Goal: Information Seeking & Learning: Compare options

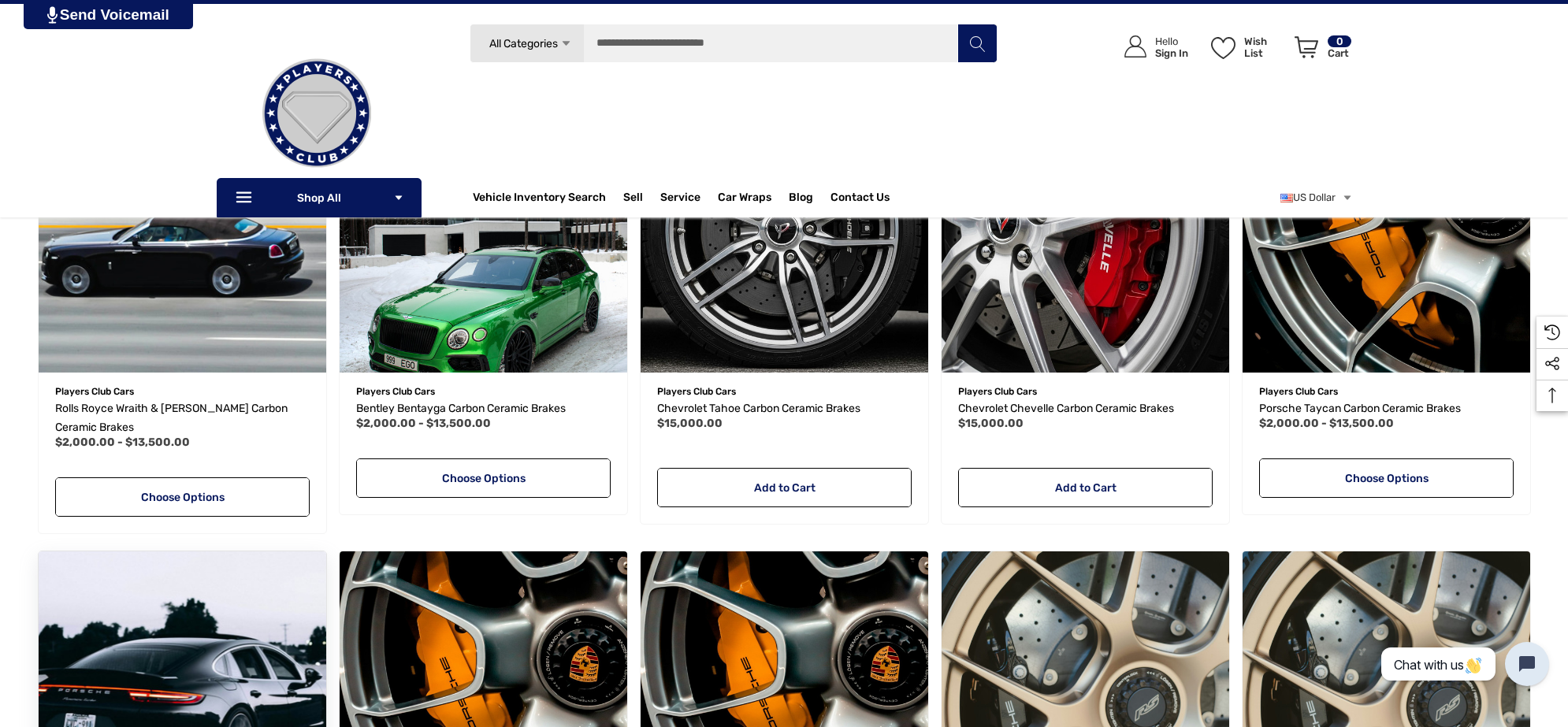
scroll to position [295, 0]
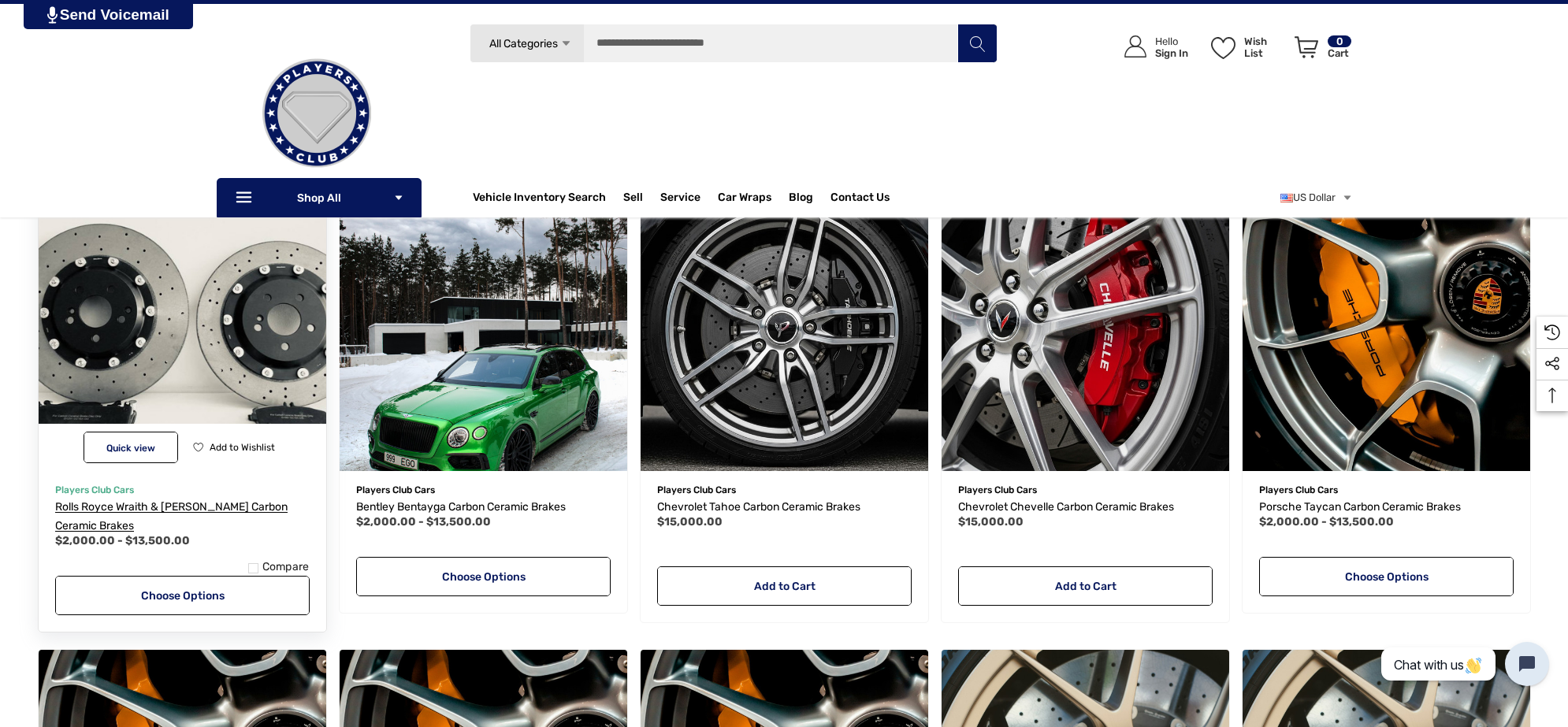
click at [210, 500] on link "Rolls Royce Wraith & [PERSON_NAME] Carbon Ceramic Brakes" at bounding box center [182, 517] width 254 height 37
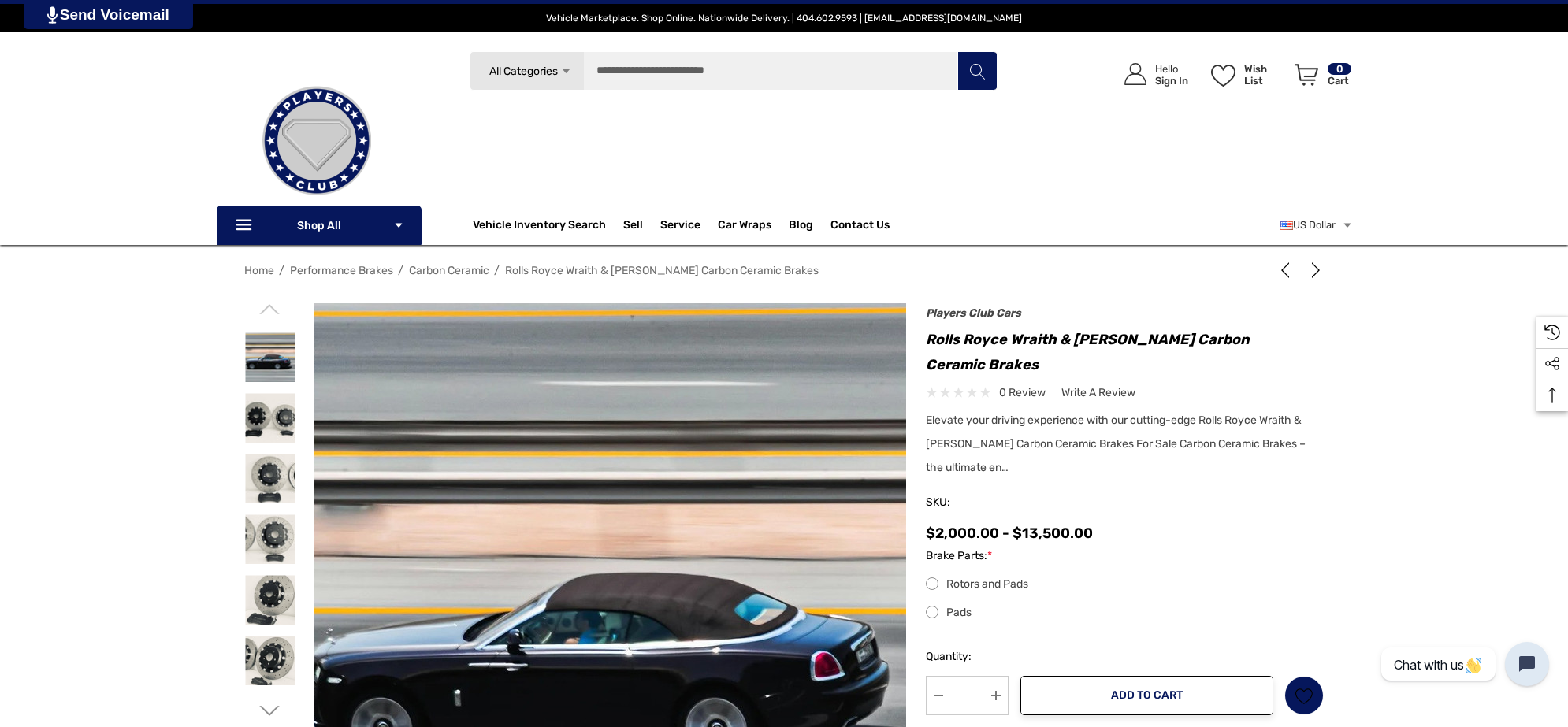
click at [599, 391] on img at bounding box center [617, 616] width 1008 height 640
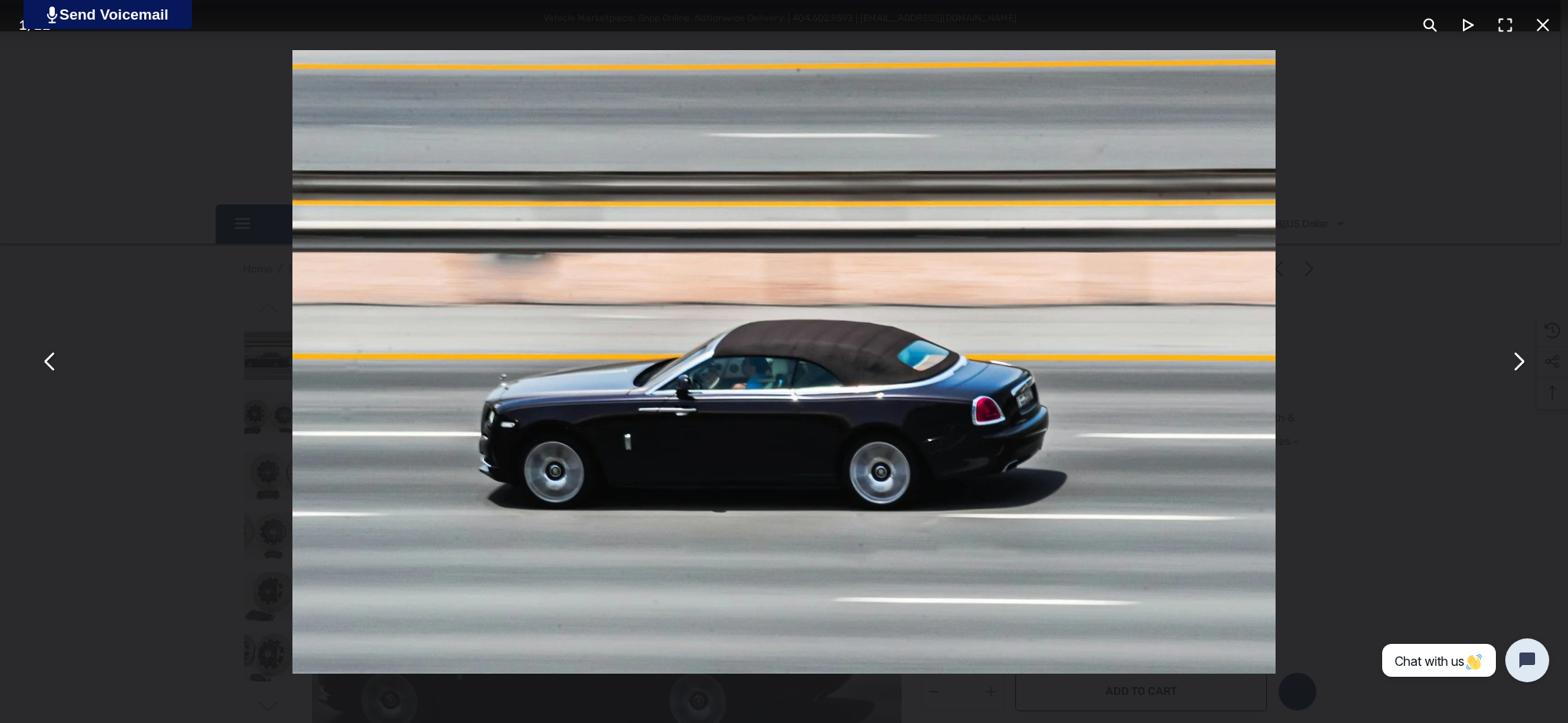
click at [1547, 16] on button "You can close this modal content with the ESC key" at bounding box center [1542, 25] width 37 height 37
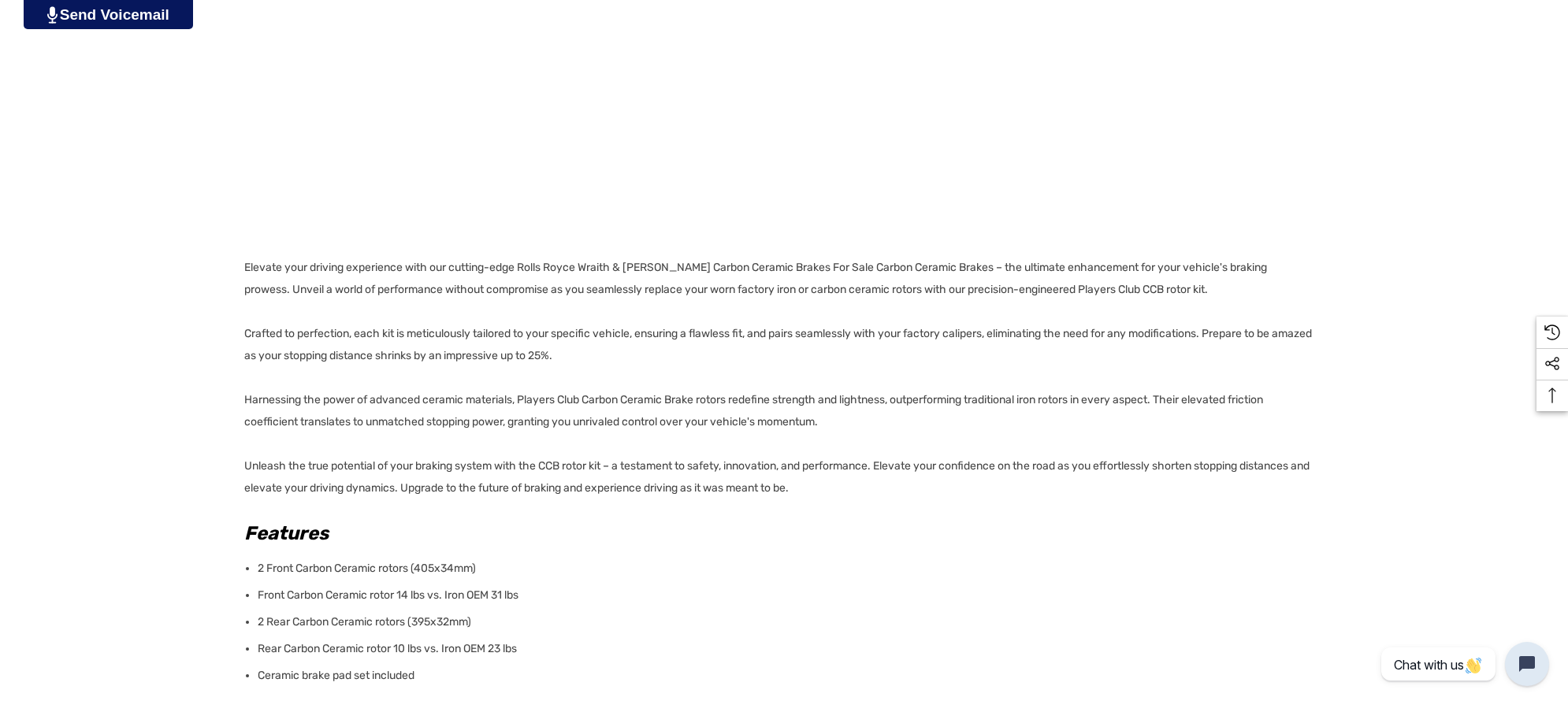
scroll to position [985, 0]
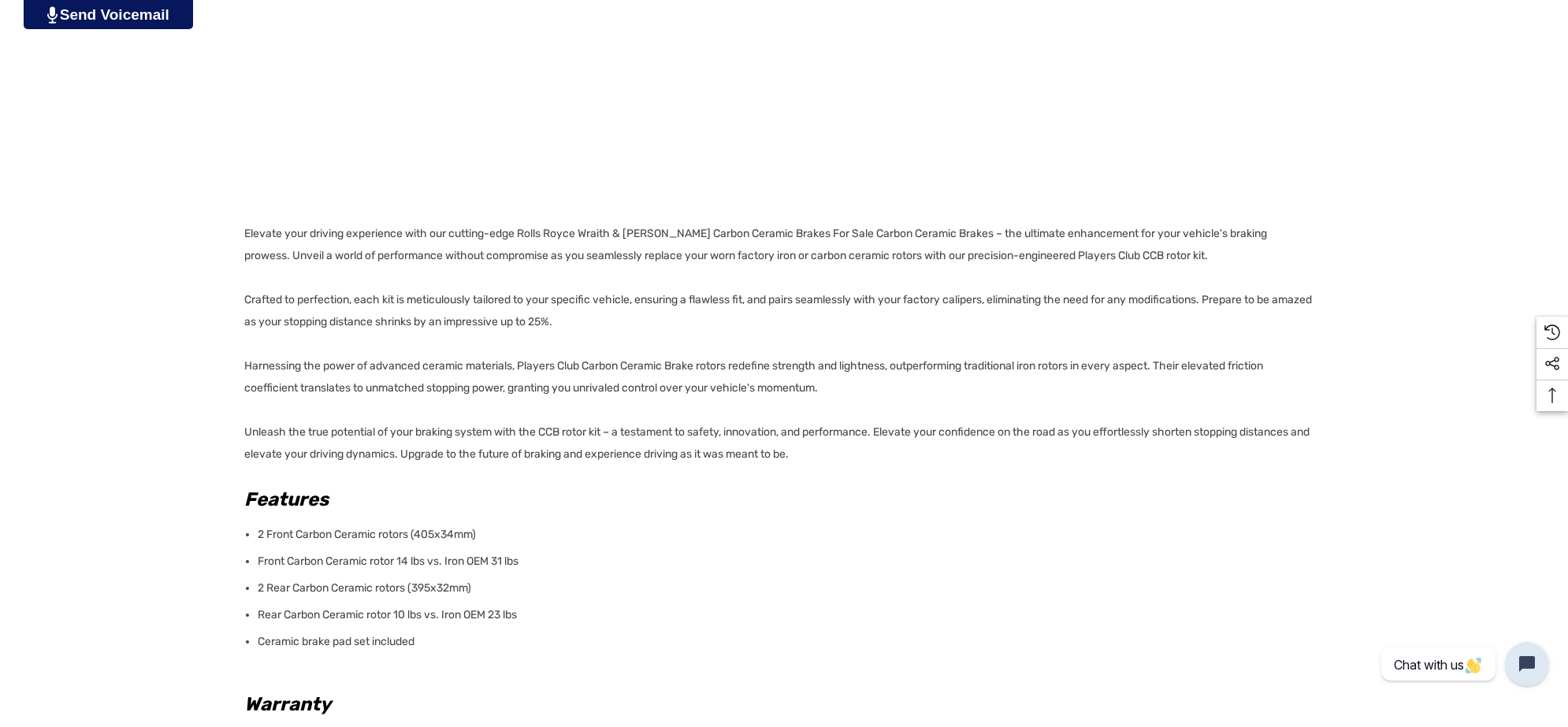
click at [239, 231] on div "Details Details Elevate your driving experience with our cutting-edge Rolls Roy…" at bounding box center [784, 461] width 1568 height 1086
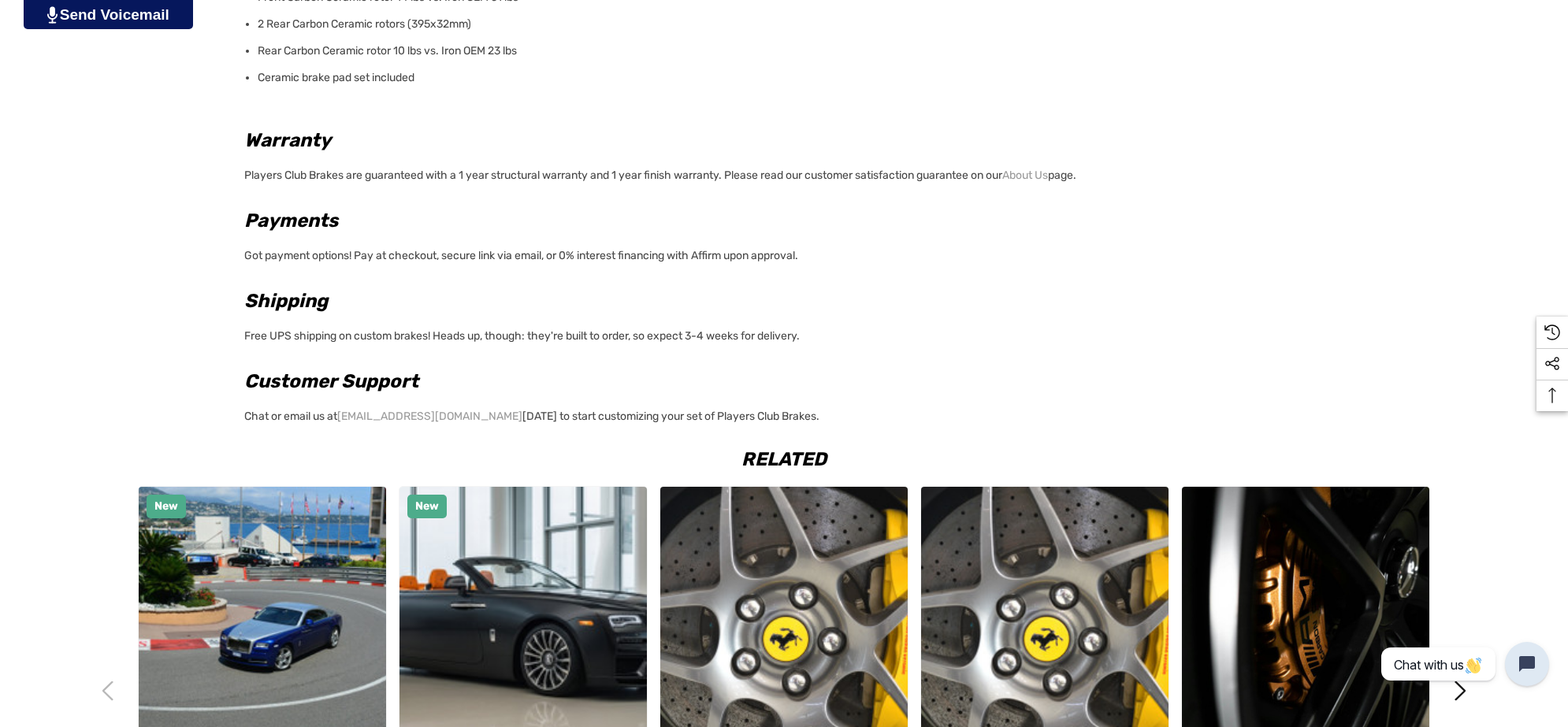
scroll to position [1576, 0]
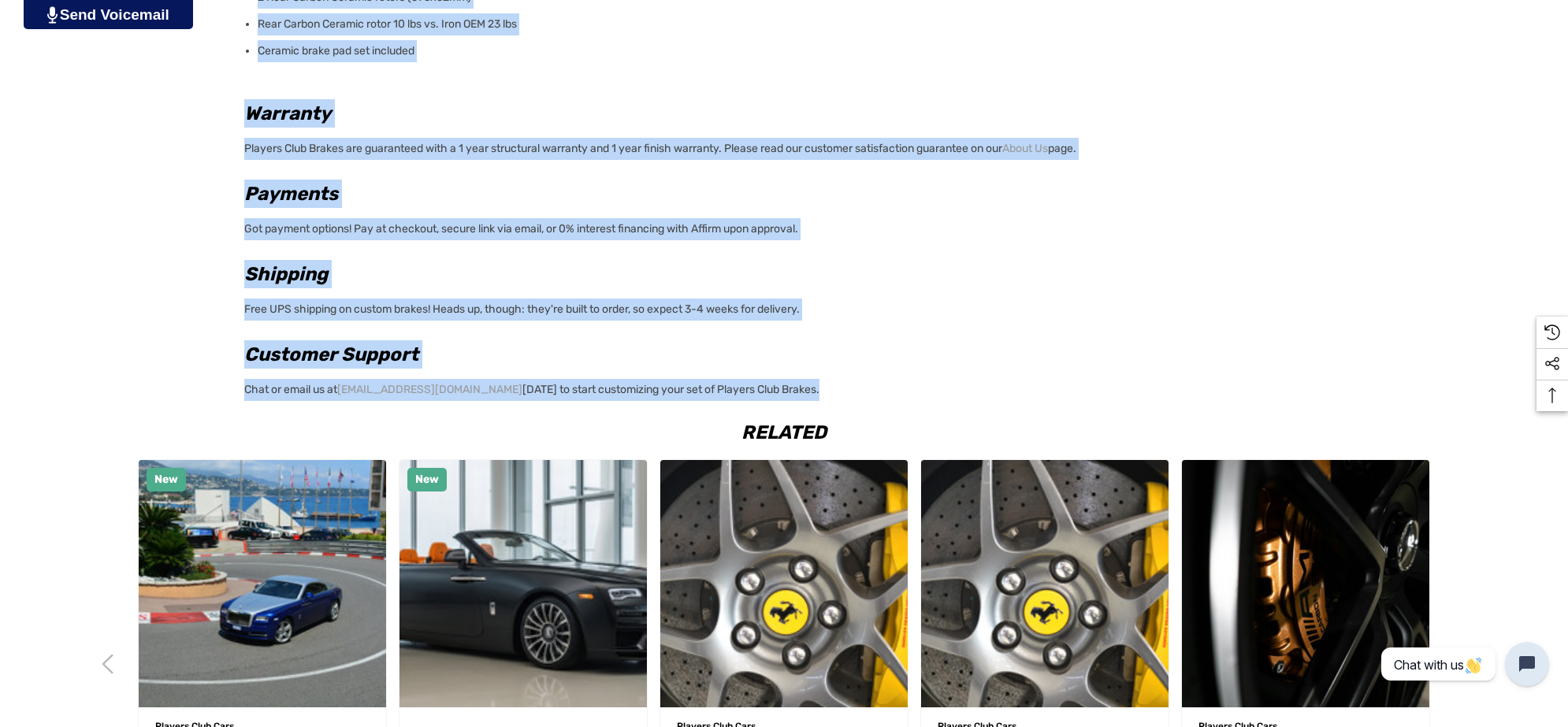
click at [797, 392] on p "Chat or email us at info@playersclubcars.com today to start customizing your se…" at bounding box center [778, 388] width 1070 height 27
copy div "Elevate your driving experience with our cutting-edge Rolls Royce Wraith & Dawn…"
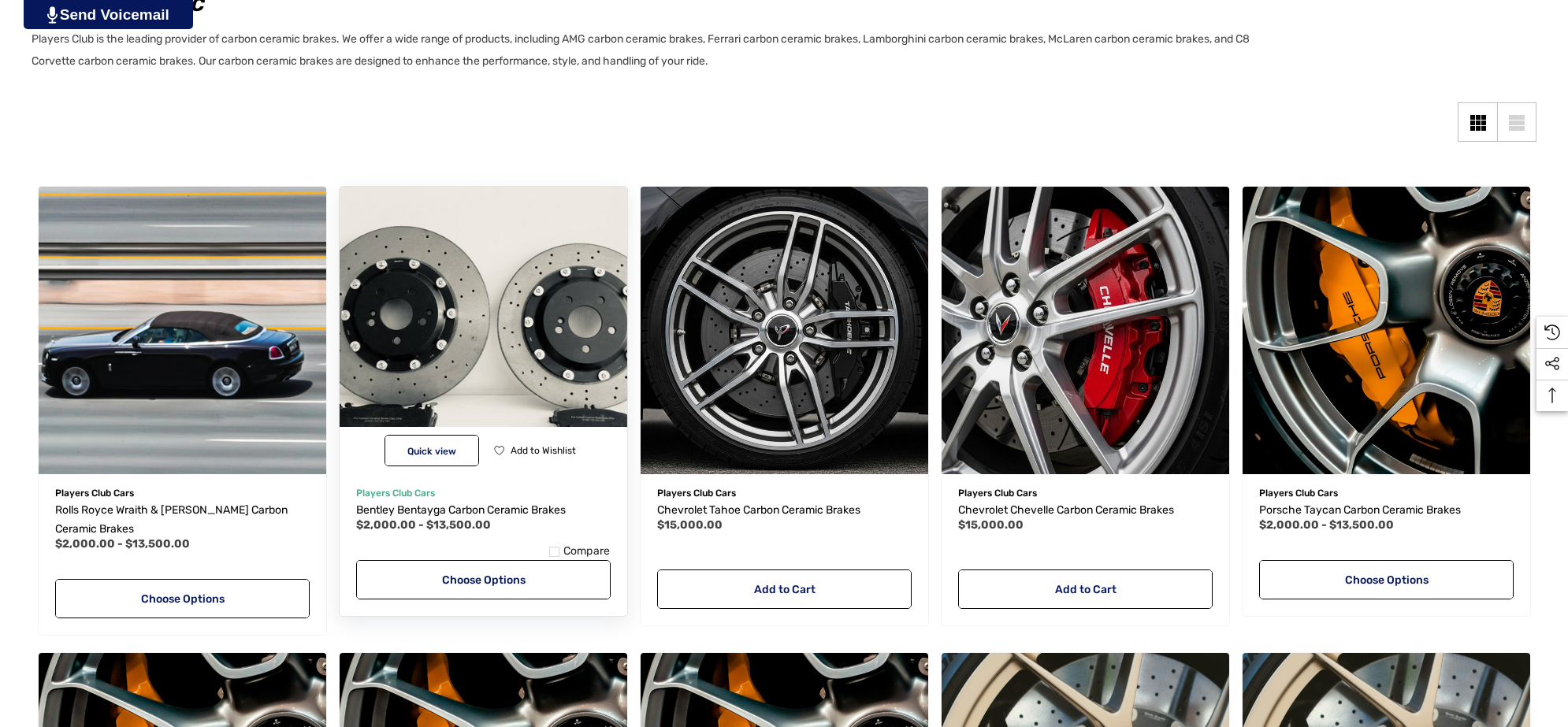
click at [431, 336] on img "Bentley Bentayga Carbon Ceramic Brakes,Price range from $2,000.00 to $13,500.00…" at bounding box center [482, 330] width 317 height 317
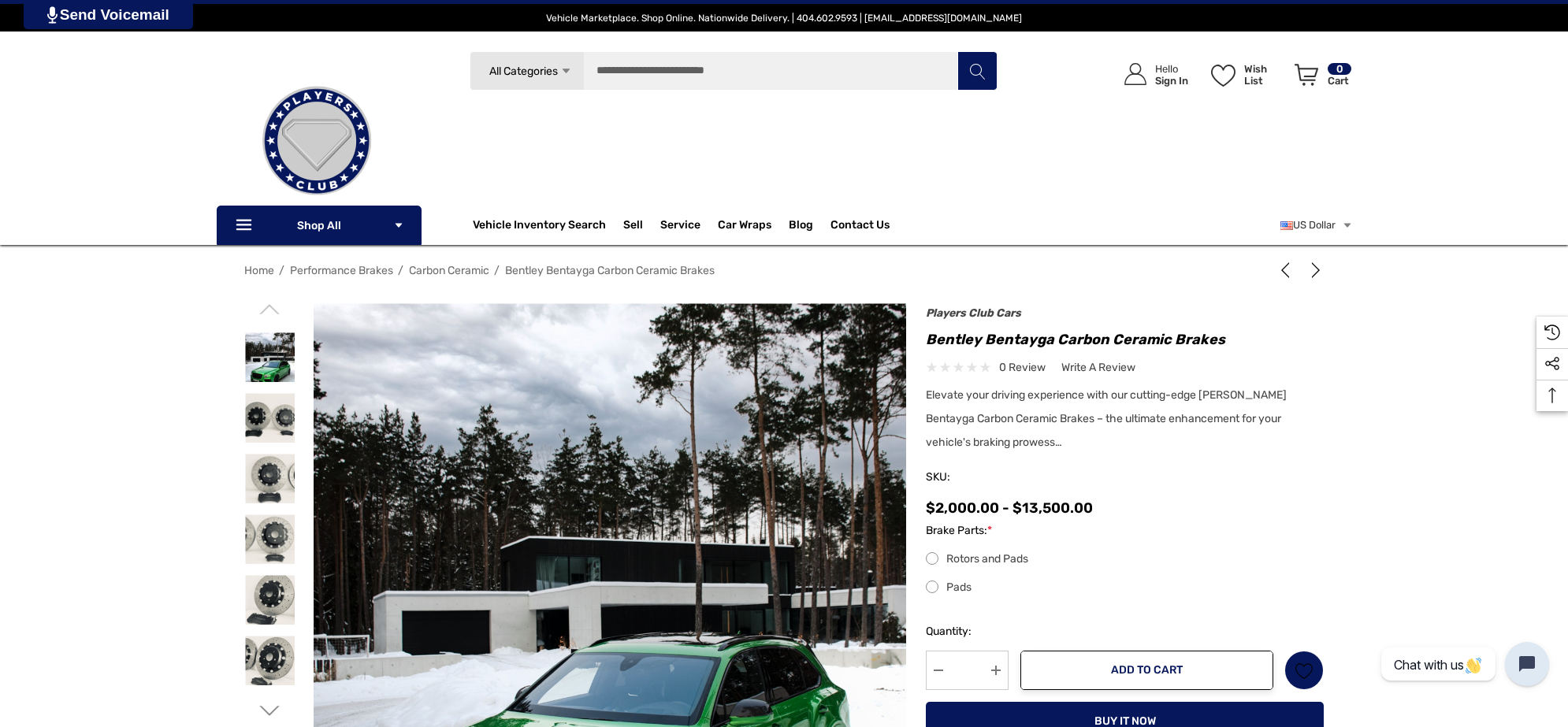
click at [483, 407] on figure at bounding box center [610, 600] width 593 height 593
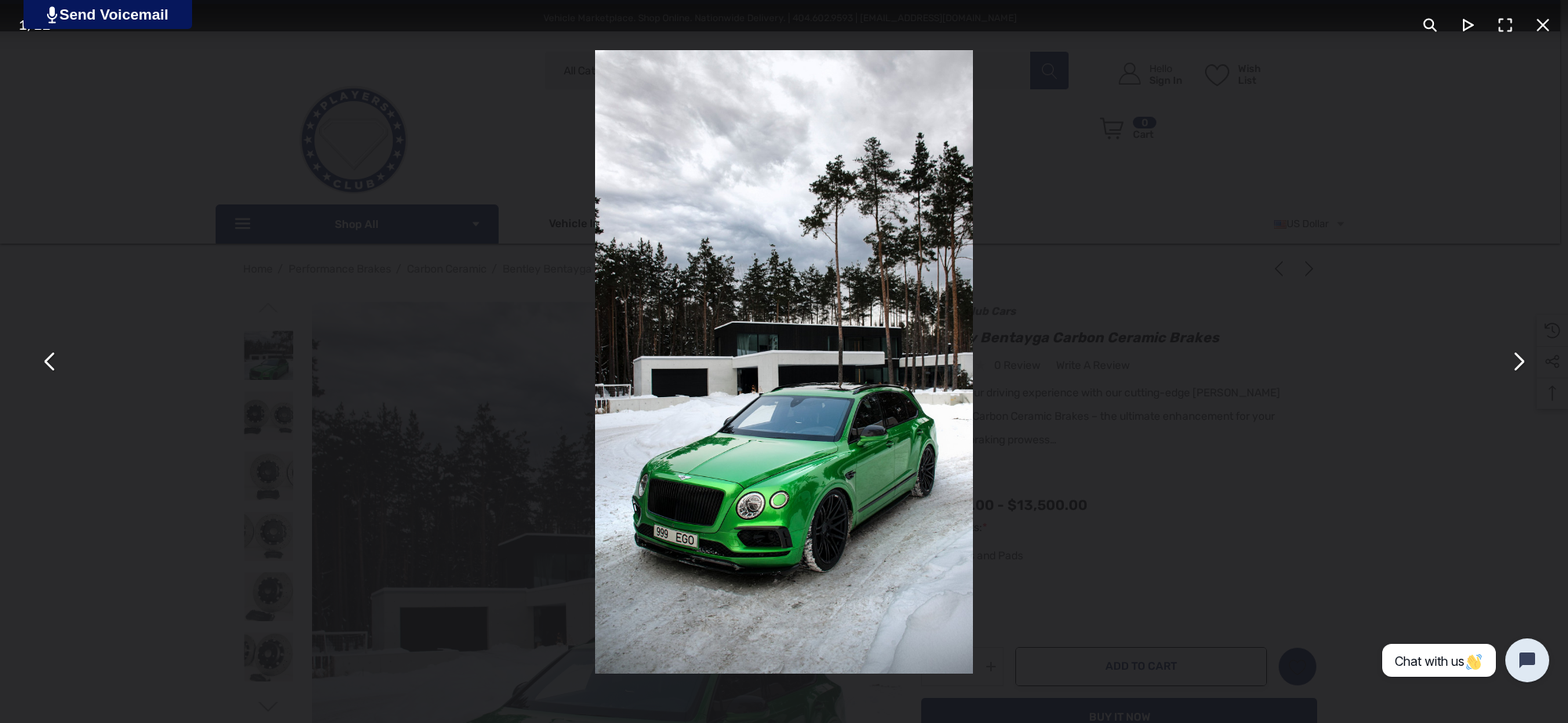
click at [1531, 361] on button "You can close this modal content with the ESC key" at bounding box center [1517, 362] width 37 height 37
click at [1531, 358] on button "You can close this modal content with the ESC key" at bounding box center [1517, 362] width 37 height 37
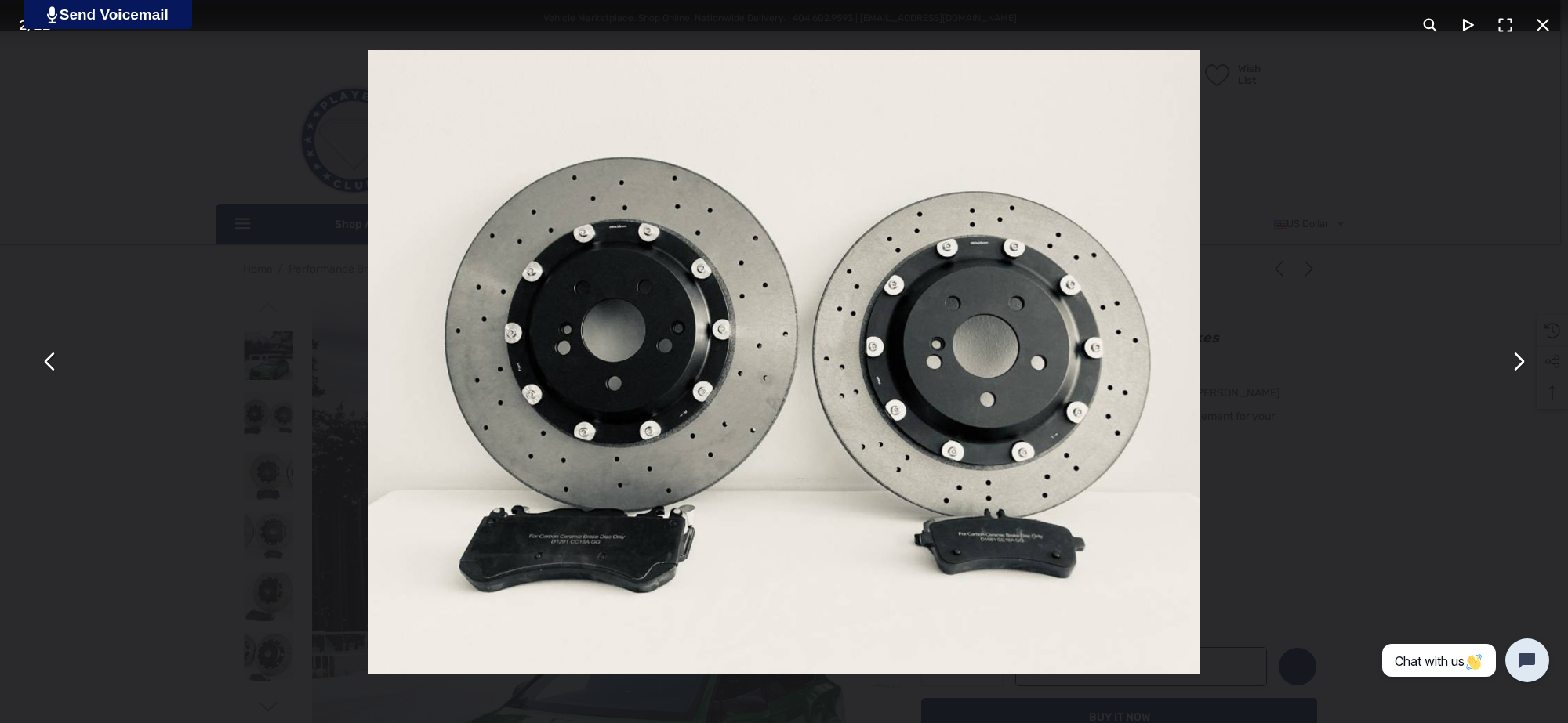
click at [1534, 20] on button "You can close this modal content with the ESC key" at bounding box center [1542, 25] width 37 height 37
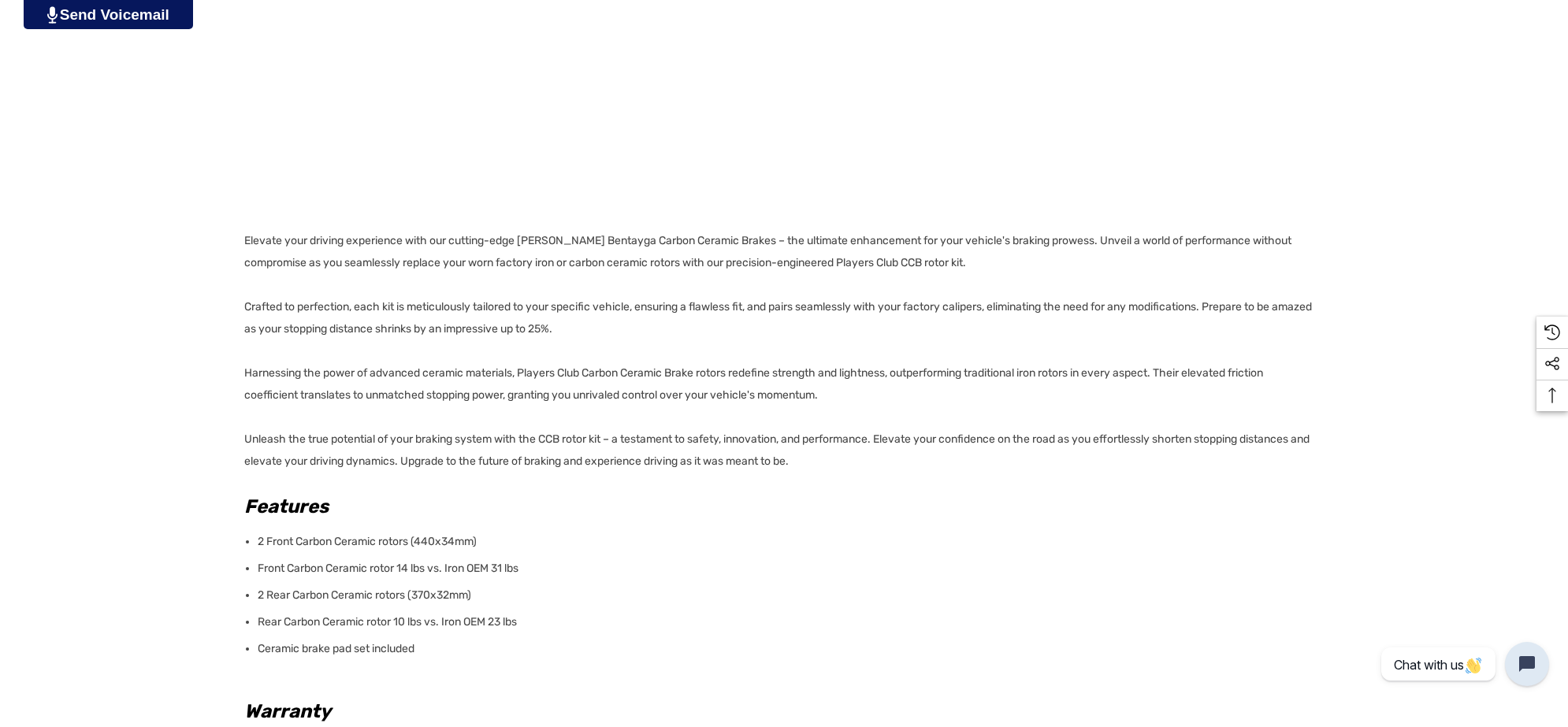
scroll to position [985, 0]
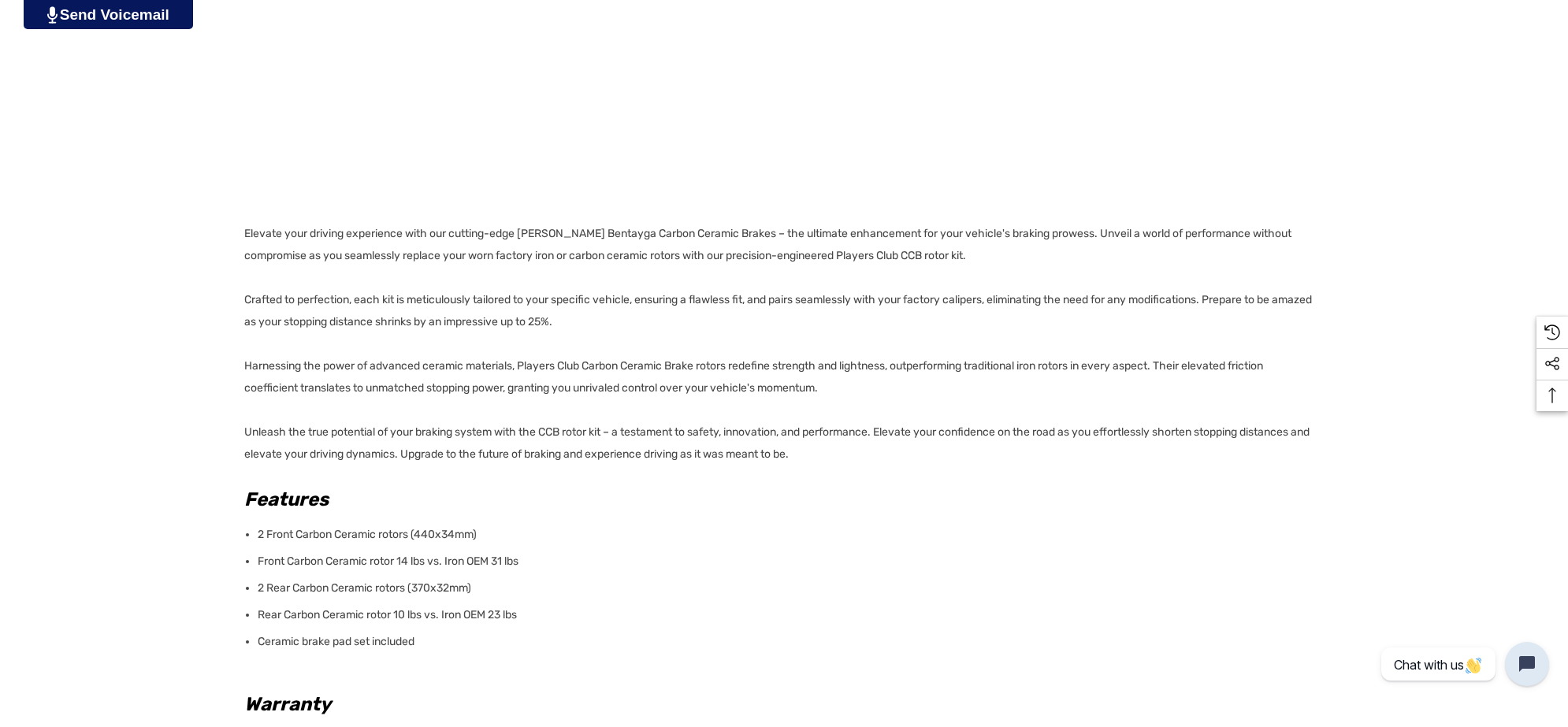
click at [428, 638] on p "Ceramic brake pad set included" at bounding box center [786, 642] width 1057 height 22
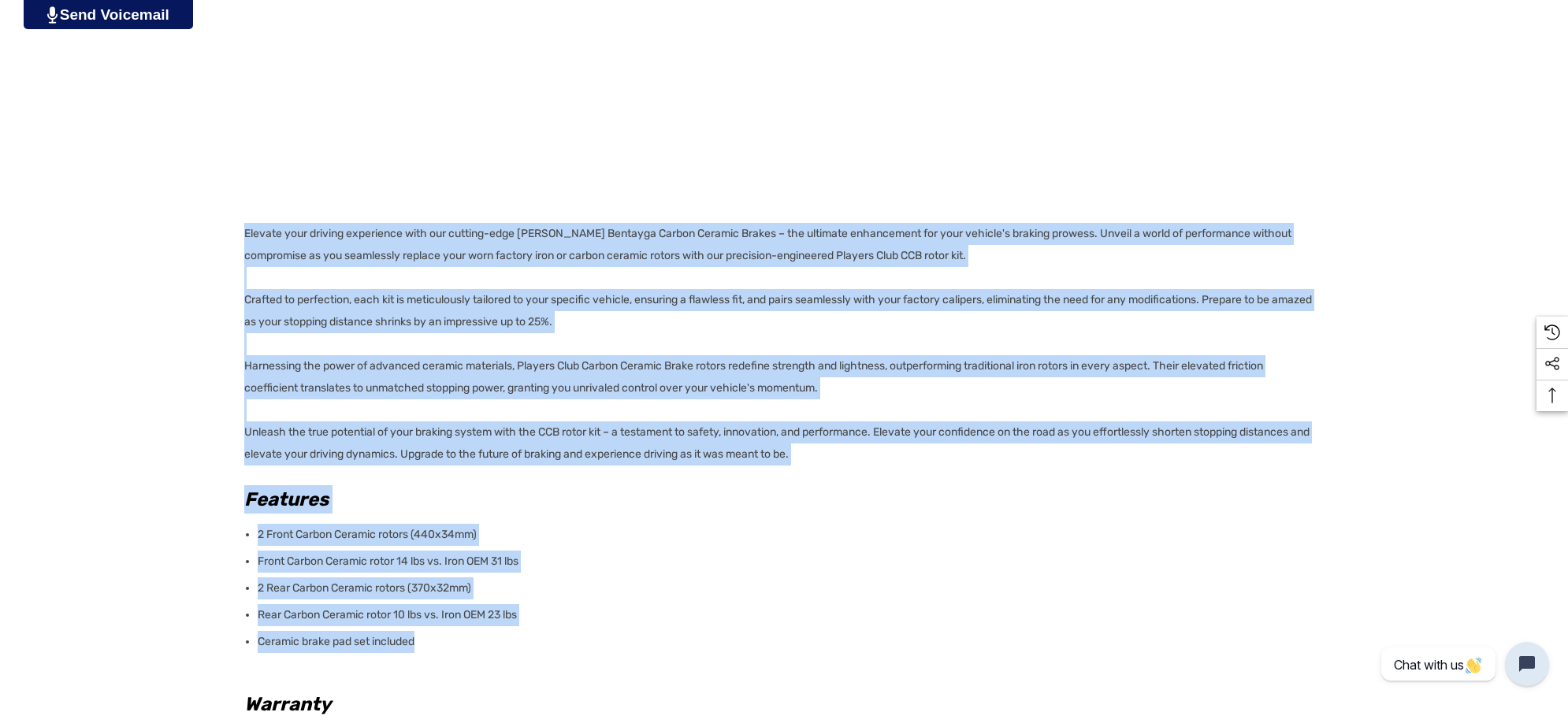
click at [233, 229] on div "Details Details Elevate your driving experience with our cutting-edge Bentley B…" at bounding box center [784, 461] width 1568 height 1086
copy div "Elevate your driving experience with our cutting-edge Bentley Bentayga Carbon C…"
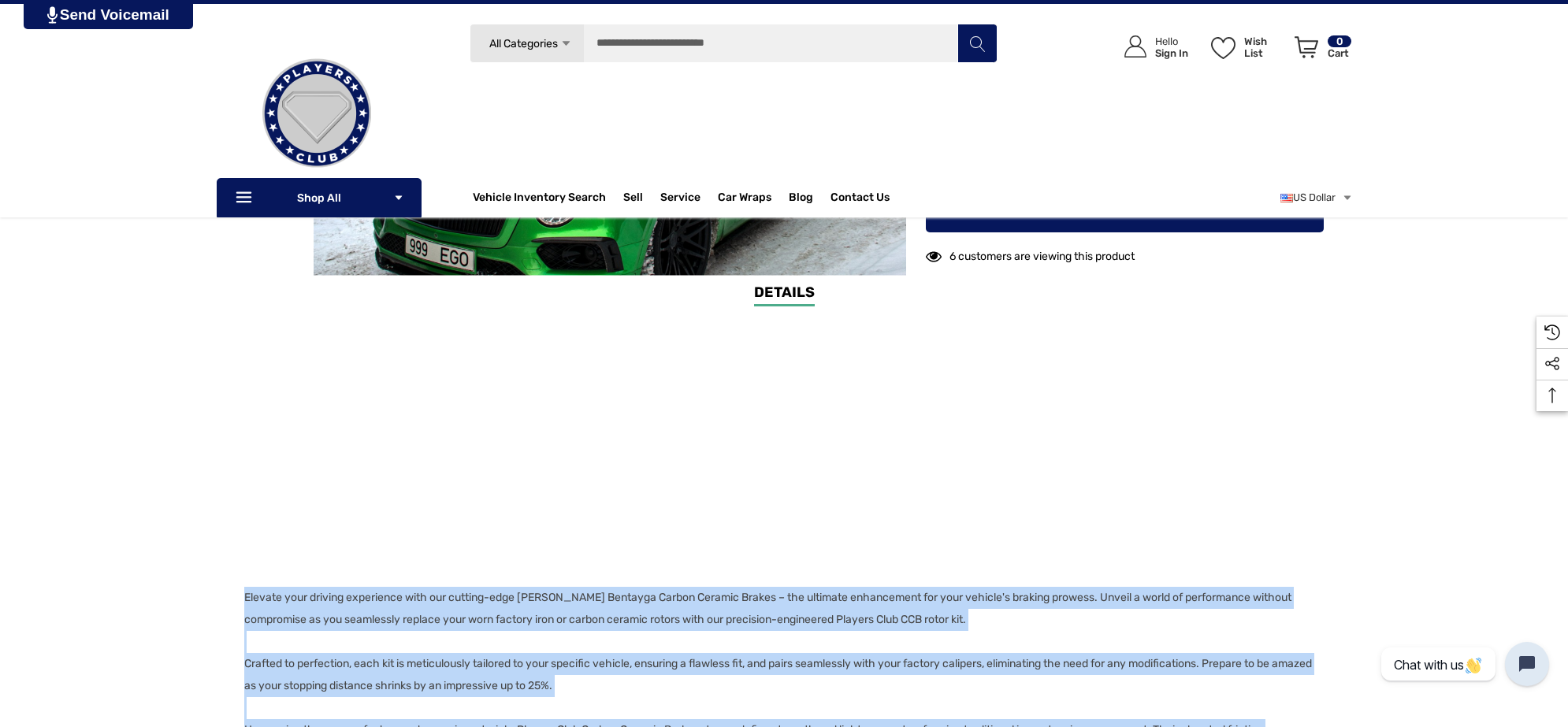
scroll to position [197, 0]
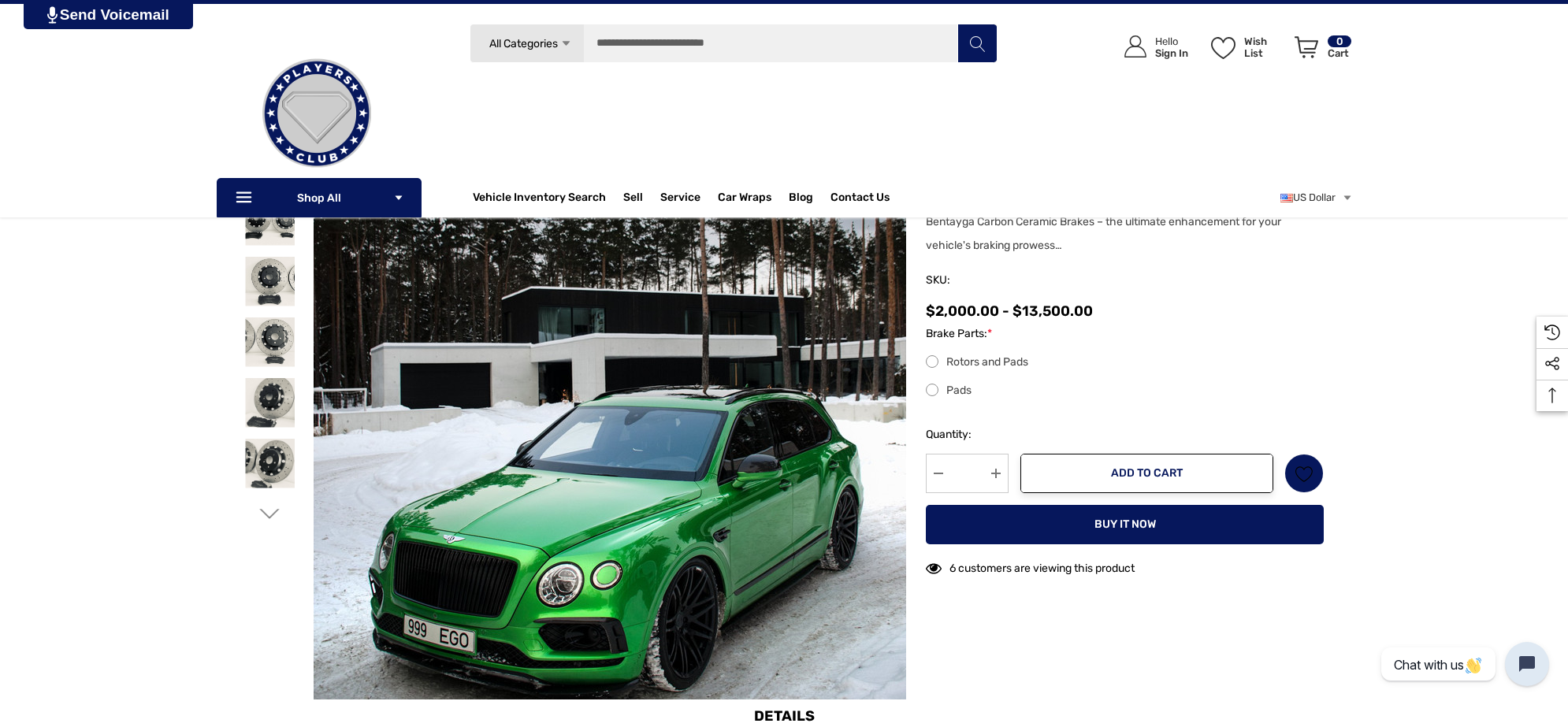
click at [470, 475] on img at bounding box center [615, 351] width 611 height 1008
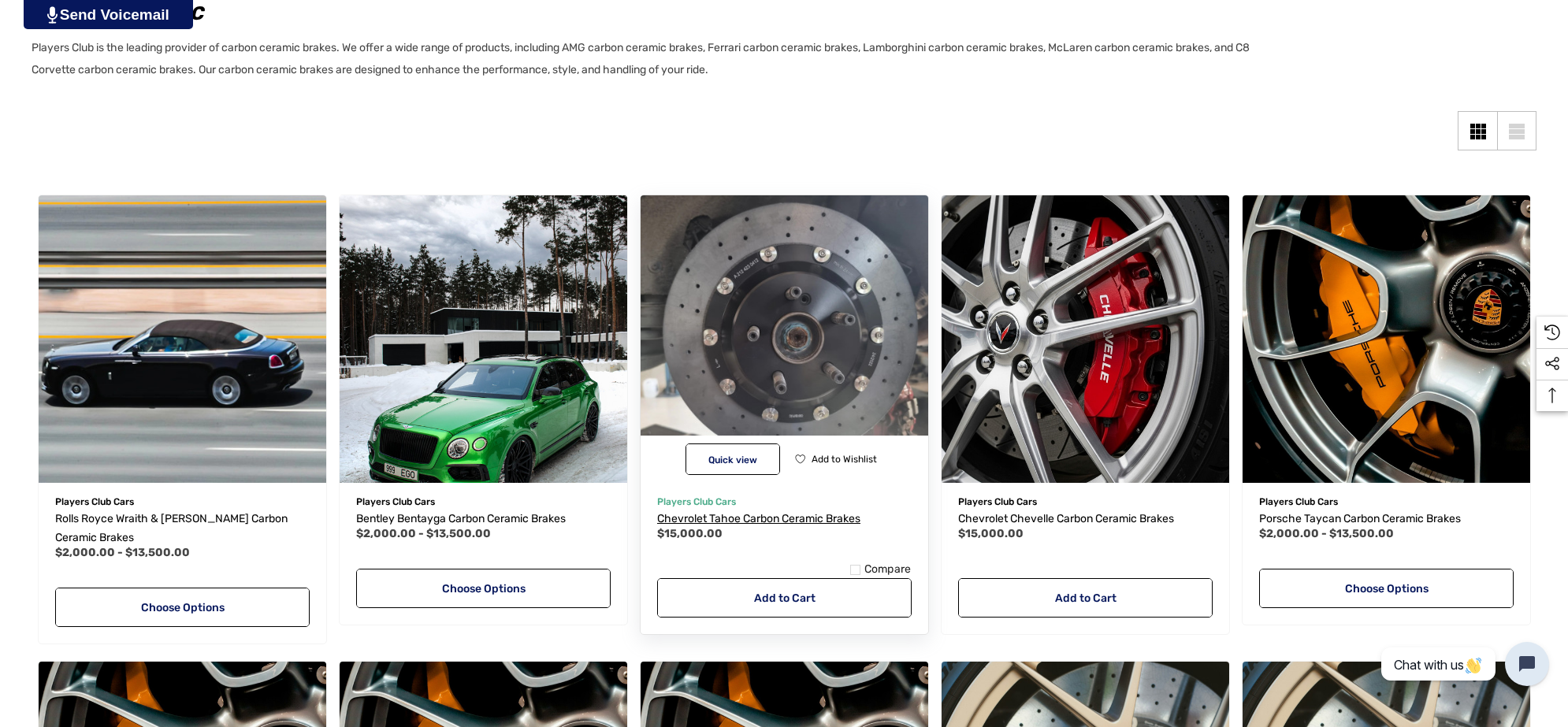
click at [746, 520] on span "Chevrolet Tahoe Carbon Ceramic Brakes" at bounding box center [759, 519] width 204 height 13
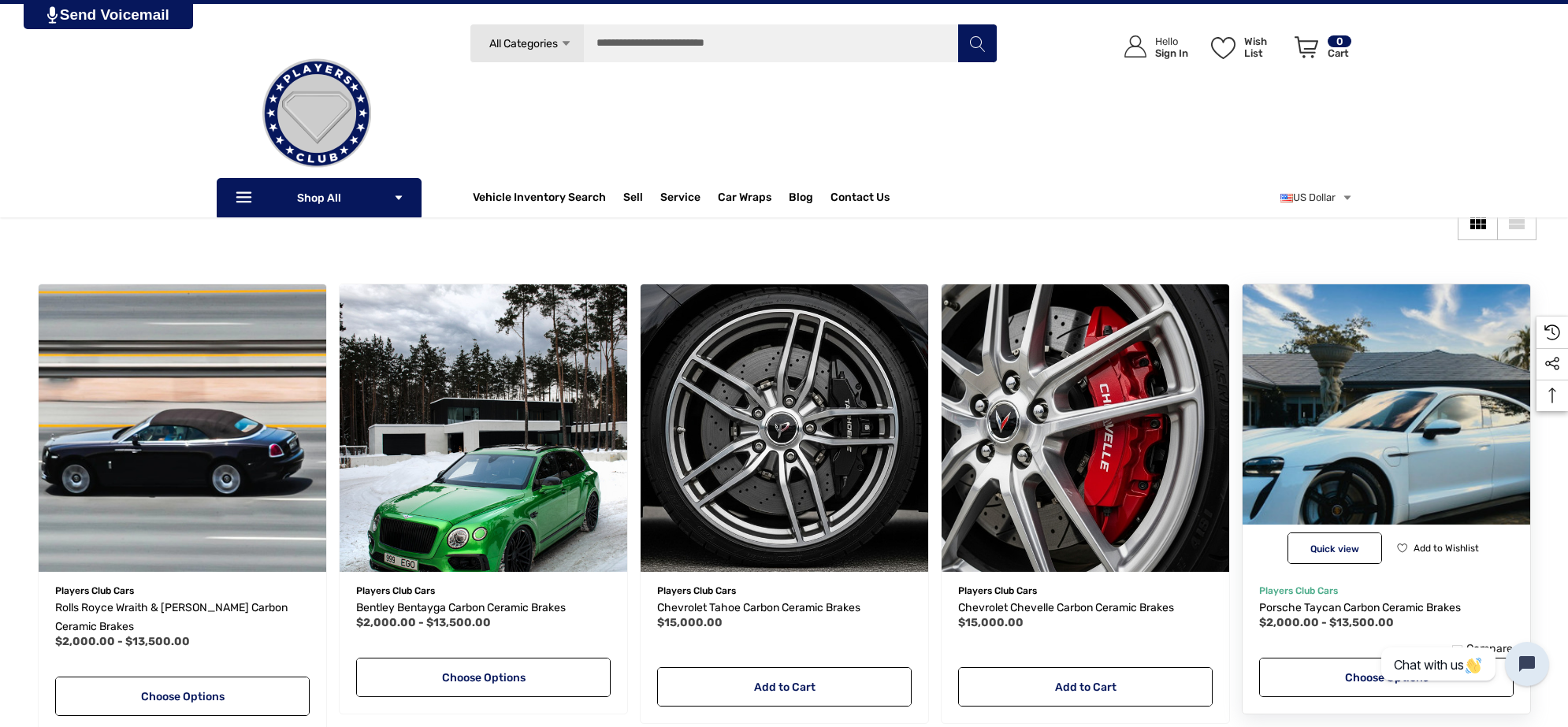
scroll to position [186, 0]
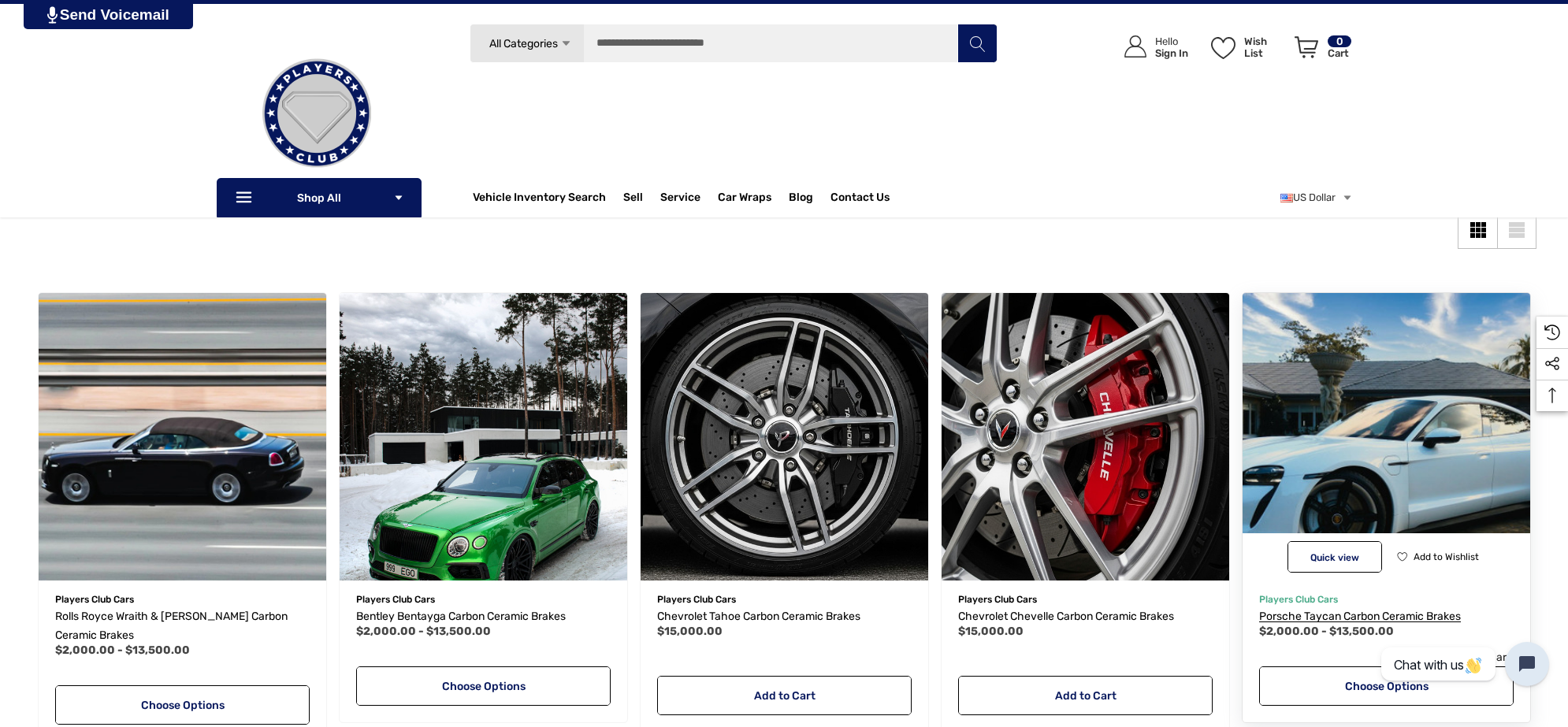
click at [1335, 616] on span "Porsche Taycan Carbon Ceramic Brakes" at bounding box center [1361, 617] width 202 height 13
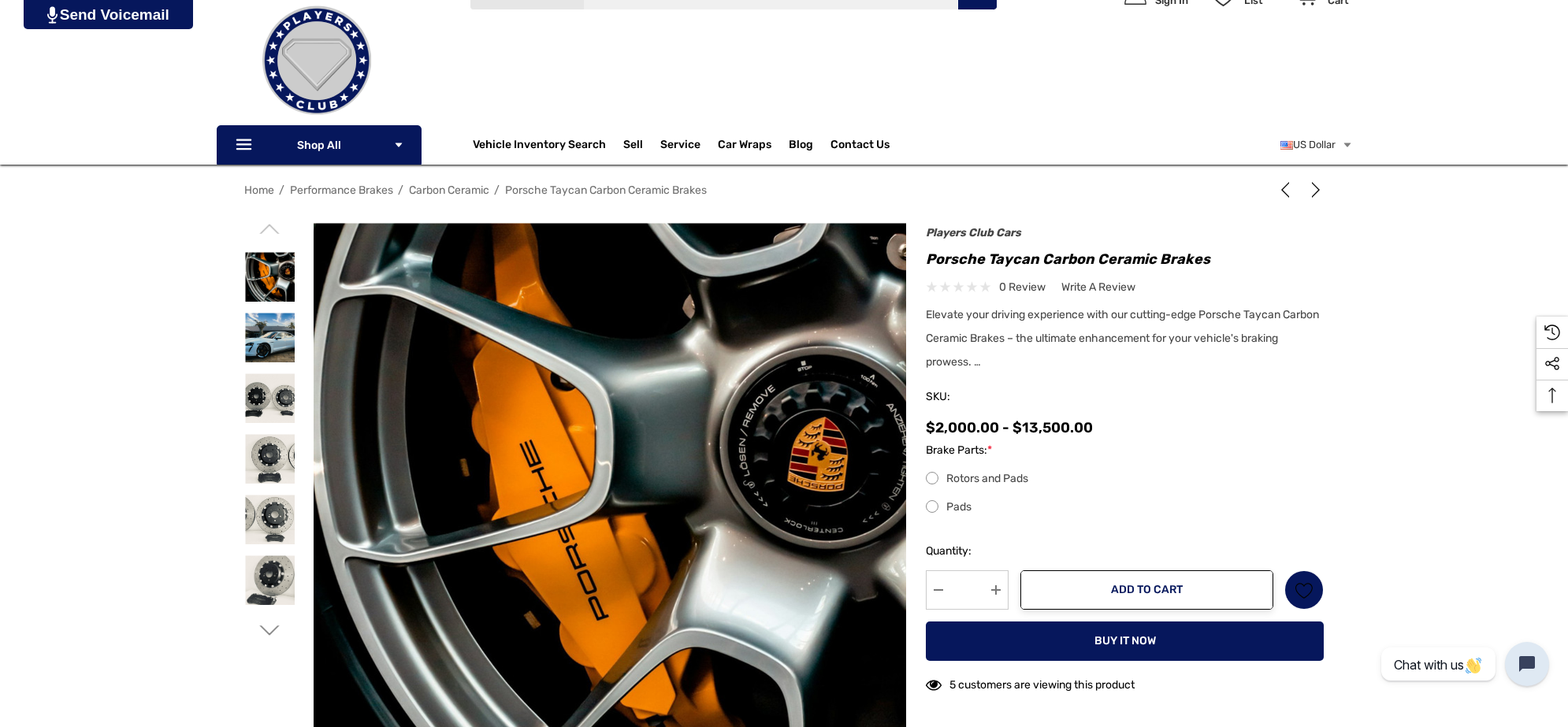
scroll to position [98, 0]
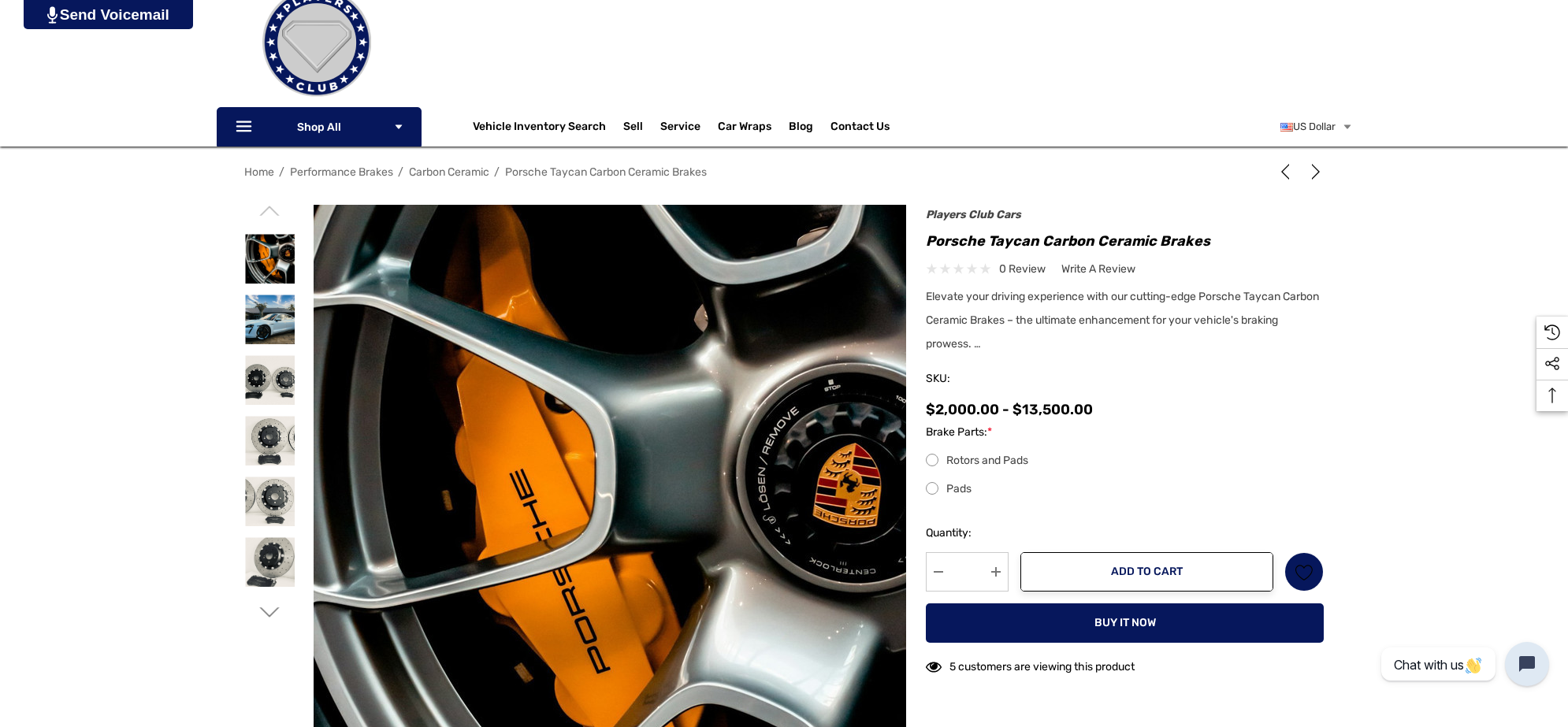
click at [596, 420] on img at bounding box center [611, 559] width 672 height 1008
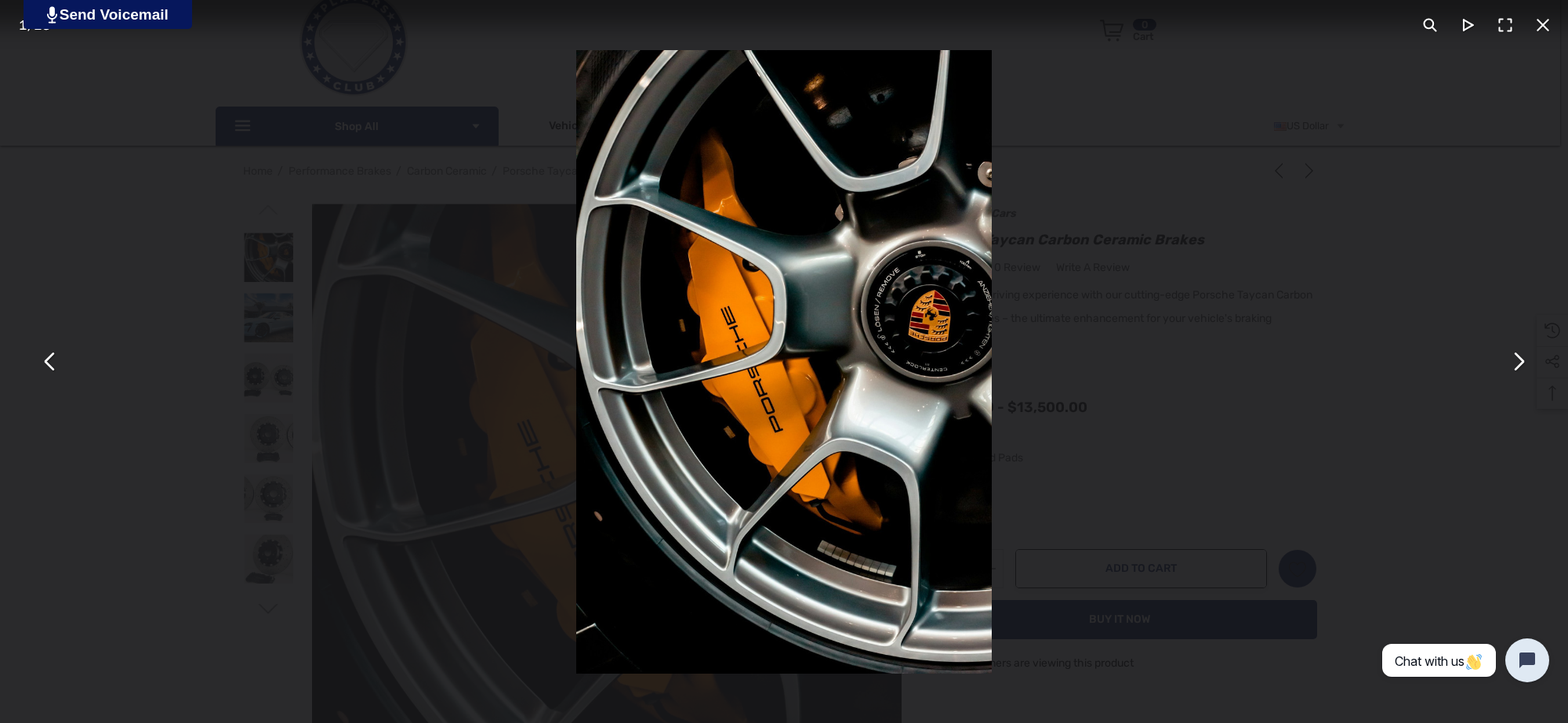
click at [1534, 18] on button "You can close this modal content with the ESC key" at bounding box center [1542, 25] width 37 height 37
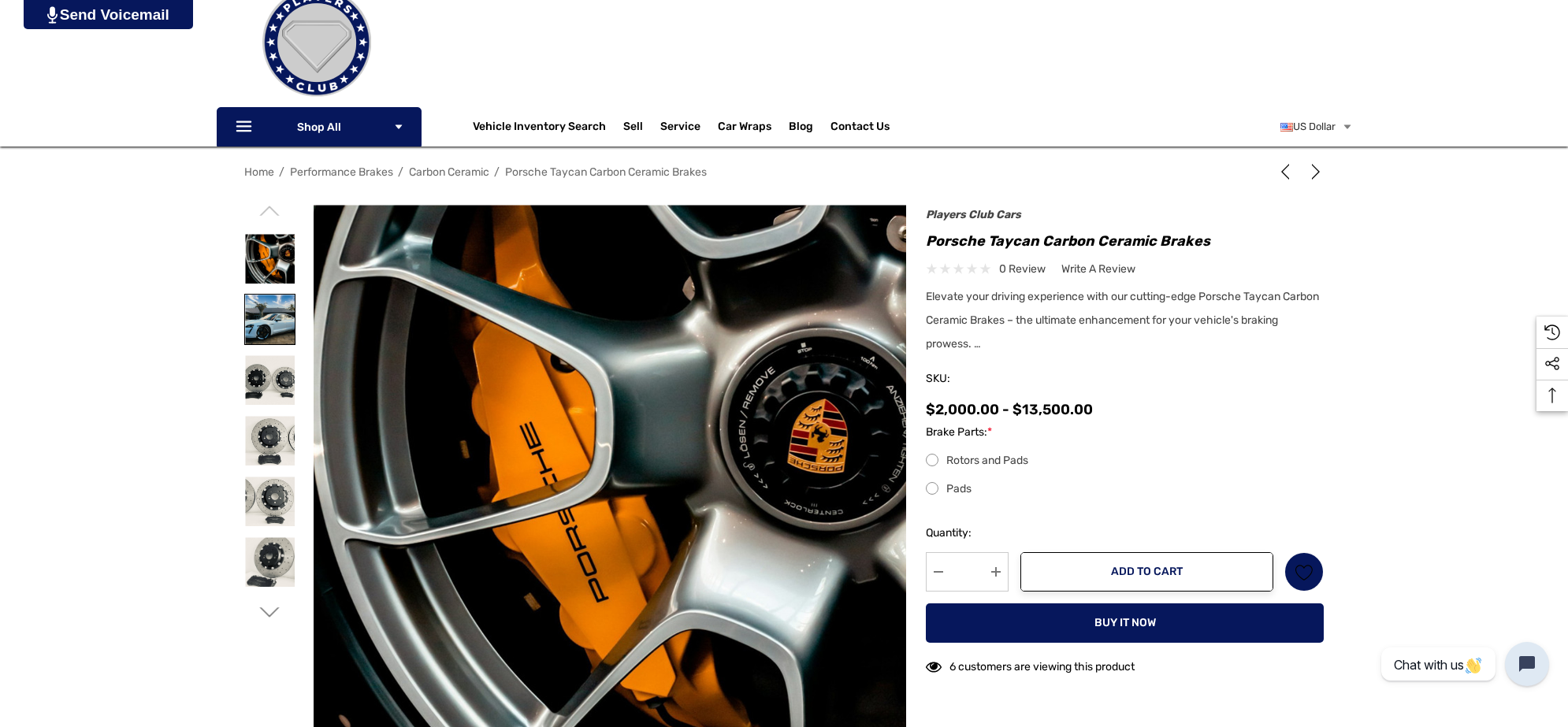
click at [281, 301] on img at bounding box center [269, 319] width 50 height 50
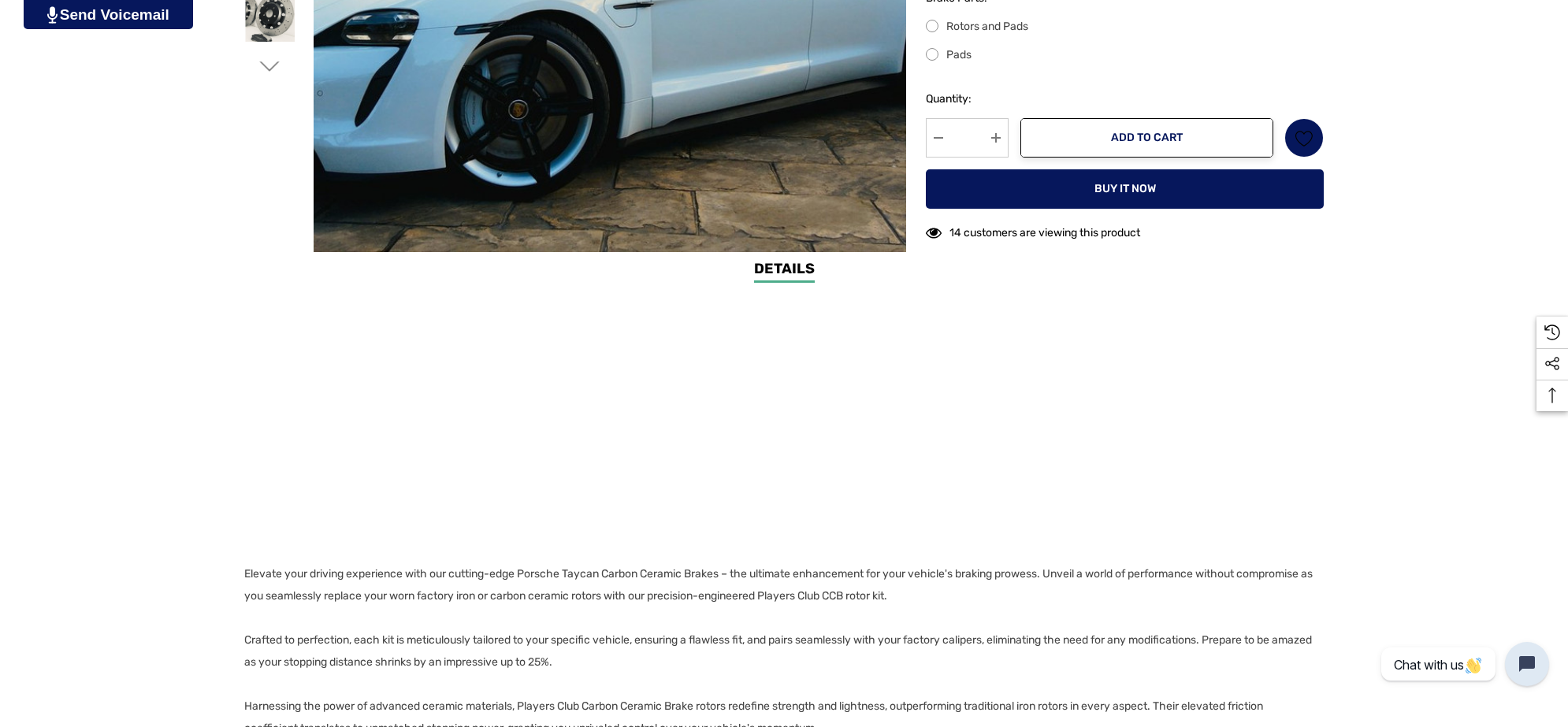
scroll to position [985, 0]
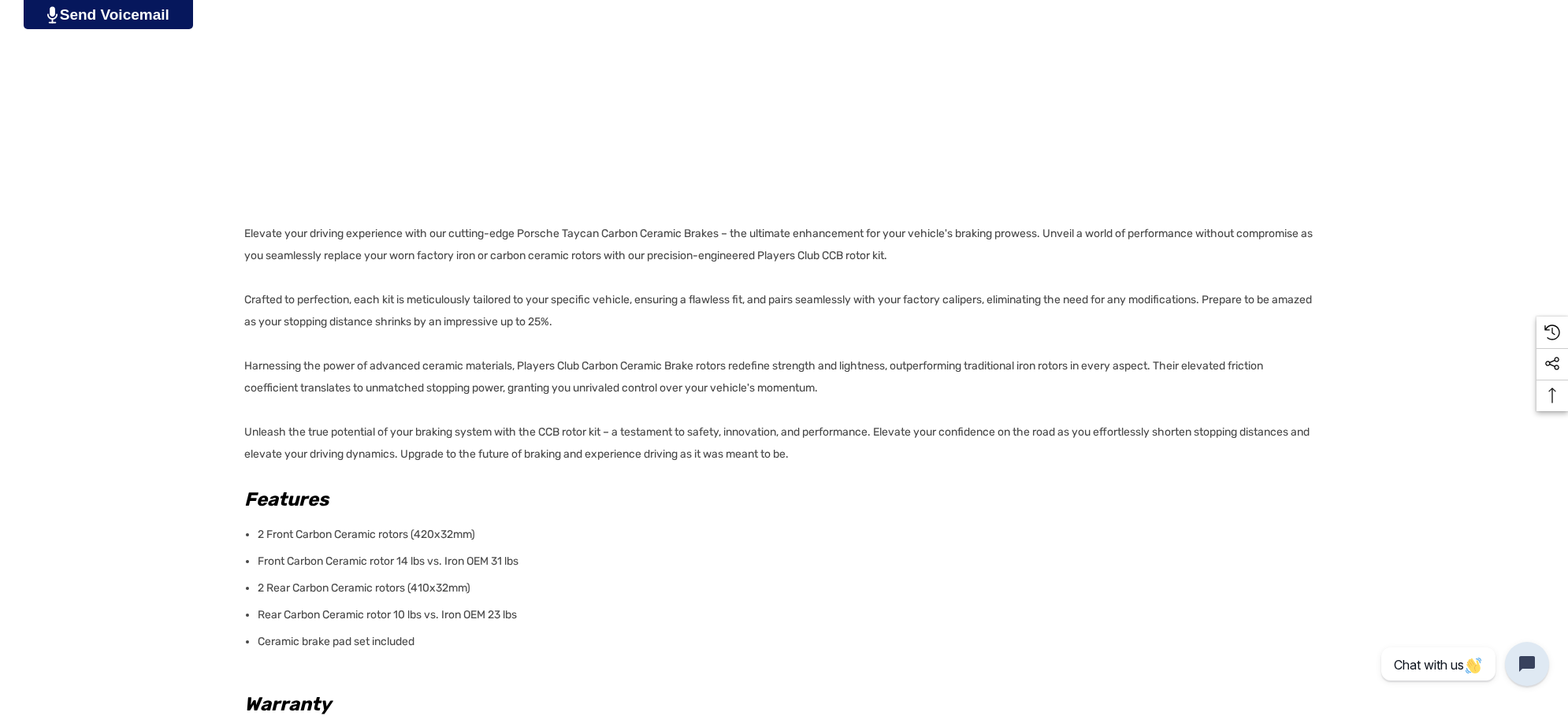
click at [238, 231] on div "Details Details Elevate your driving experience with our cutting-edge Porsche T…" at bounding box center [784, 461] width 1568 height 1086
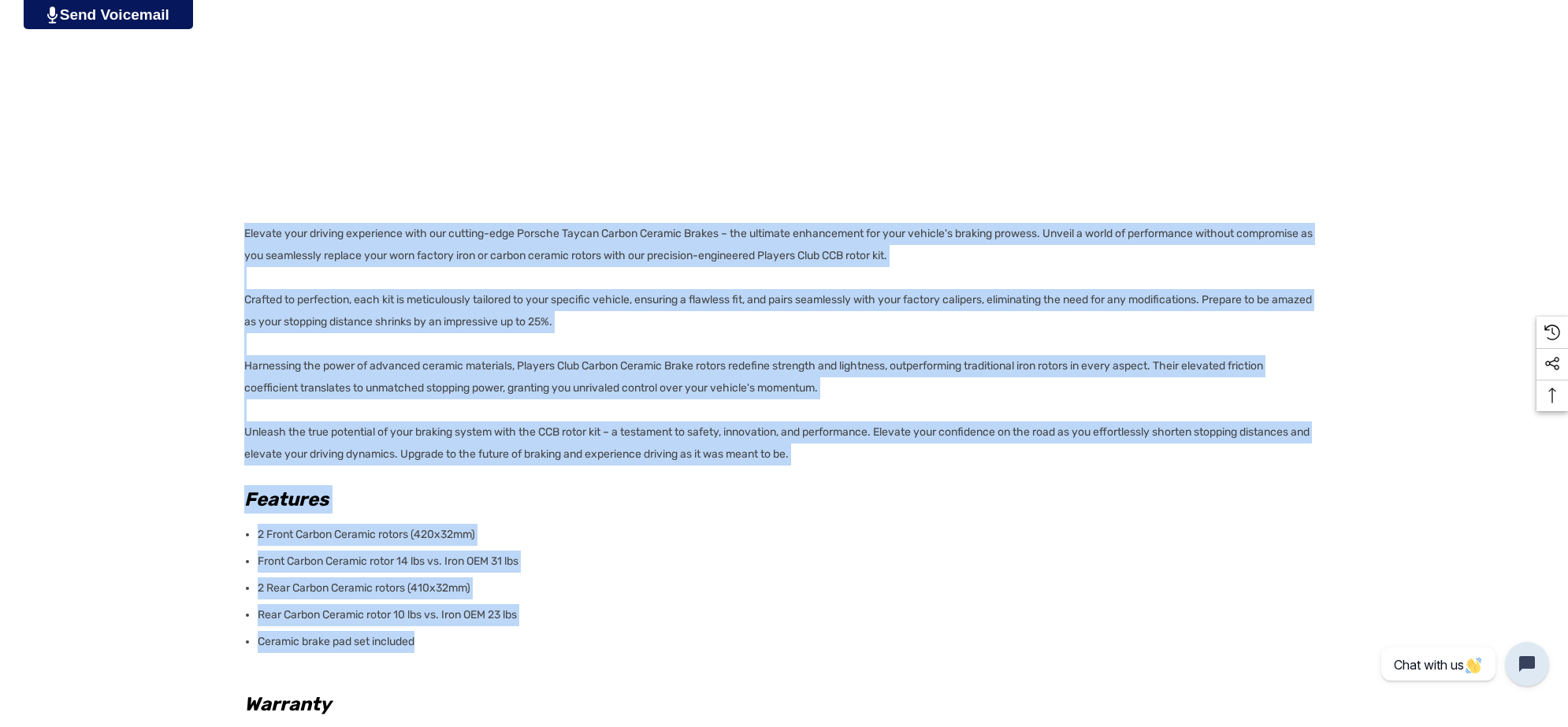
click at [444, 638] on p "Ceramic brake pad set included" at bounding box center [786, 642] width 1057 height 22
copy div "Elevate your driving experience with our cutting-edge Porsche Taycan Carbon Cer…"
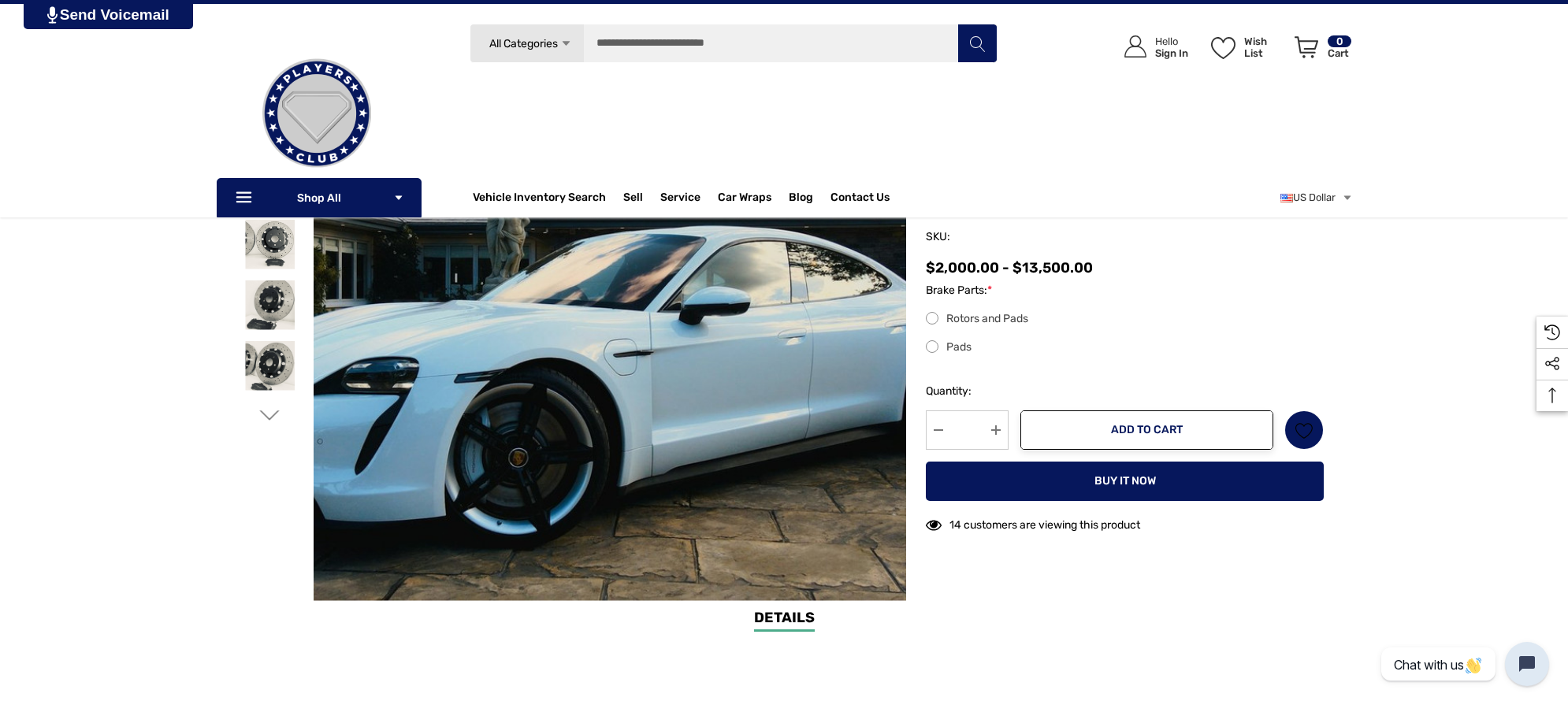
scroll to position [98, 0]
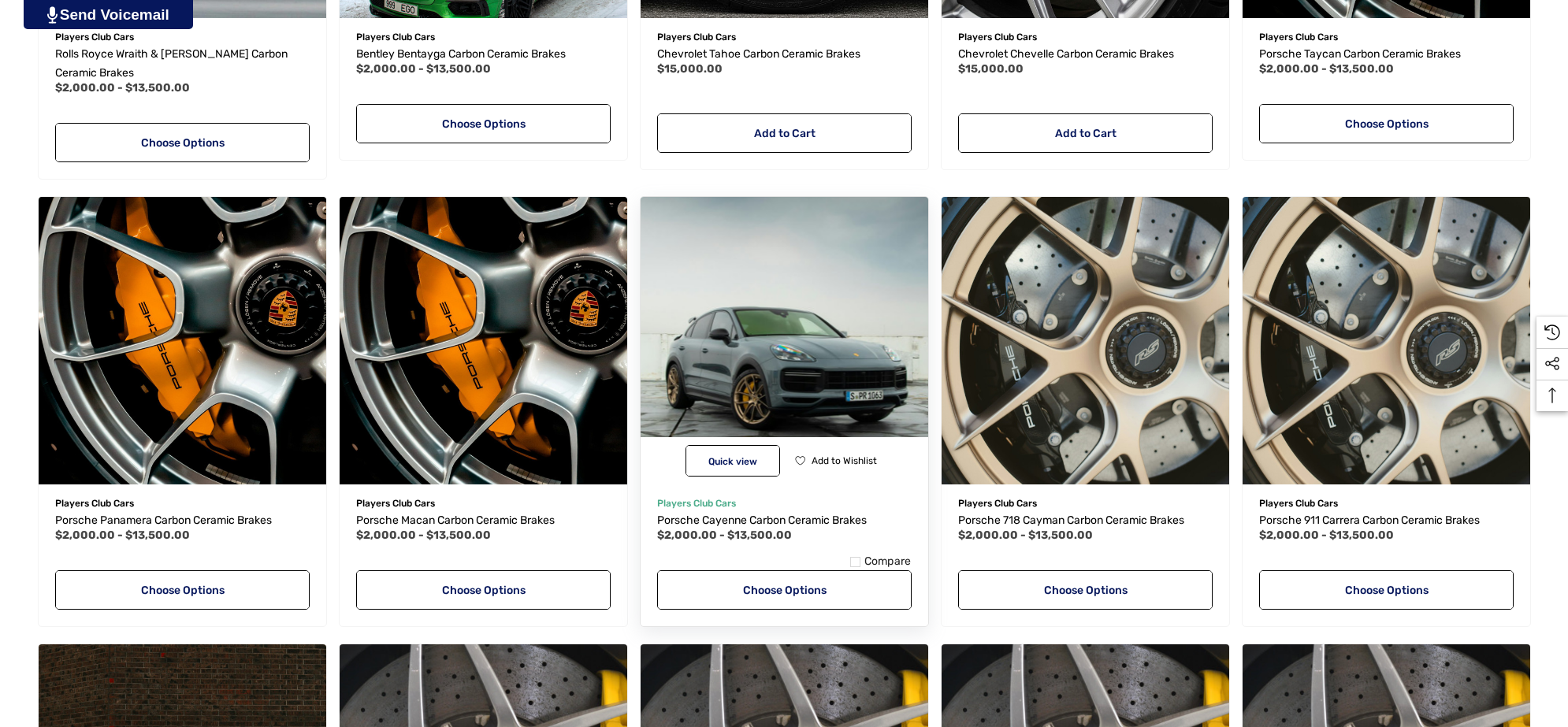
scroll to position [777, 0]
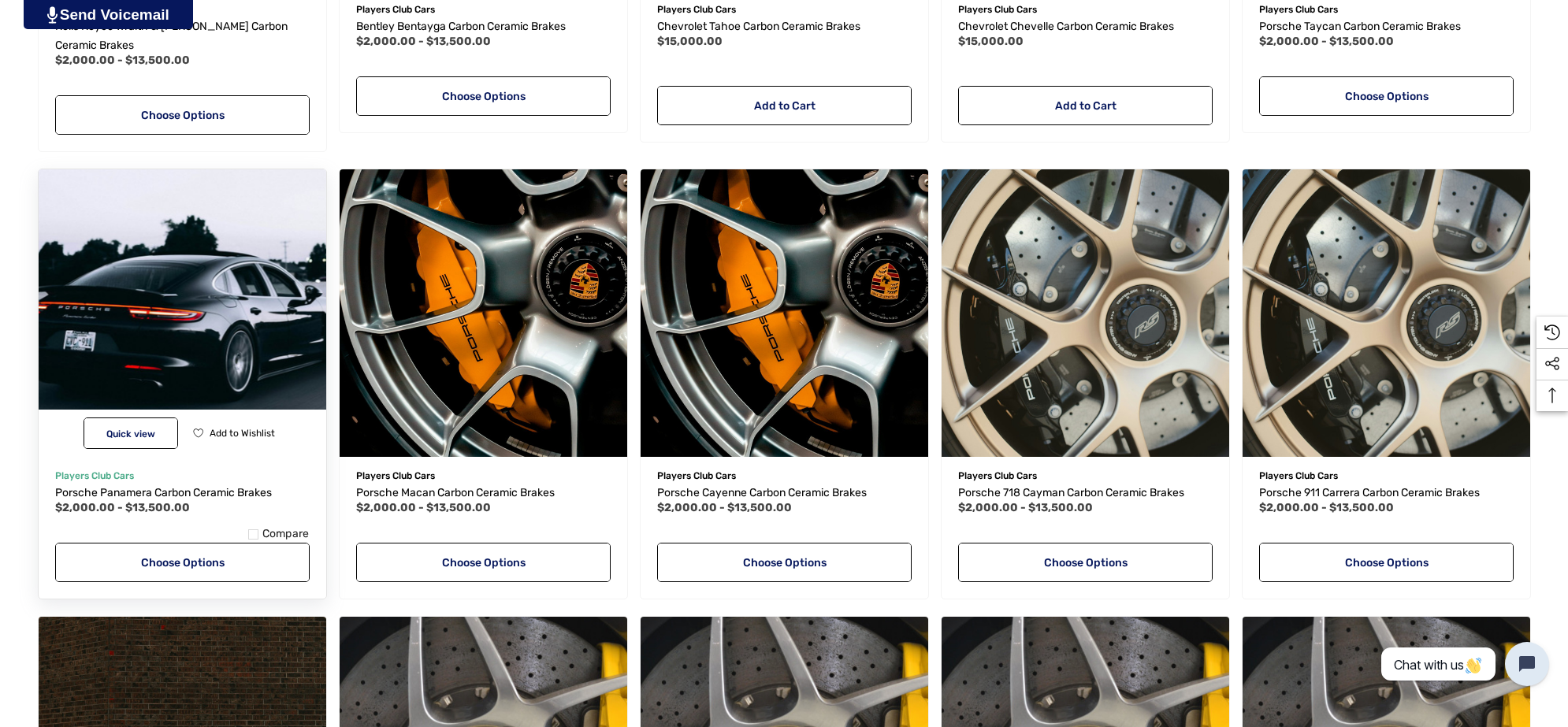
click at [167, 345] on img "Porsche Panamera Carbon Ceramic Brakes,Price range from $2,000.00 to $13,500.00…" at bounding box center [181, 312] width 317 height 317
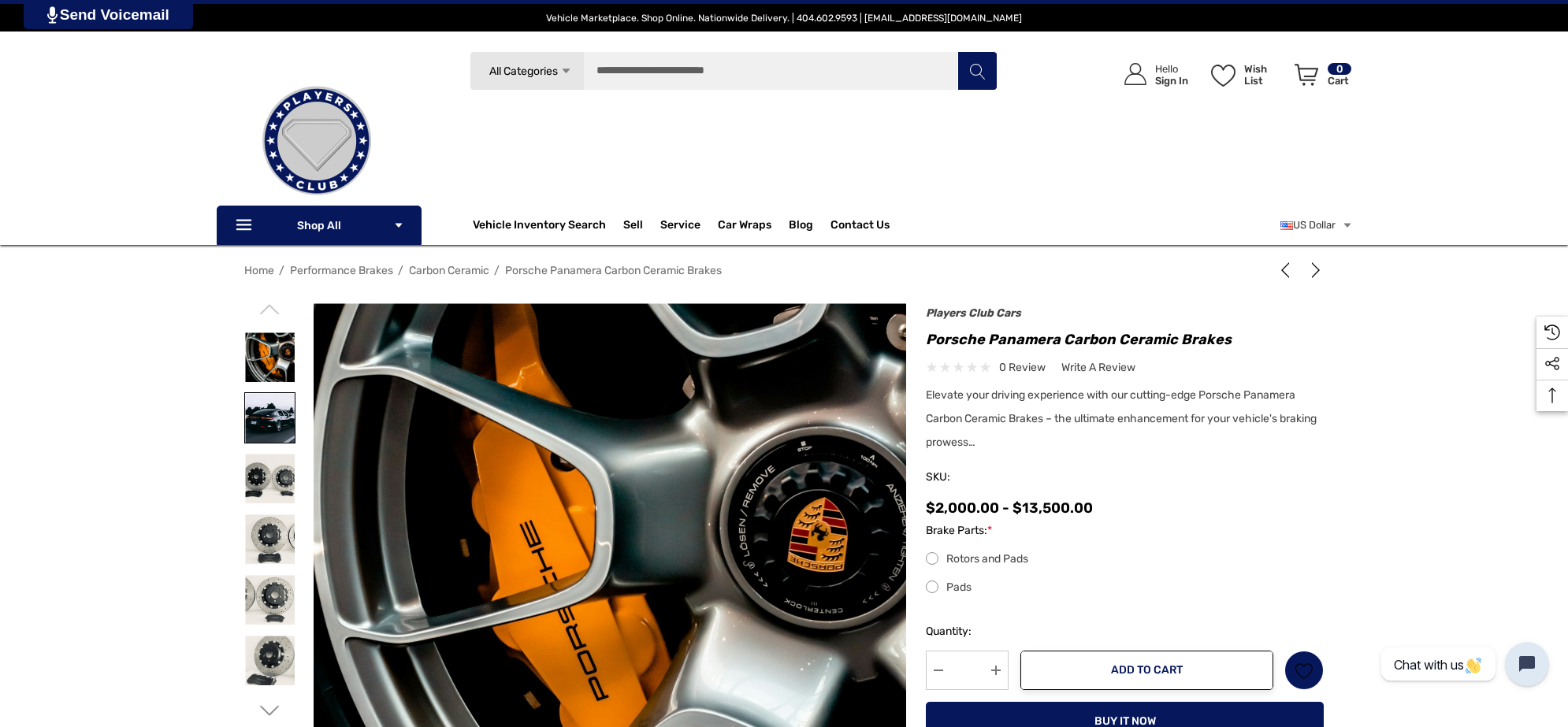
click at [258, 430] on img at bounding box center [269, 418] width 50 height 50
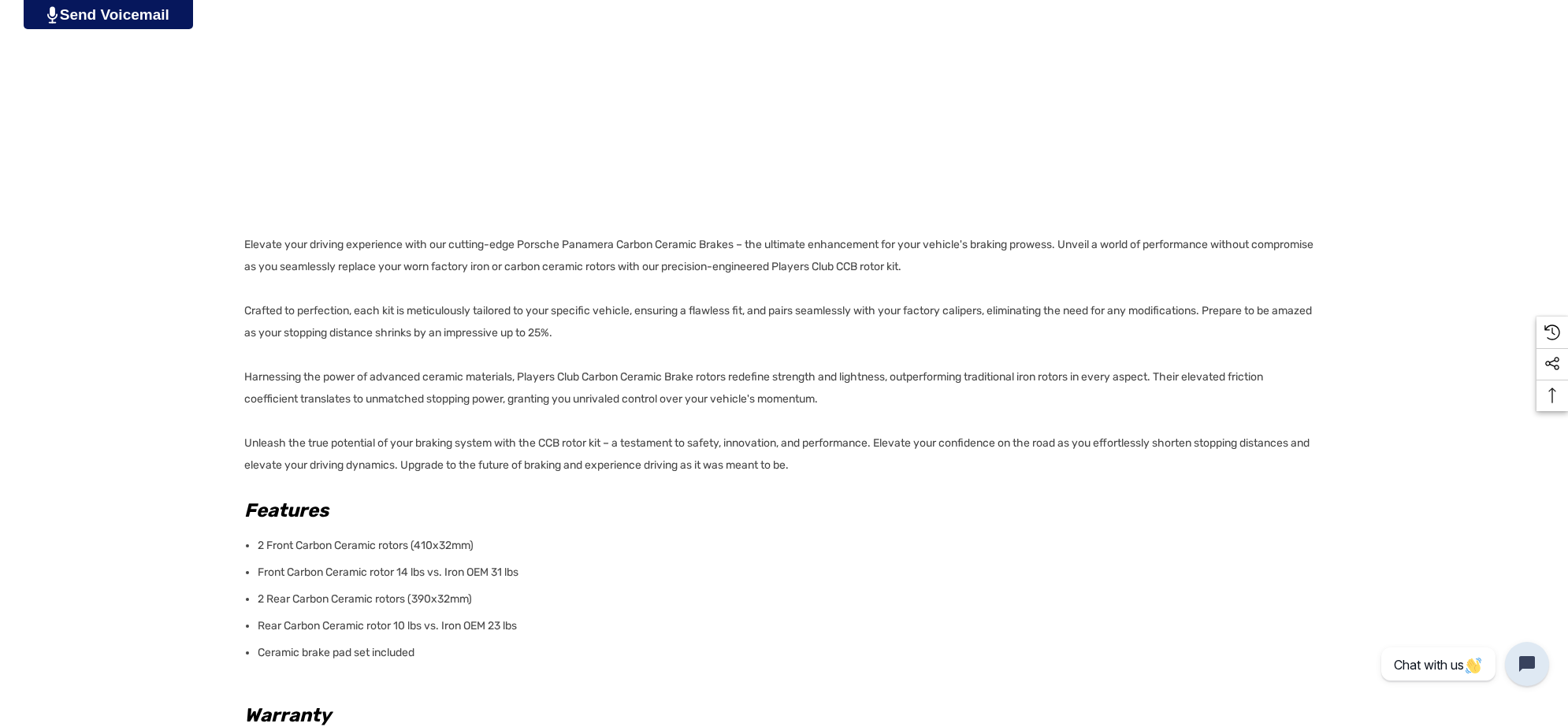
scroll to position [985, 0]
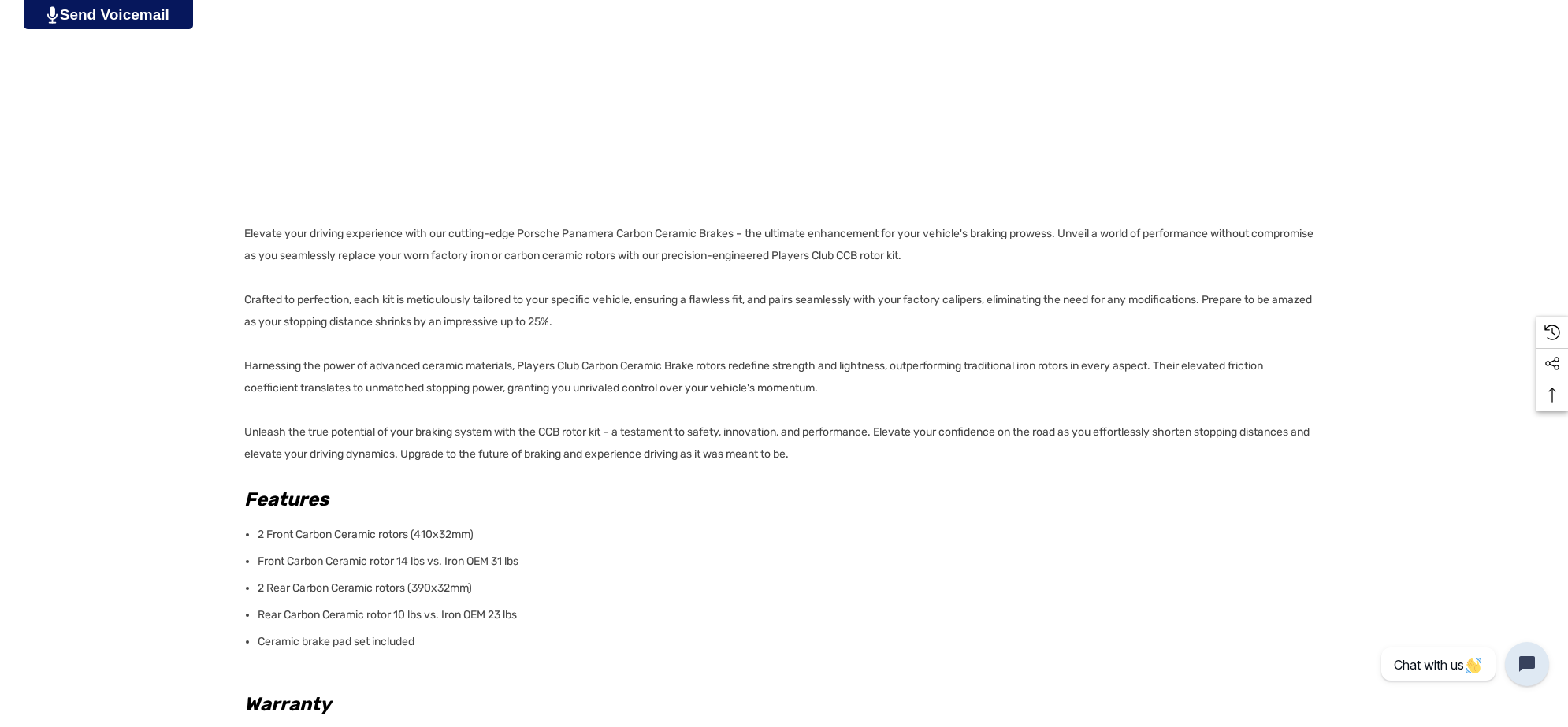
click at [457, 641] on p "Ceramic brake pad set included" at bounding box center [786, 642] width 1057 height 22
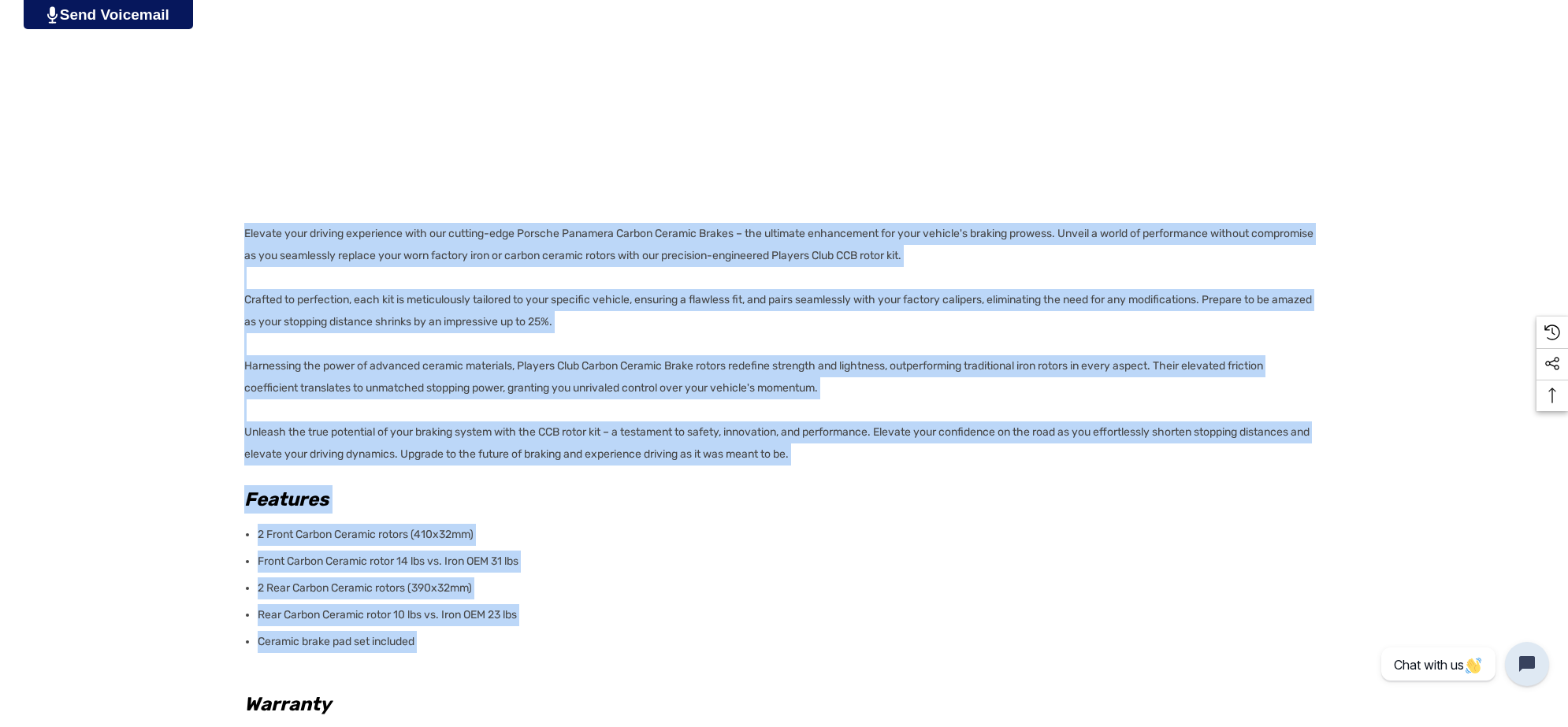
click at [247, 227] on p "Elevate your driving experience with our cutting-edge Porsche Panamera Carbon C…" at bounding box center [778, 345] width 1070 height 243
copy div "Elevate your driving experience with our cutting-edge Porsche Panamera Carbon C…"
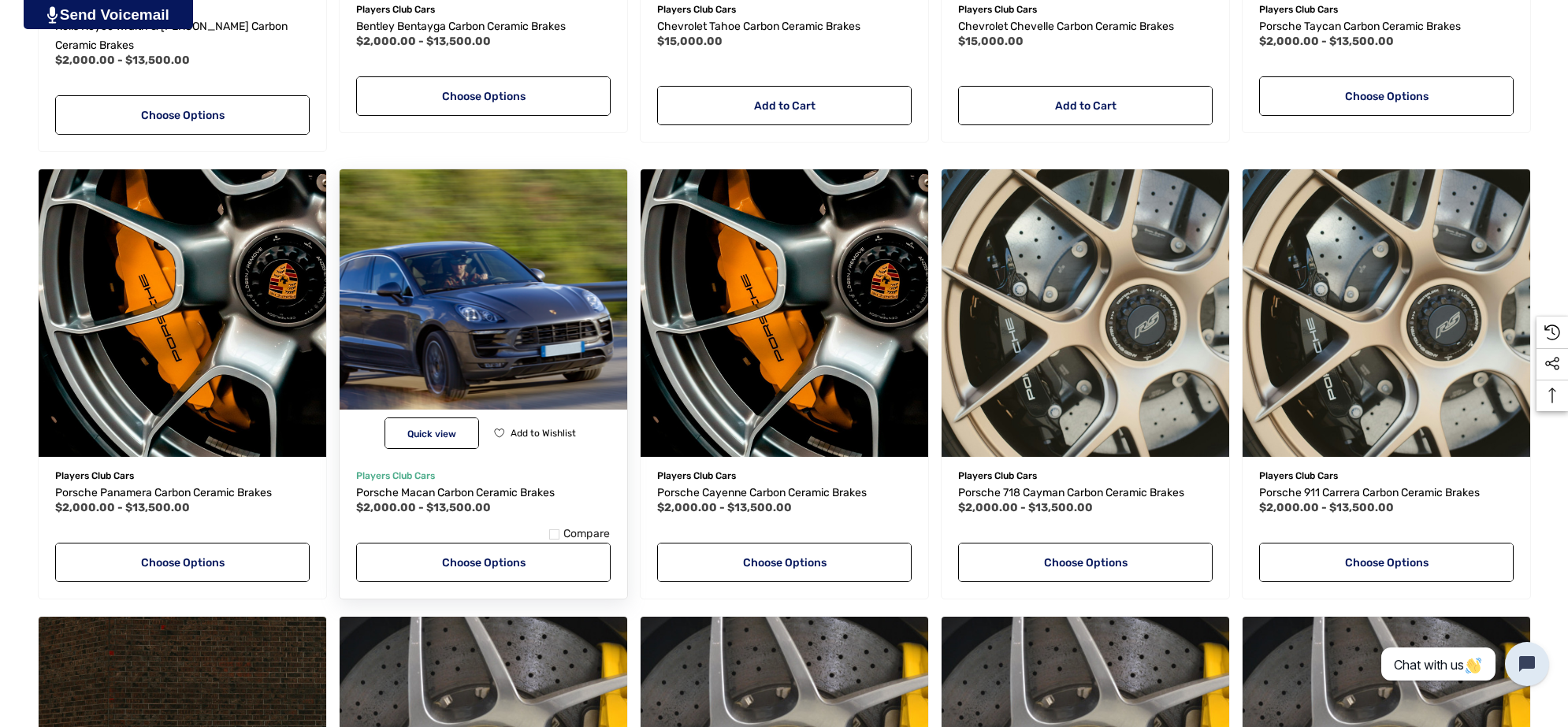
click at [434, 259] on img "Porsche Macan Carbon Ceramic Brakes,Price range from $2,000.00 to $13,500.00\a" at bounding box center [482, 312] width 317 height 317
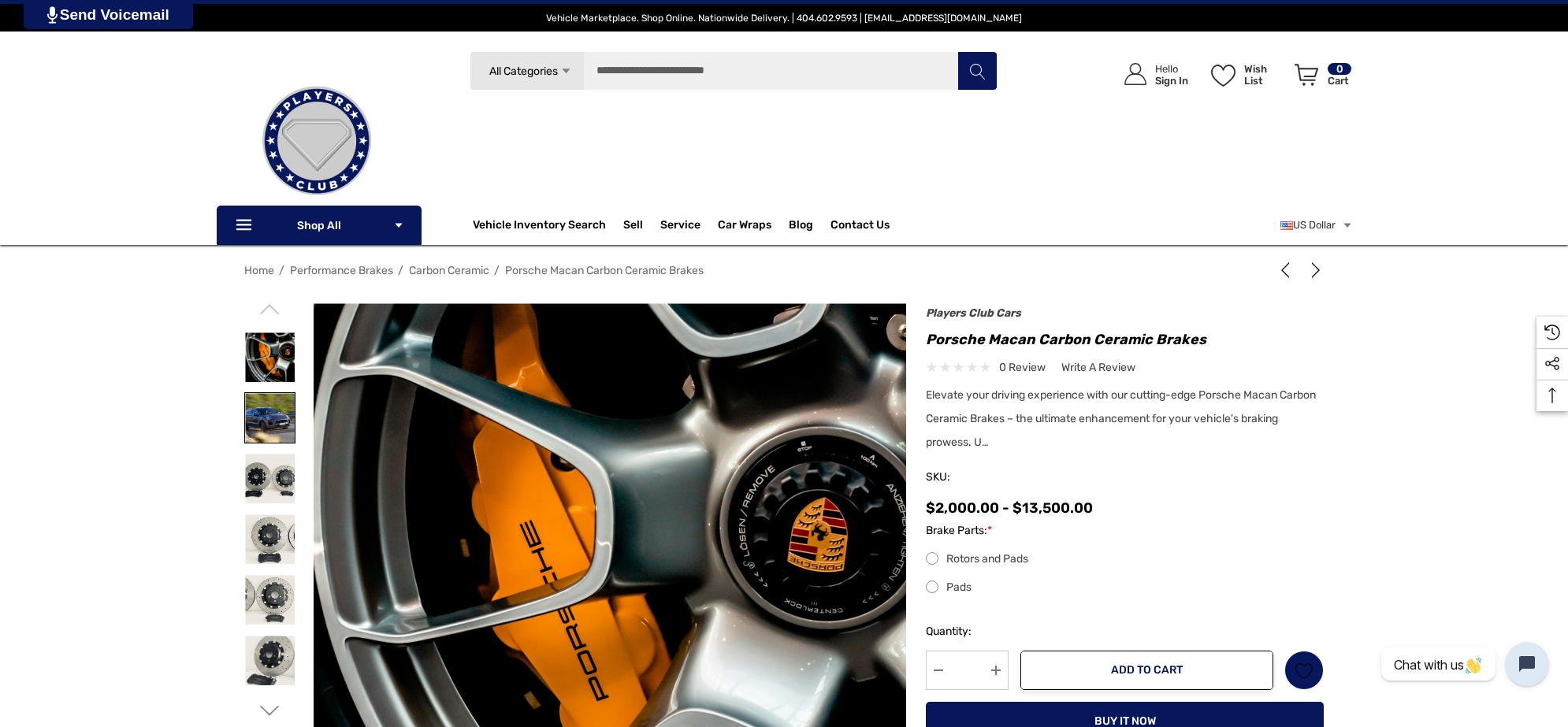
click at [273, 419] on img at bounding box center [269, 418] width 50 height 50
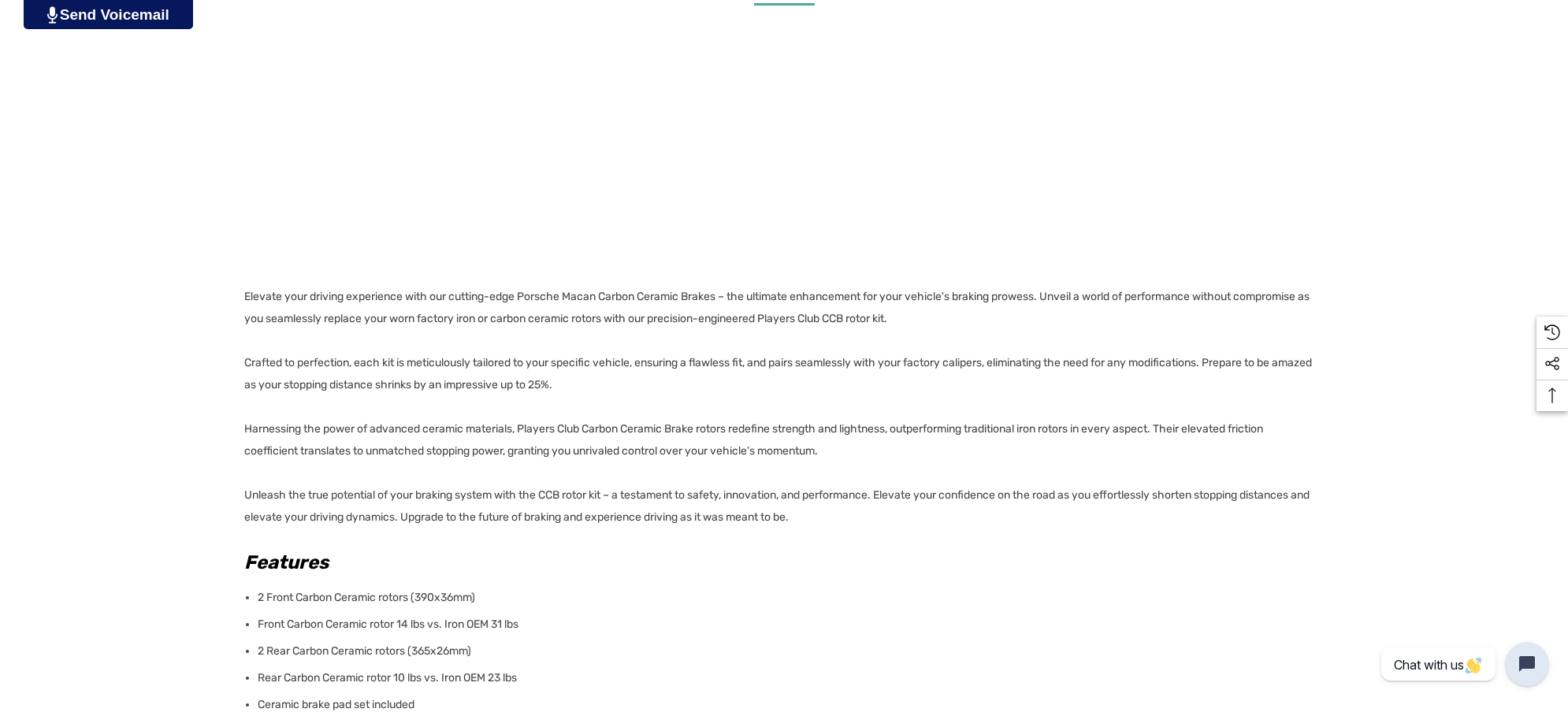
scroll to position [985, 0]
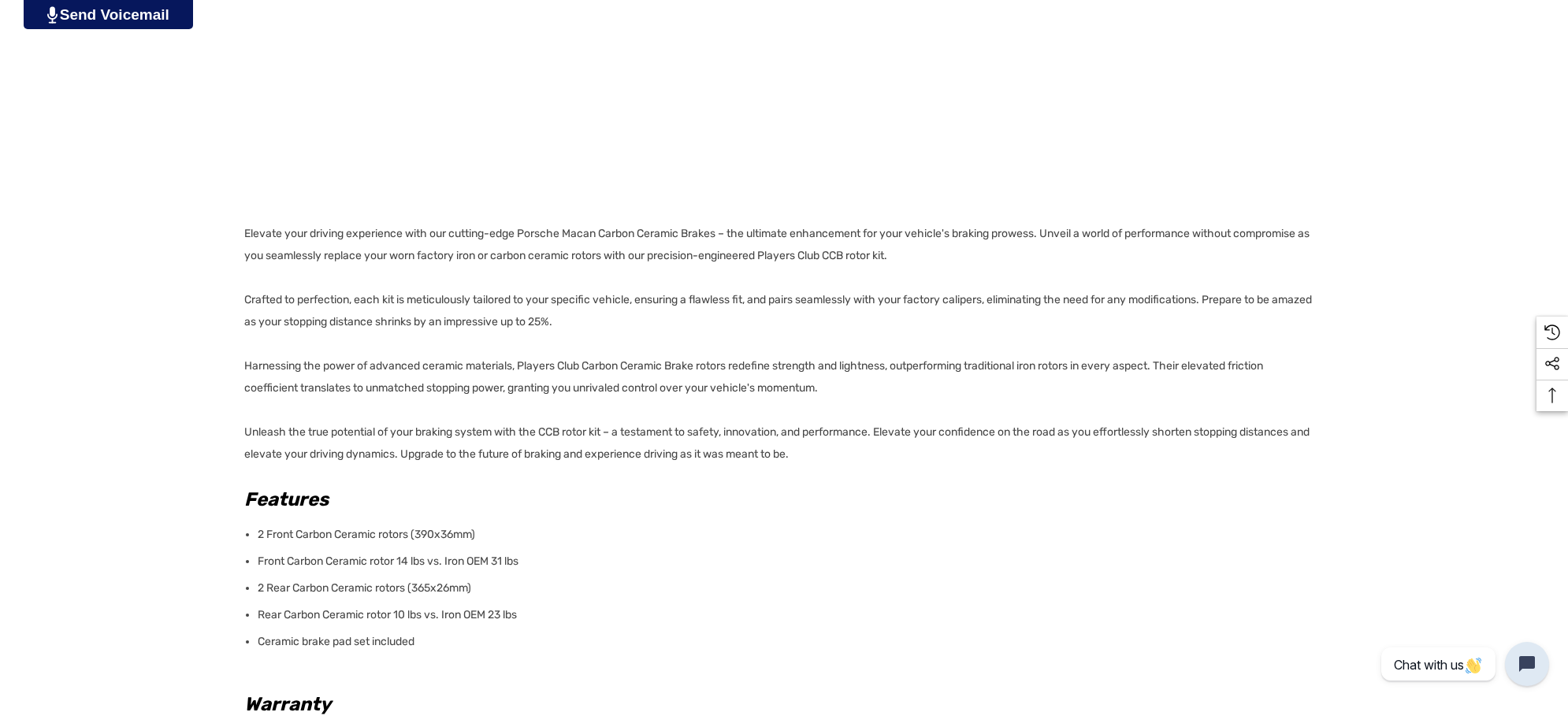
click at [460, 638] on p "Ceramic brake pad set included" at bounding box center [786, 642] width 1057 height 22
click at [237, 236] on div "Details Details Elevate your driving experience with our cutting-edge Porsche M…" at bounding box center [784, 461] width 1568 height 1086
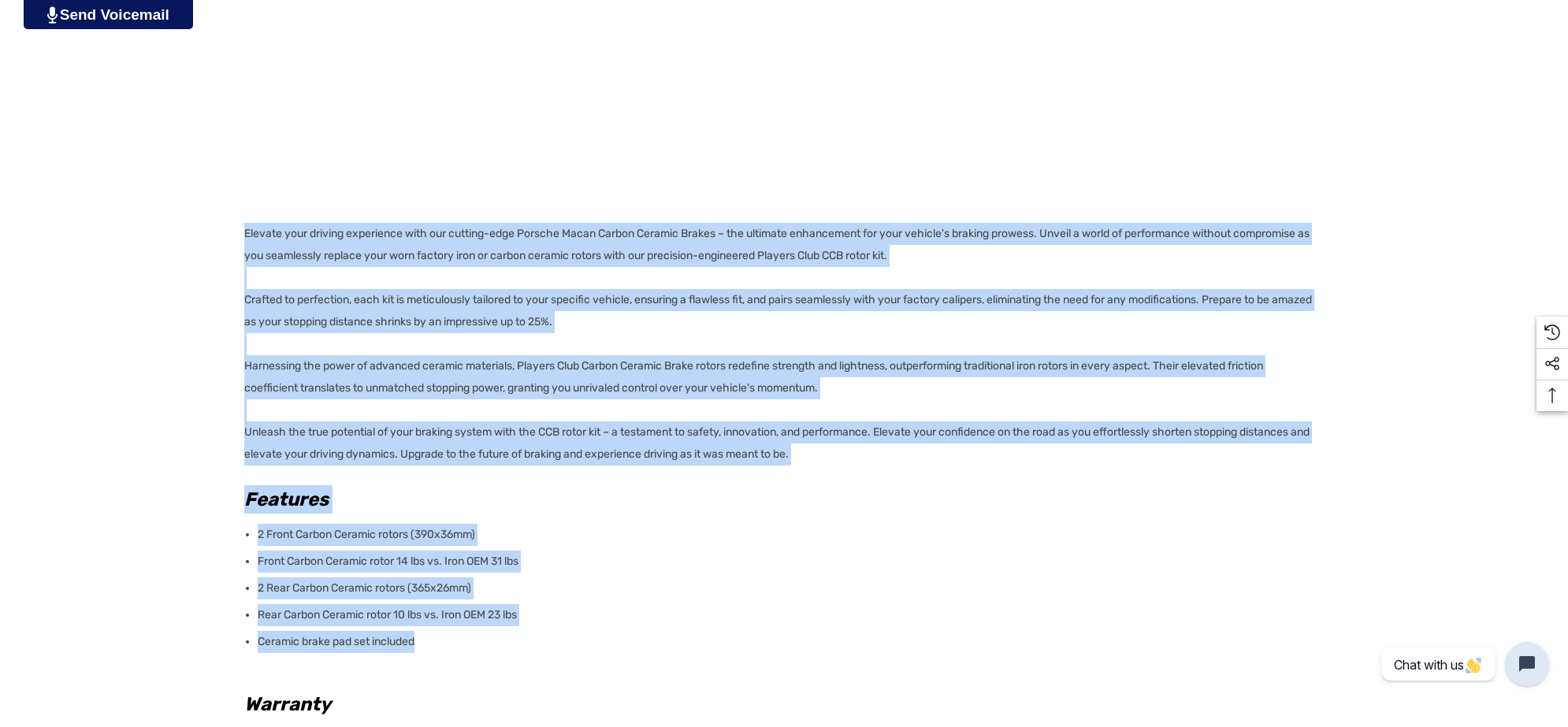
copy div "Elevate your driving experience with our cutting-edge Porsche Macan Carbon Cera…"
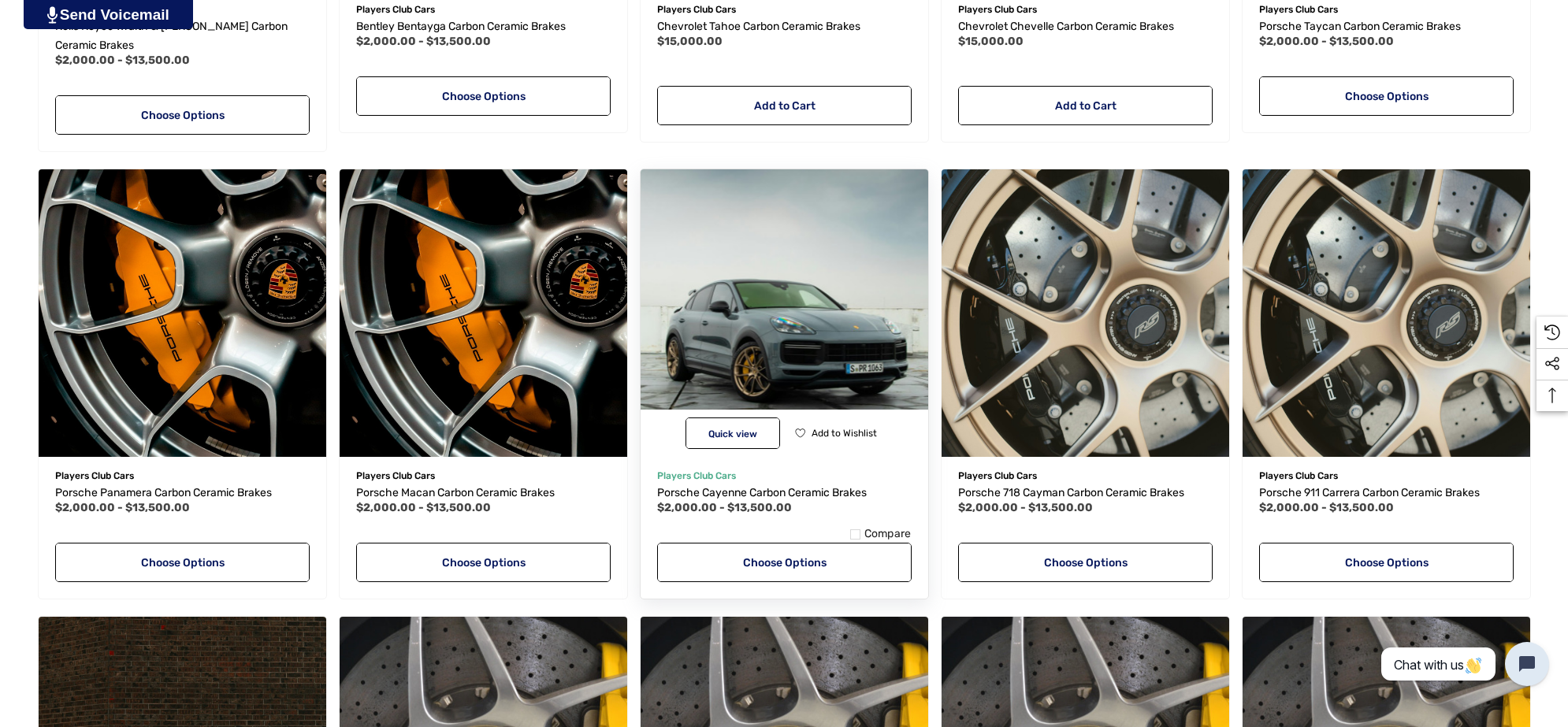
click at [721, 305] on img "Porsche Cayenne Carbon Ceramic Brakes,Price range from $2,000.00 to $13,500.00\a" at bounding box center [784, 312] width 317 height 317
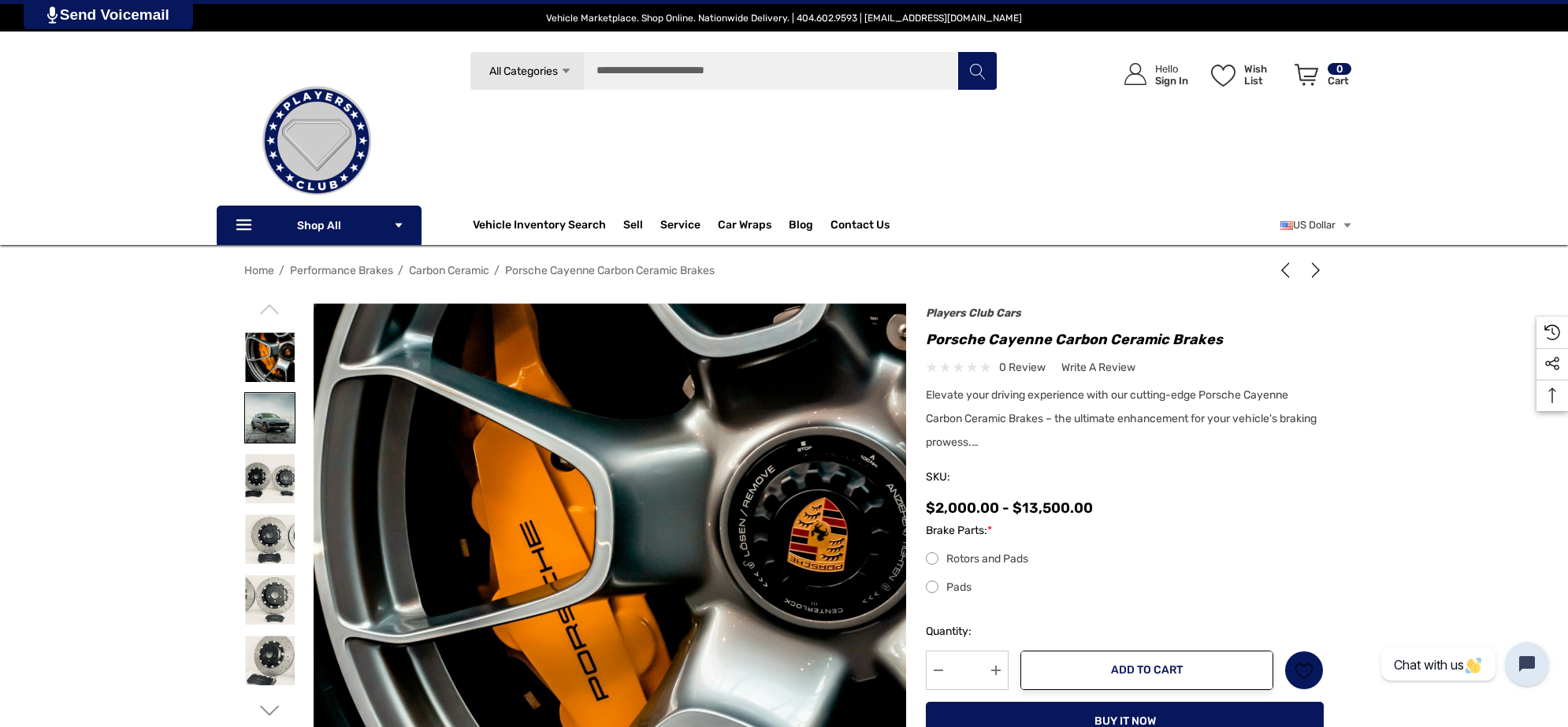
click at [284, 418] on img at bounding box center [269, 418] width 50 height 50
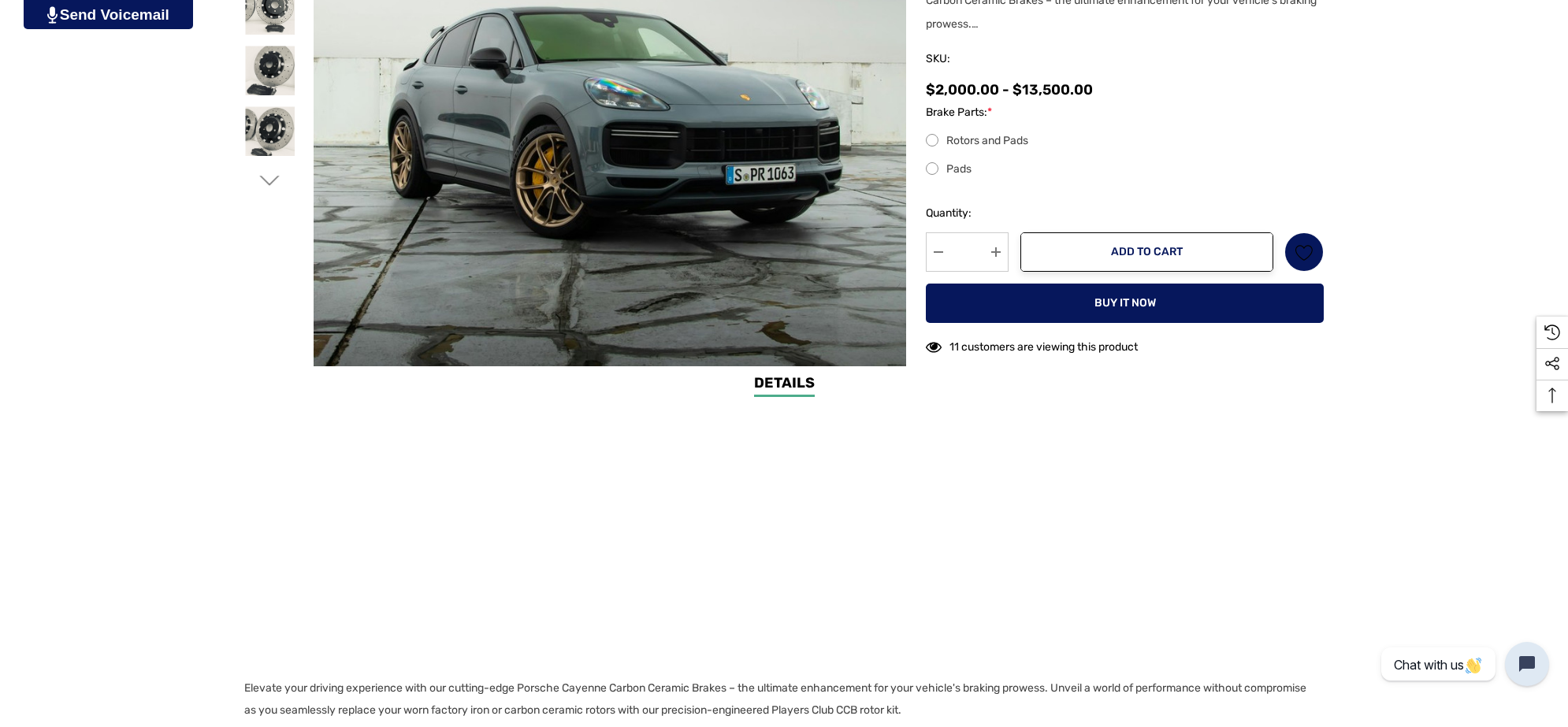
scroll to position [1084, 0]
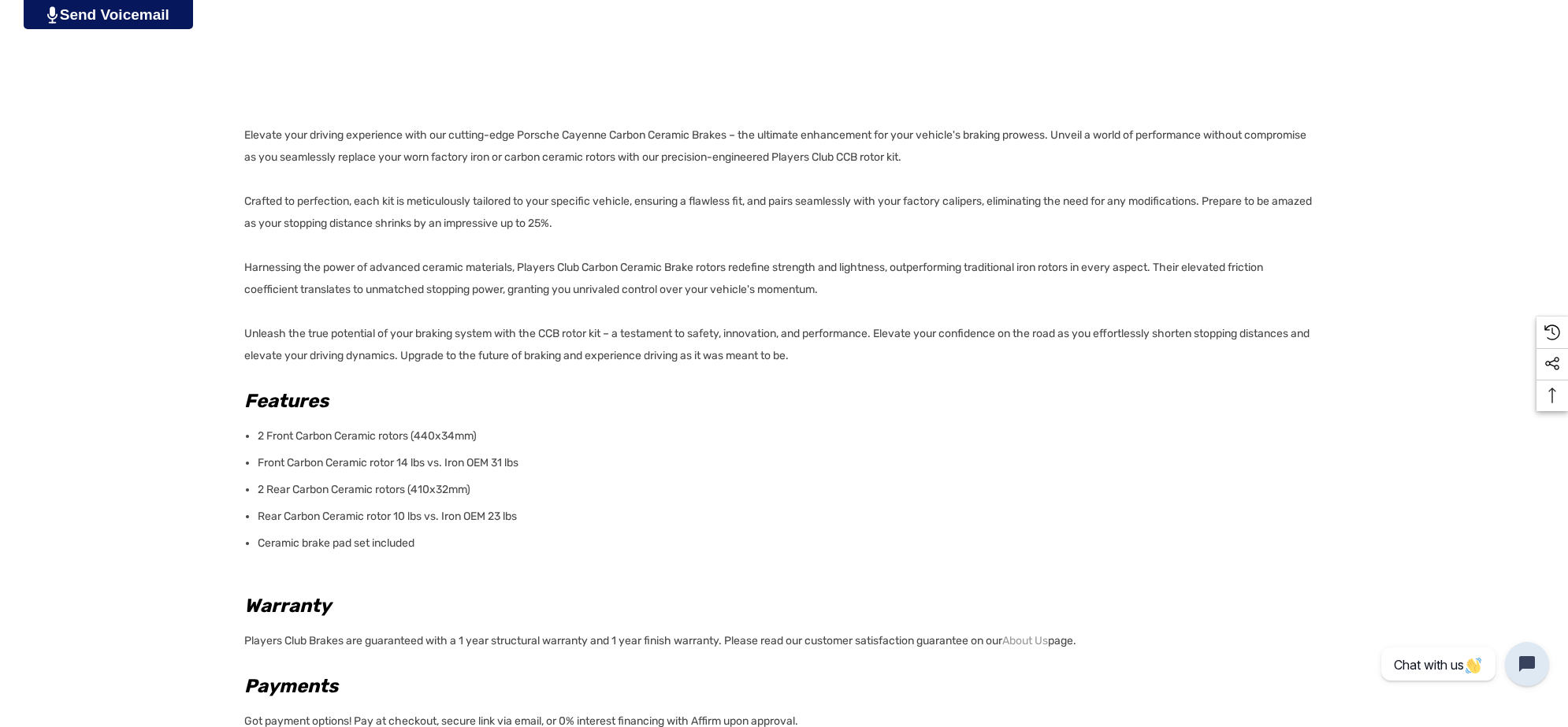
click at [439, 535] on p "Ceramic brake pad set included" at bounding box center [786, 544] width 1057 height 22
click at [430, 545] on p "Ceramic brake pad set included" at bounding box center [786, 544] width 1057 height 22
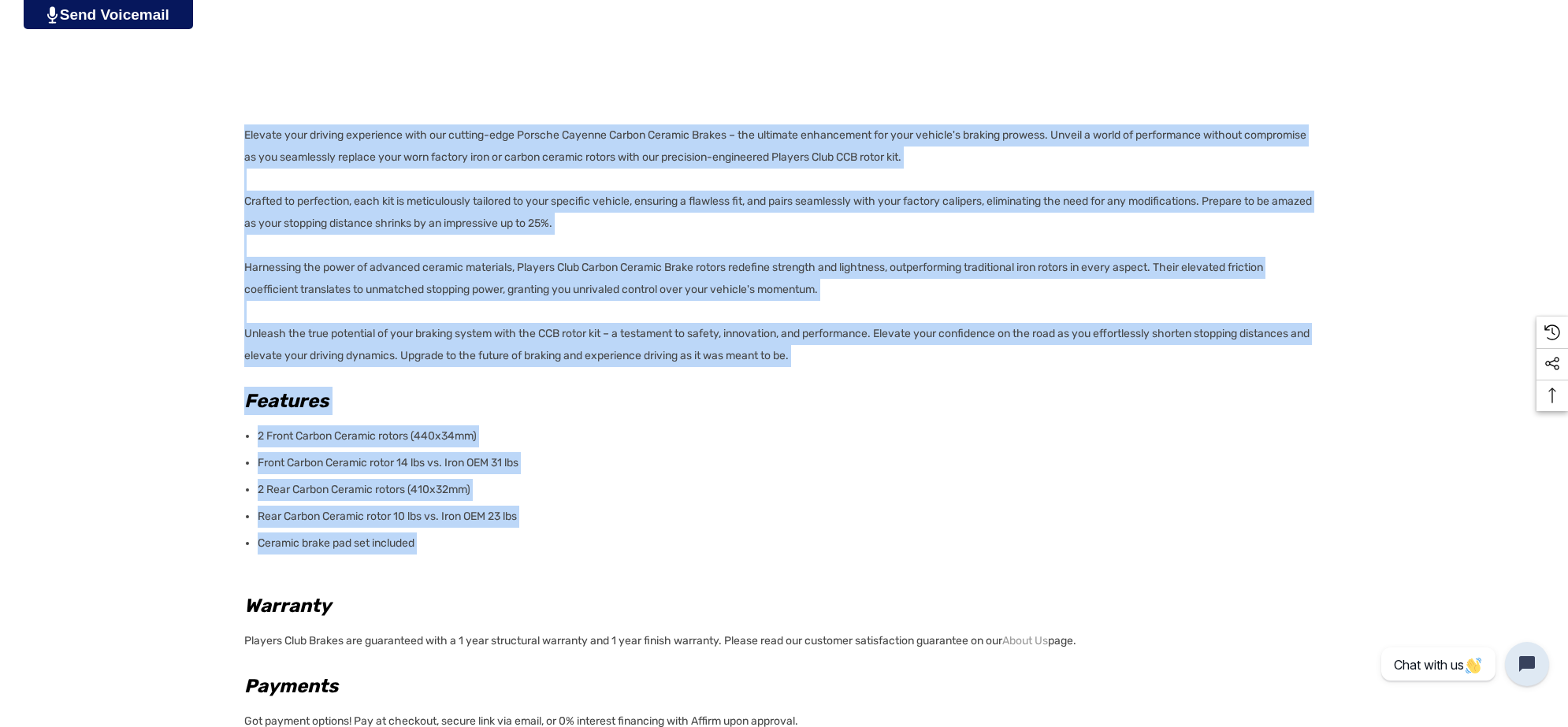
click at [243, 131] on div "Details Details Elevate your driving experience with our cutting-edge Porsche C…" at bounding box center [784, 363] width 1568 height 1086
copy div "Elevate your driving experience with our cutting-edge Porsche Cayenne Carbon Ce…"
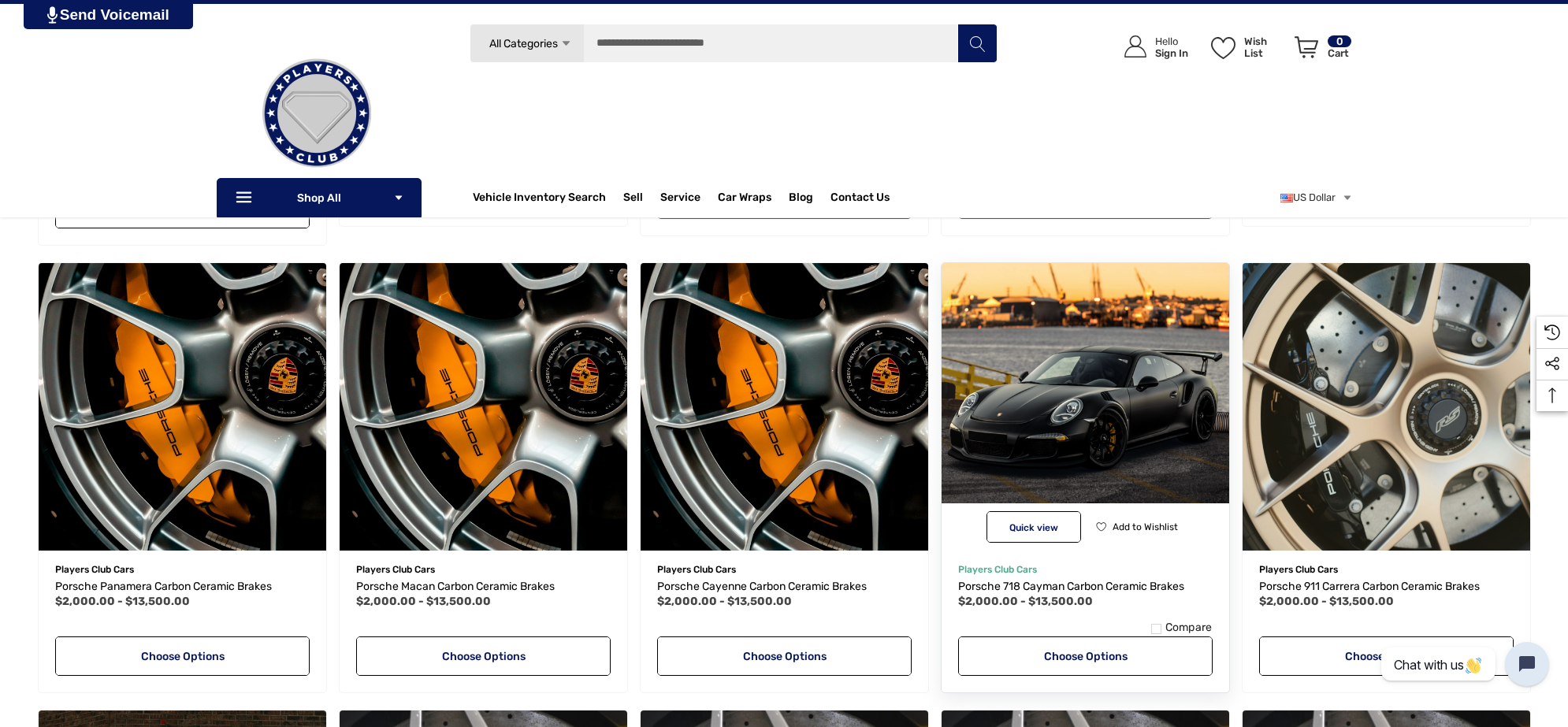
scroll to position [678, 0]
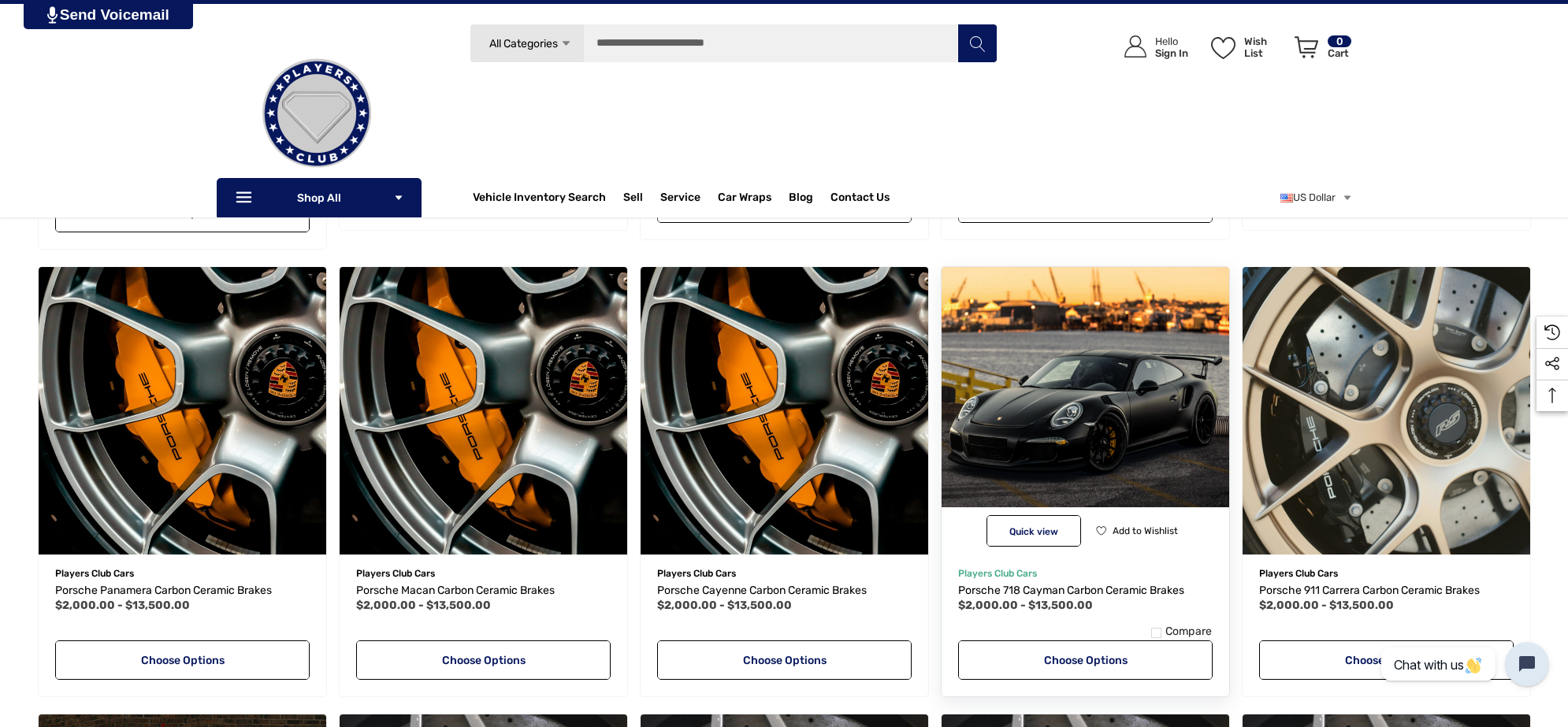
click at [1093, 387] on img "Porsche 718 Cayman Carbon Ceramic Brakes,Price range from $2,000.00 to $13,500.…" at bounding box center [1085, 411] width 317 height 317
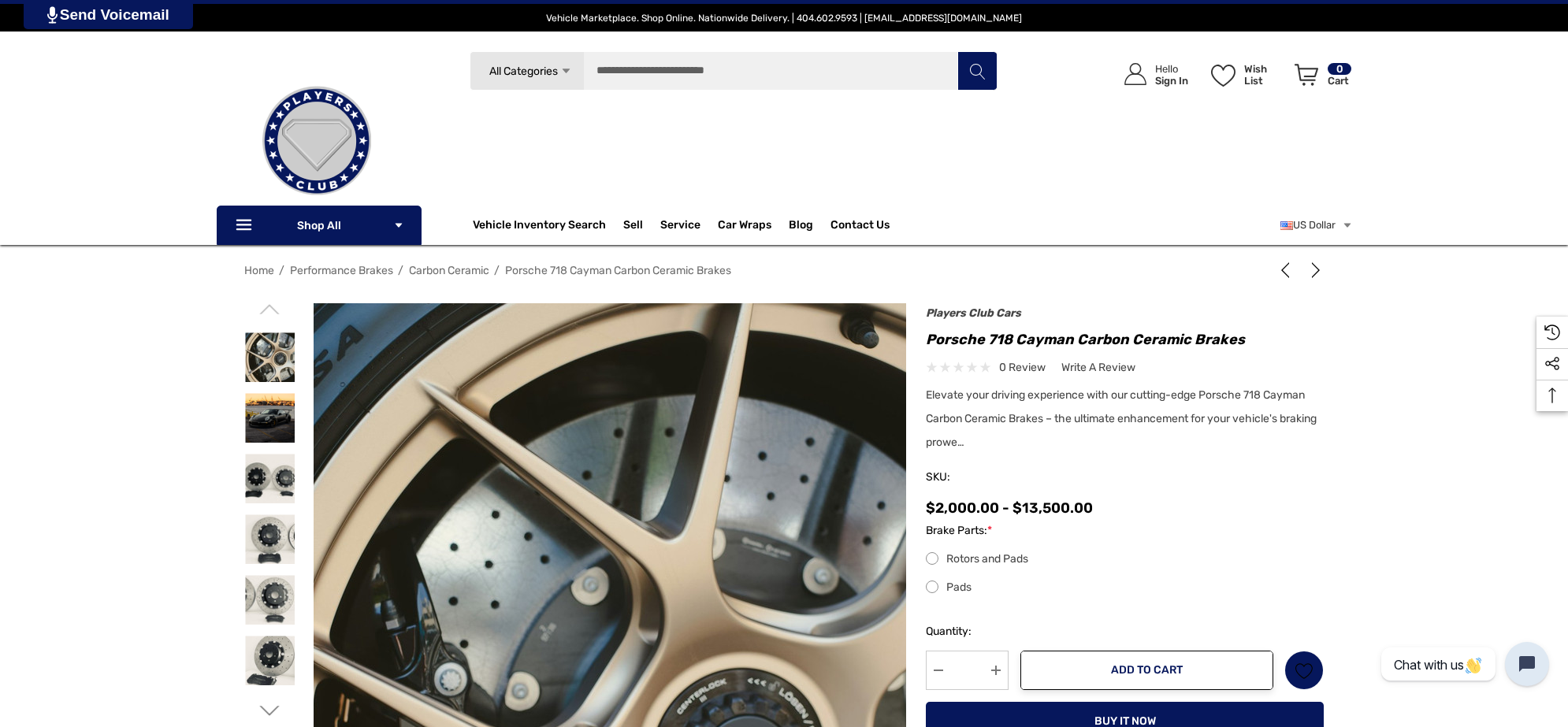
click at [656, 408] on img at bounding box center [604, 734] width 672 height 1008
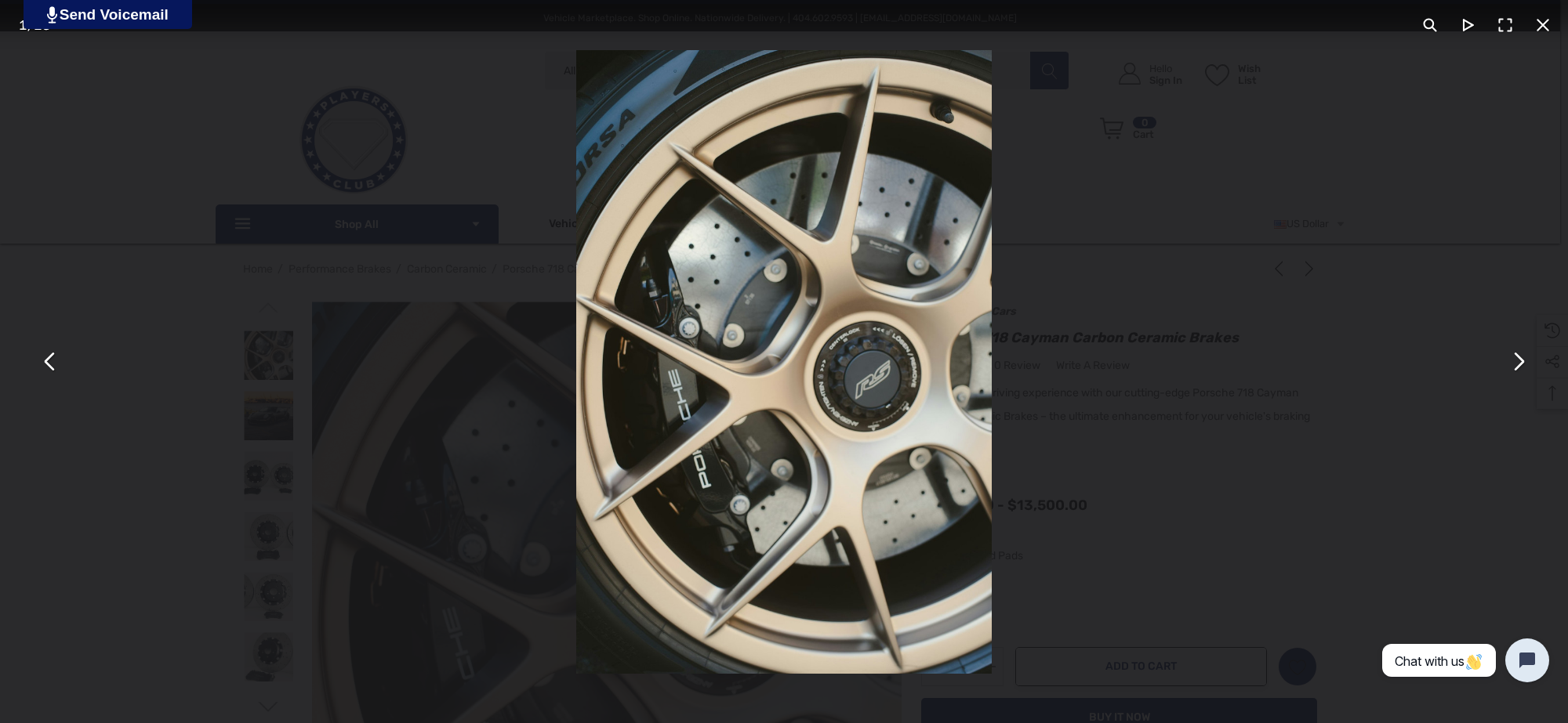
click at [1522, 375] on button "You can close this modal content with the ESC key" at bounding box center [1517, 362] width 37 height 37
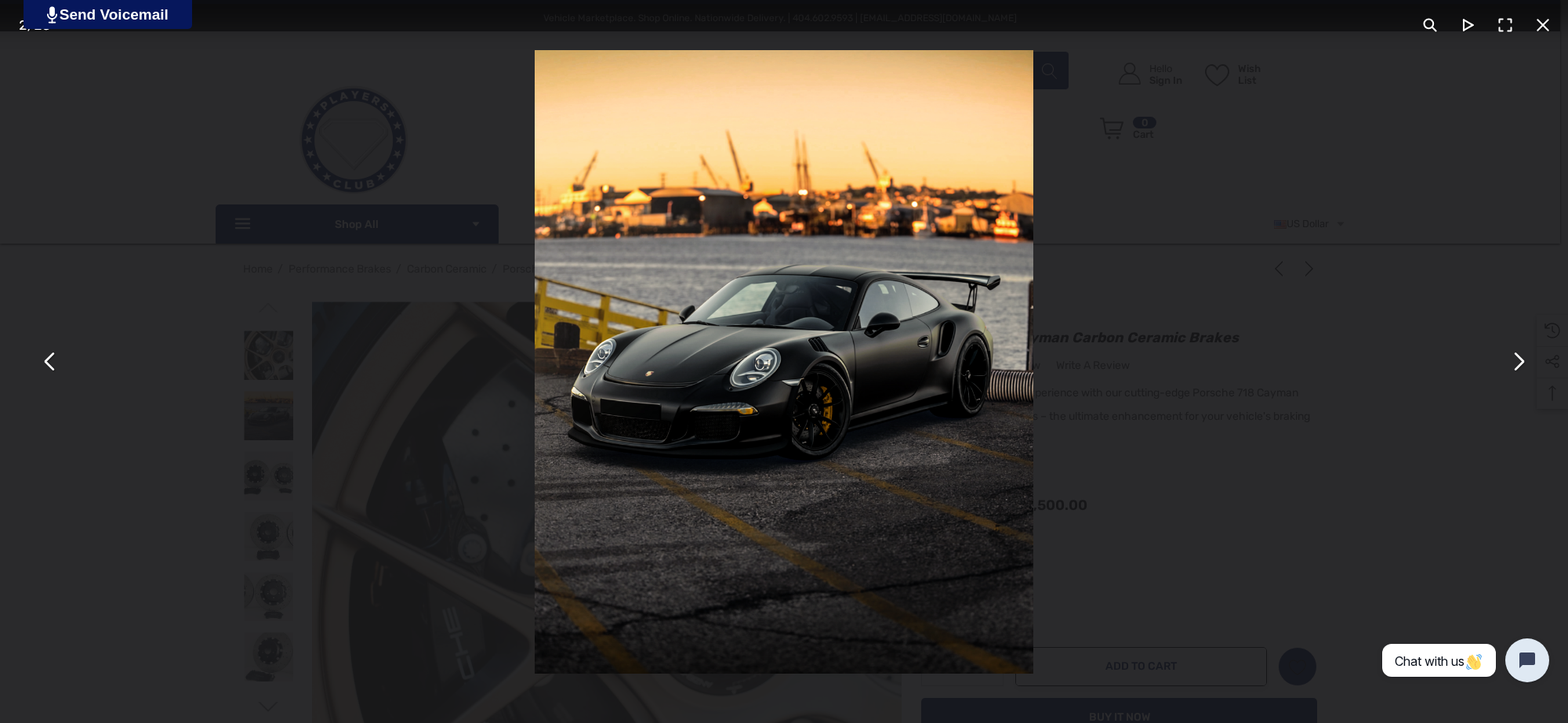
click at [1419, 237] on div "You can close this modal content with the ESC key" at bounding box center [784, 362] width 1568 height 723
click at [1533, 18] on button "You can close this modal content with the ESC key" at bounding box center [1542, 25] width 37 height 37
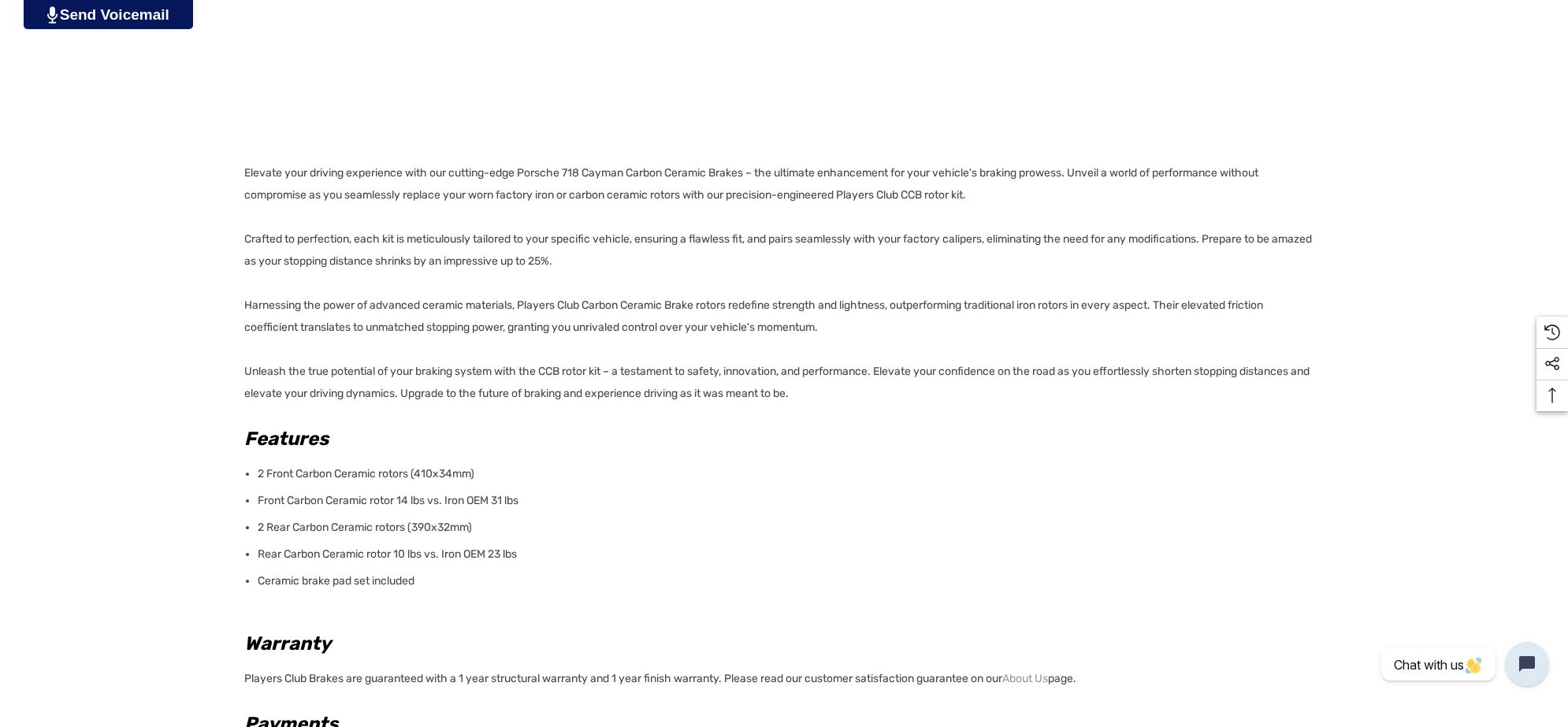
scroll to position [1182, 0]
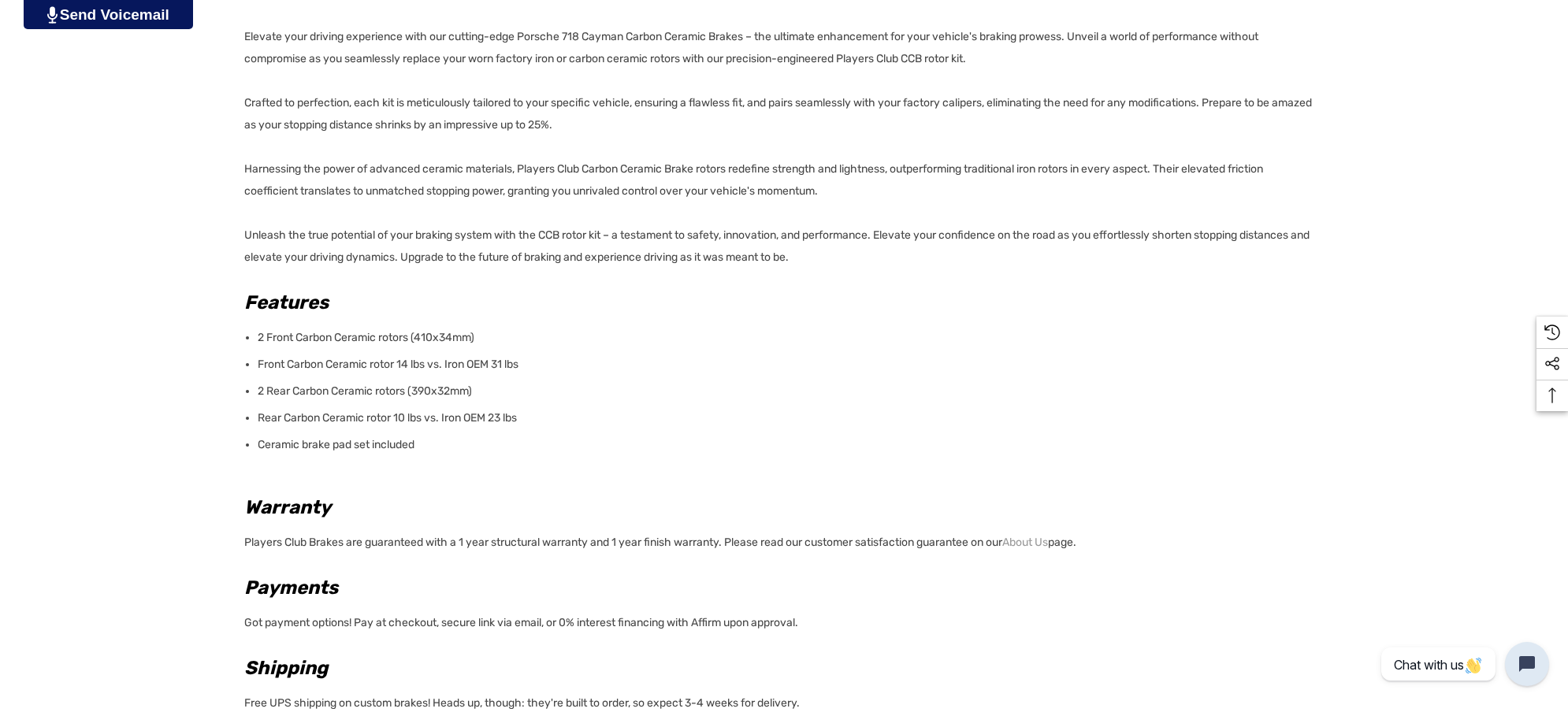
click at [455, 445] on p "Ceramic brake pad set included" at bounding box center [786, 446] width 1057 height 22
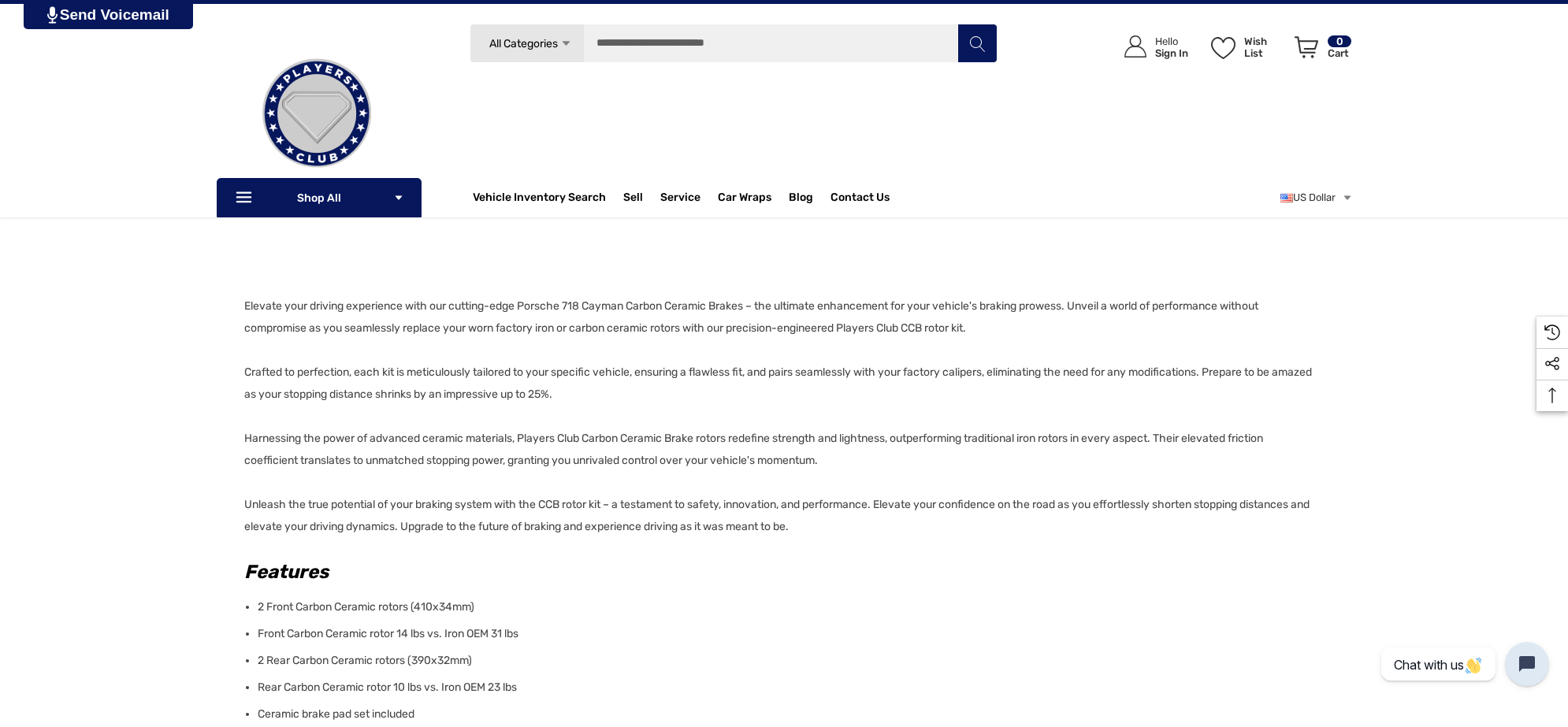
scroll to position [887, 0]
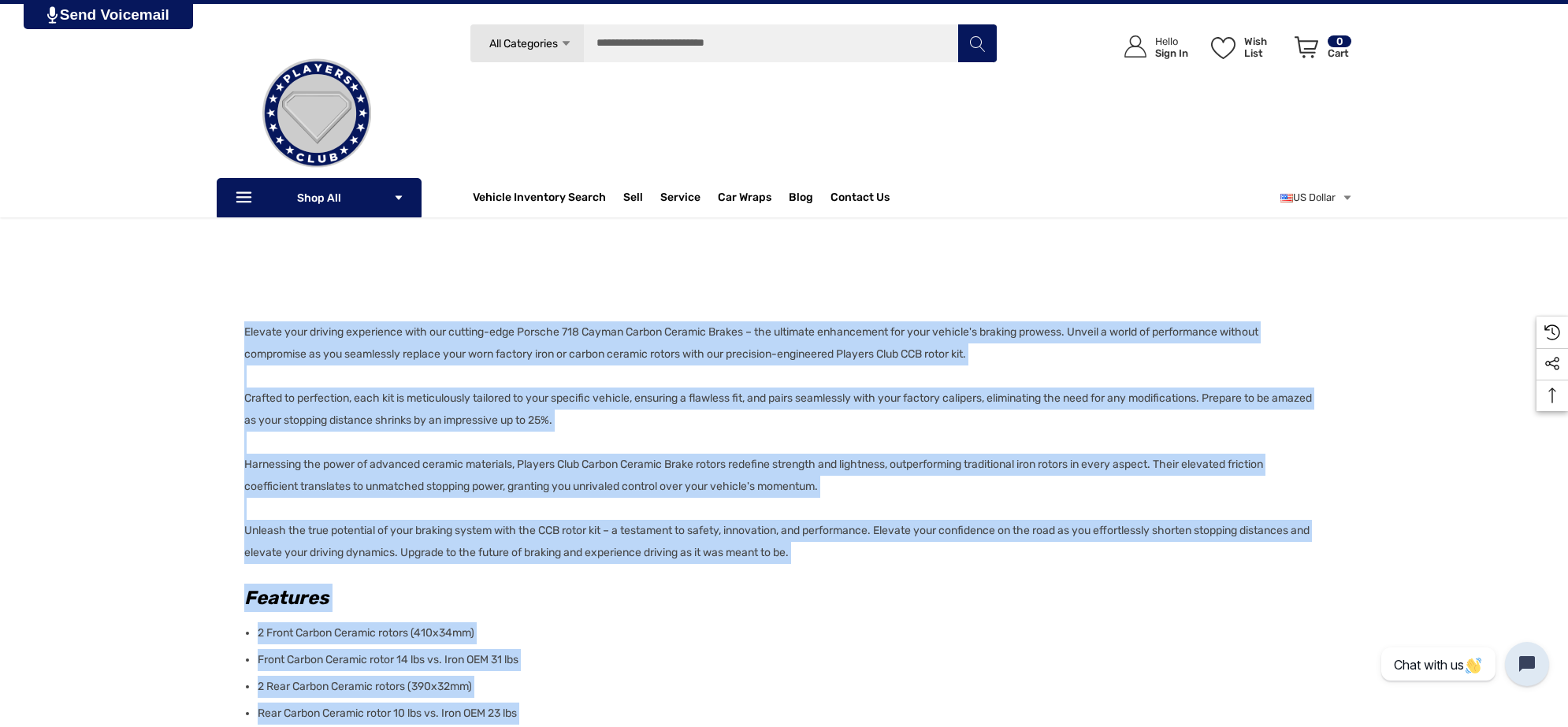
click at [244, 334] on p "Elevate your driving experience with our cutting-edge Porsche 718 Cayman Carbon…" at bounding box center [778, 443] width 1070 height 243
copy div "Elevate your driving experience with our cutting-edge Porsche 718 Cayman Carbon…"
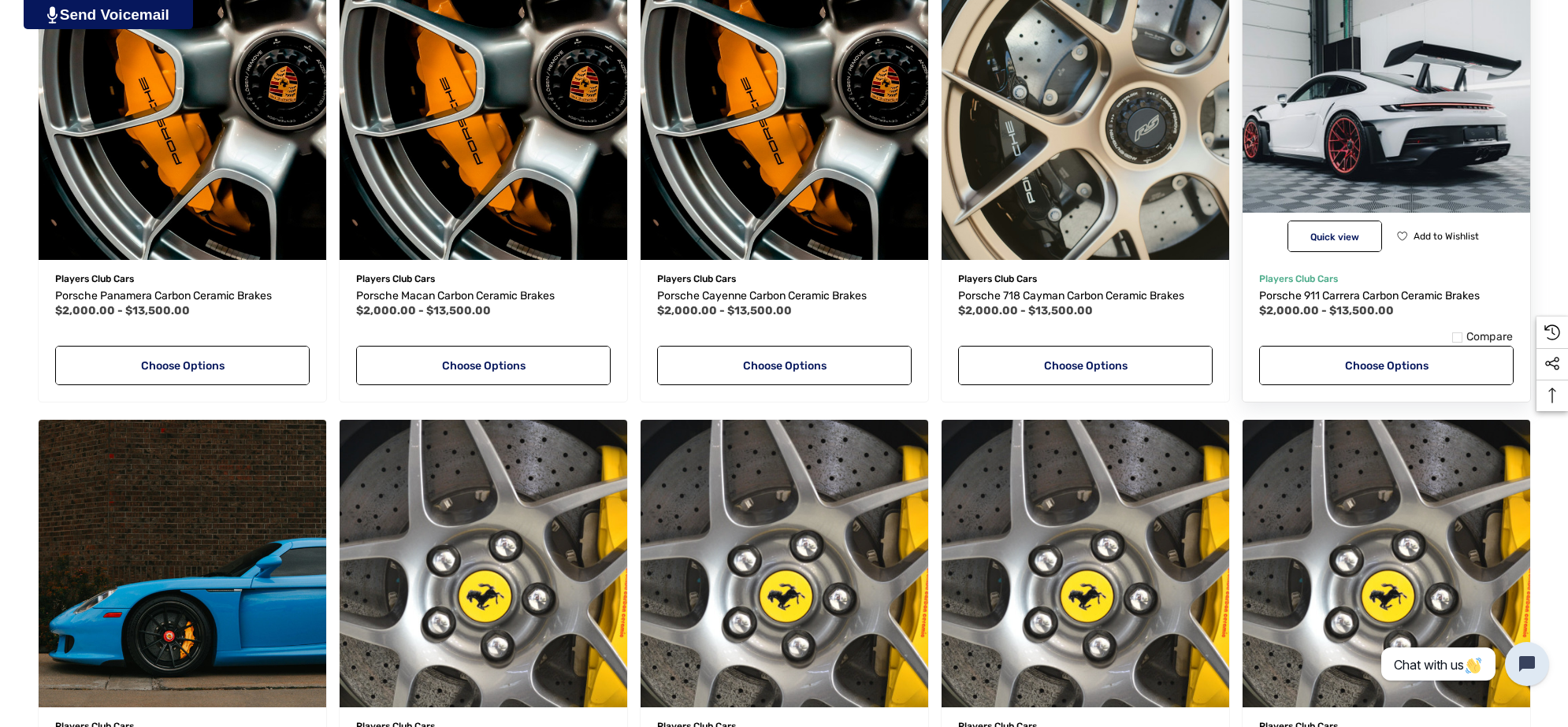
click at [1318, 133] on img "Porsche 911 Carrera Carbon Ceramic Brakes,Price range from $2,000.00 to $13,500…" at bounding box center [1386, 115] width 317 height 317
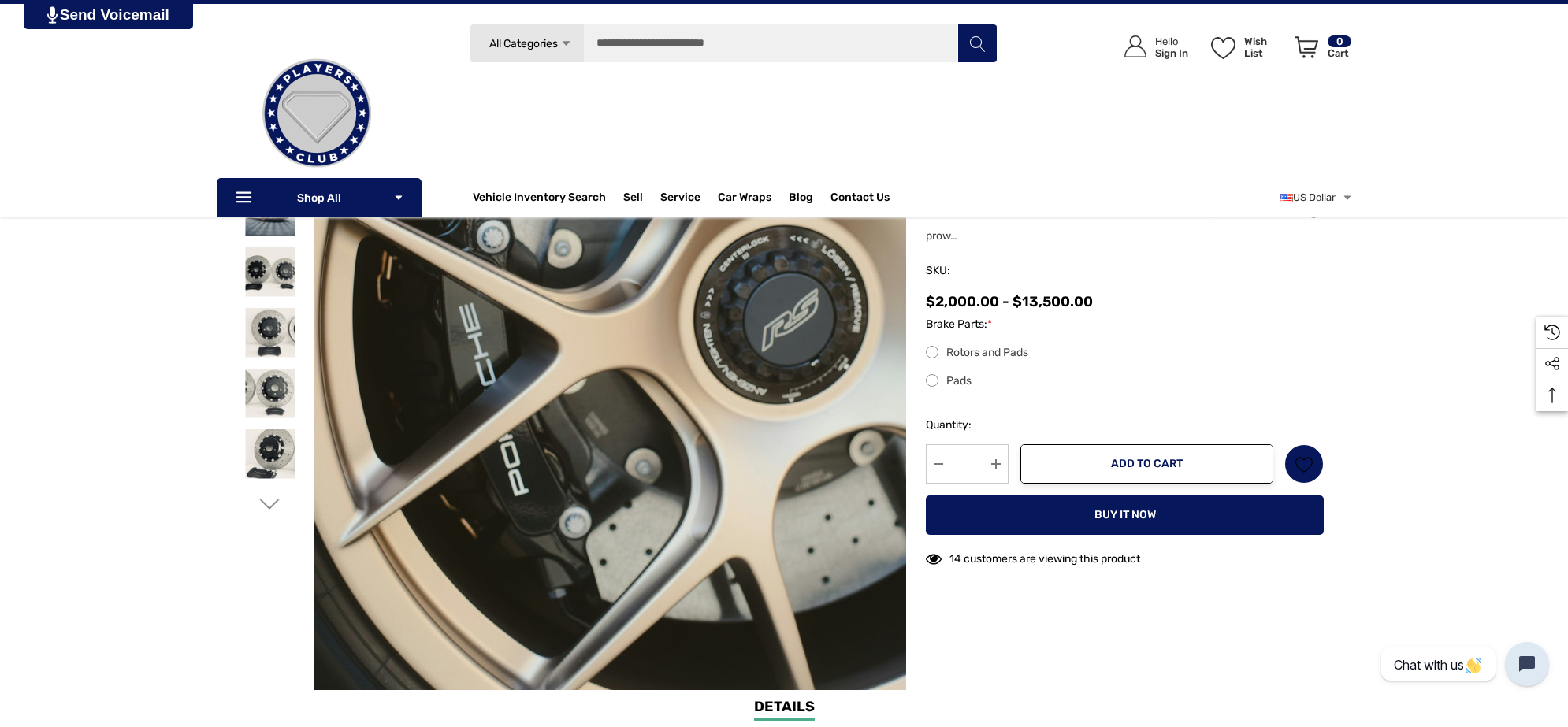
scroll to position [98, 0]
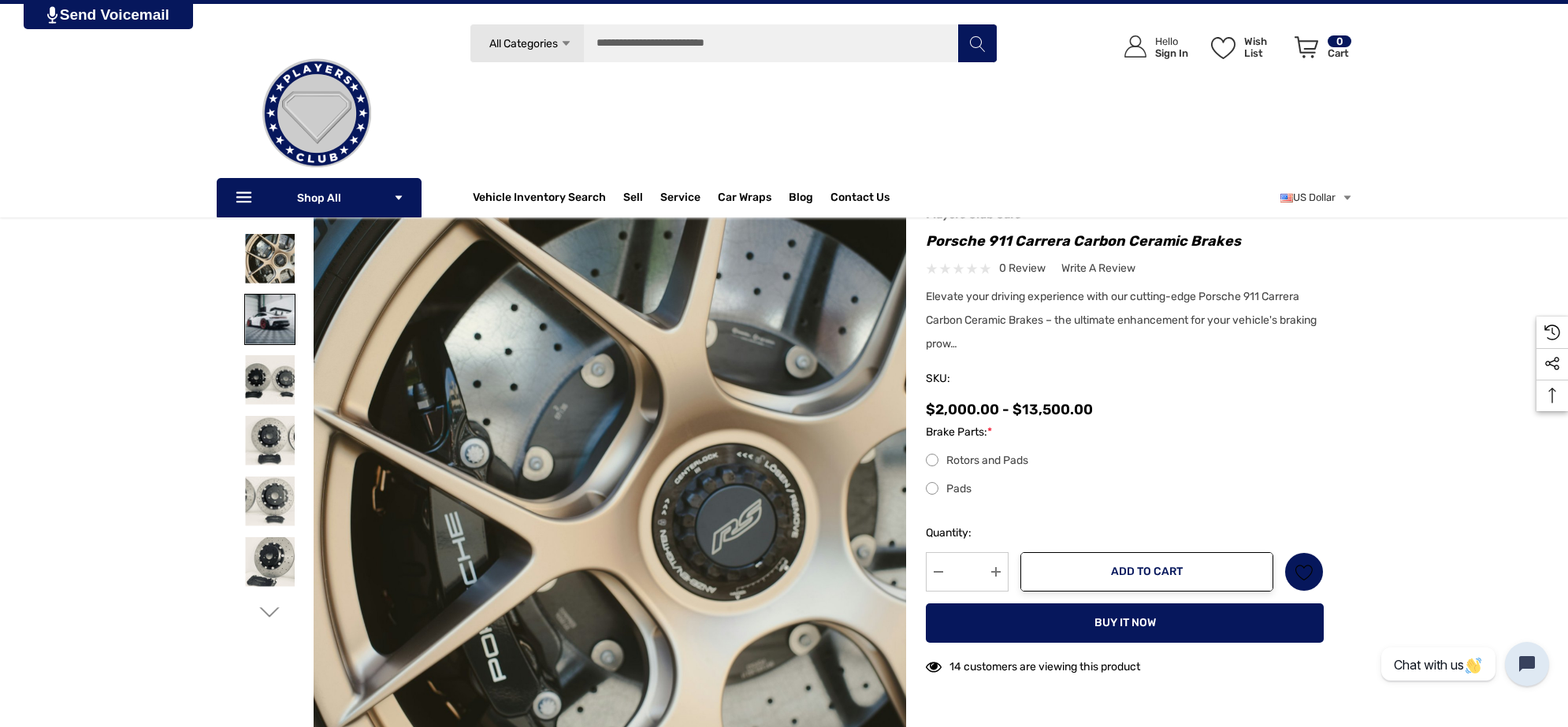
click at [274, 324] on img at bounding box center [269, 319] width 50 height 50
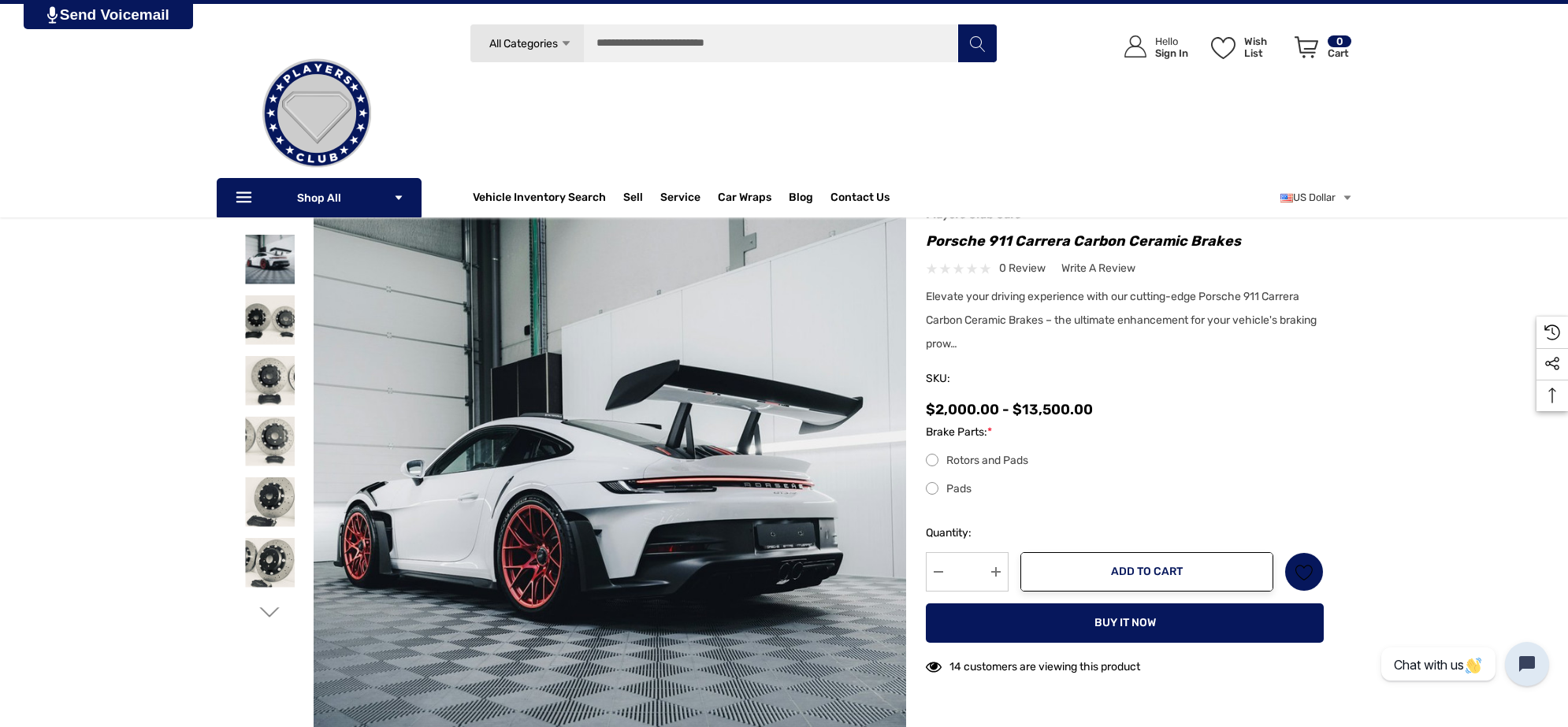
click at [616, 408] on img at bounding box center [606, 514] width 1008 height 671
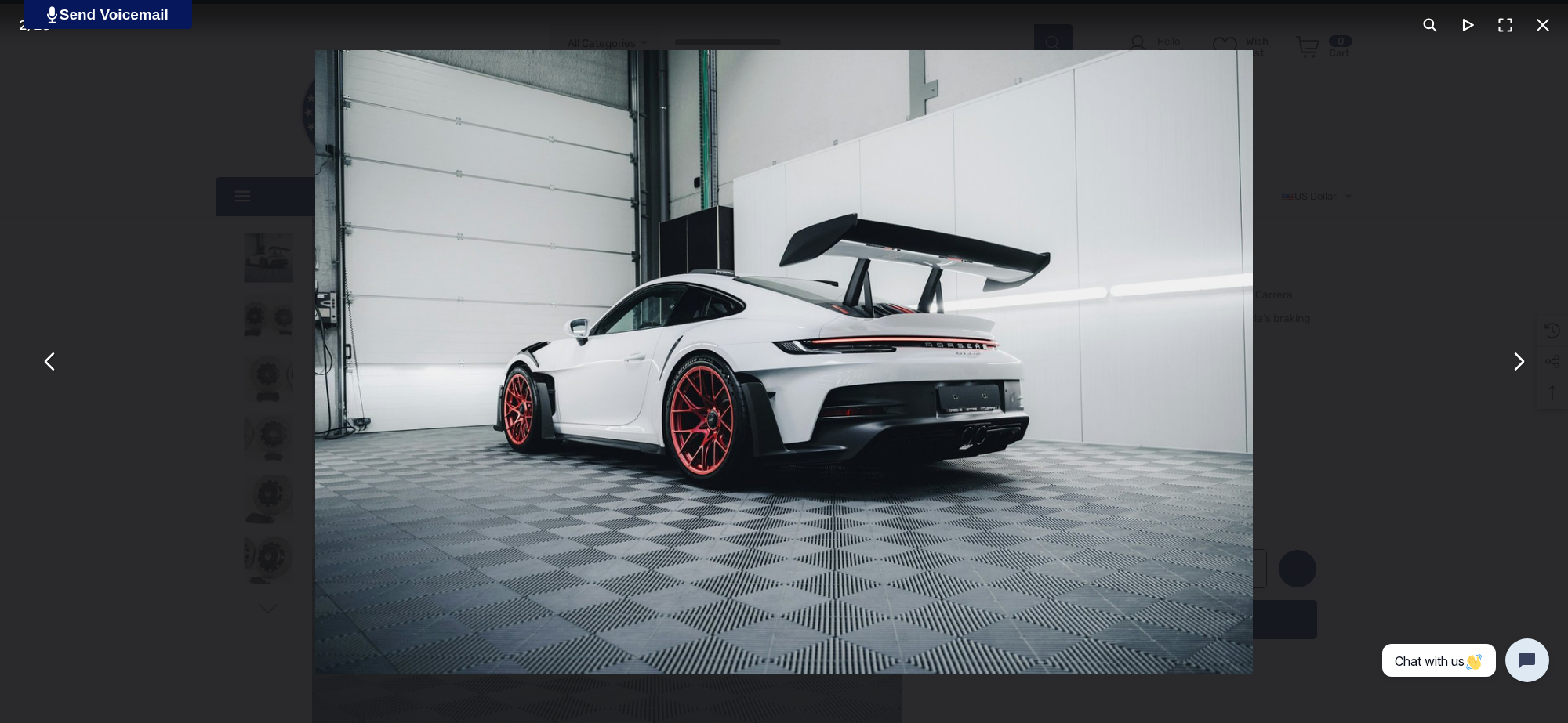
click at [95, 203] on div "You can close this modal content with the ESC key" at bounding box center [784, 362] width 1568 height 723
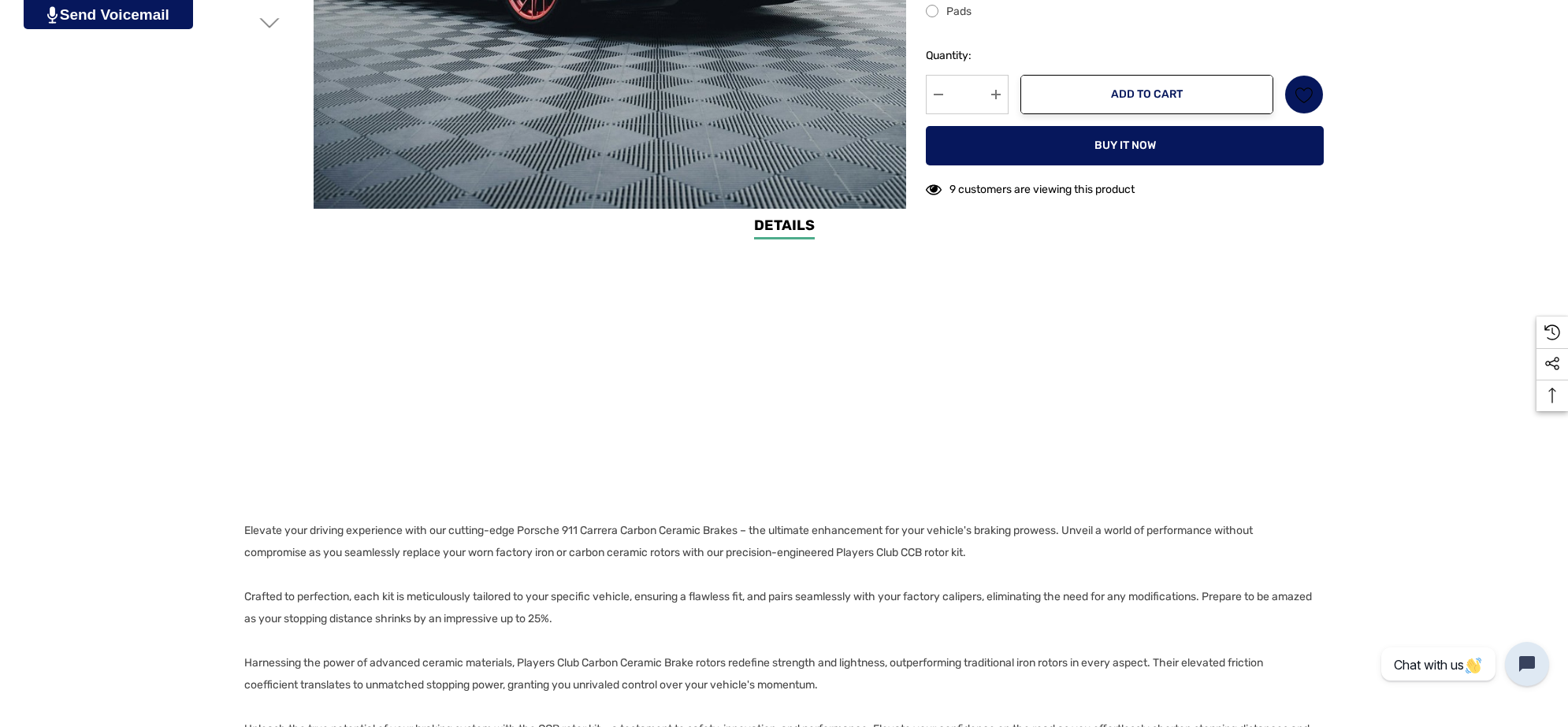
scroll to position [887, 0]
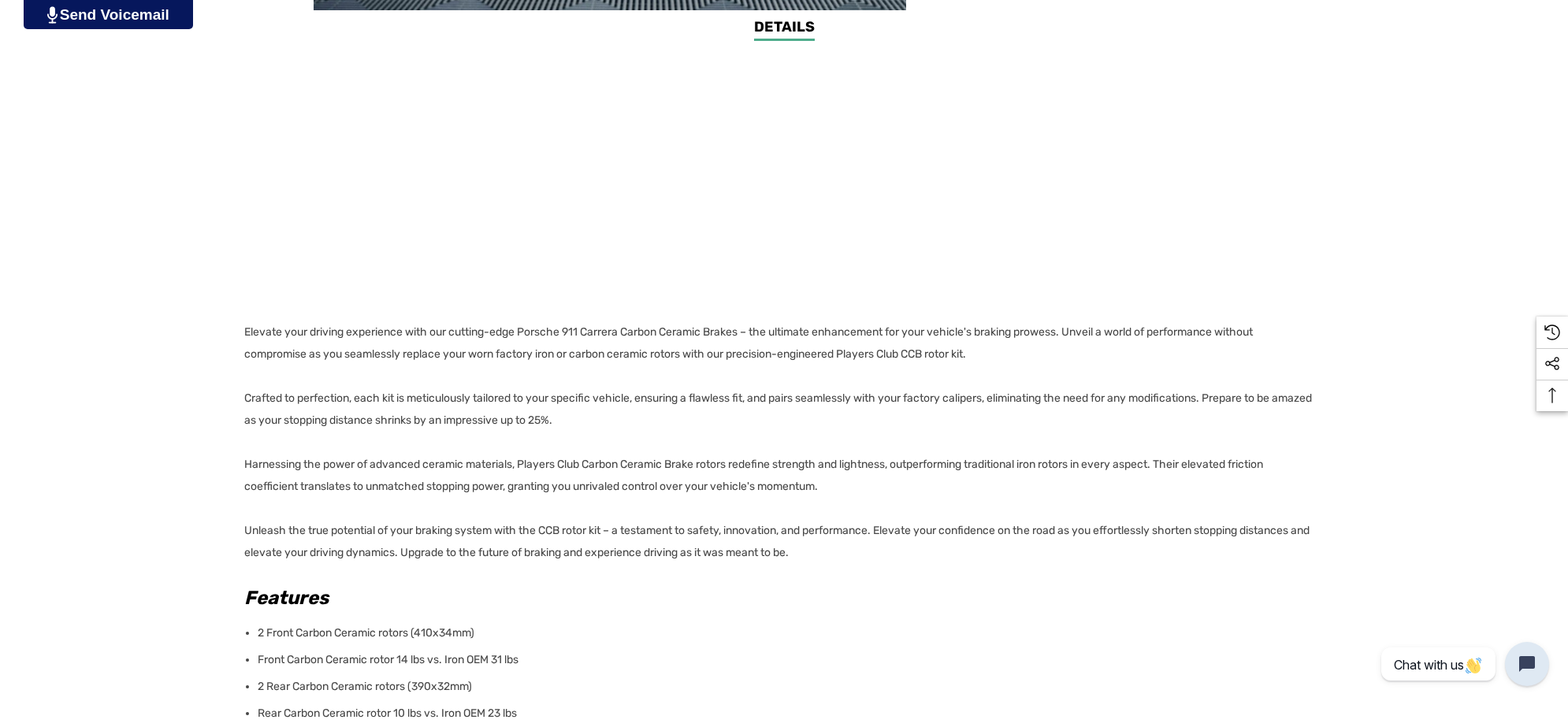
click at [855, 551] on p "Elevate your driving experience with our cutting-edge Porsche 911 Carrera Carbo…" at bounding box center [778, 443] width 1070 height 243
click at [242, 332] on div "Details Details Elevate your driving experience with our cutting-edge Porsche 9…" at bounding box center [784, 560] width 1568 height 1086
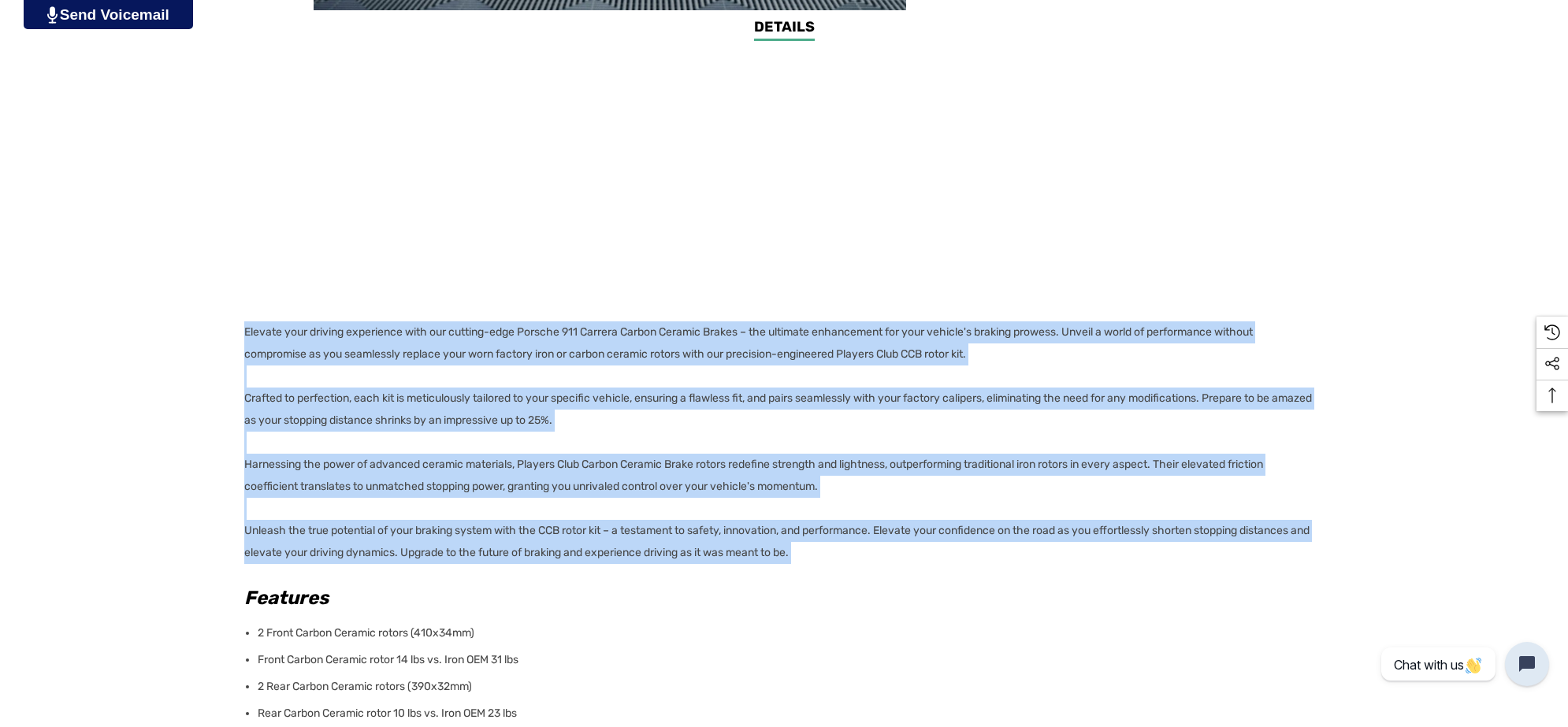
click at [242, 332] on div "Details Details Elevate your driving experience with our cutting-edge Porsche 9…" at bounding box center [784, 560] width 1568 height 1086
copy div "Elevate your driving experience with our cutting-edge Porsche 911 Carrera Carbo…"
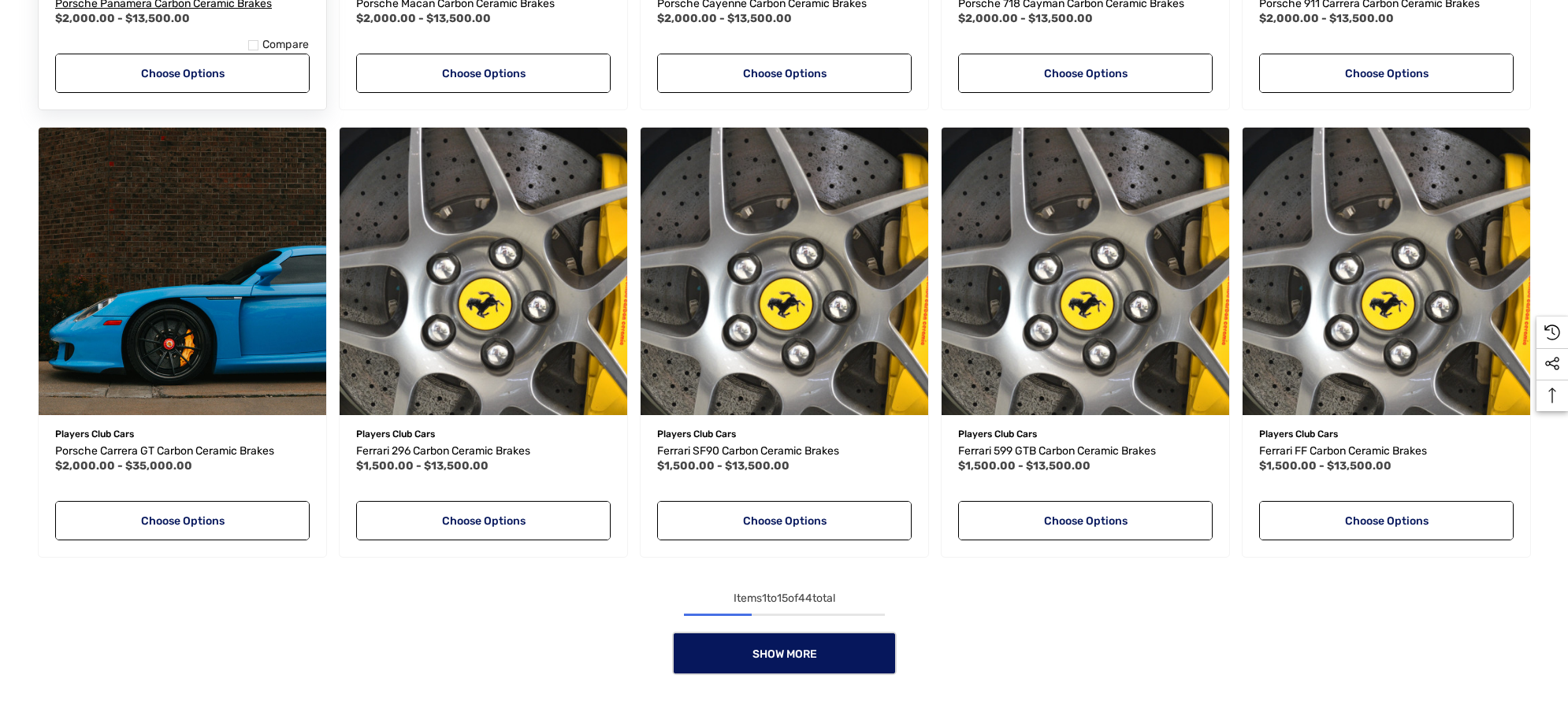
scroll to position [1270, 0]
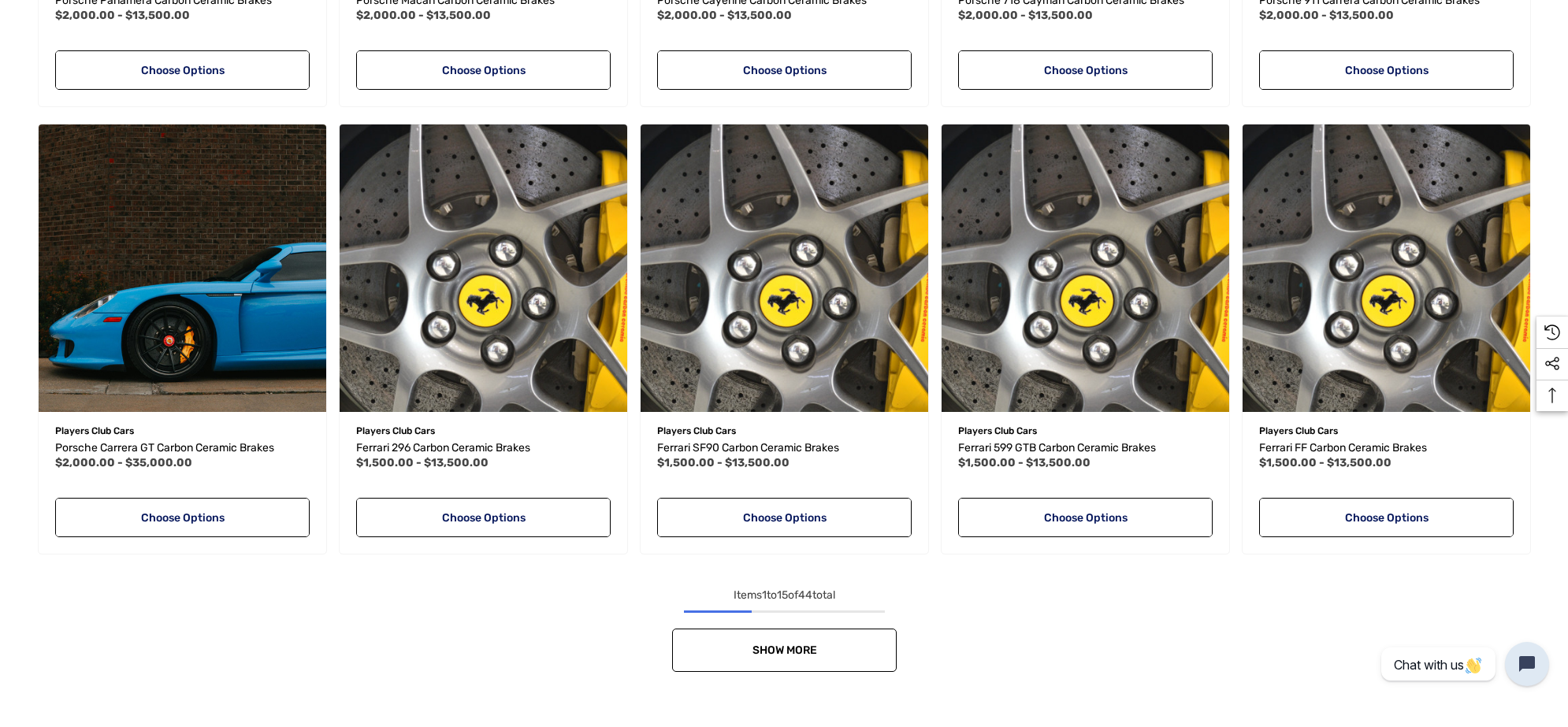
click at [752, 649] on span "Show More" at bounding box center [783, 650] width 64 height 13
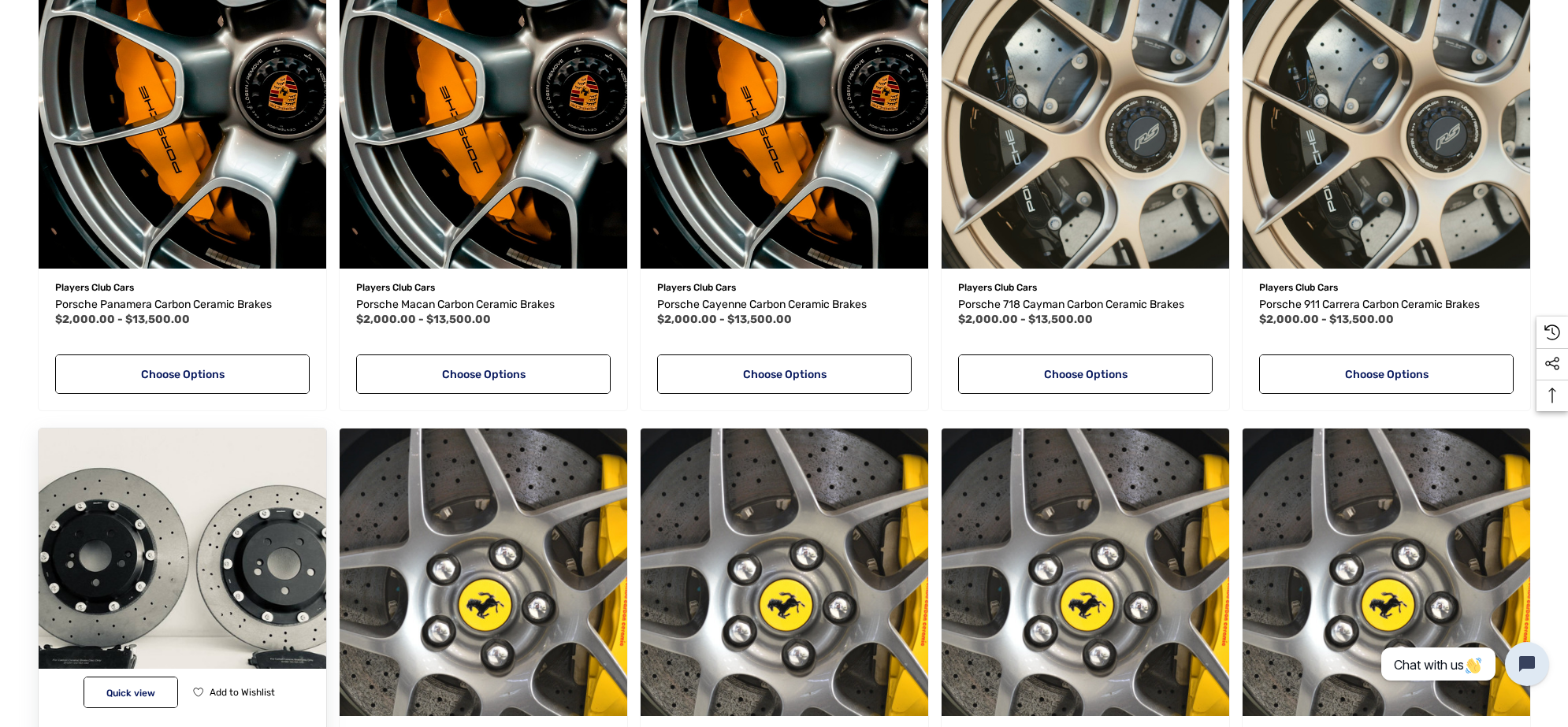
scroll to position [1073, 0]
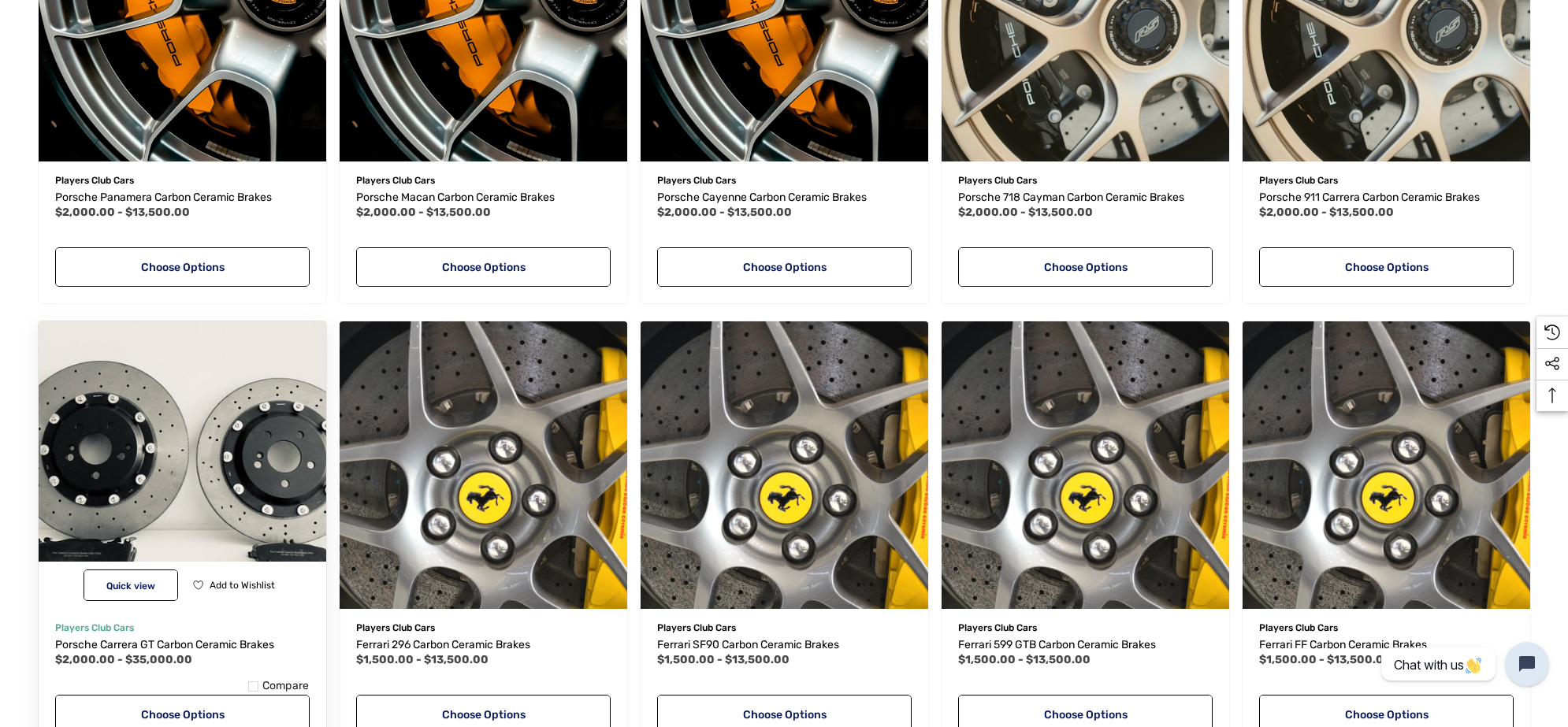
click at [197, 459] on img "Porsche Carrera GT Carbon Ceramic Brakes,Price range from $2,000.00 to $35,000.…" at bounding box center [181, 464] width 317 height 317
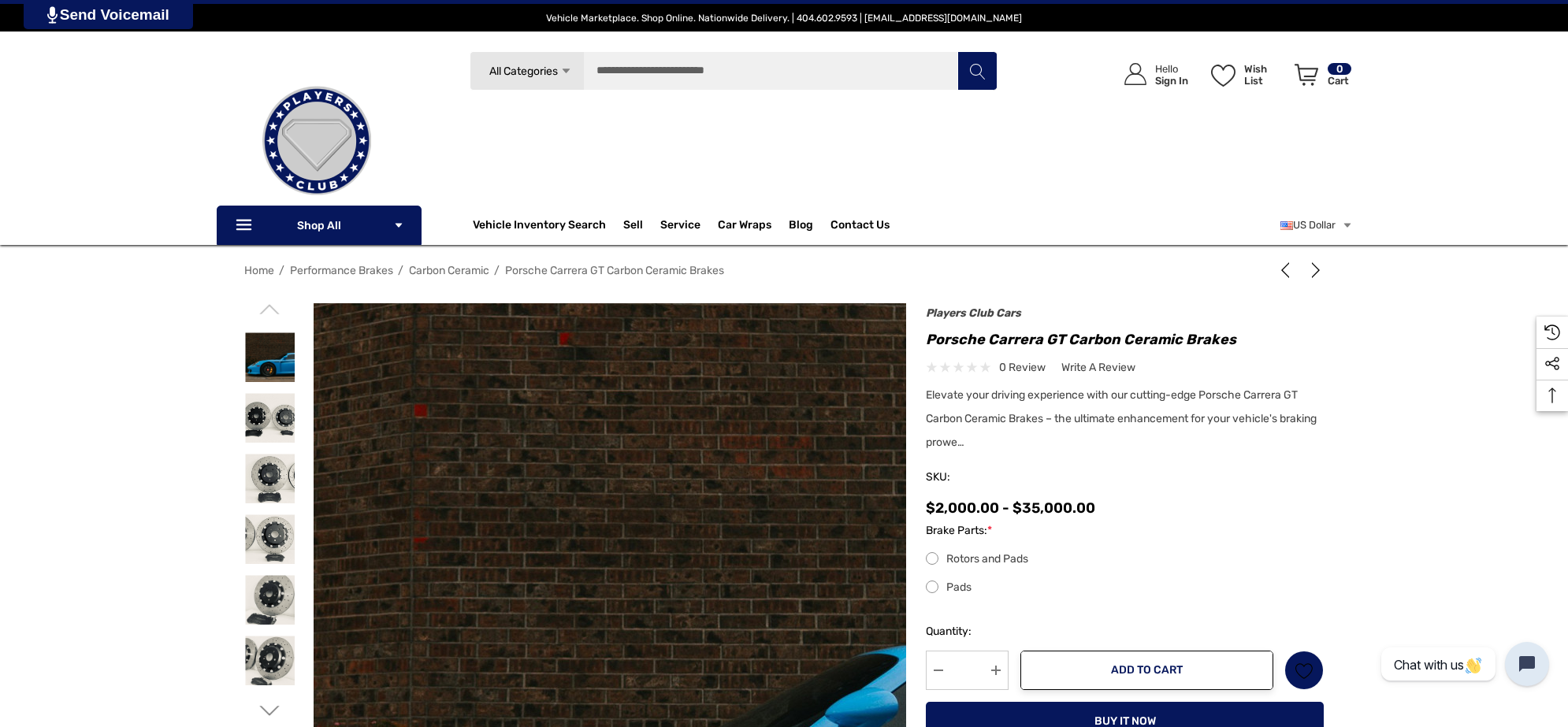
click at [587, 441] on img at bounding box center [620, 711] width 807 height 1008
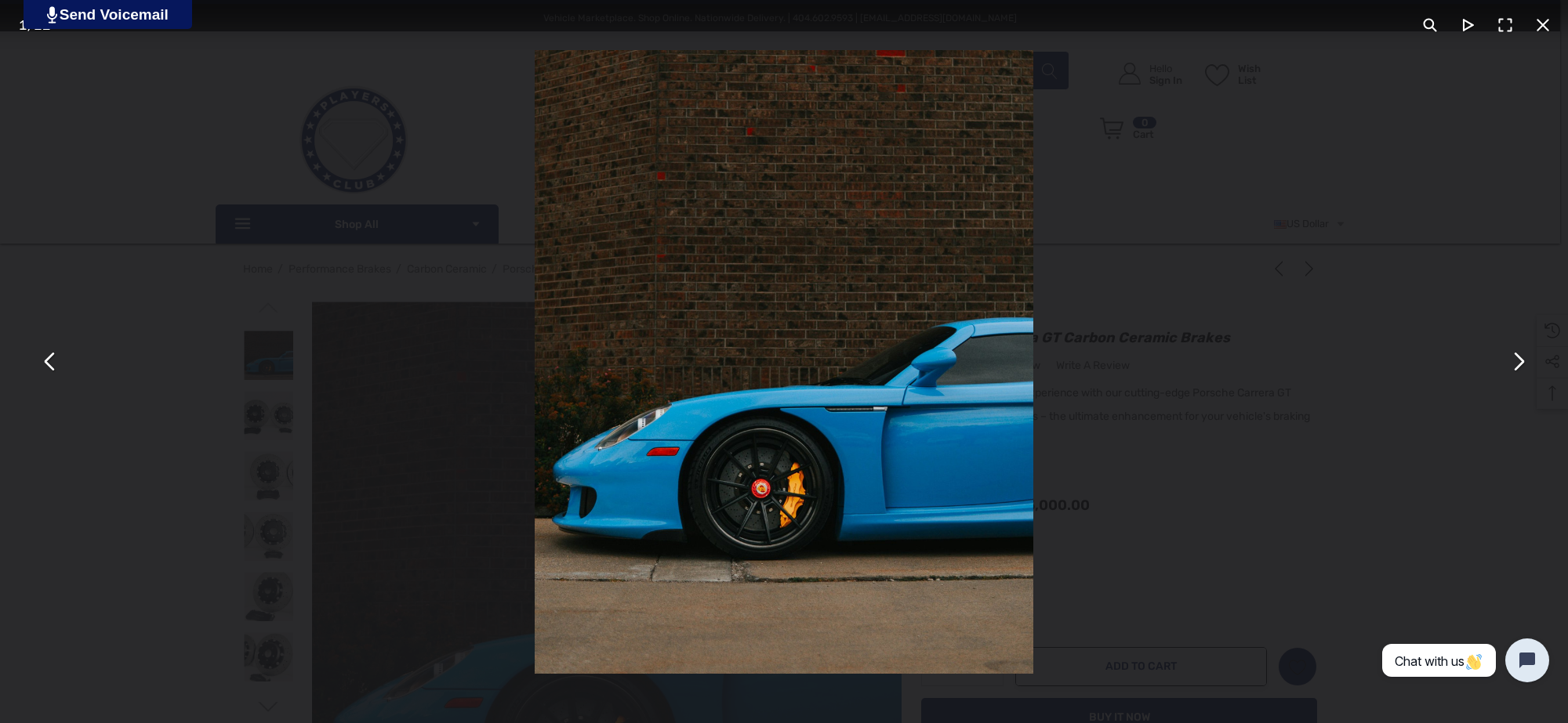
click at [459, 279] on div "You can close this modal content with the ESC key" at bounding box center [784, 362] width 1568 height 723
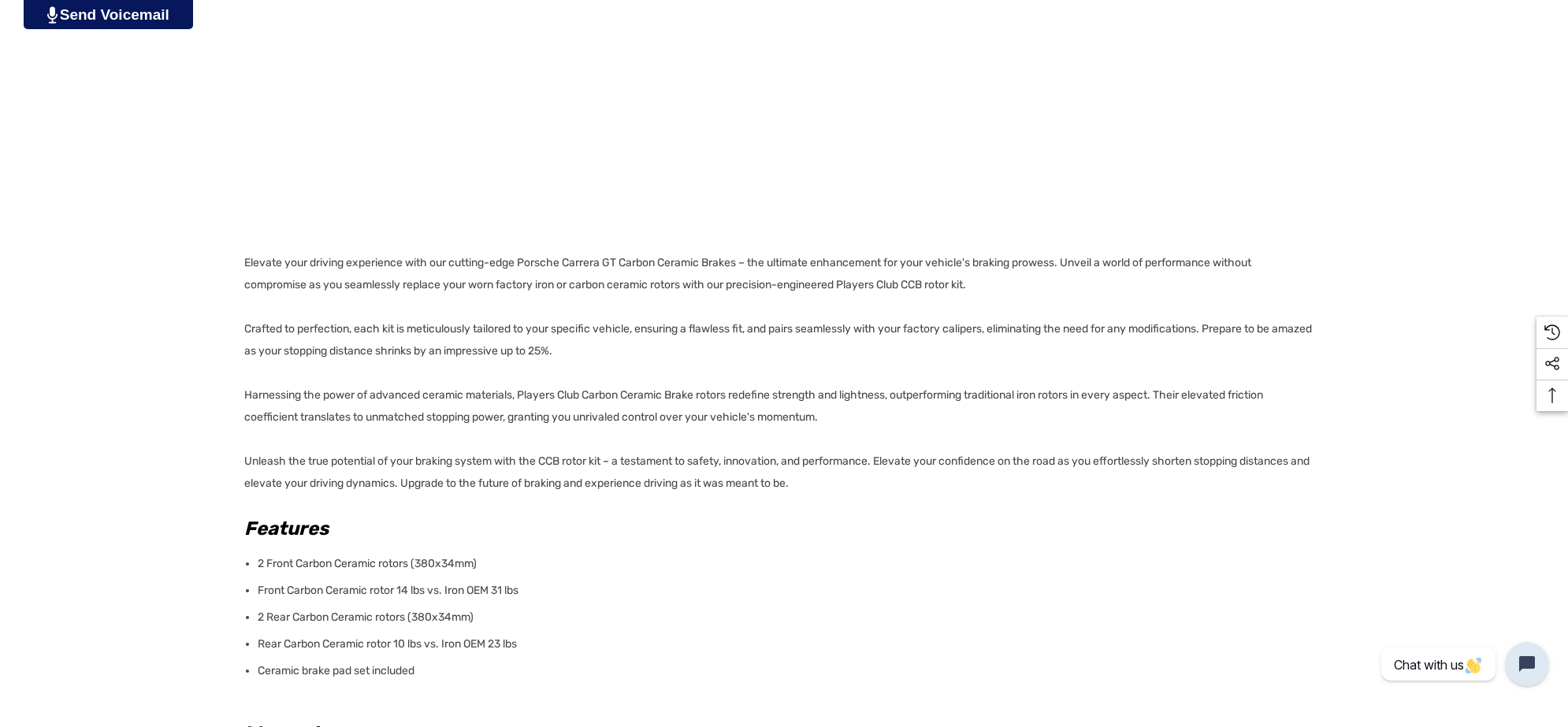
scroll to position [985, 0]
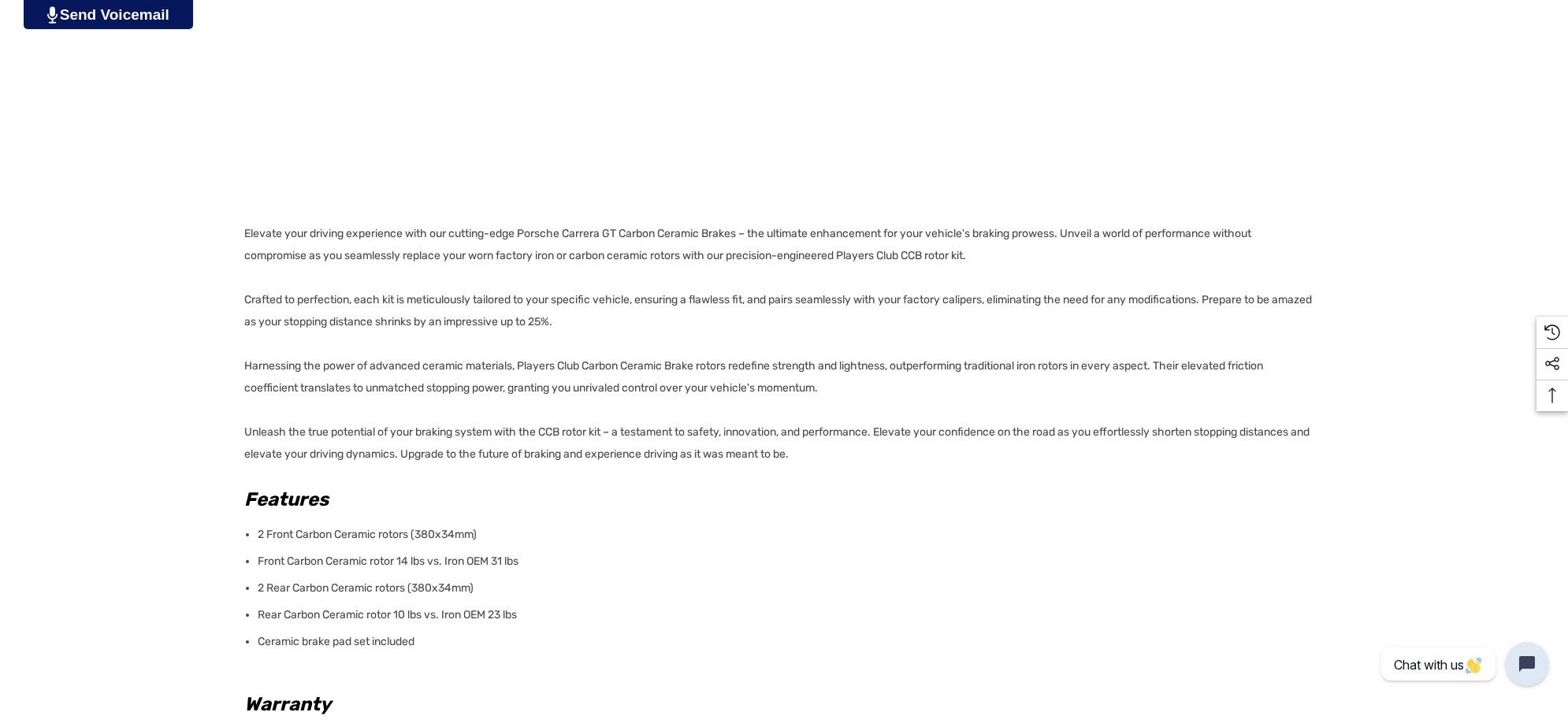
click at [435, 642] on p "Ceramic brake pad set included" at bounding box center [786, 642] width 1057 height 22
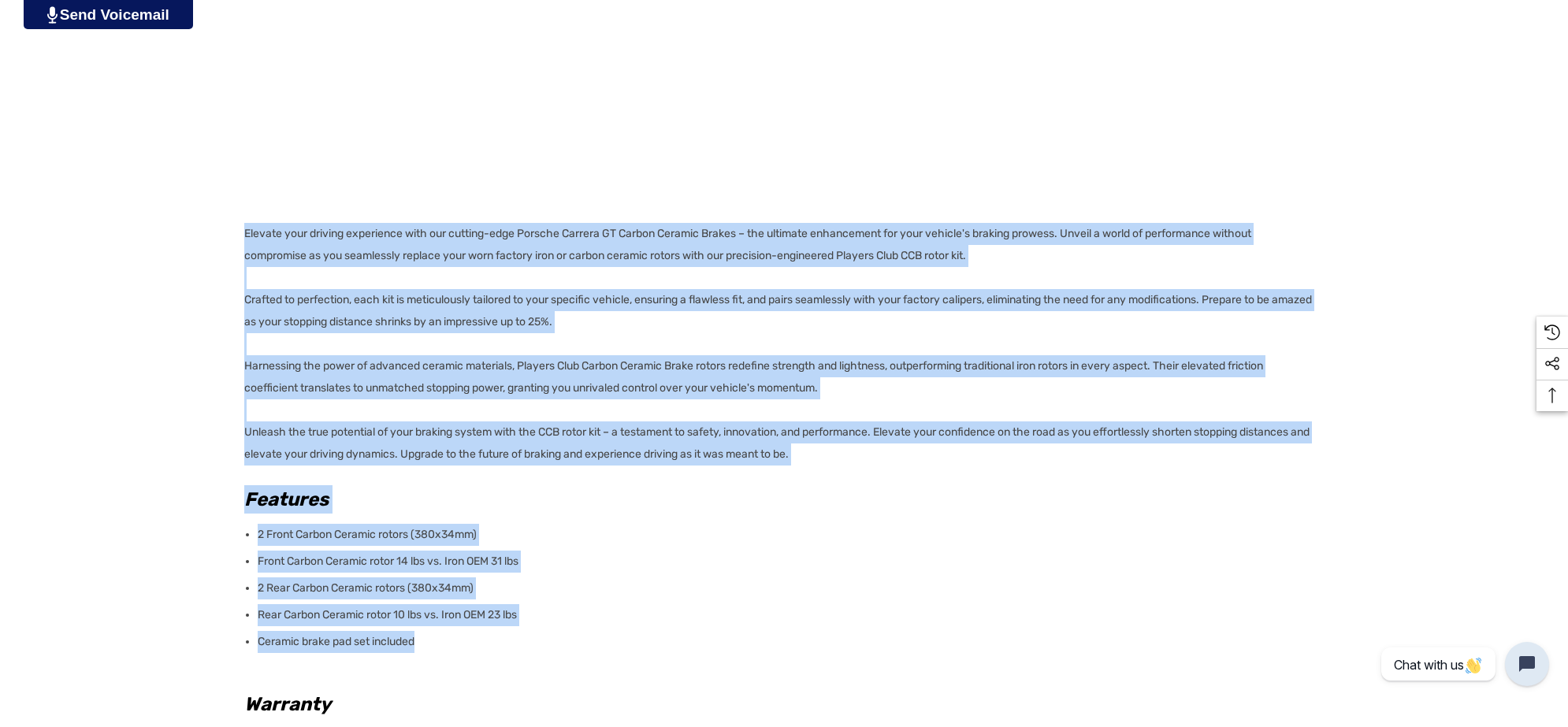
click at [245, 233] on p "Elevate your driving experience with our cutting-edge Porsche Carrera GT Carbon…" at bounding box center [778, 345] width 1070 height 243
copy div "Elevate your driving experience with our cutting-edge Porsche Carrera GT Carbon…"
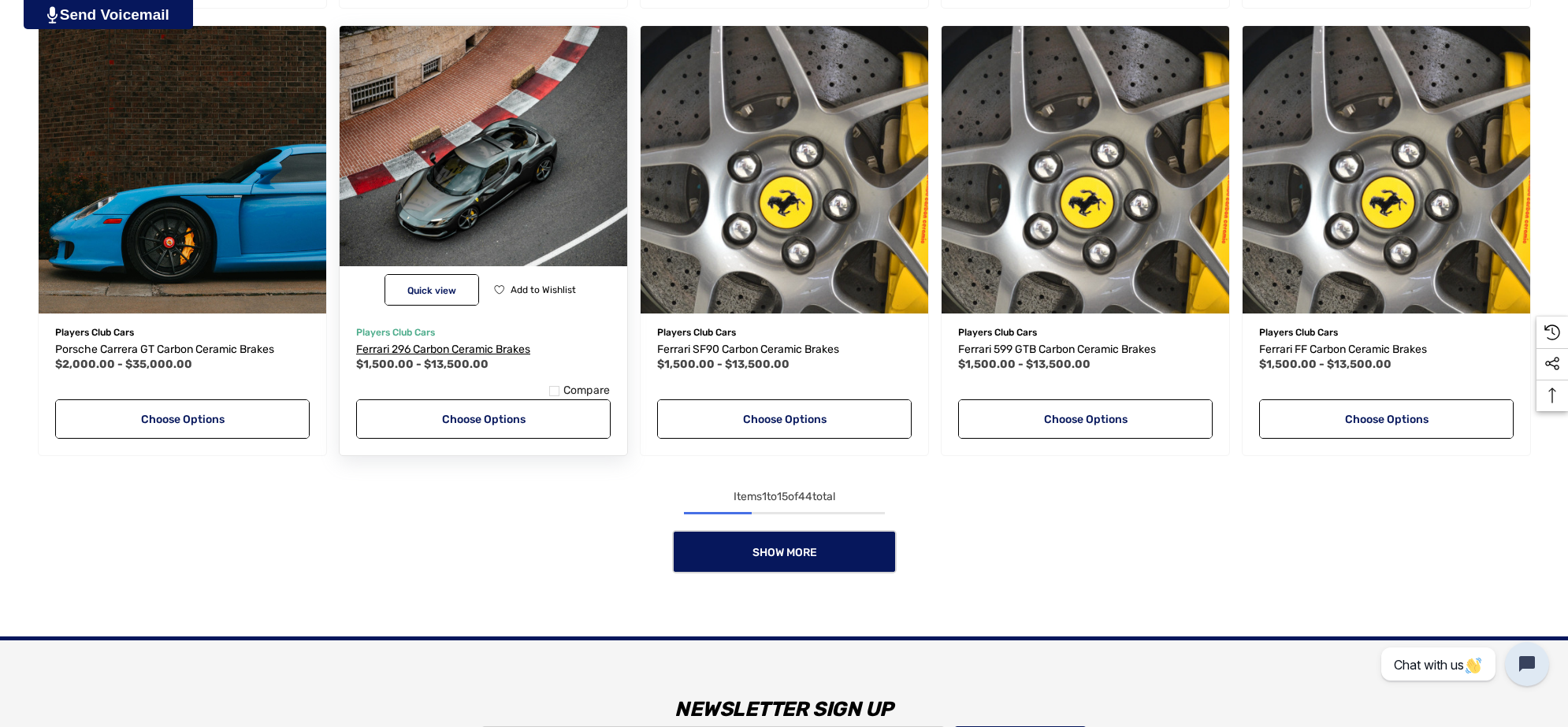
click at [454, 345] on span "Ferrari 296 Carbon Ceramic Brakes" at bounding box center [443, 349] width 174 height 13
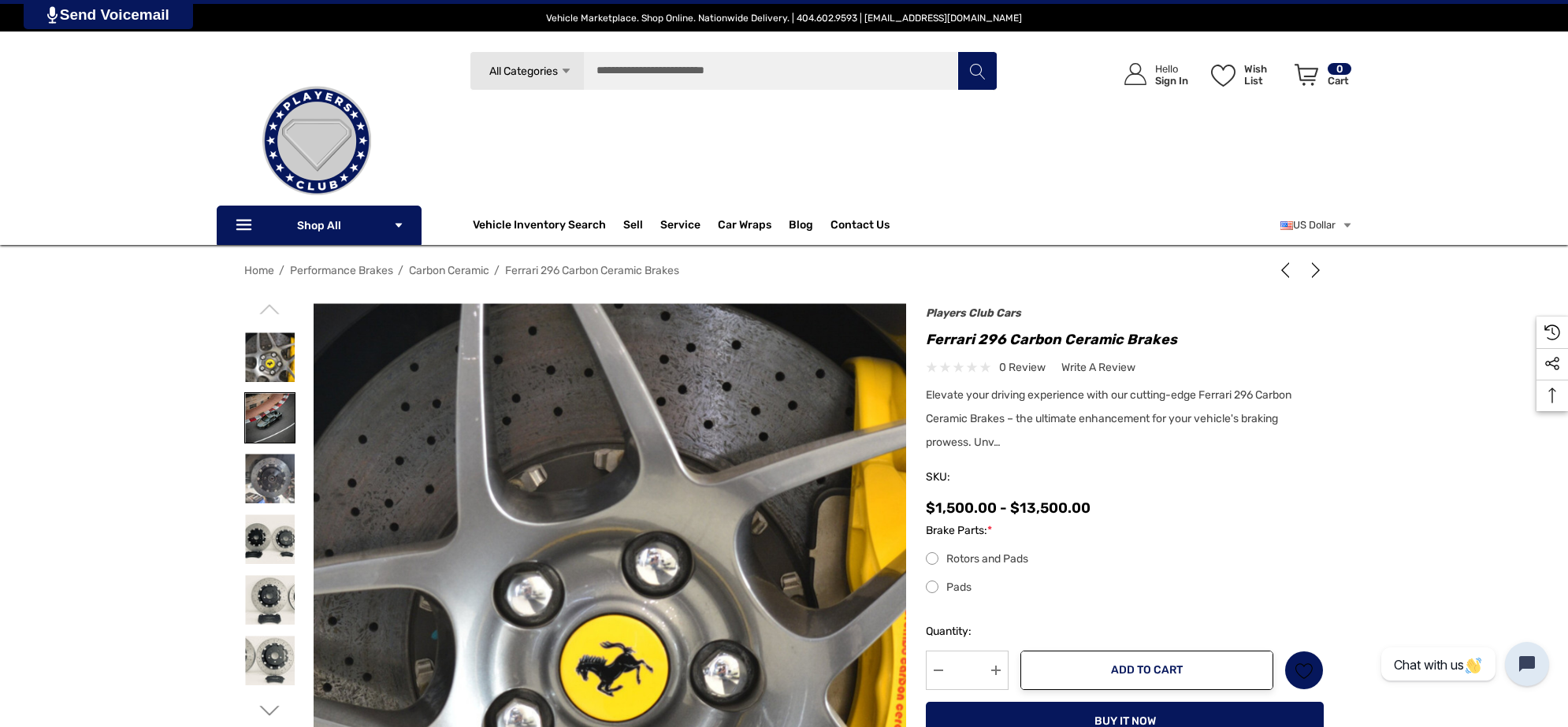
click at [280, 406] on img at bounding box center [269, 418] width 50 height 50
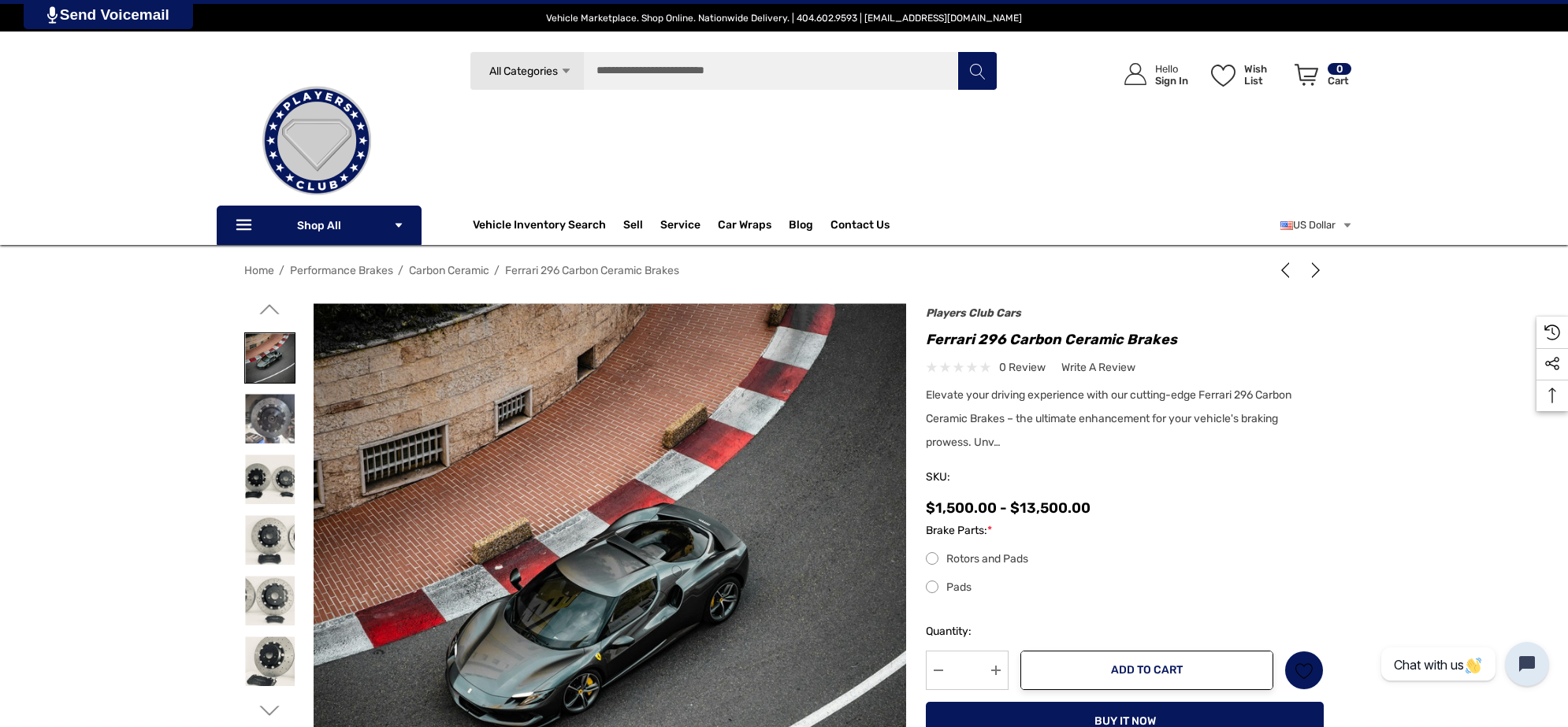
click at [277, 345] on img at bounding box center [269, 358] width 50 height 50
click at [274, 345] on img at bounding box center [269, 358] width 50 height 50
click at [277, 318] on icon "Go to slide 1 of 4" at bounding box center [269, 308] width 20 height 20
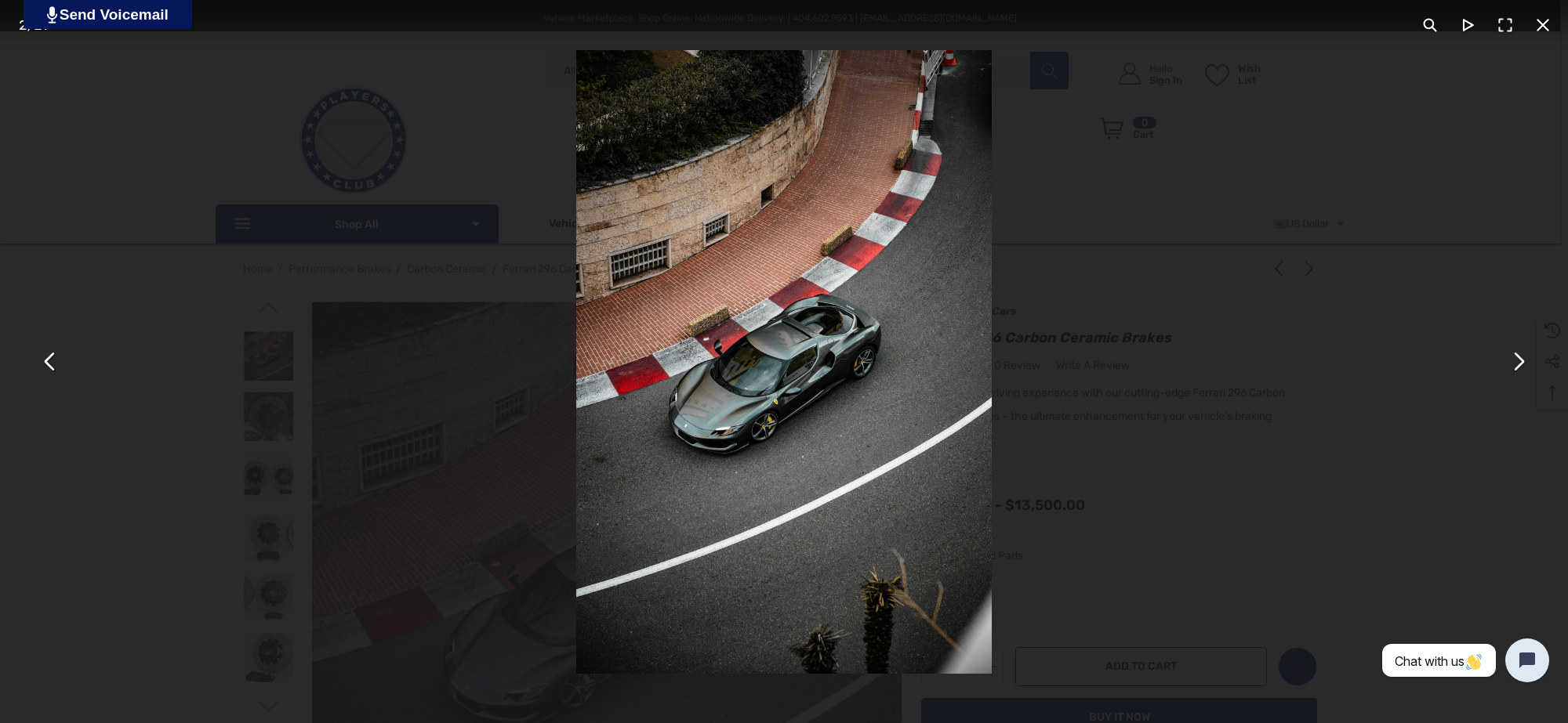
click at [59, 362] on button "You can close this modal content with the ESC key" at bounding box center [50, 362] width 37 height 37
click at [59, 357] on button "You can close this modal content with the ESC key" at bounding box center [50, 362] width 37 height 37
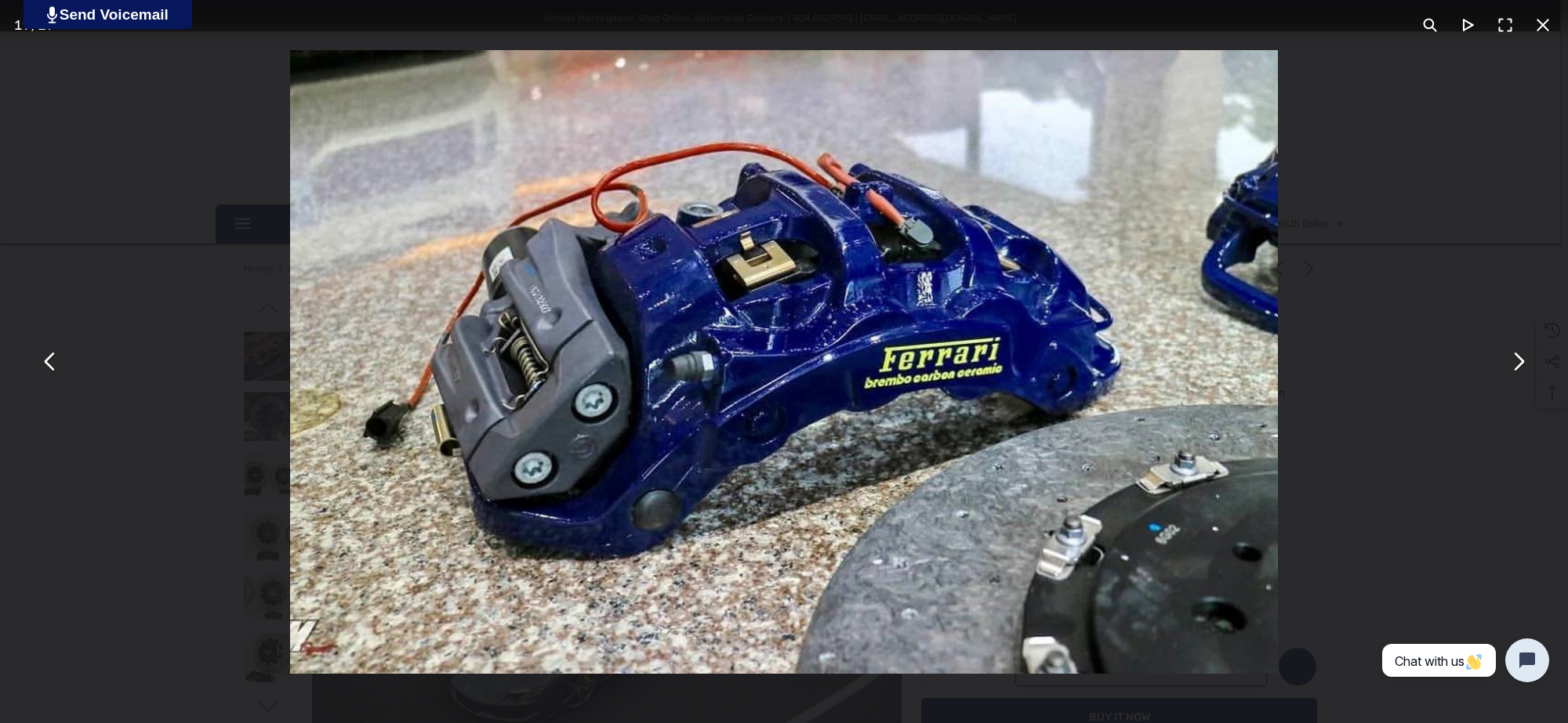
click at [1547, 18] on button "You can close this modal content with the ESC key" at bounding box center [1542, 25] width 37 height 37
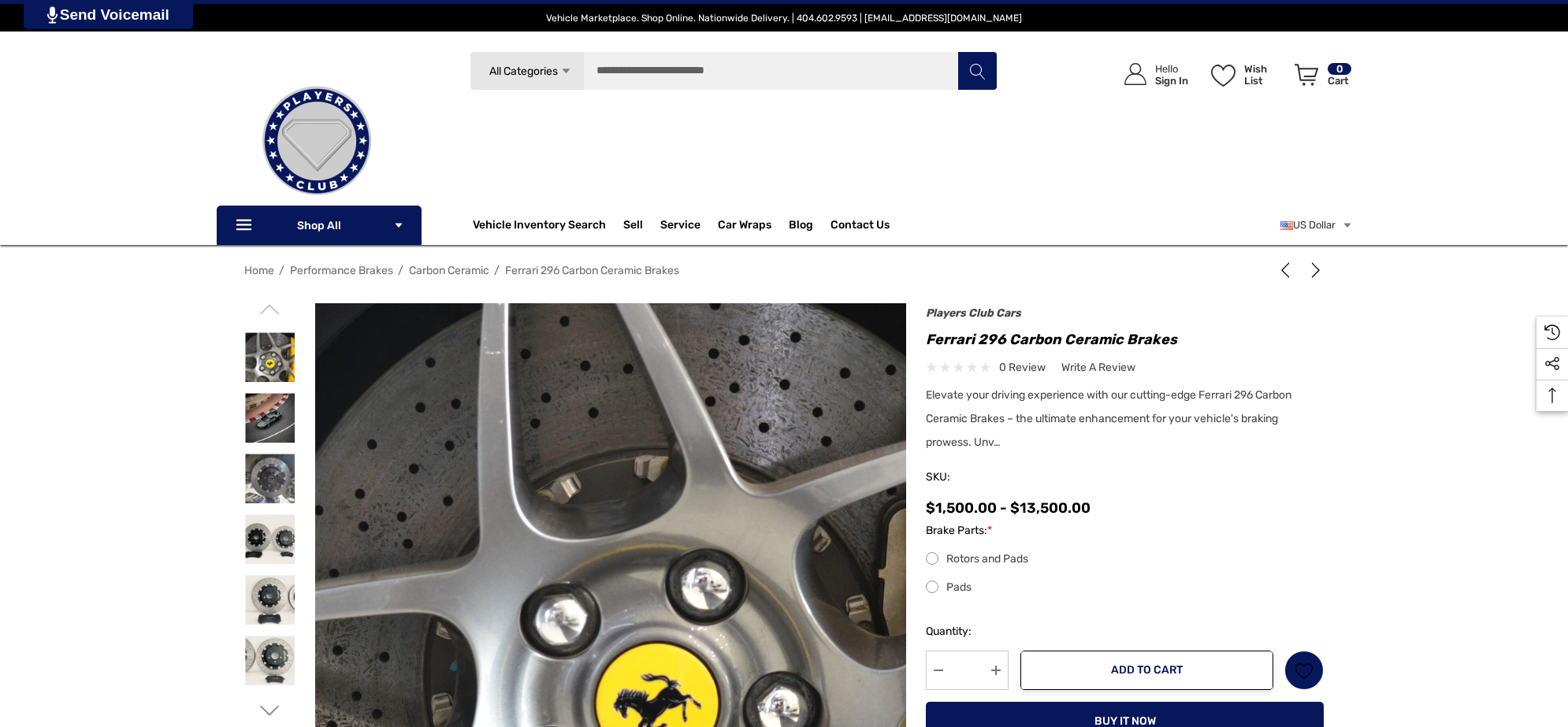
click at [551, 398] on img at bounding box center [652, 627] width 1008 height 673
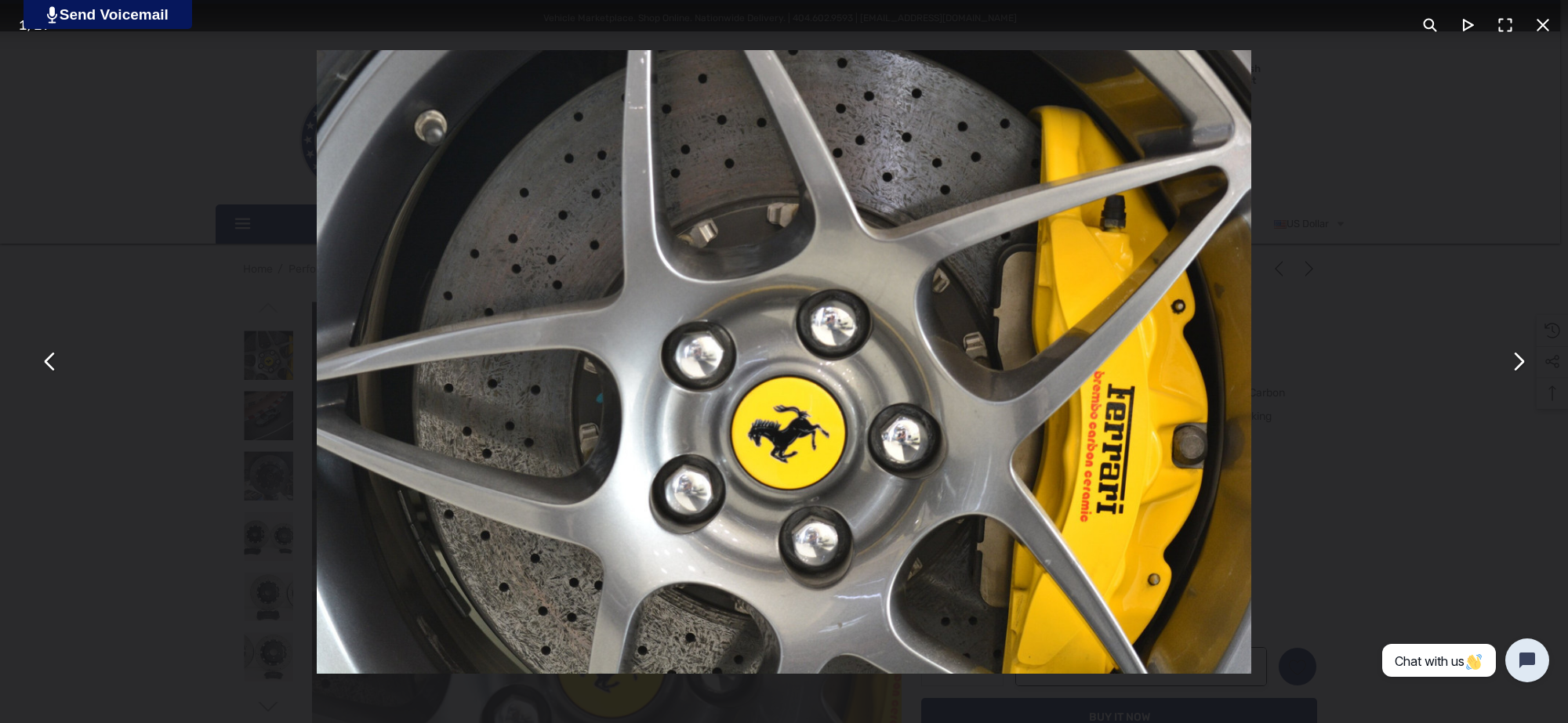
click at [1509, 362] on button "You can close this modal content with the ESC key" at bounding box center [1517, 362] width 37 height 37
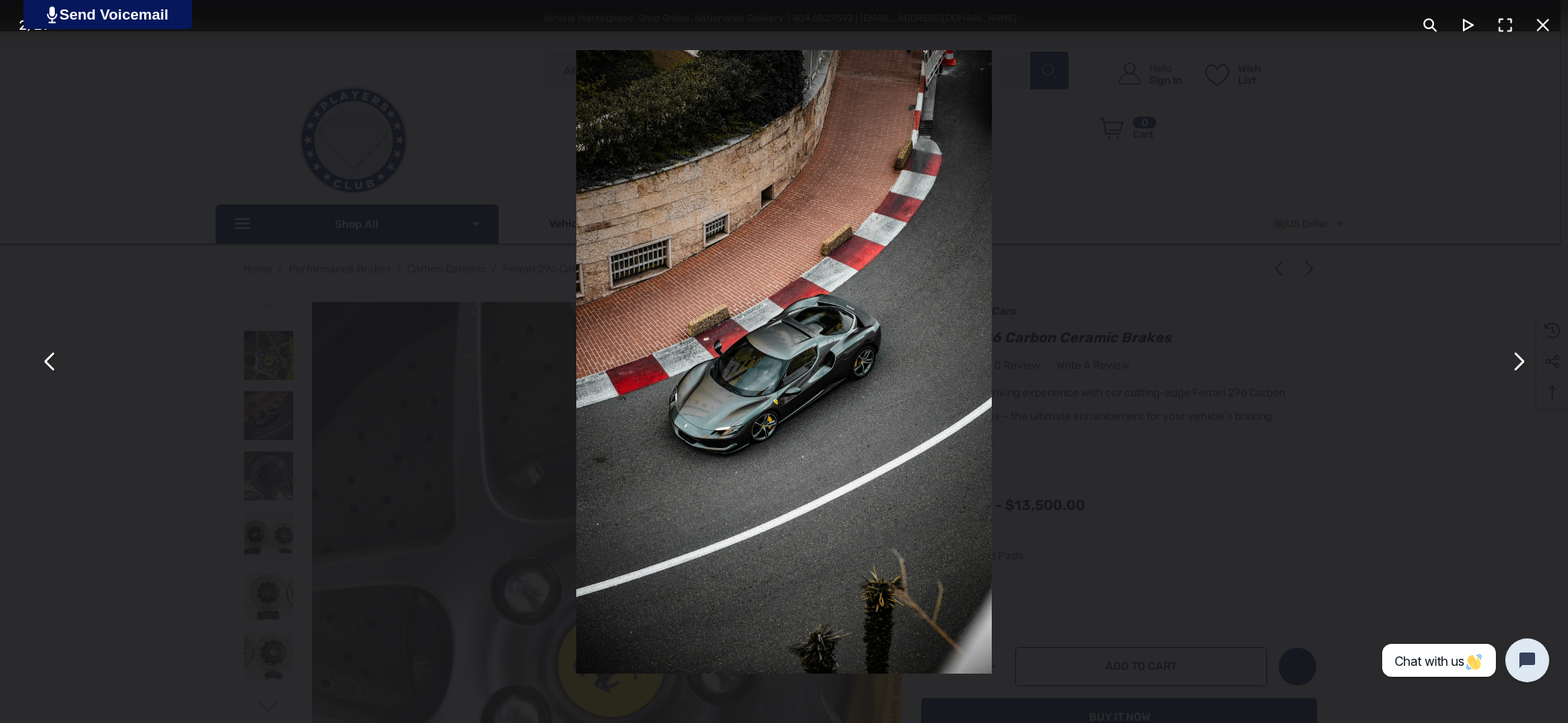
click at [1548, 35] on button "You can close this modal content with the ESC key" at bounding box center [1542, 25] width 37 height 37
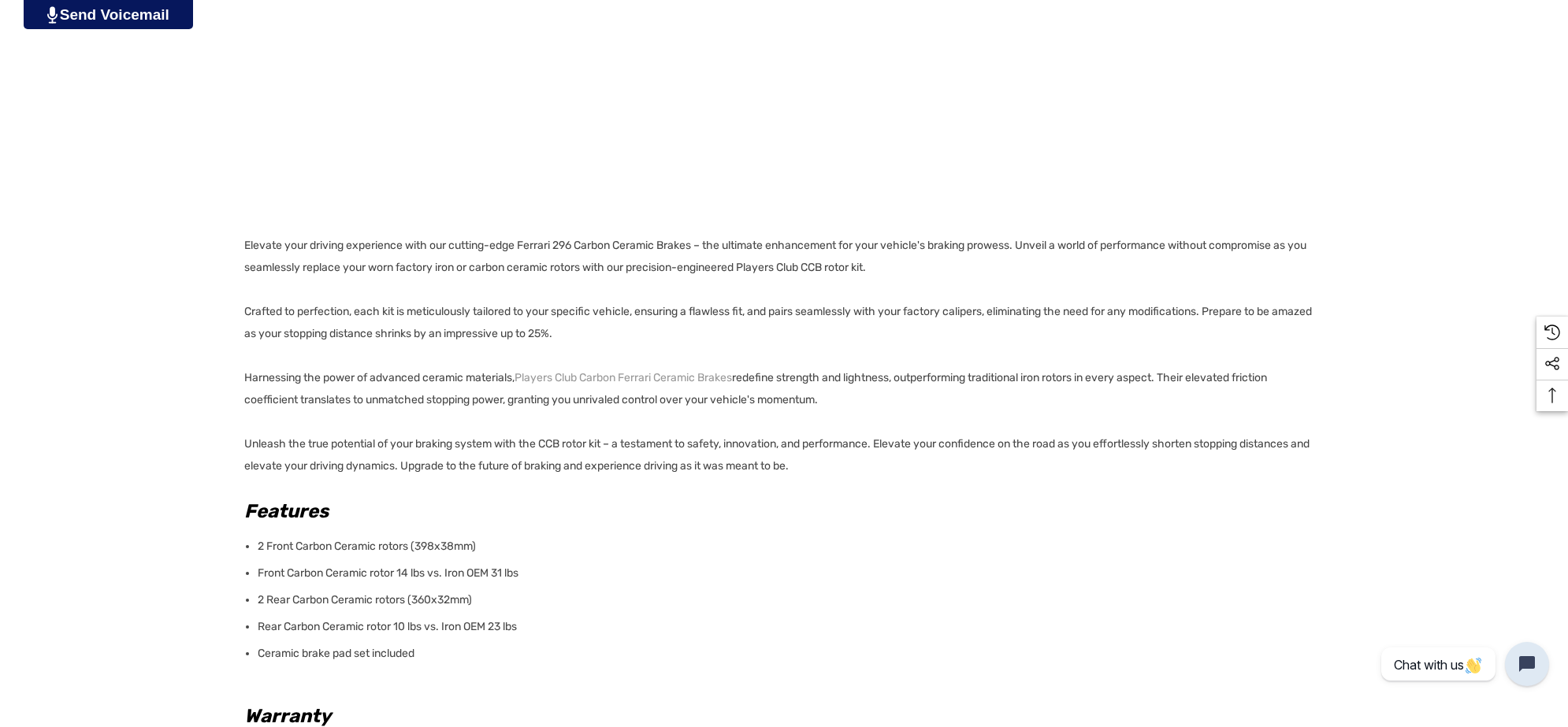
scroll to position [1280, 0]
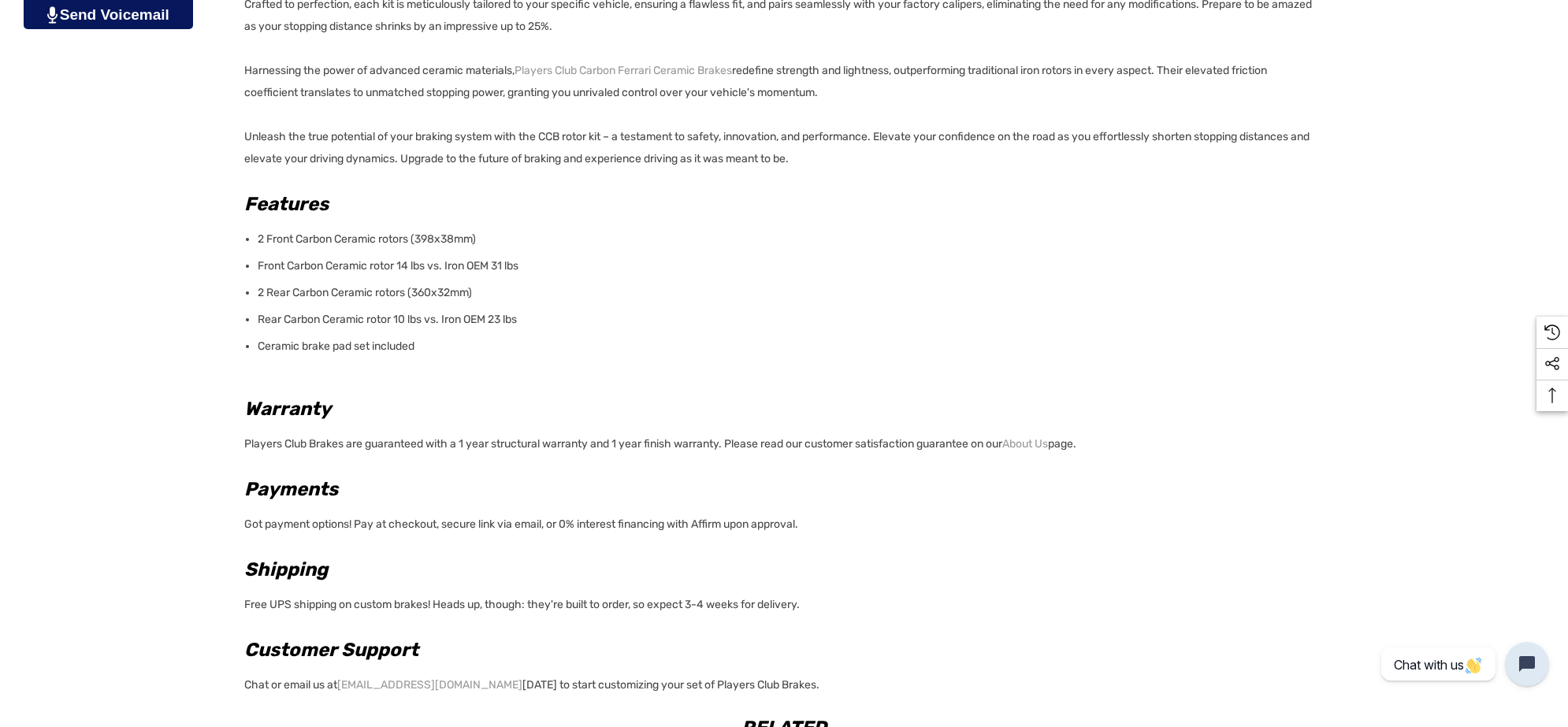
click at [427, 345] on p "Ceramic brake pad set included" at bounding box center [786, 347] width 1057 height 22
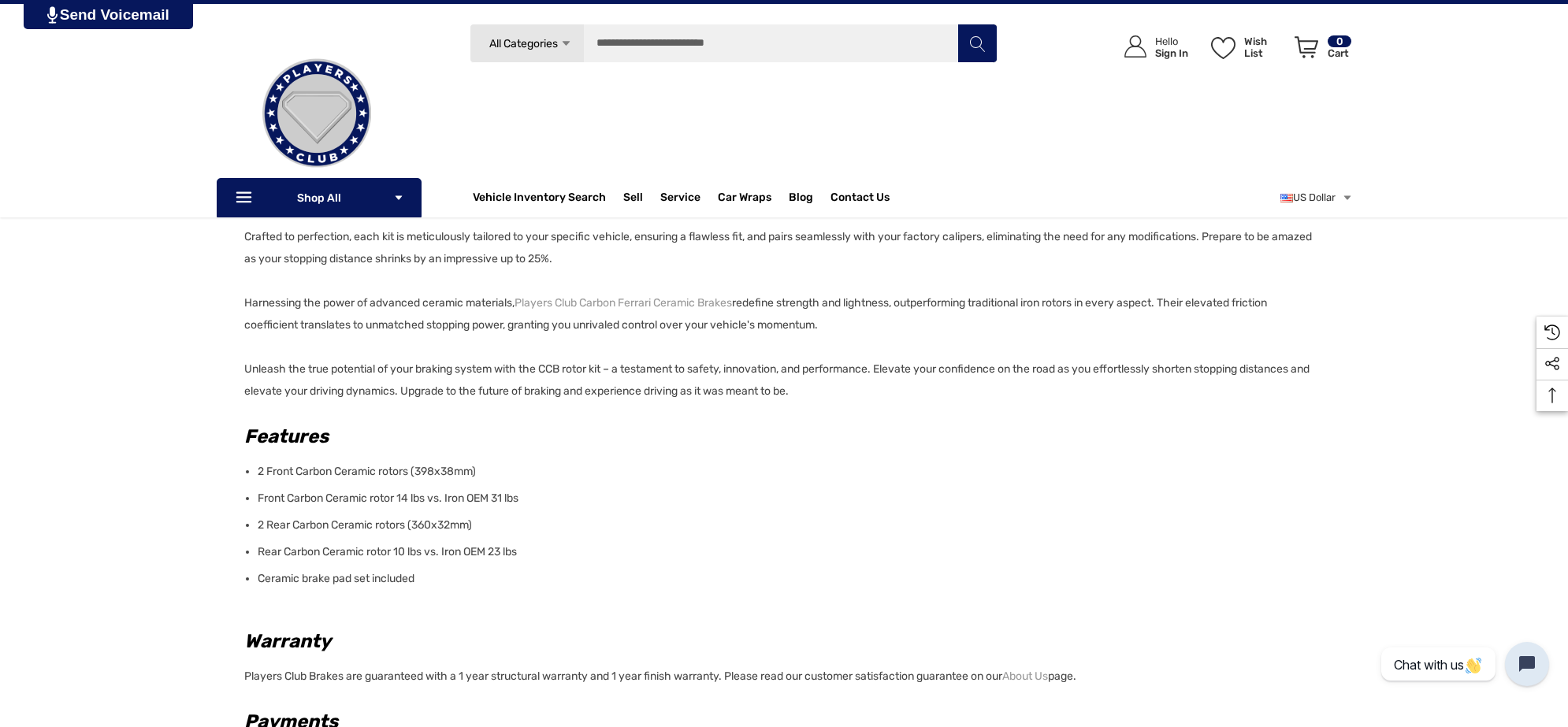
scroll to position [985, 0]
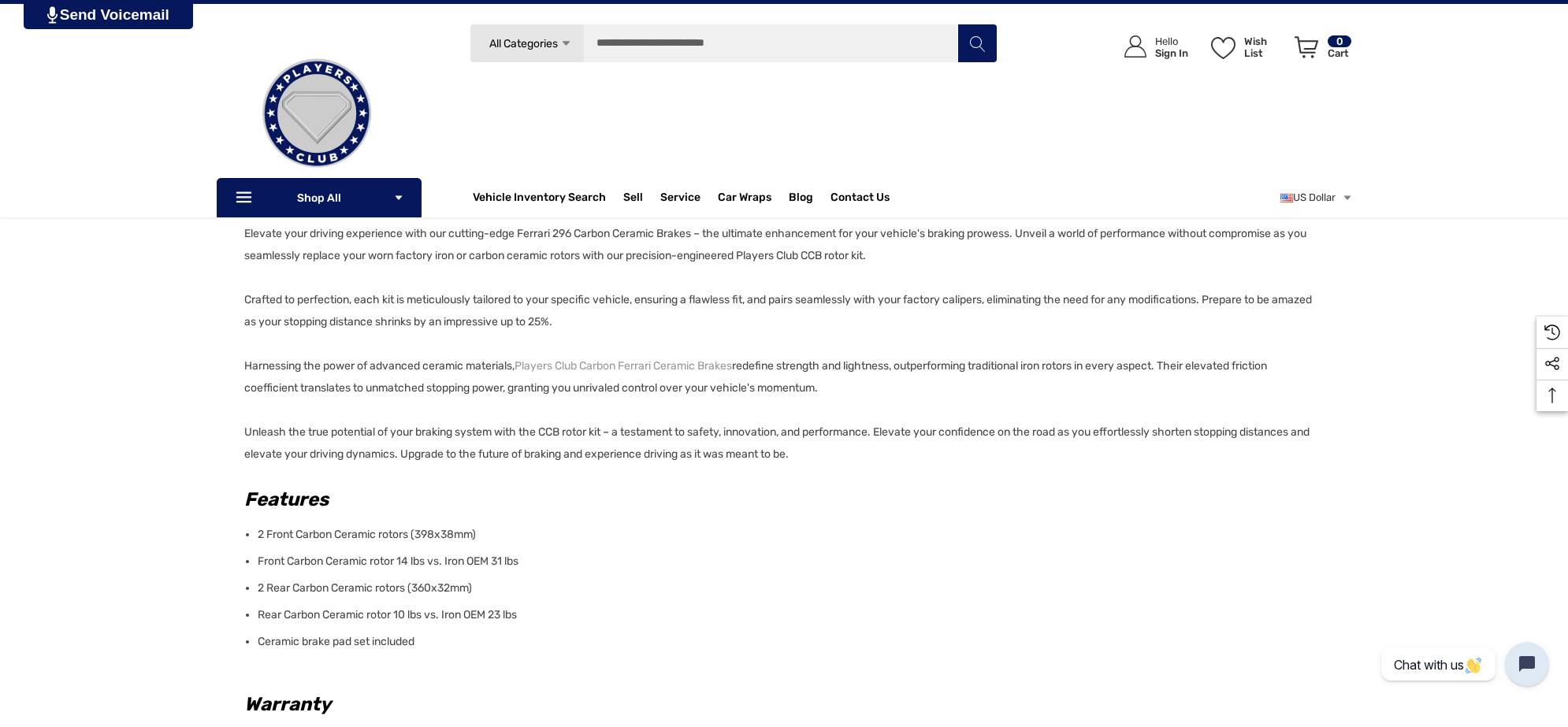
click at [243, 234] on div "Details Details Elevate your driving experience with our cutting-edge Ferrari 2…" at bounding box center [784, 461] width 1568 height 1086
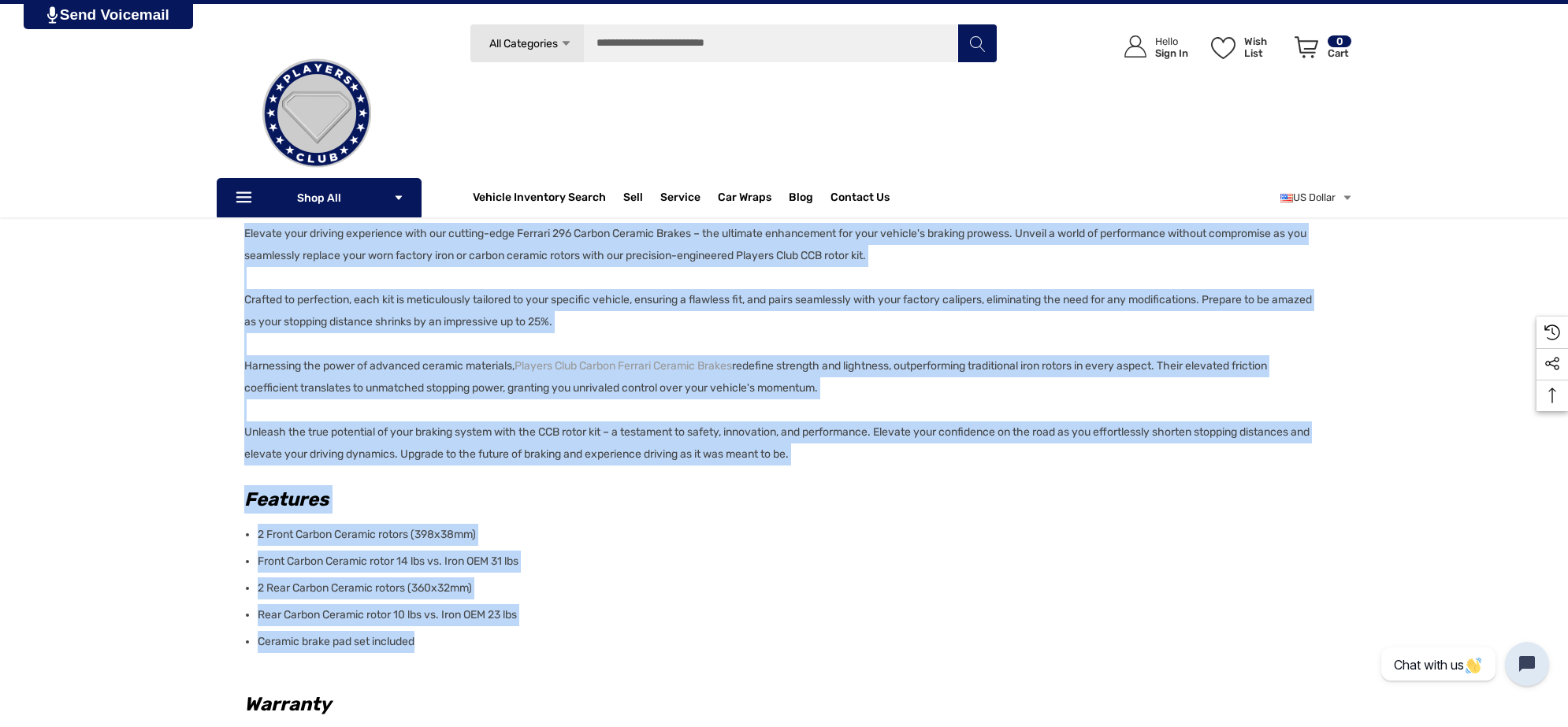
copy div "Elevate your driving experience with our cutting-edge Ferrari 296 Carbon Cerami…"
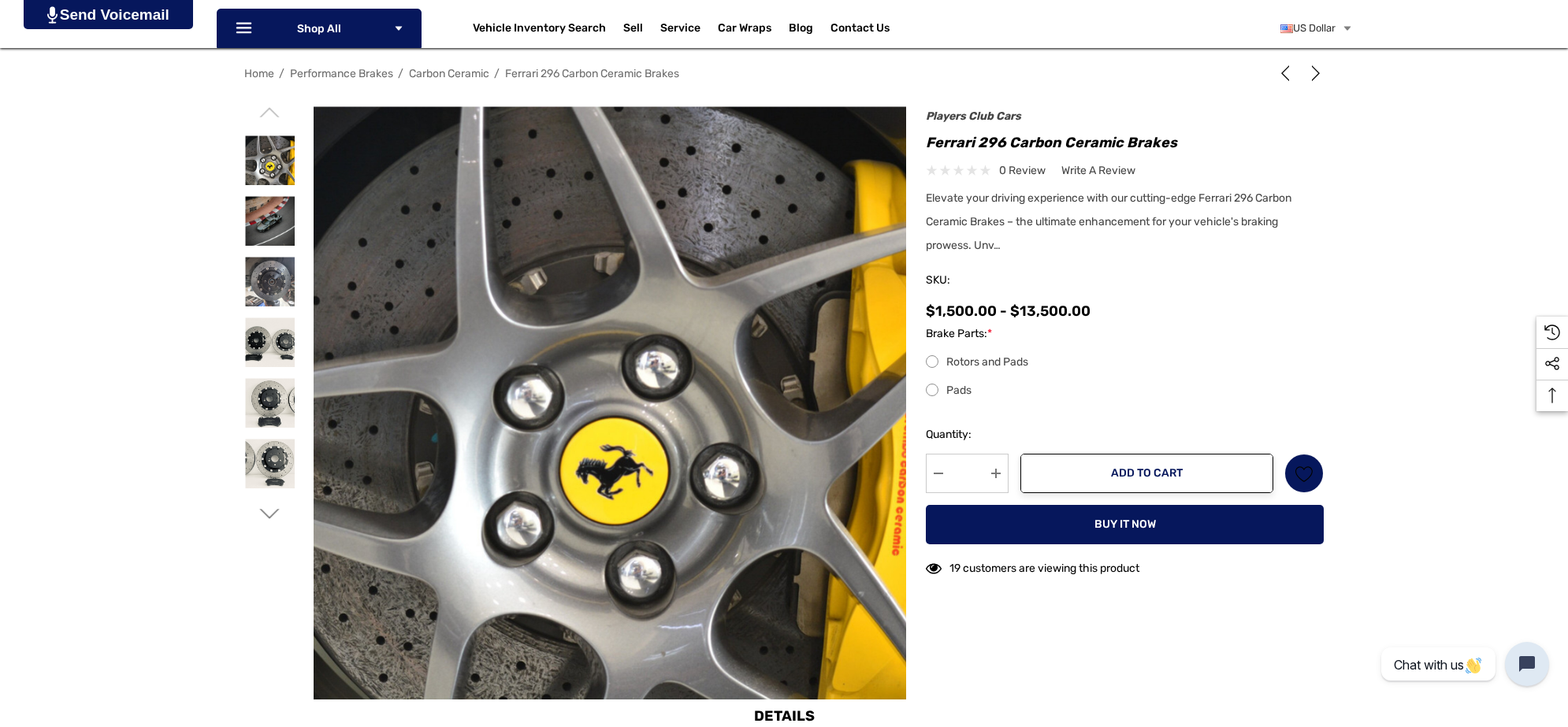
scroll to position [0, 0]
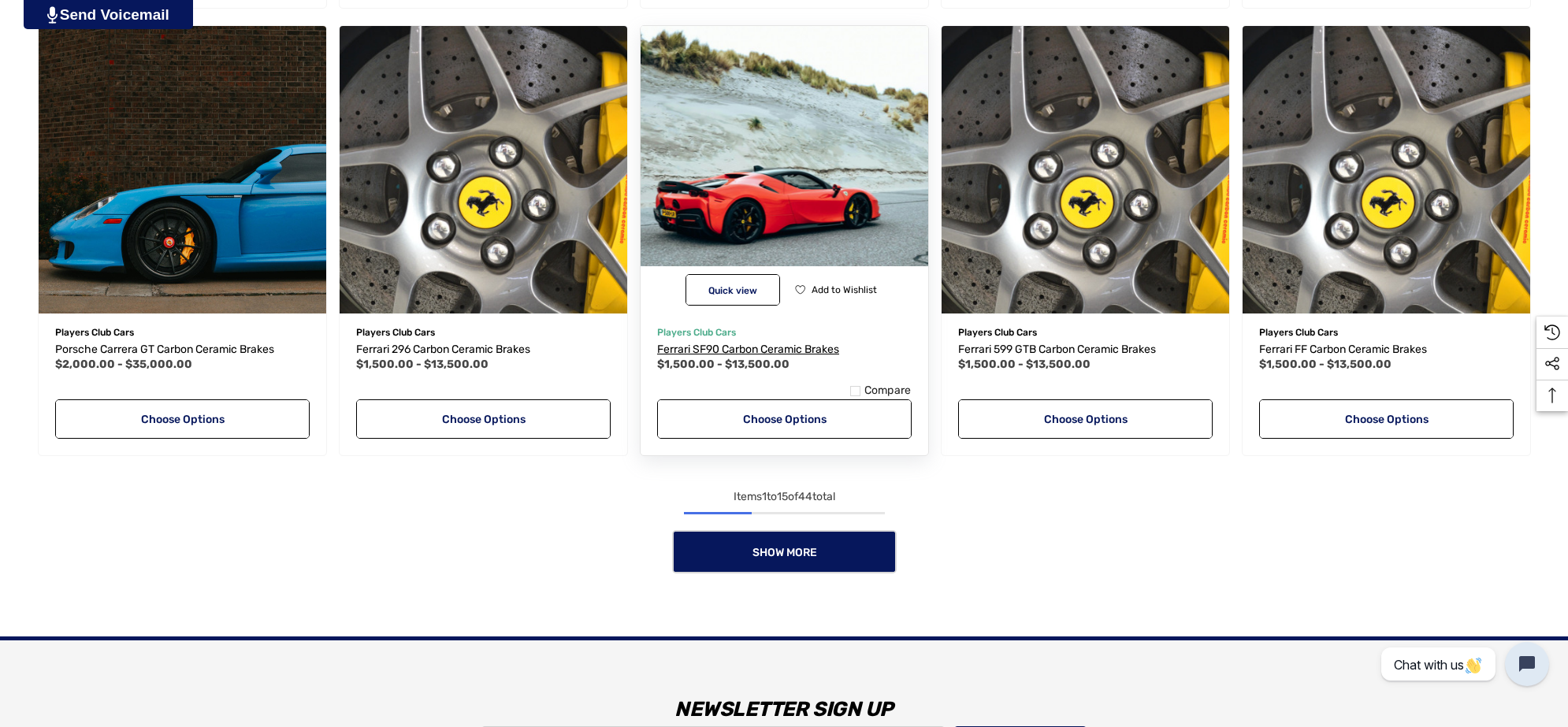
click at [774, 349] on span "Ferrari SF90 Carbon Ceramic Brakes" at bounding box center [748, 349] width 182 height 13
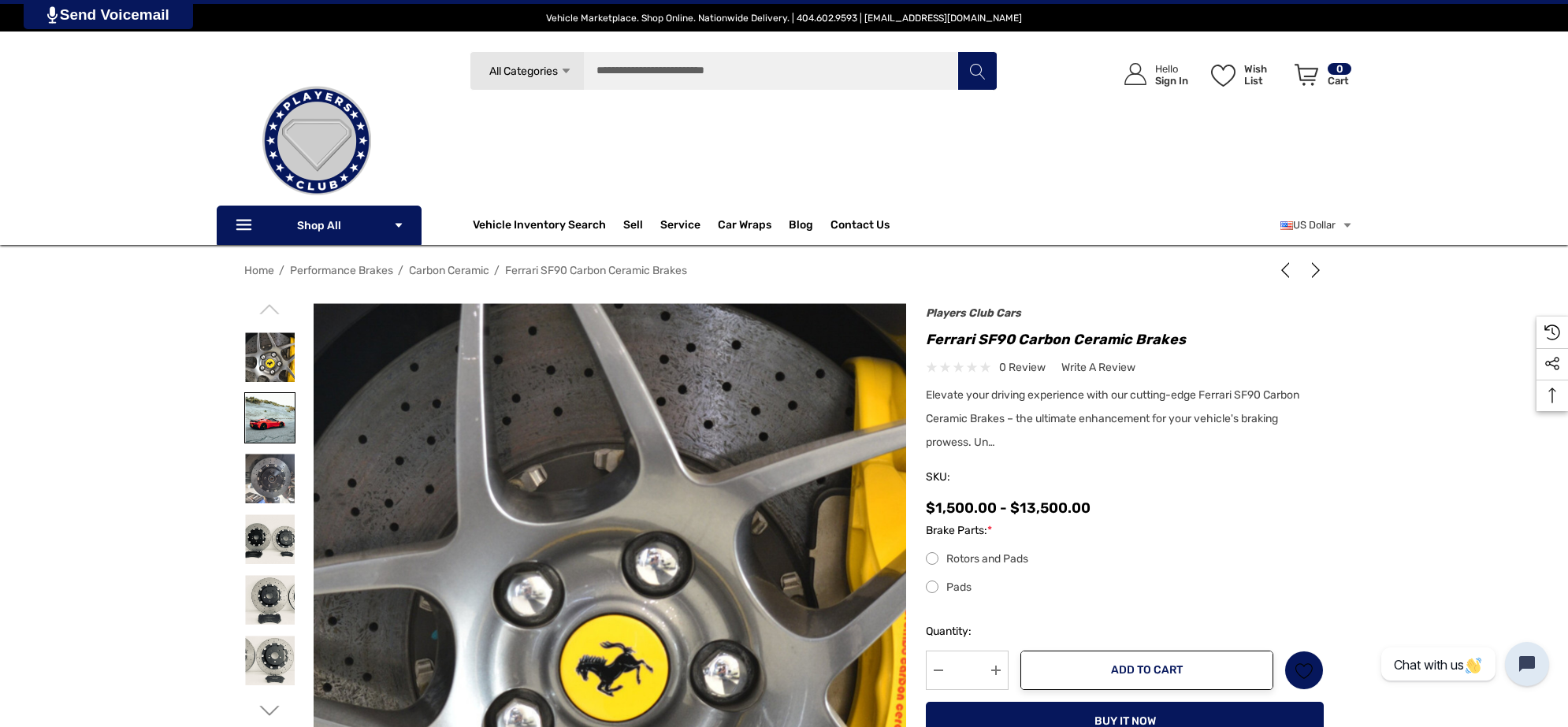
click at [262, 414] on img at bounding box center [269, 418] width 50 height 50
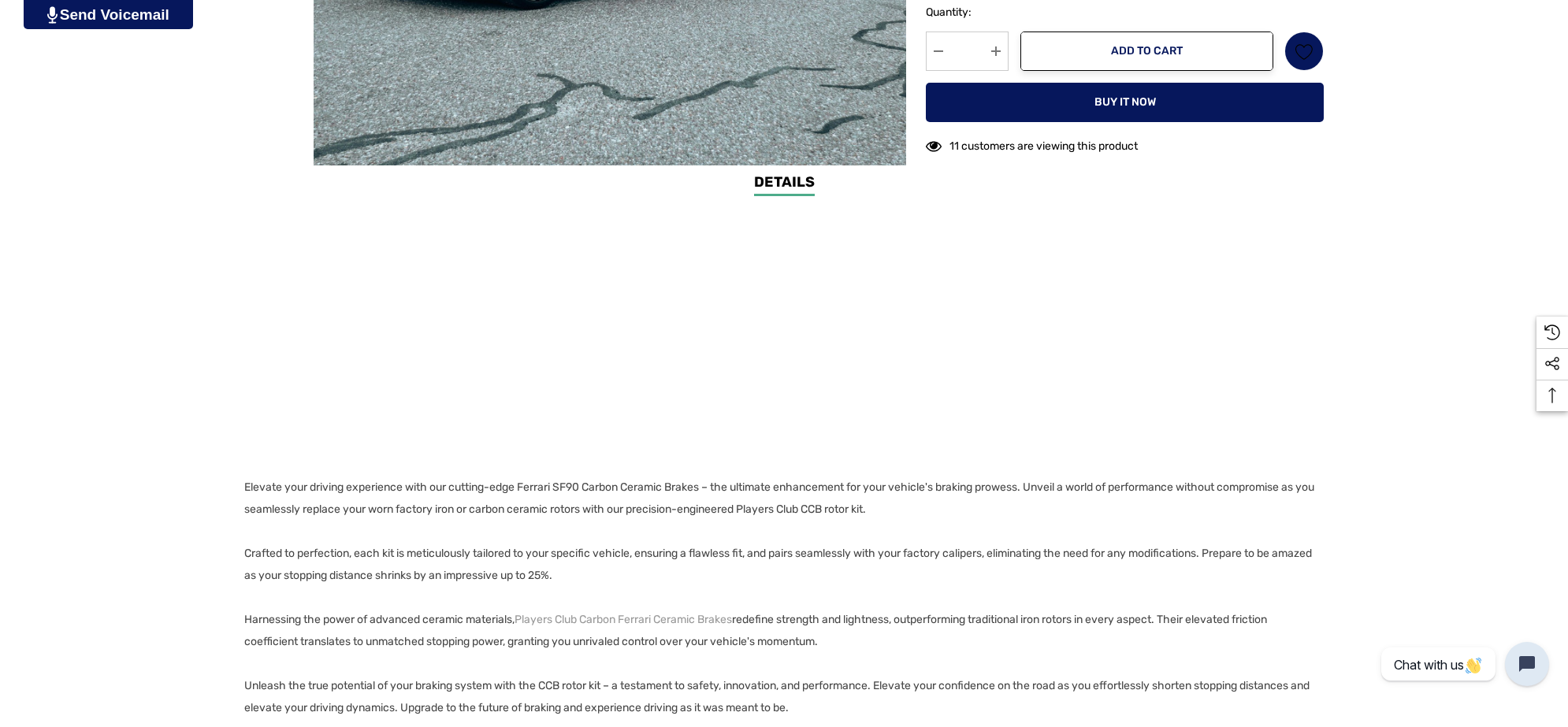
scroll to position [985, 0]
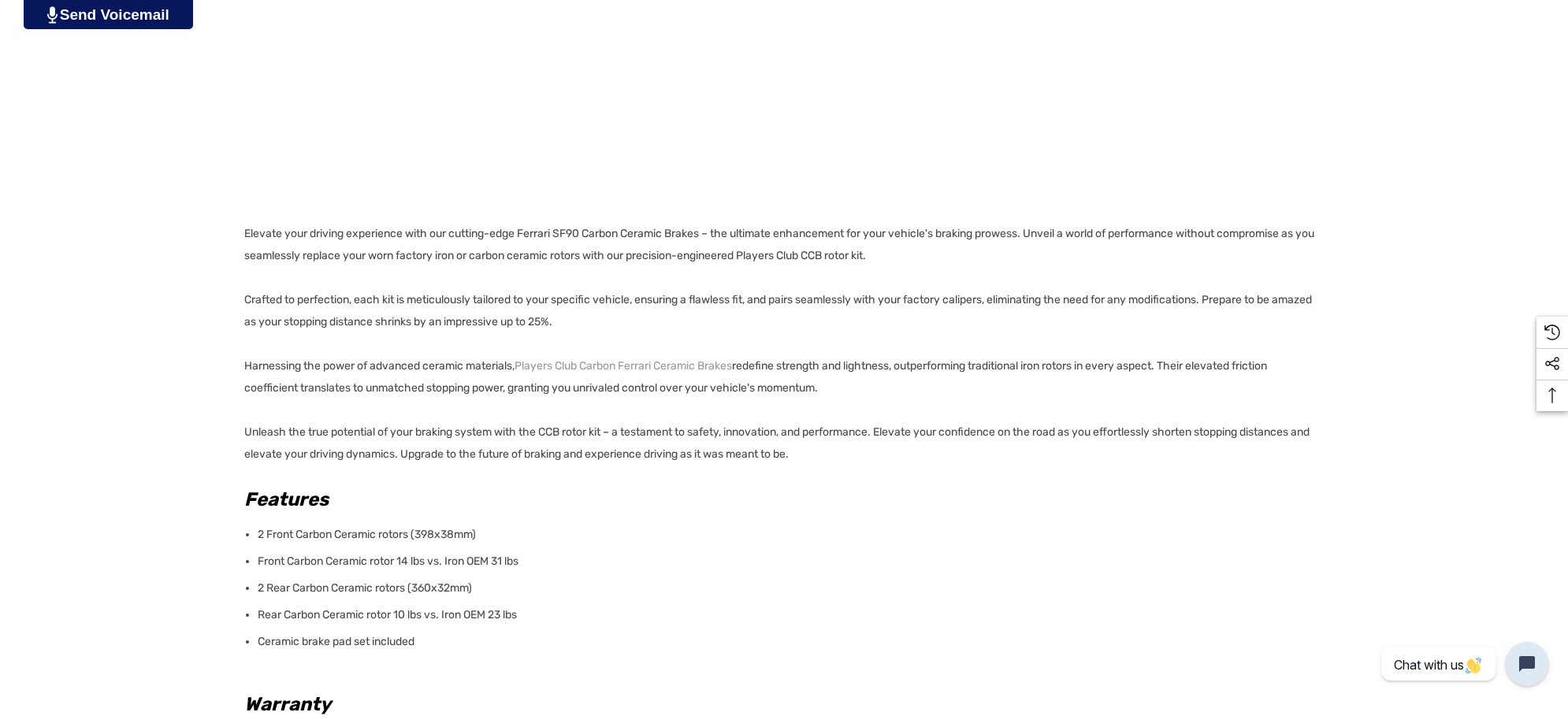
click at [916, 250] on p "Elevate your driving experience with our cutting-edge Ferrari SF90 Carbon Ceram…" at bounding box center [778, 345] width 1070 height 243
click at [241, 231] on div "Details Details Elevate your driving experience with our cutting-edge Ferrari S…" at bounding box center [784, 461] width 1568 height 1086
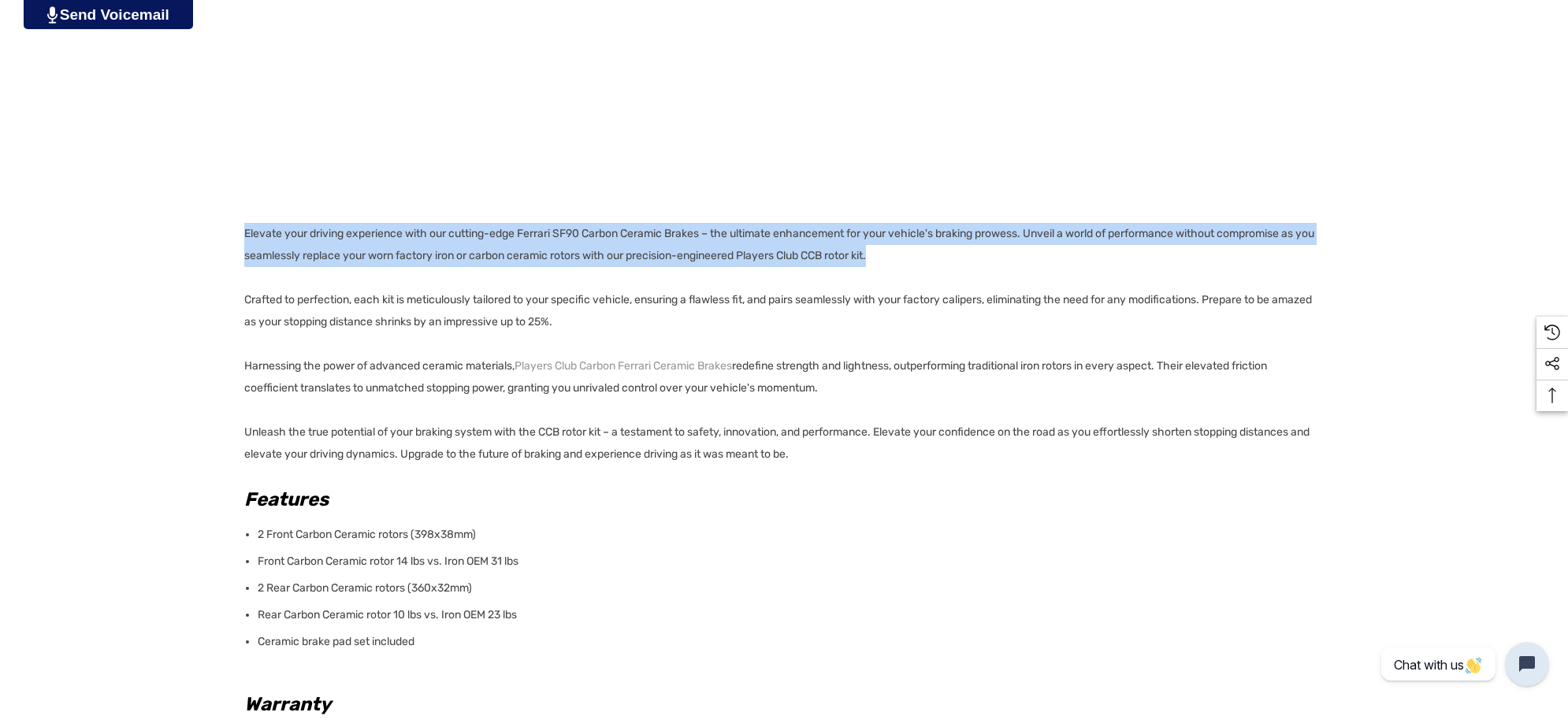
click at [241, 231] on div "Details Details Elevate your driving experience with our cutting-edge Ferrari S…" at bounding box center [784, 461] width 1568 height 1086
copy p "Elevate your driving experience with our cutting-edge Ferrari SF90 Carbon Ceram…"
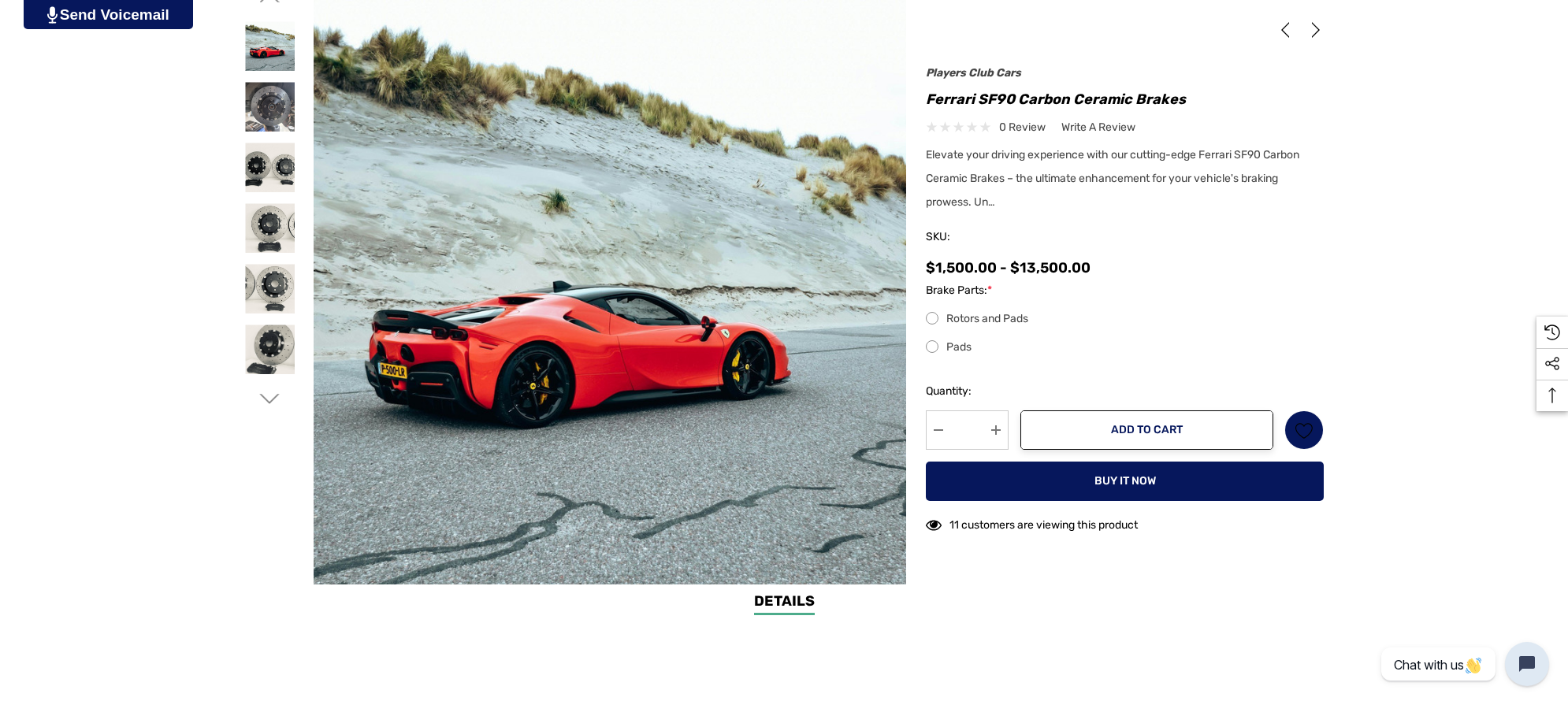
scroll to position [0, 0]
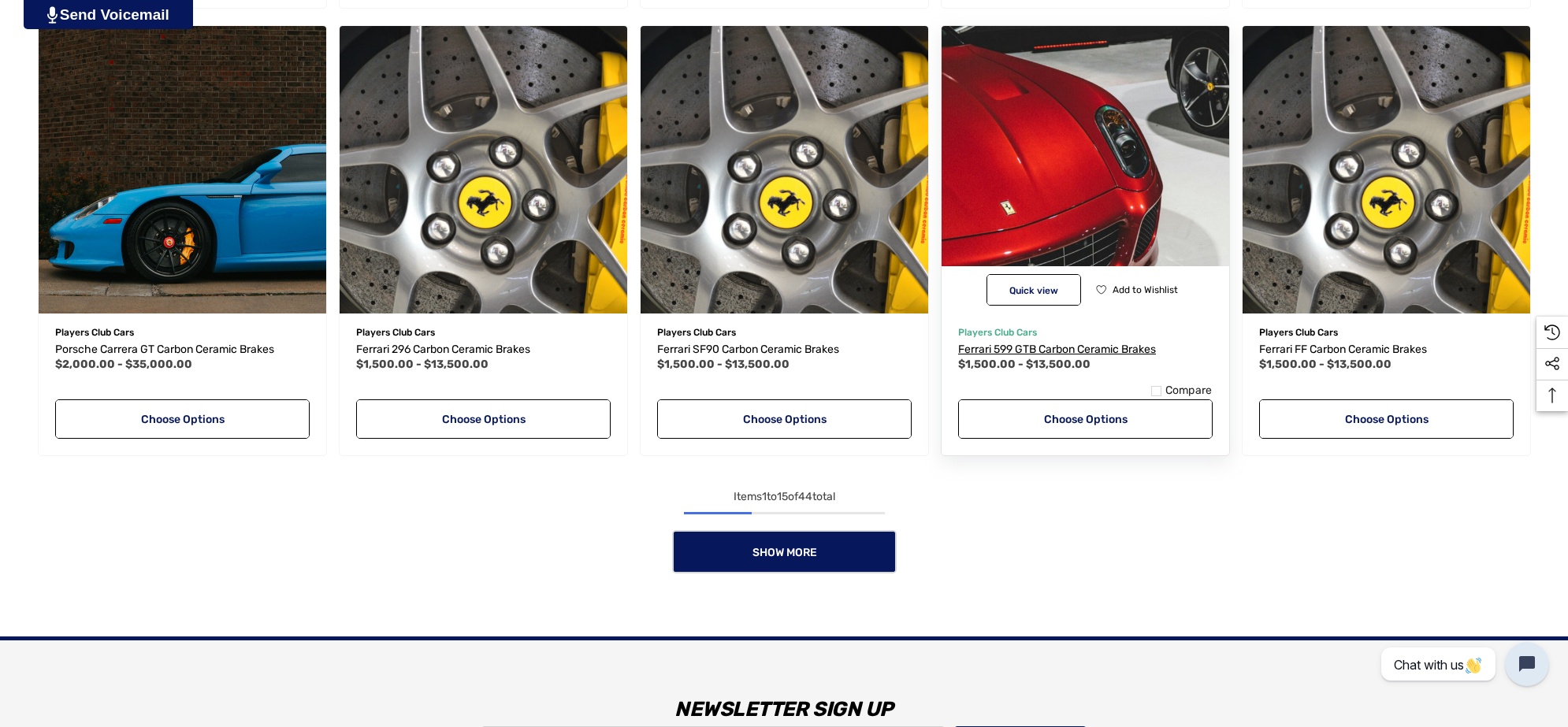
click at [1014, 344] on span "Ferrari 599 GTB Carbon Ceramic Brakes" at bounding box center [1057, 349] width 198 height 13
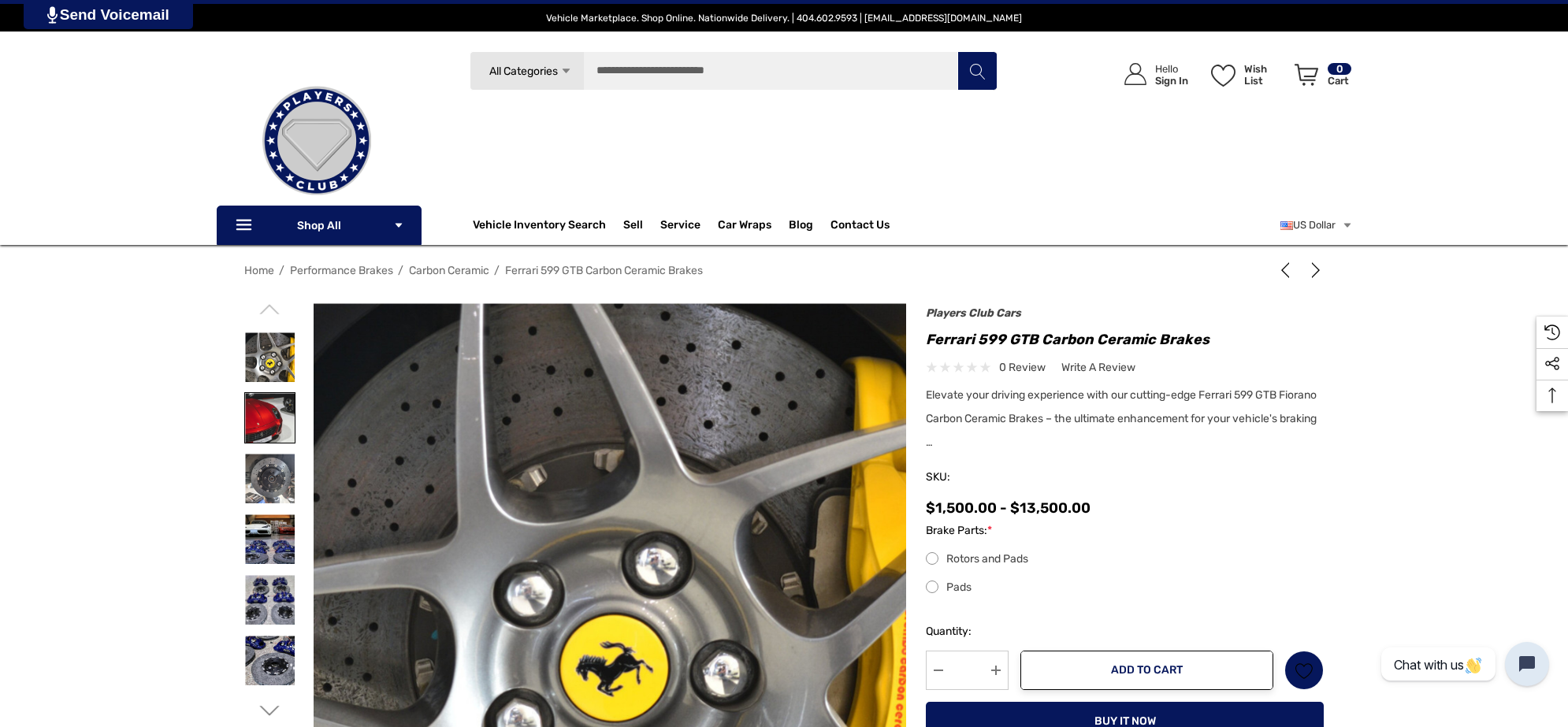
click at [278, 428] on img at bounding box center [269, 418] width 50 height 50
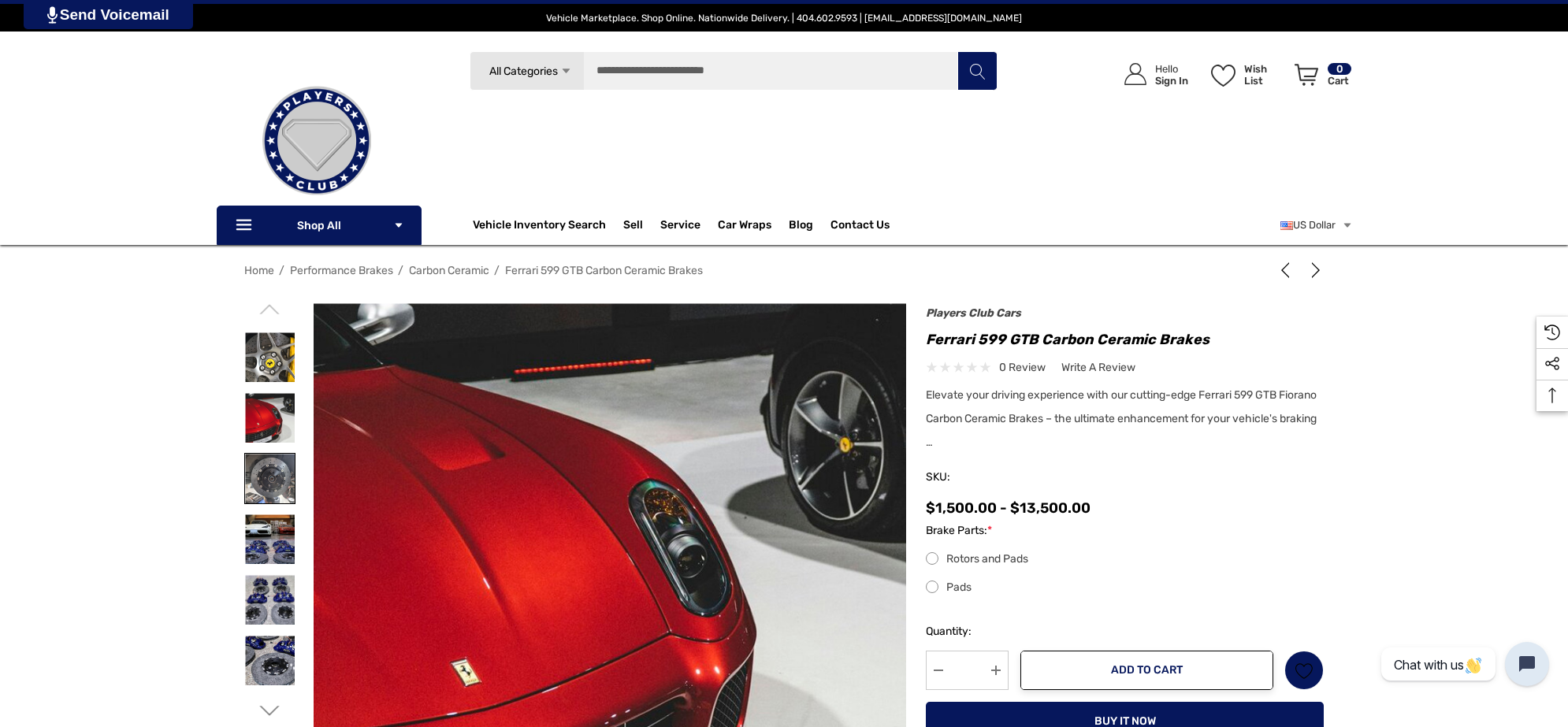
click at [260, 474] on img at bounding box center [269, 478] width 50 height 50
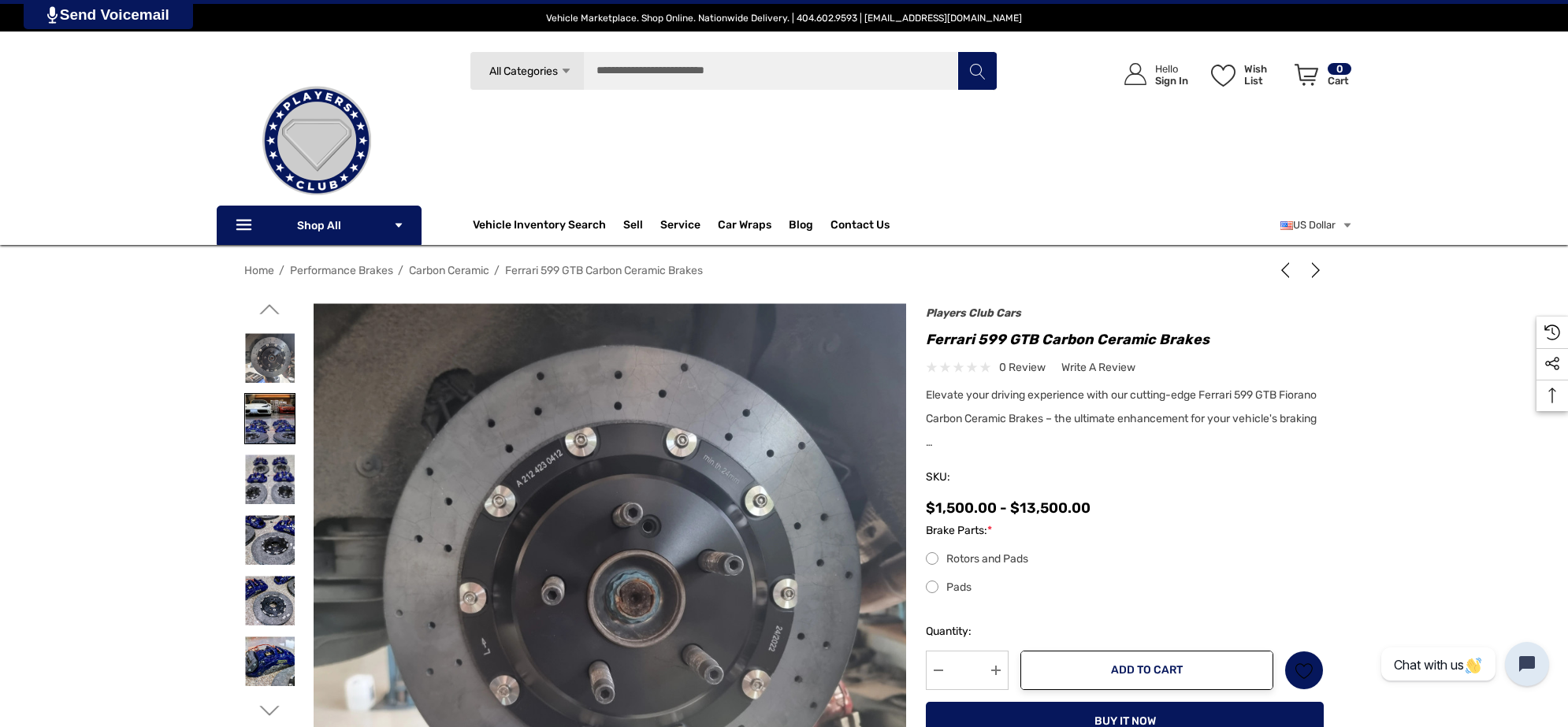
click at [264, 410] on img at bounding box center [269, 419] width 50 height 50
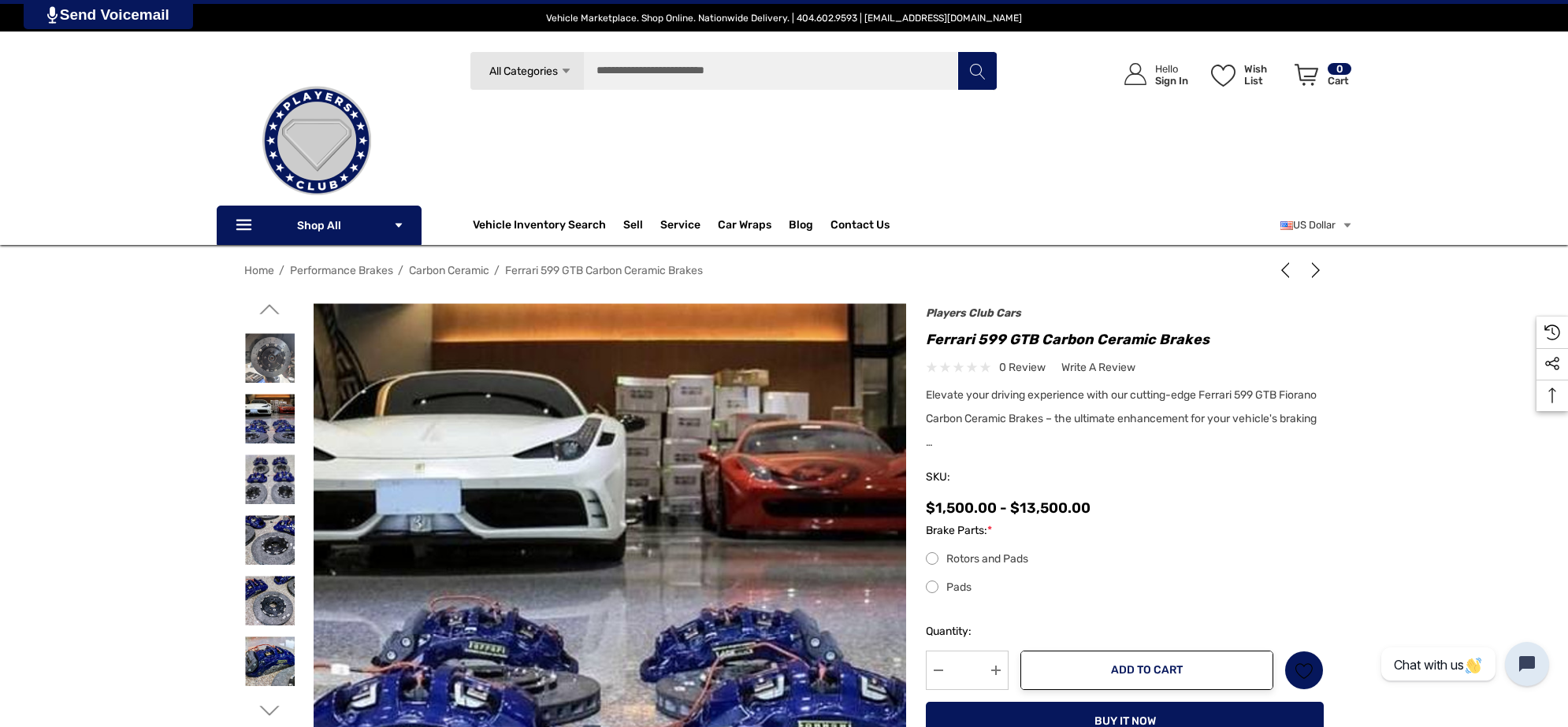
click at [274, 314] on icon "Go to slide 1 of 4" at bounding box center [269, 308] width 20 height 20
click at [431, 420] on img at bounding box center [735, 595] width 1008 height 580
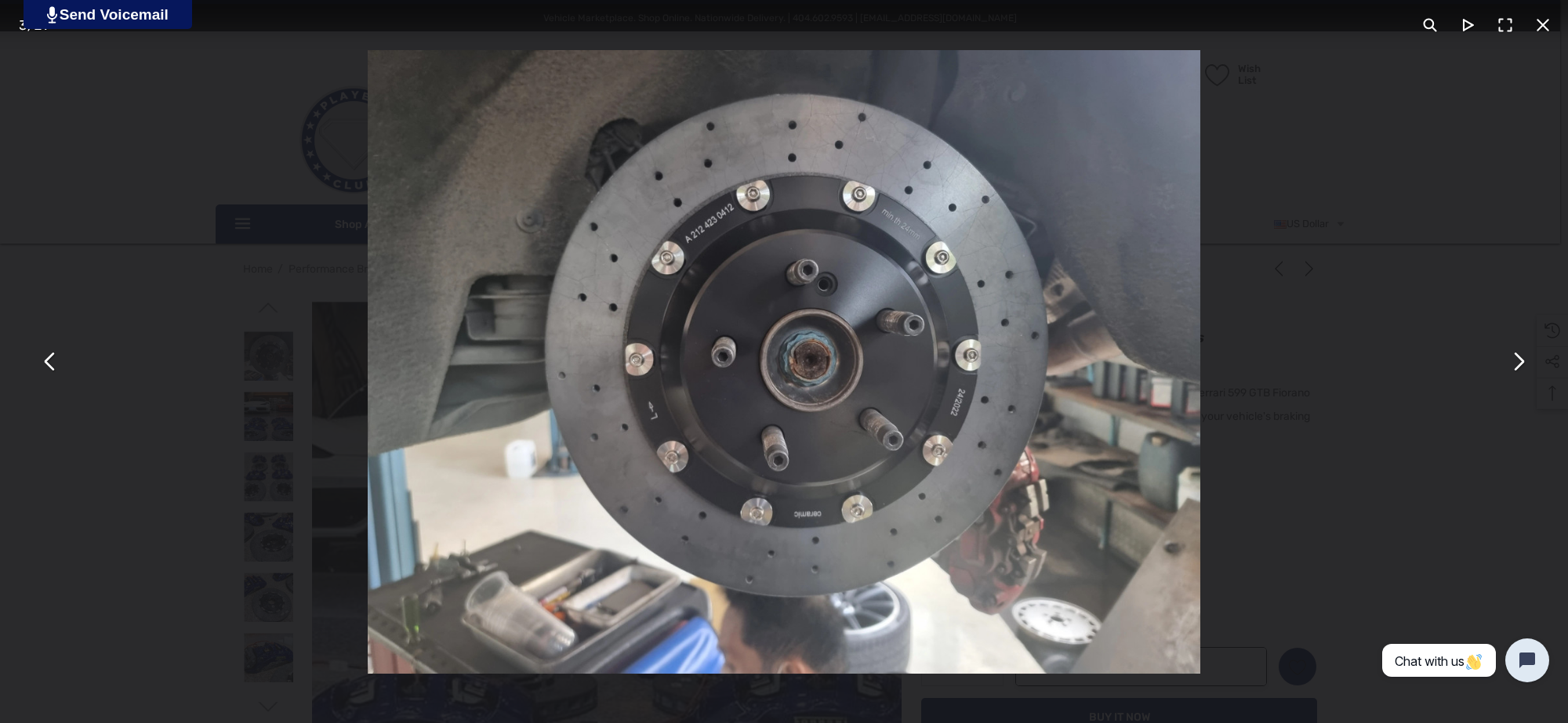
click at [47, 355] on button "You can close this modal content with the ESC key" at bounding box center [50, 362] width 37 height 37
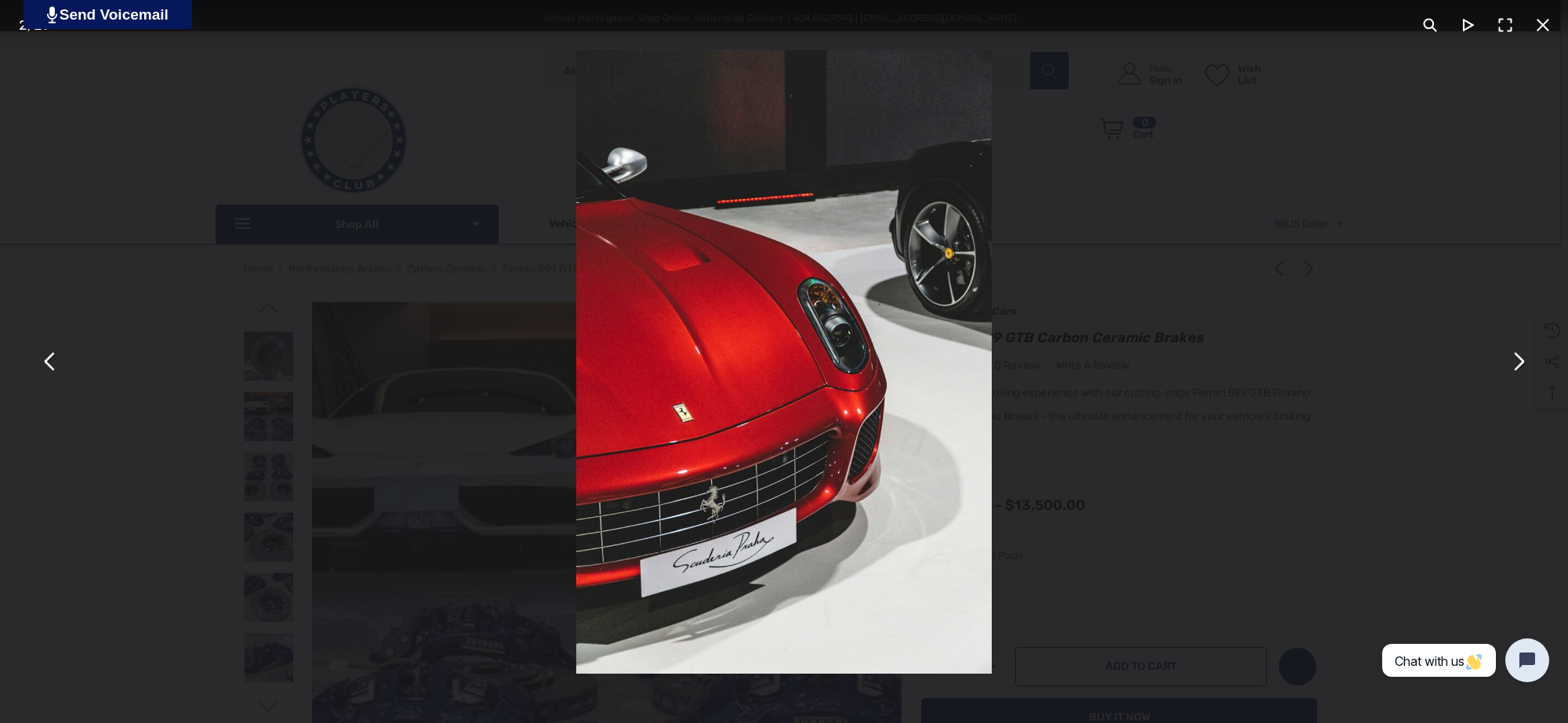
click at [244, 291] on div "You can close this modal content with the ESC key" at bounding box center [784, 362] width 1568 height 723
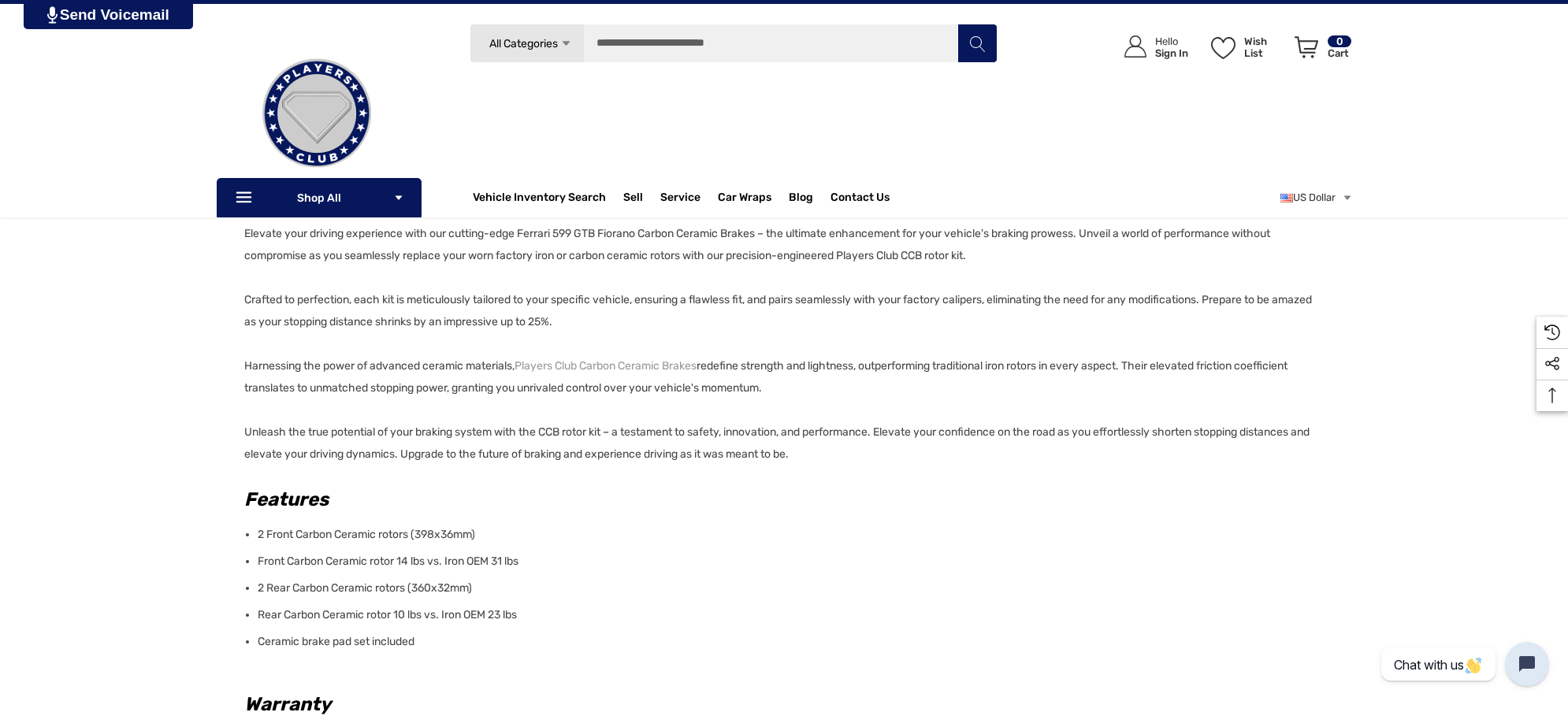
scroll to position [887, 0]
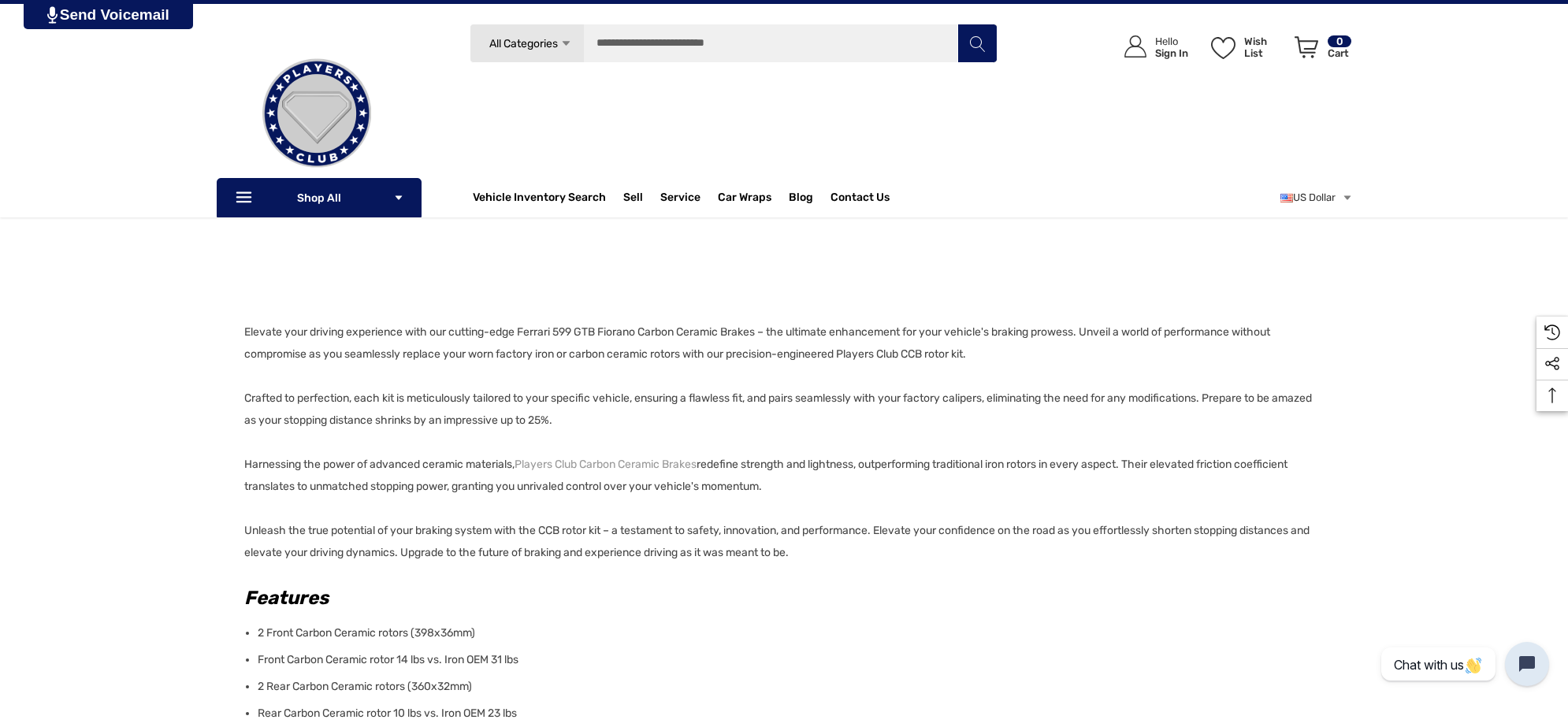
click at [1019, 348] on p "Elevate your driving experience with our cutting-edge Ferrari 599 GTB Fiorano C…" at bounding box center [778, 443] width 1070 height 243
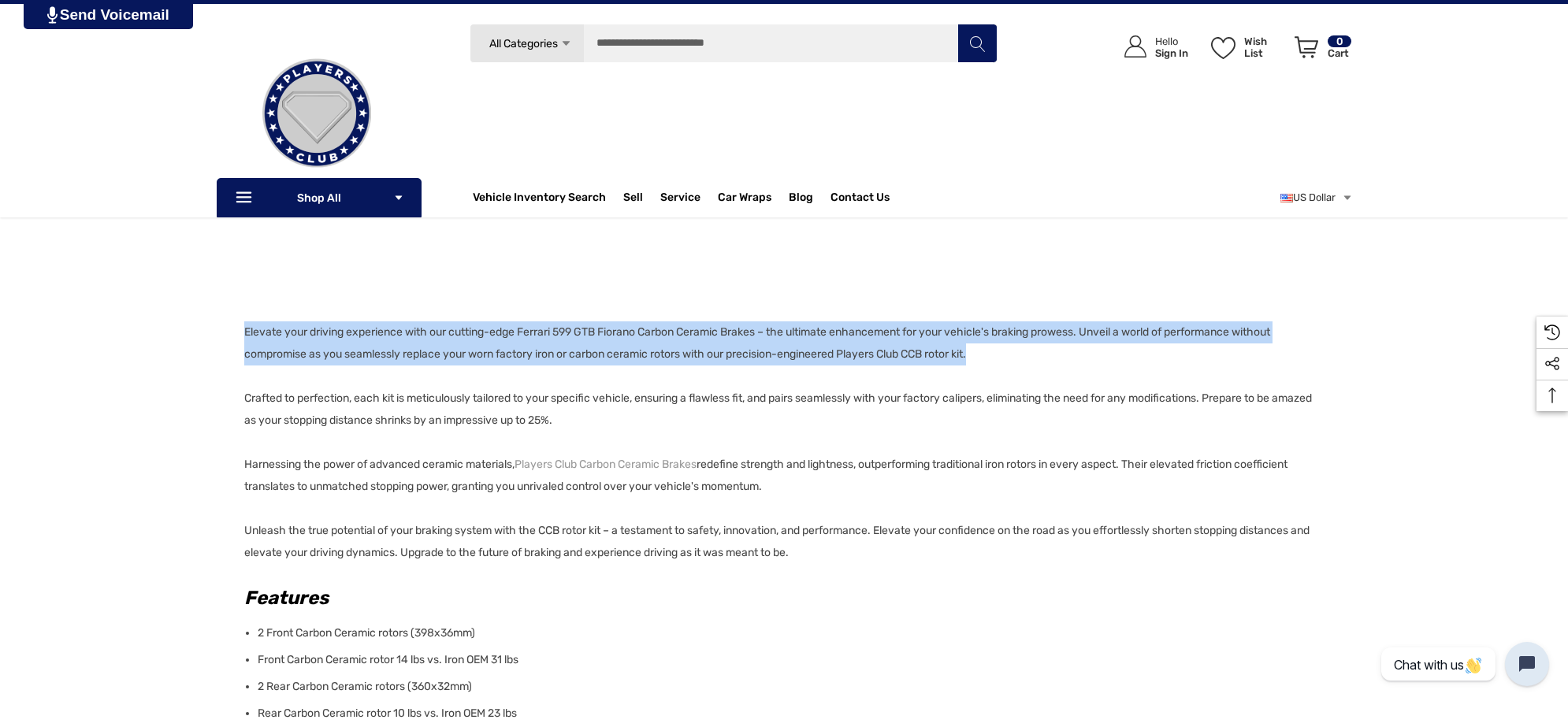
click at [239, 334] on div "Details Details Elevate your driving experience with our cutting-edge Ferrari 5…" at bounding box center [784, 560] width 1568 height 1086
copy p "Elevate your driving experience with our cutting-edge Ferrari 599 GTB Fiorano C…"
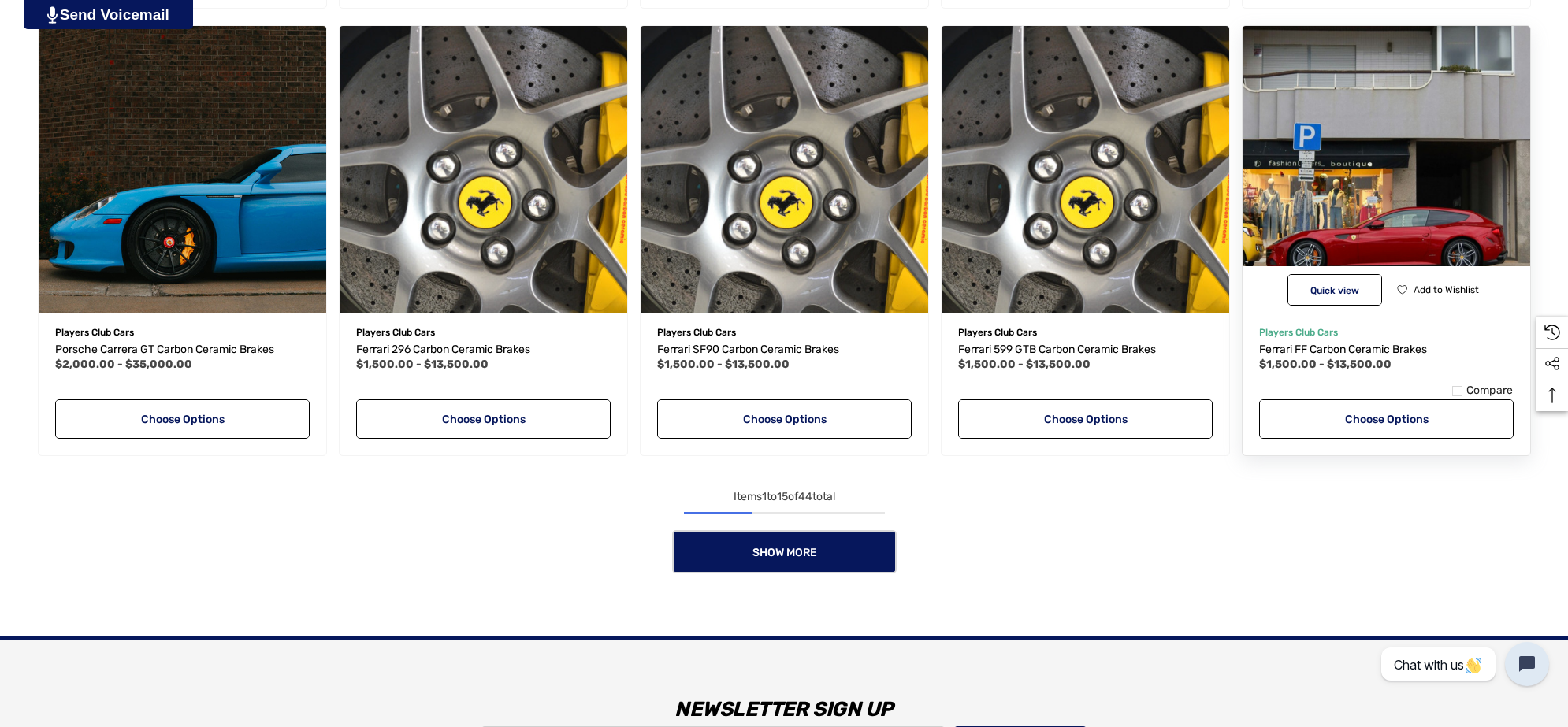
click at [1315, 348] on span "Ferrari FF Carbon Ceramic Brakes" at bounding box center [1344, 349] width 168 height 13
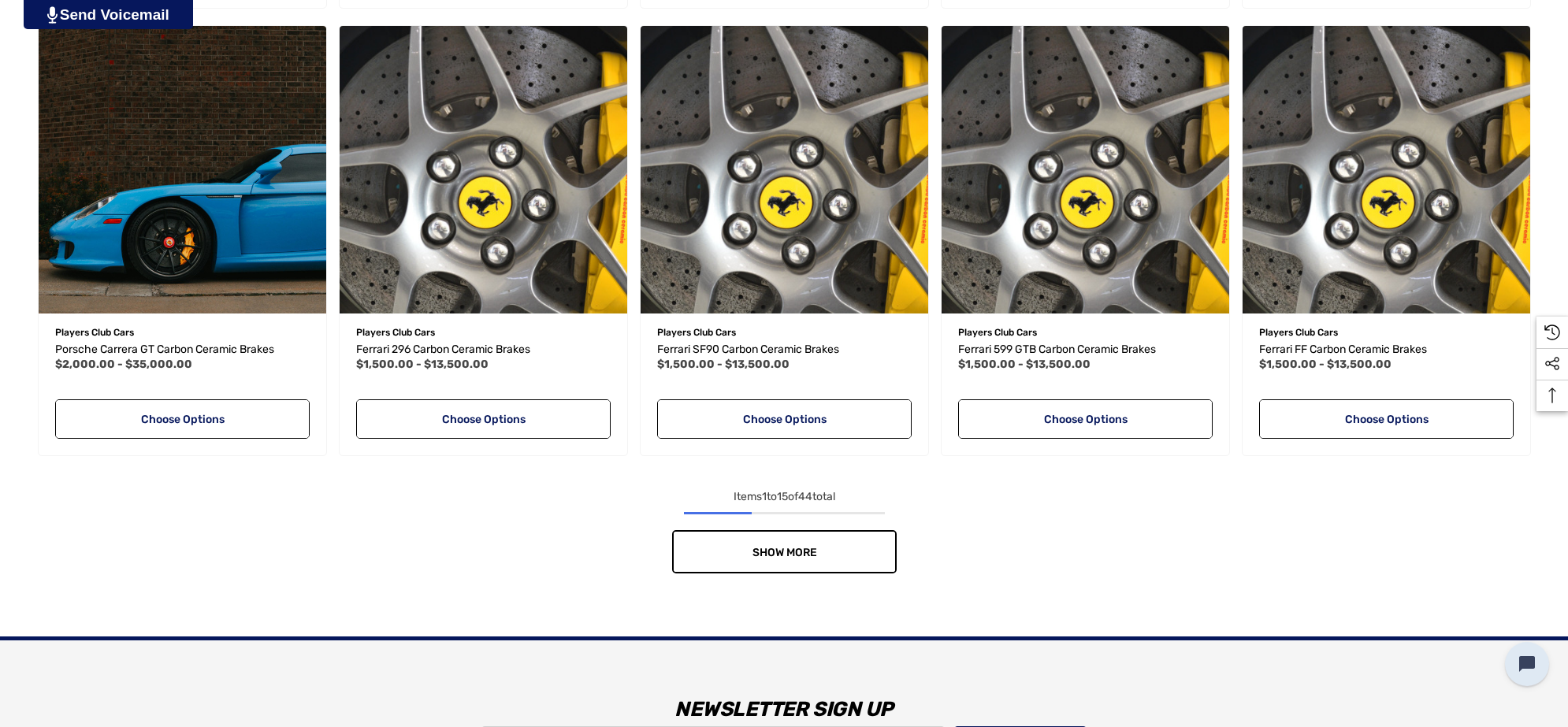
click at [721, 546] on link "Show More" at bounding box center [784, 552] width 224 height 43
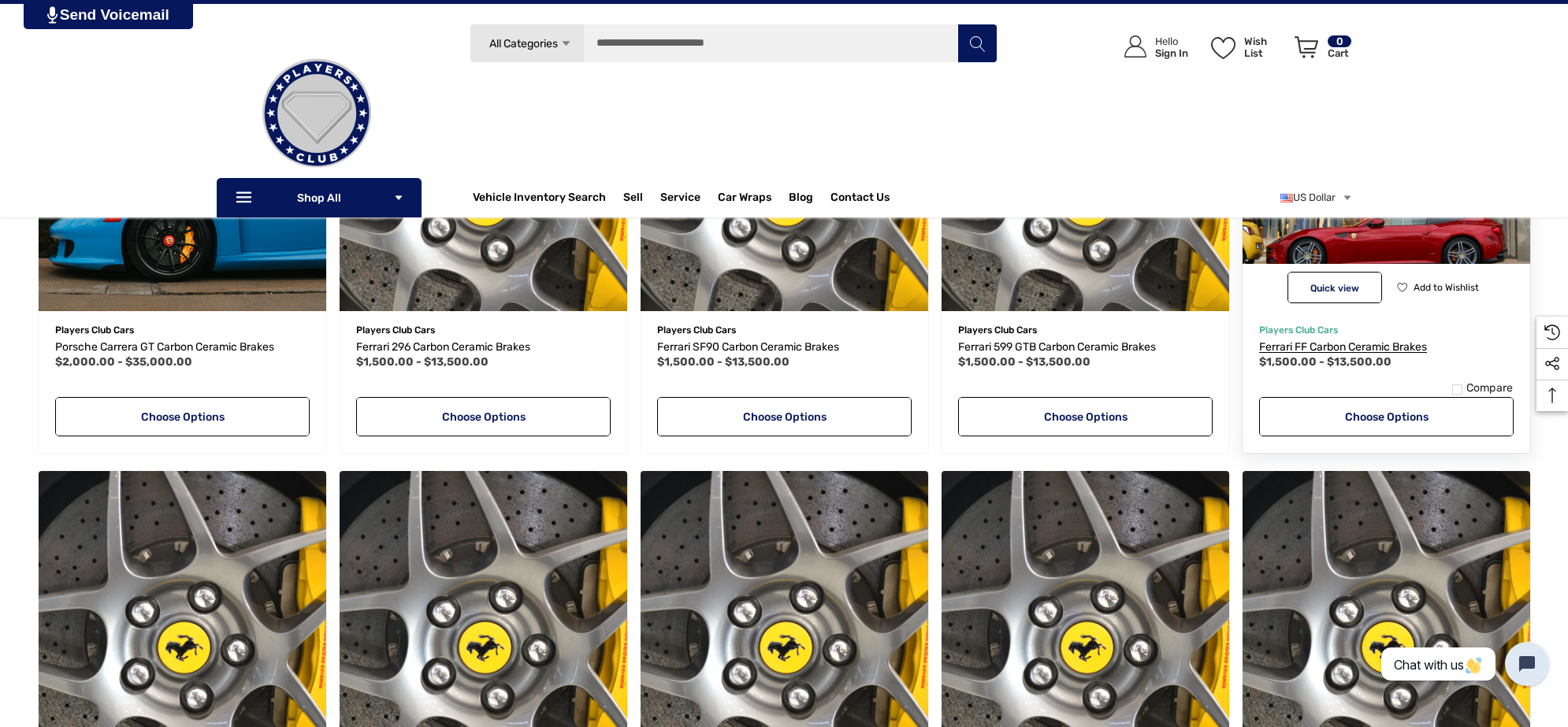
scroll to position [1368, 0]
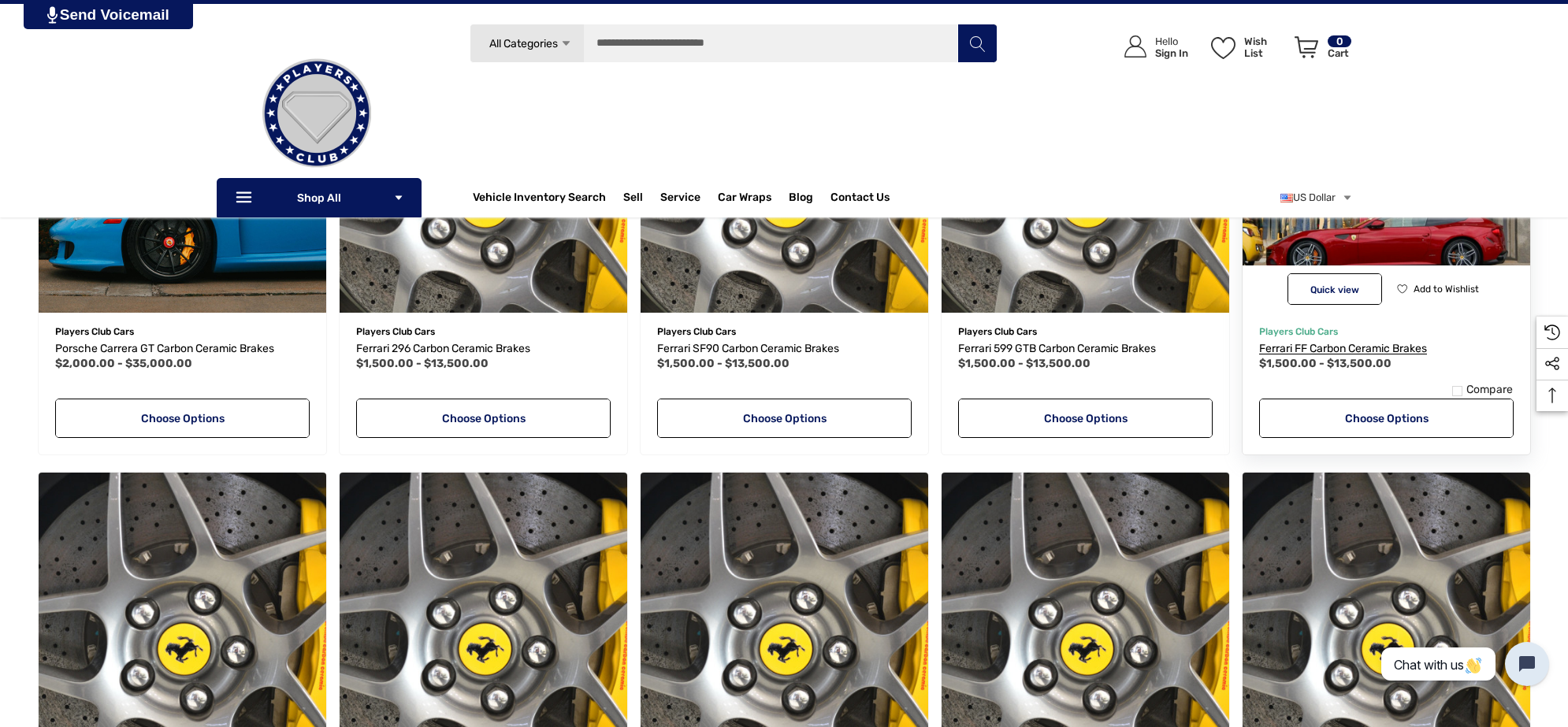
click at [1283, 349] on span "Ferrari FF Carbon Ceramic Brakes" at bounding box center [1344, 349] width 168 height 13
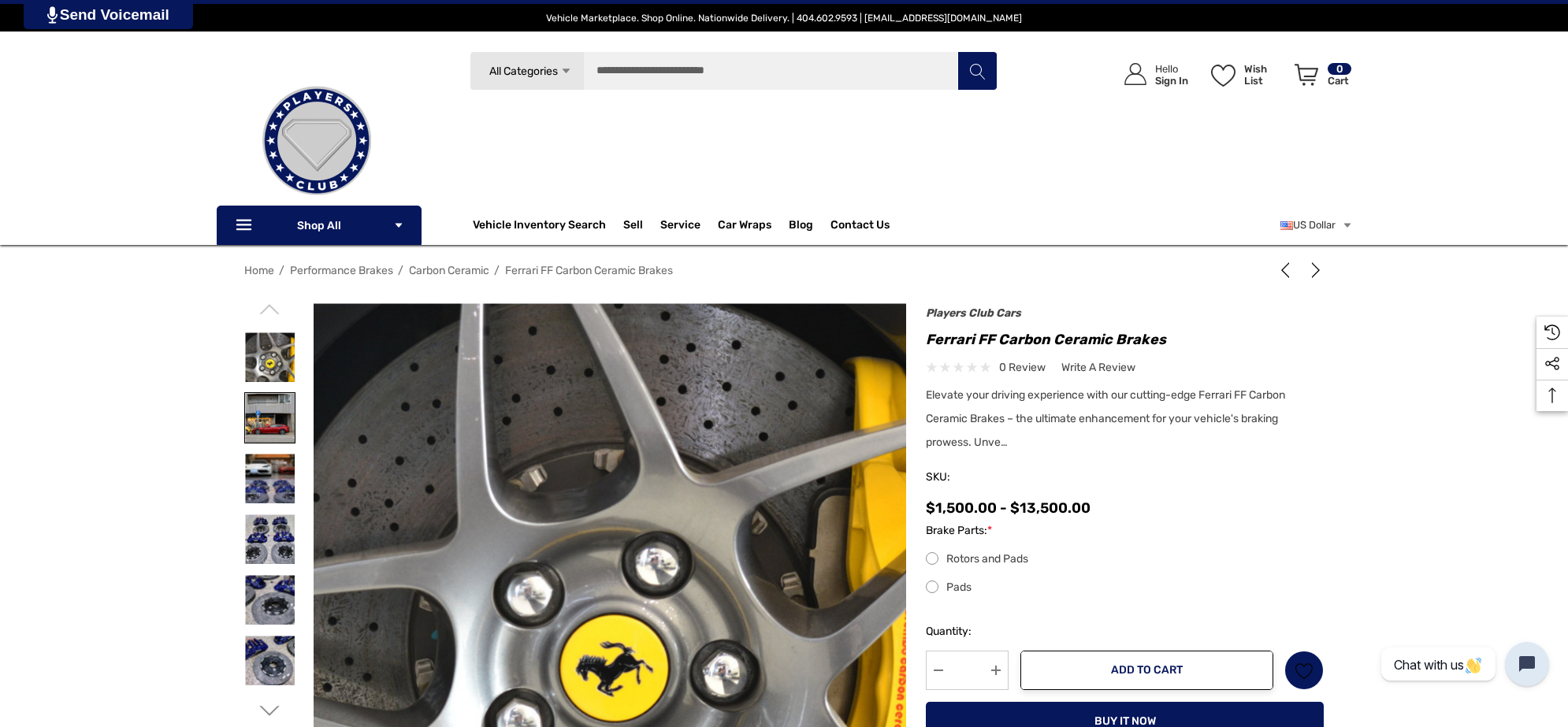
click at [269, 419] on img at bounding box center [269, 418] width 50 height 50
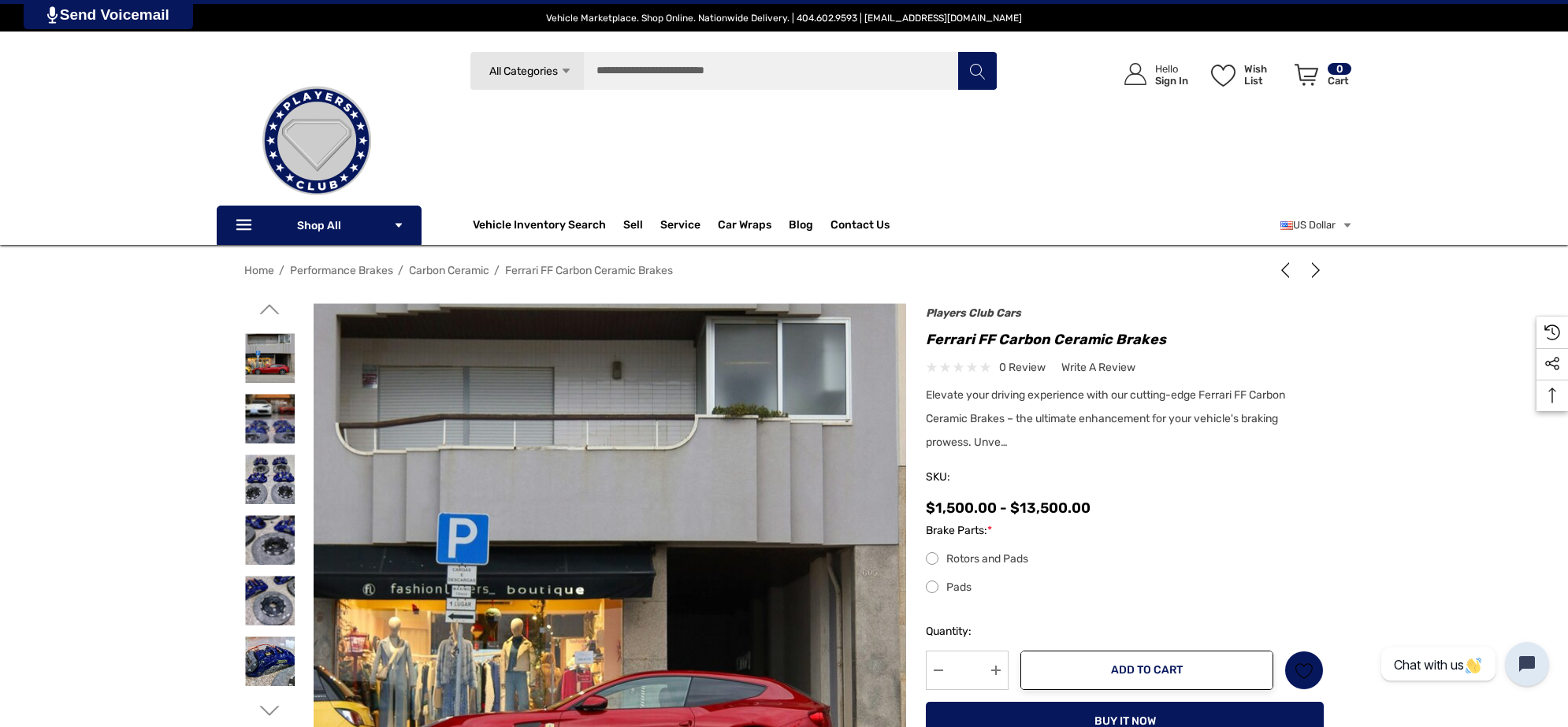
click at [414, 411] on img at bounding box center [635, 732] width 672 height 1008
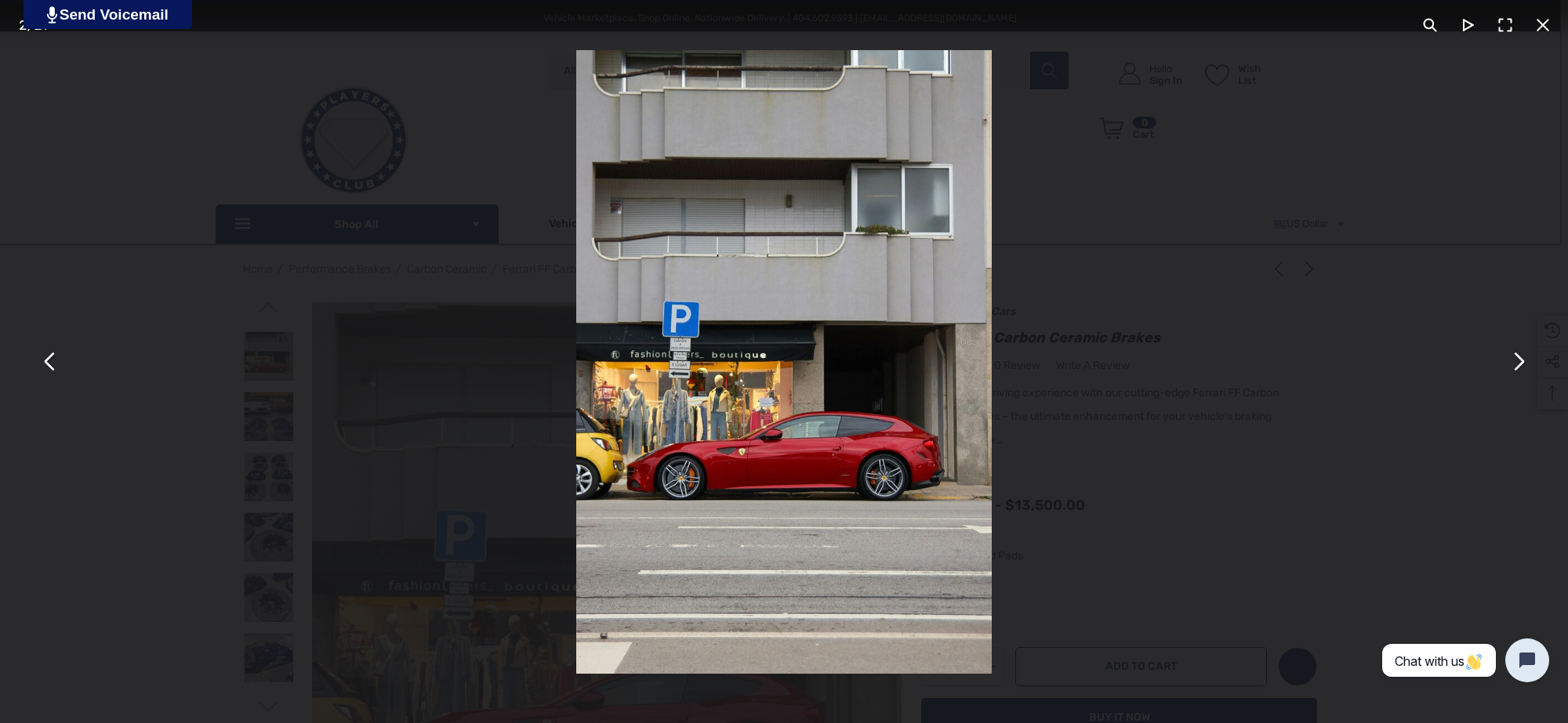
click at [1533, 365] on button "You can close this modal content with the ESC key" at bounding box center [1517, 362] width 37 height 37
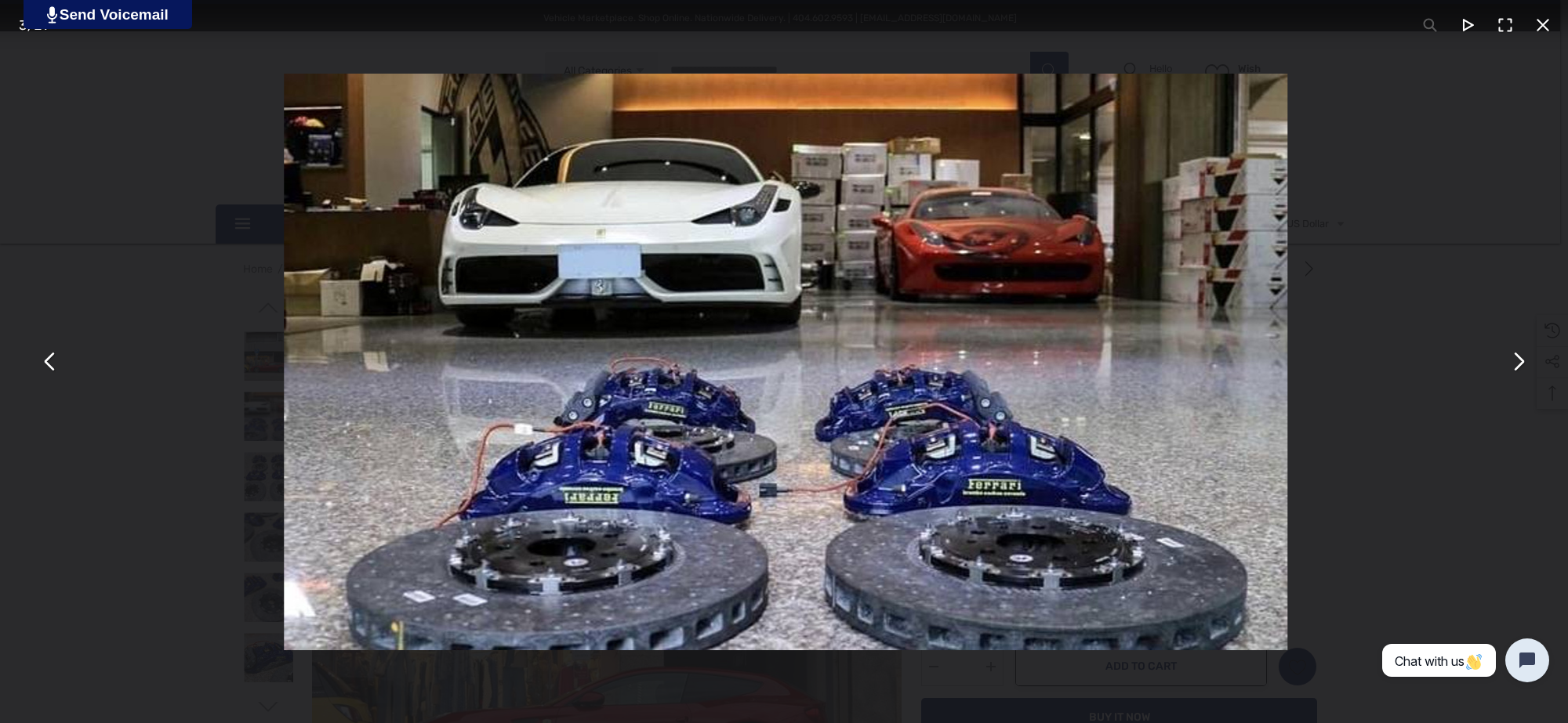
click at [1533, 364] on button "You can close this modal content with the ESC key" at bounding box center [1517, 362] width 37 height 37
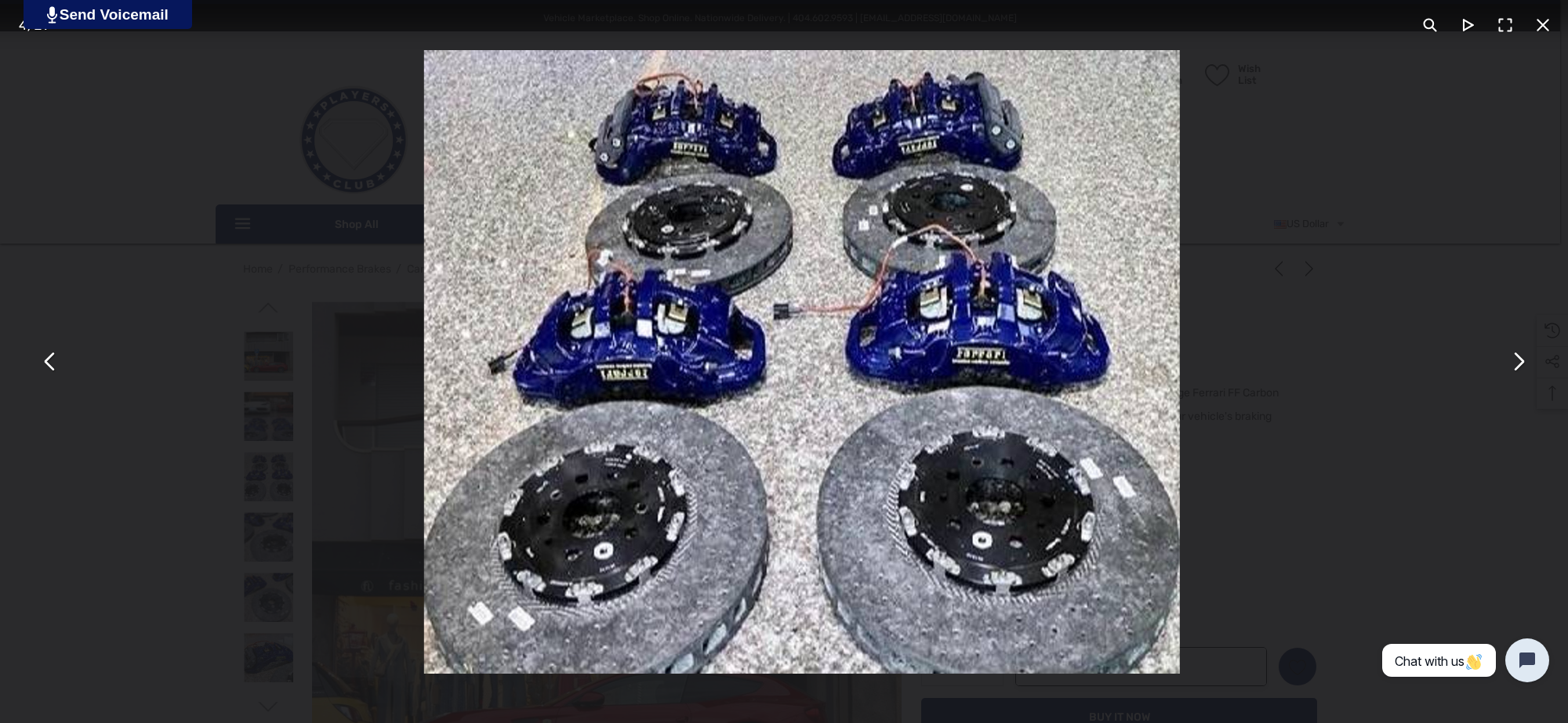
click at [1515, 366] on button "You can close this modal content with the ESC key" at bounding box center [1517, 362] width 37 height 37
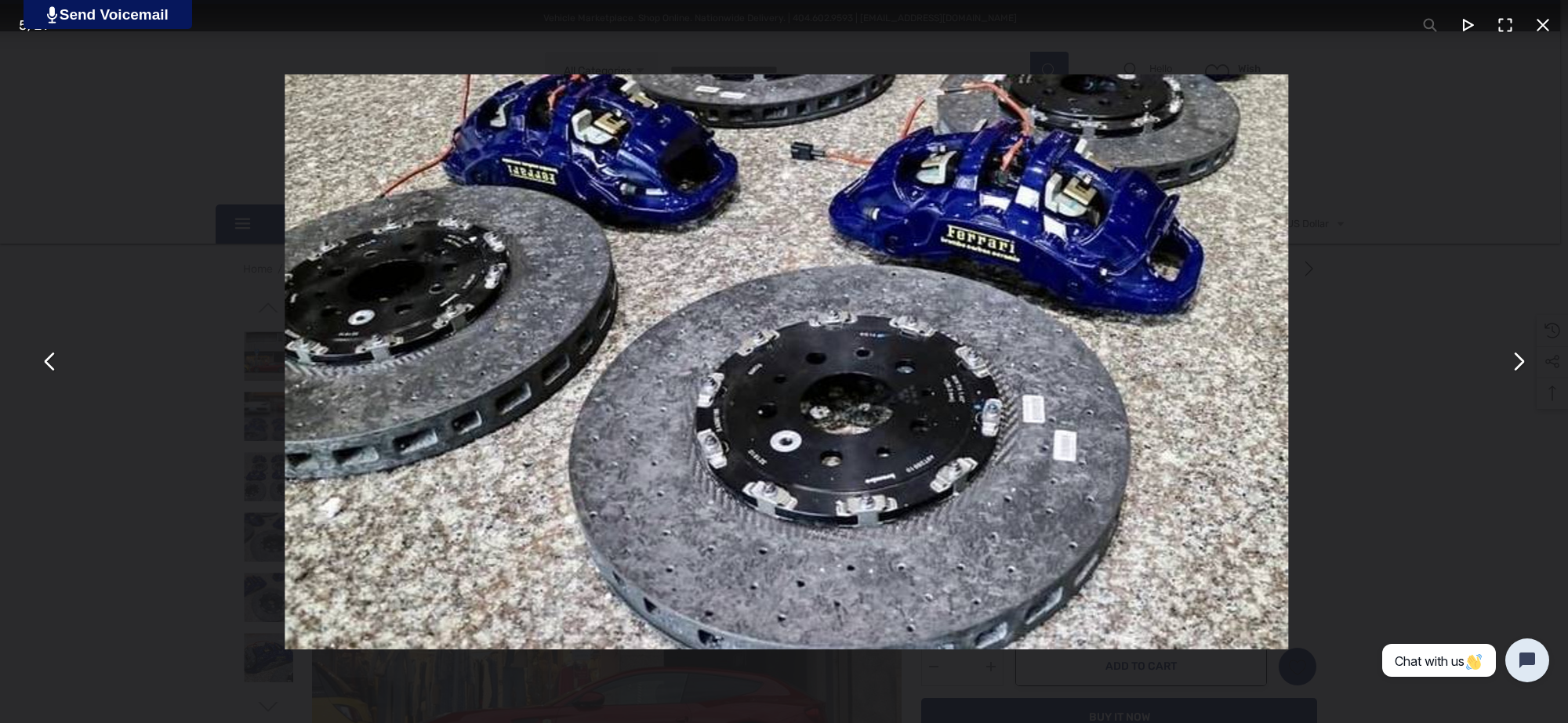
click at [1517, 366] on button "You can close this modal content with the ESC key" at bounding box center [1517, 362] width 37 height 37
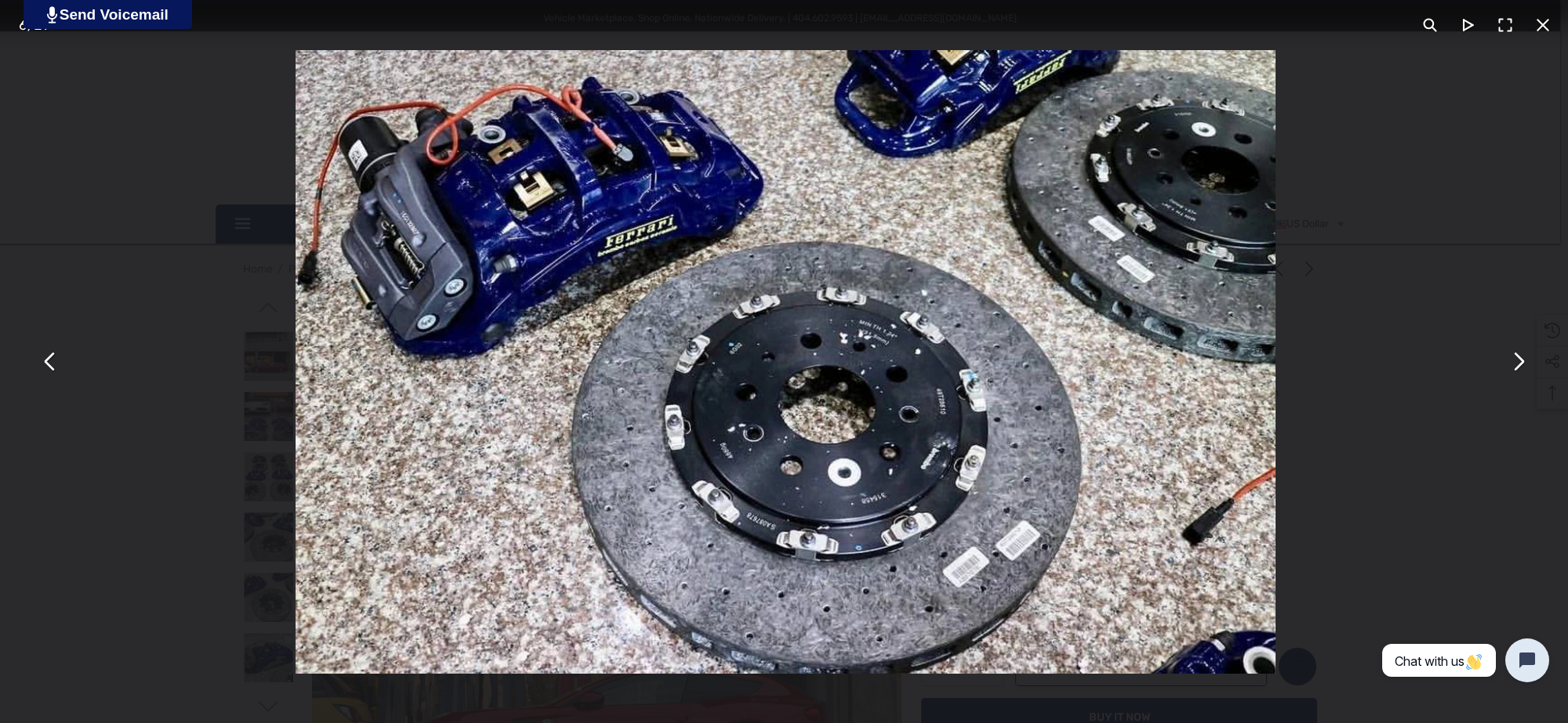
click at [1513, 367] on button "You can close this modal content with the ESC key" at bounding box center [1517, 362] width 37 height 37
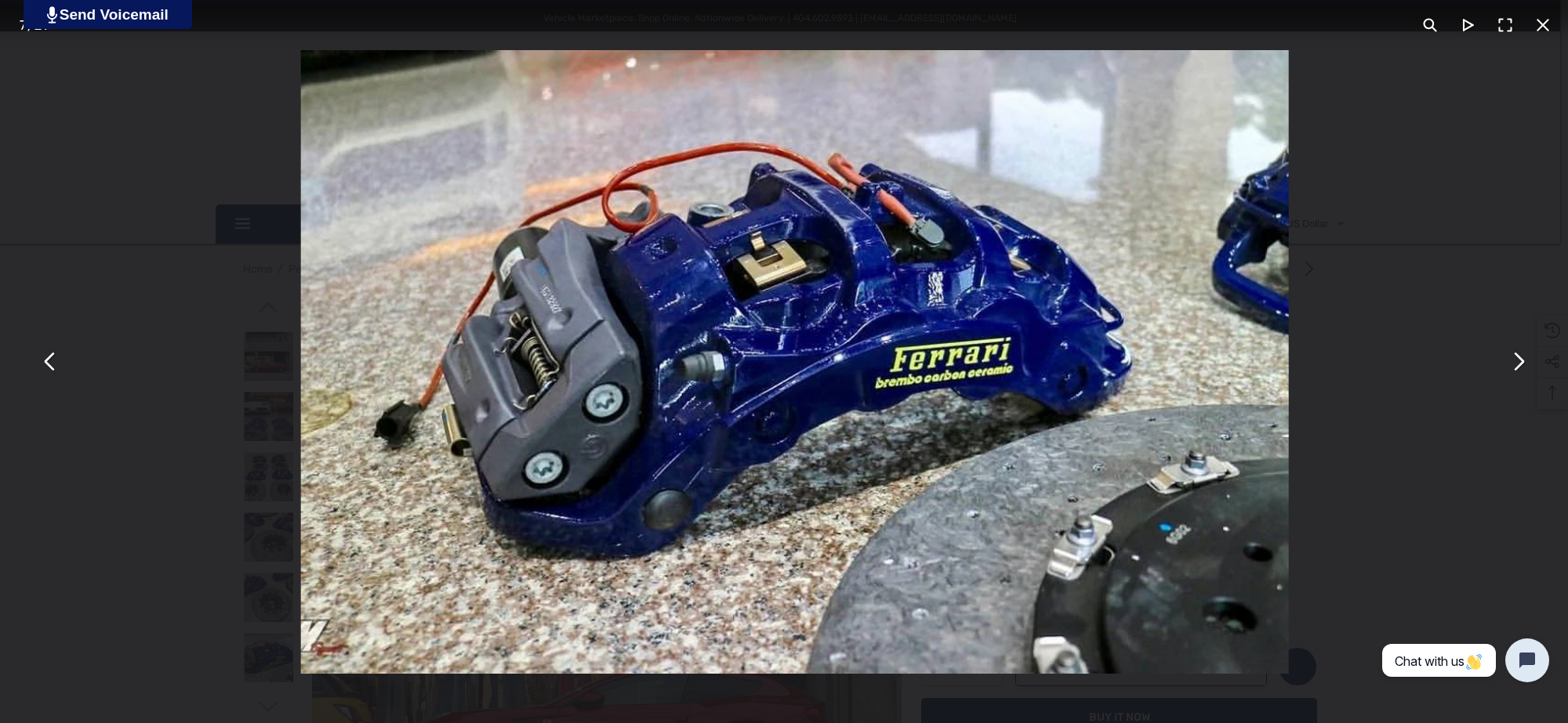
click at [1513, 367] on button "You can close this modal content with the ESC key" at bounding box center [1517, 362] width 37 height 37
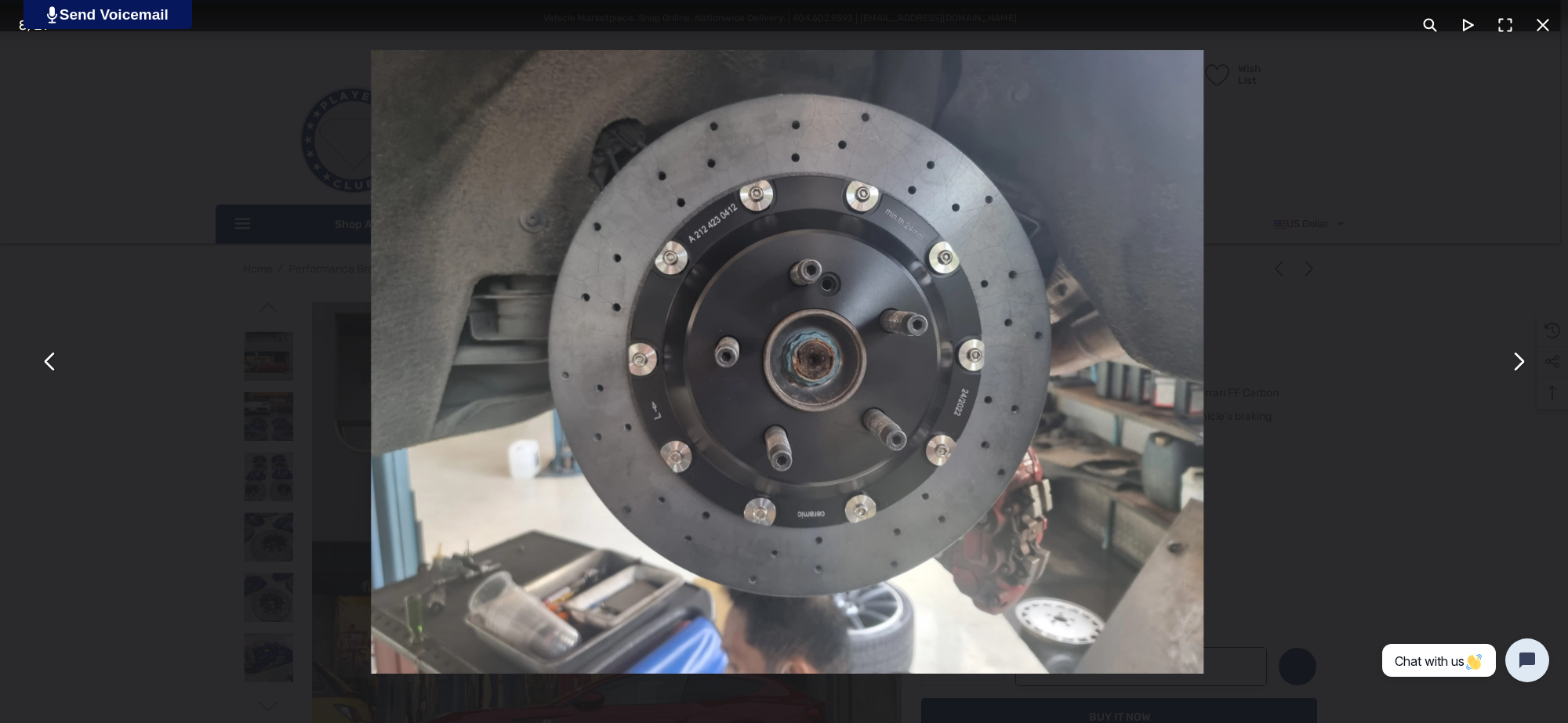
click at [1513, 367] on button "You can close this modal content with the ESC key" at bounding box center [1517, 362] width 37 height 37
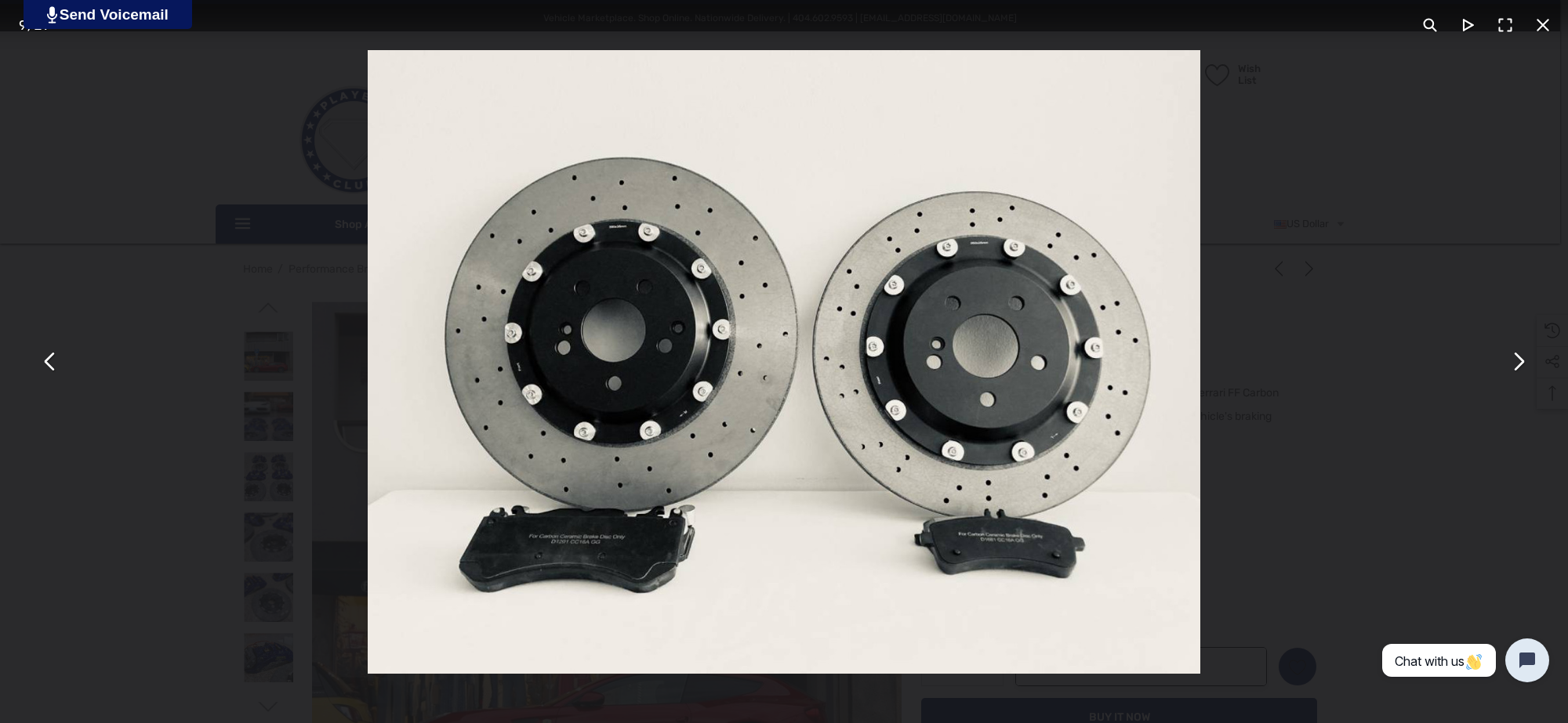
click at [1525, 361] on button "You can close this modal content with the ESC key" at bounding box center [1517, 362] width 37 height 37
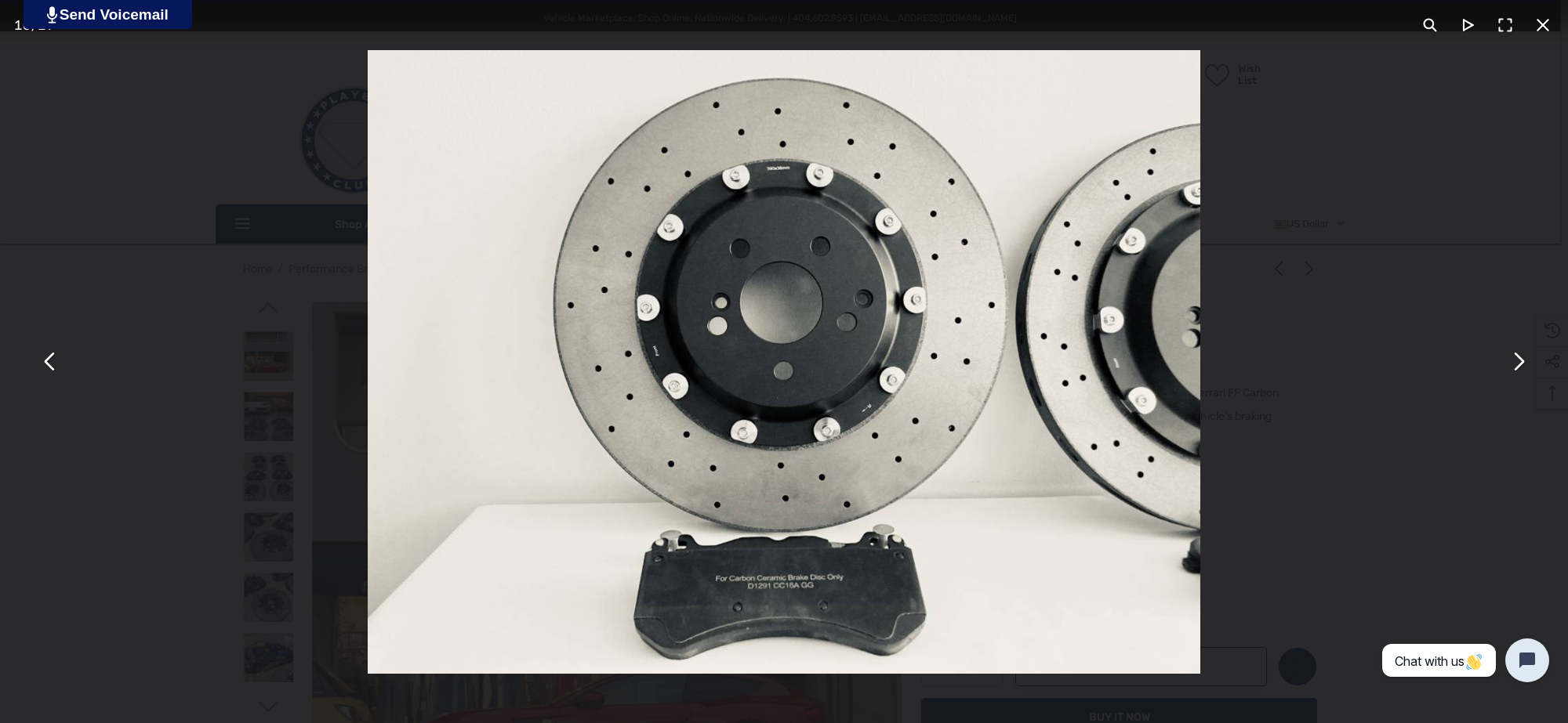
click at [858, 437] on img "You can close this modal content with the ESC key" at bounding box center [783, 362] width 832 height 624
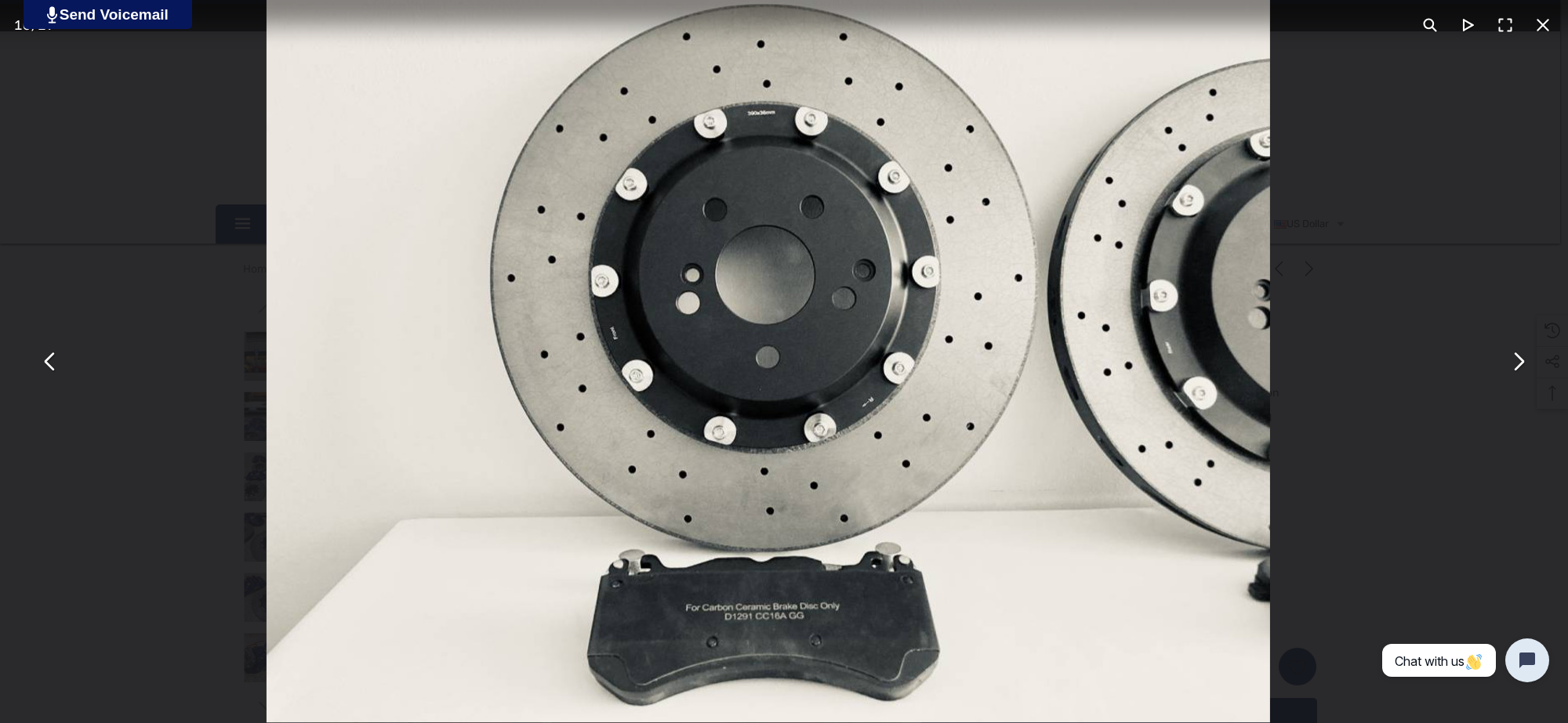
click at [236, 478] on div "You can close this modal content with the ESC key" at bounding box center [784, 362] width 1568 height 723
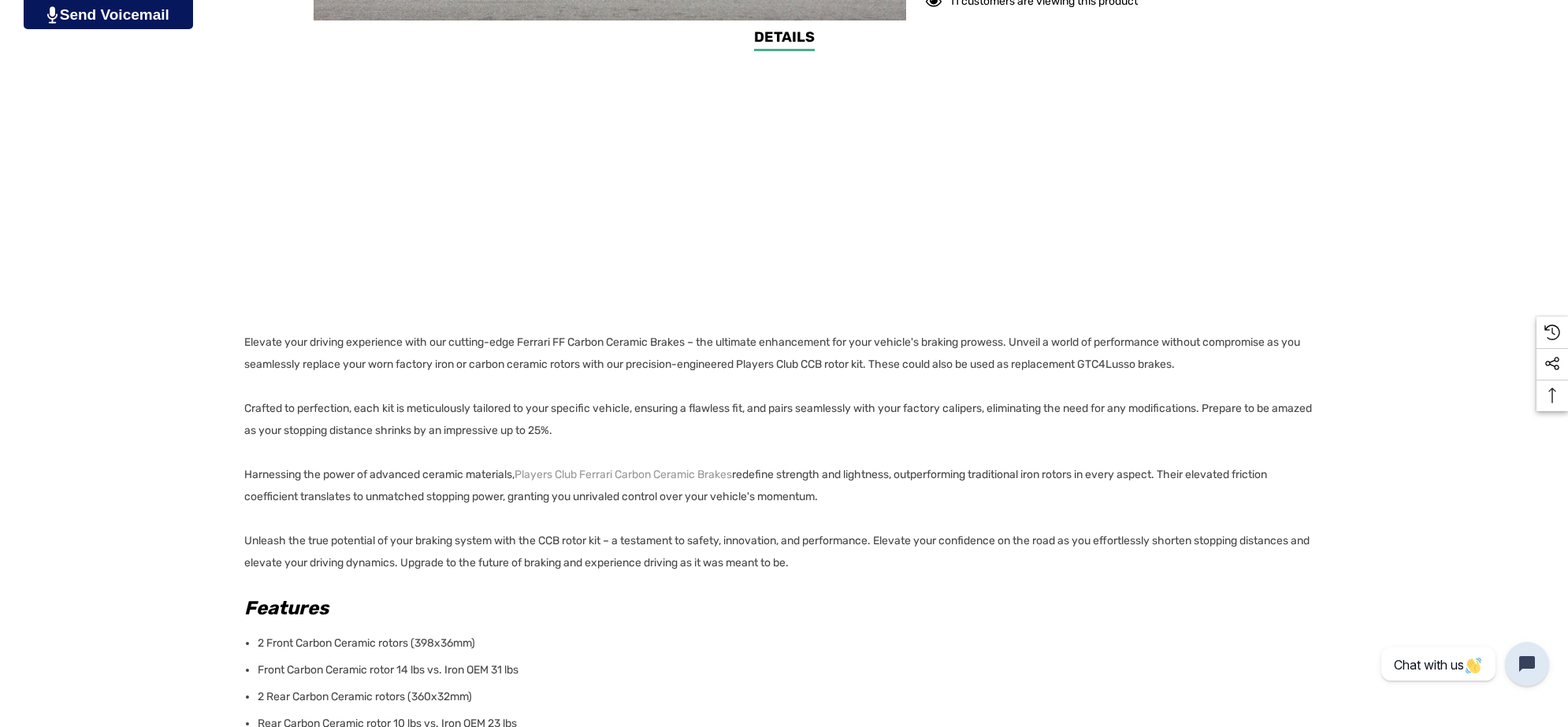
scroll to position [1084, 0]
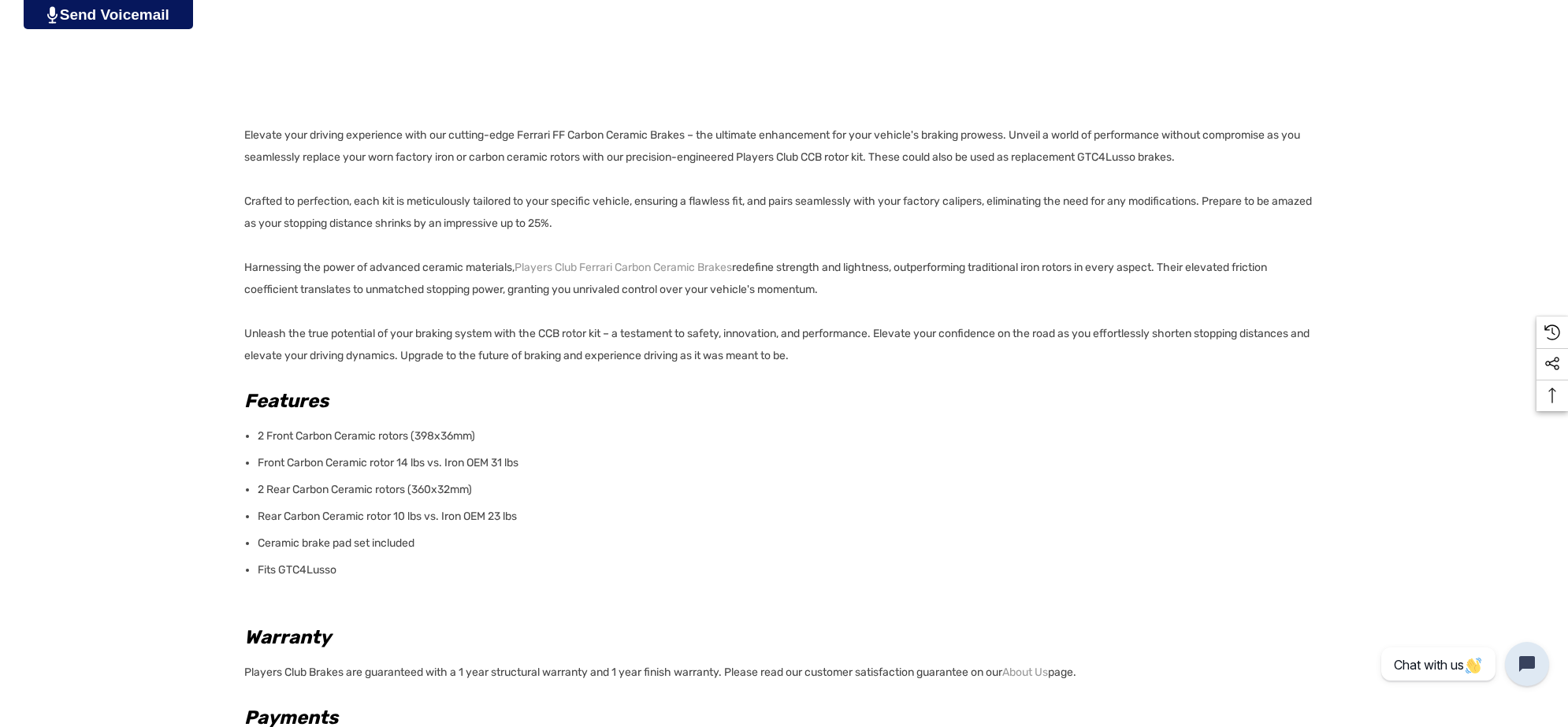
click at [1233, 154] on p "Elevate your driving experience with our cutting-edge Ferrari FF Carbon Ceramic…" at bounding box center [778, 246] width 1070 height 243
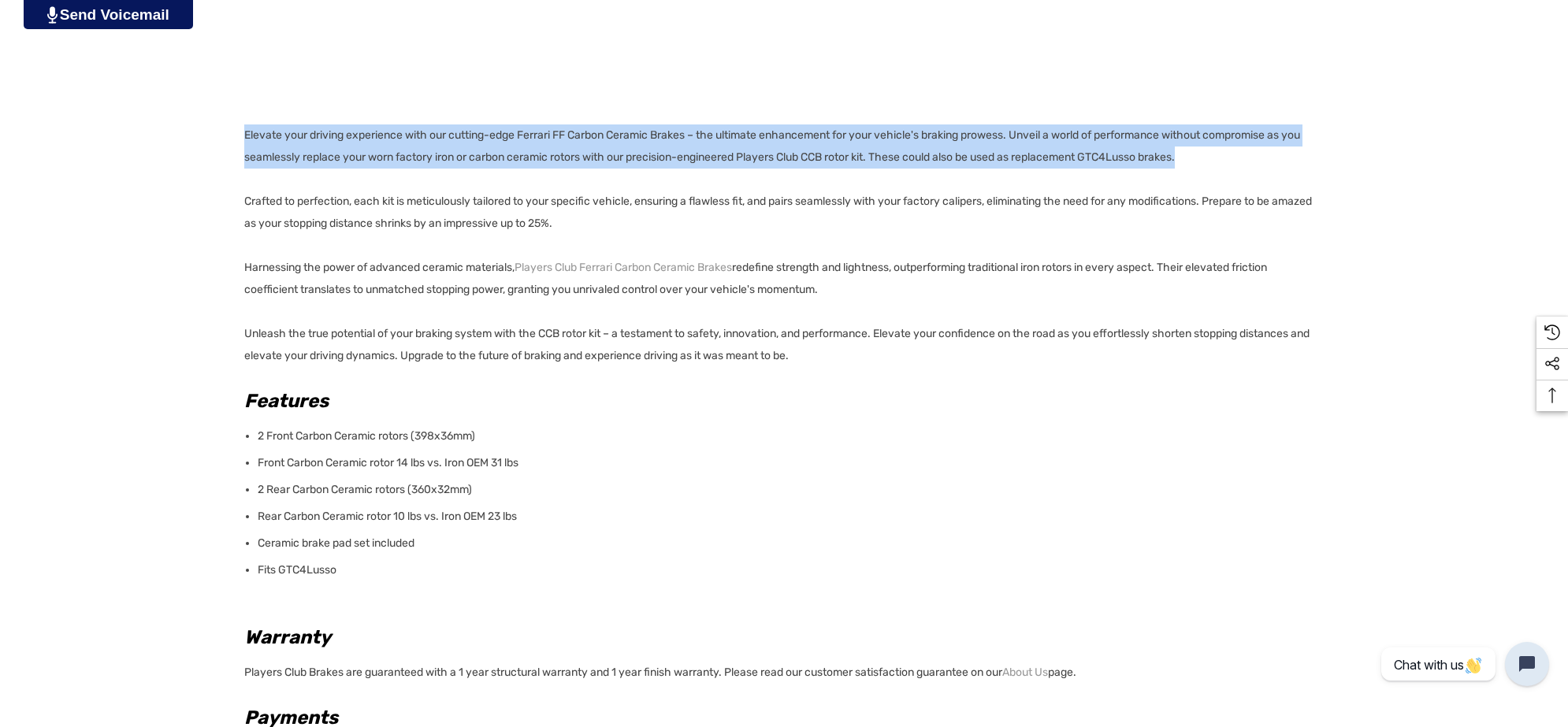
click at [243, 135] on div "Details Details Elevate your driving experience with our cutting-edge Ferrari F…" at bounding box center [784, 378] width 1568 height 1118
copy p "Elevate your driving experience with our cutting-edge Ferrari FF Carbon Ceramic…"
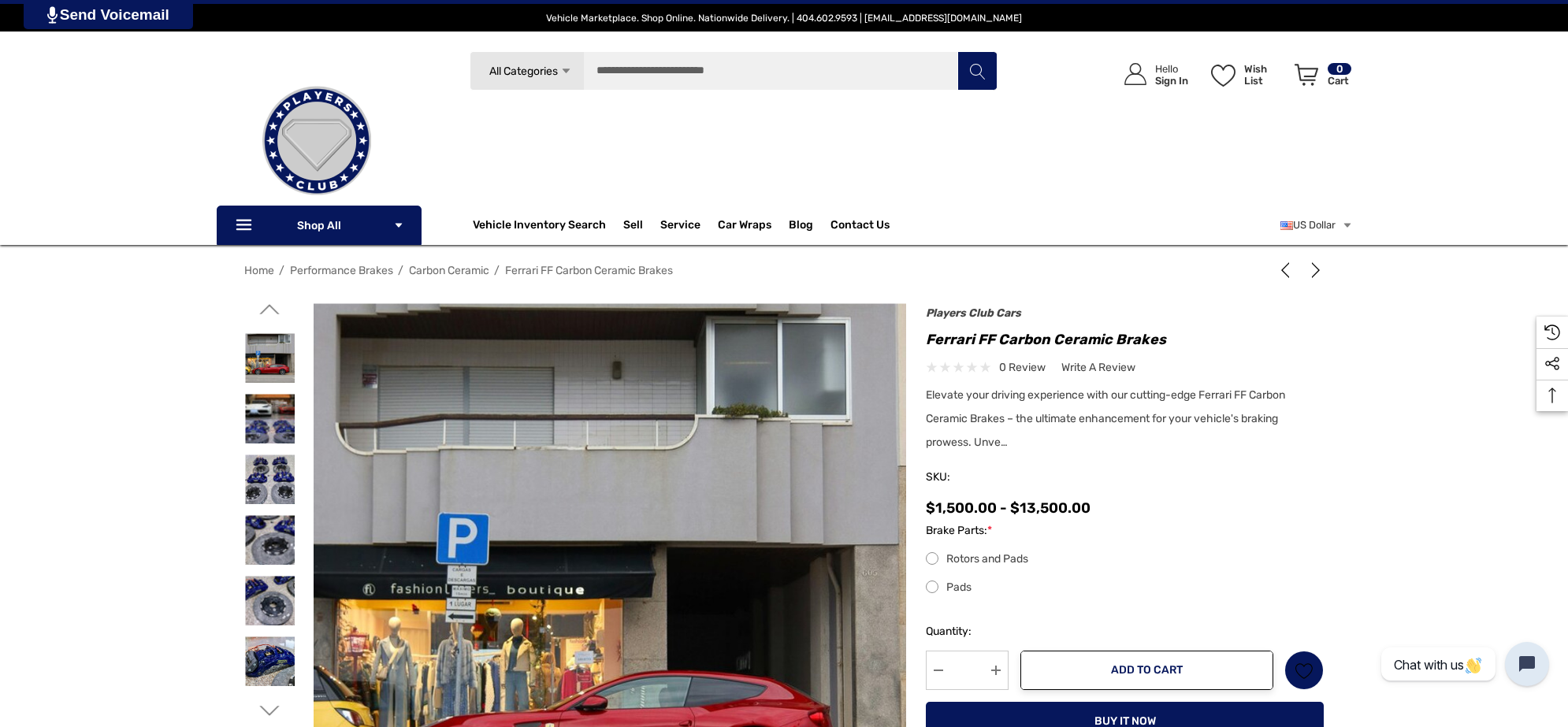
drag, startPoint x: 168, startPoint y: 174, endPoint x: 120, endPoint y: 77, distance: 108.2
click at [167, 172] on div "Search All Categories Icon Arrow Down Icon Arrow Down Icon Arrow Up Icon Arrow …" at bounding box center [784, 148] width 1568 height 193
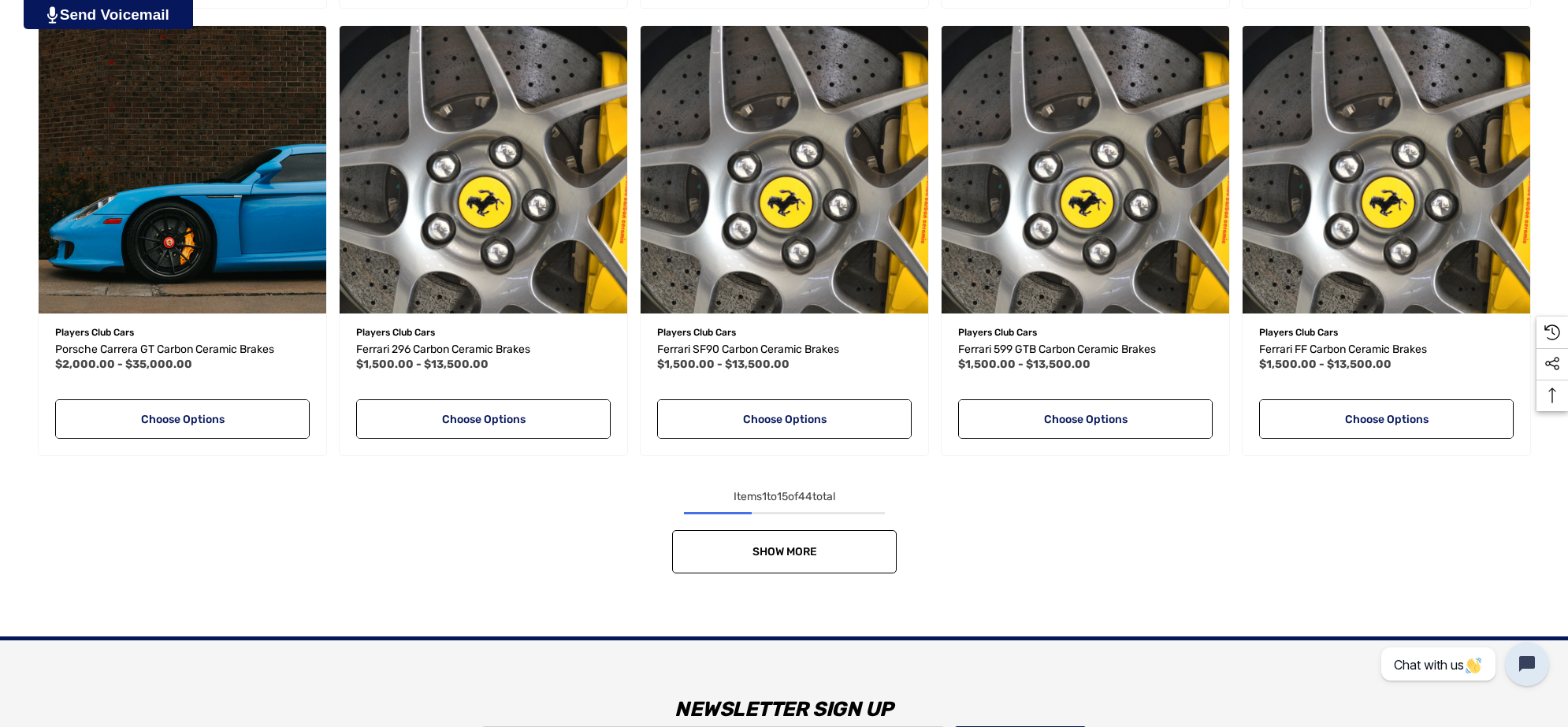
click at [808, 560] on link "Show More" at bounding box center [784, 552] width 224 height 43
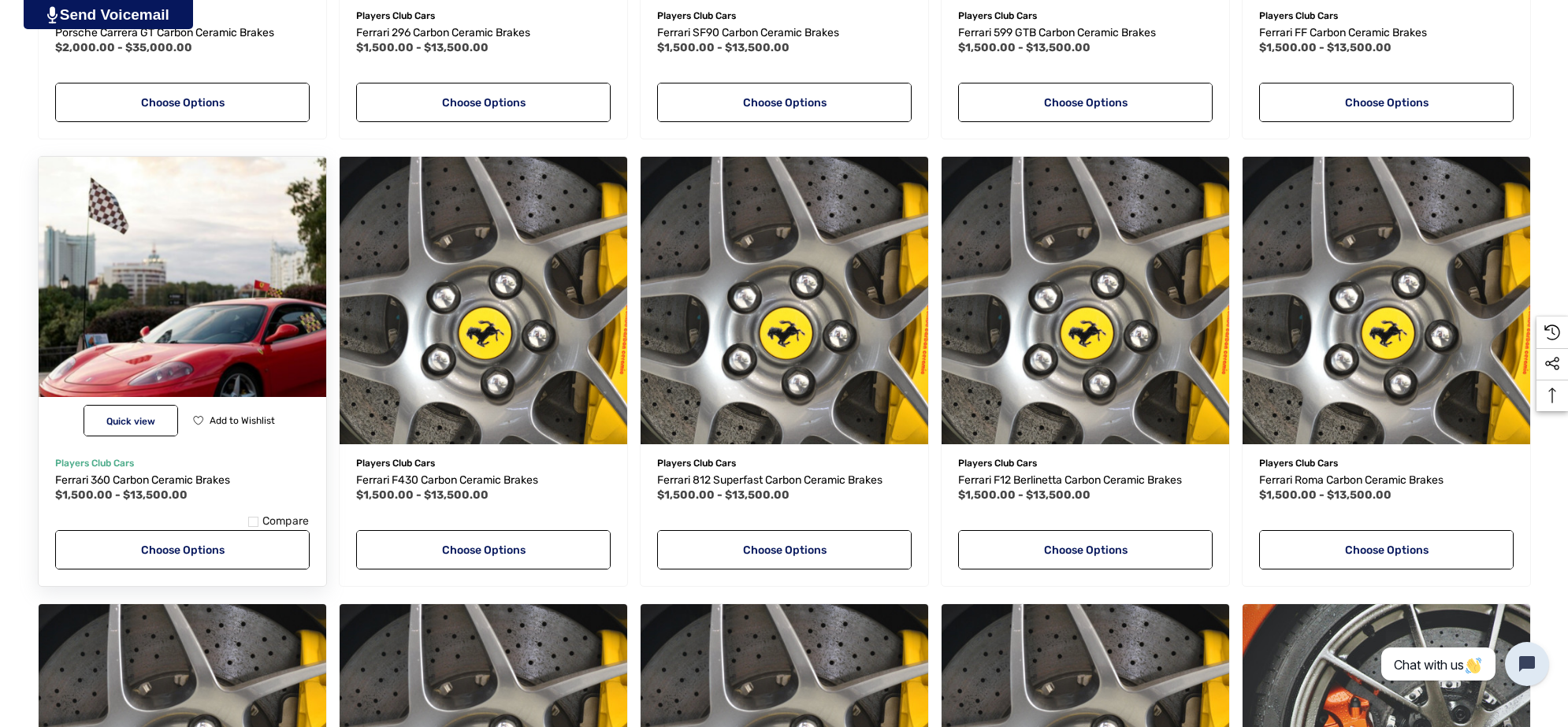
scroll to position [1762, 0]
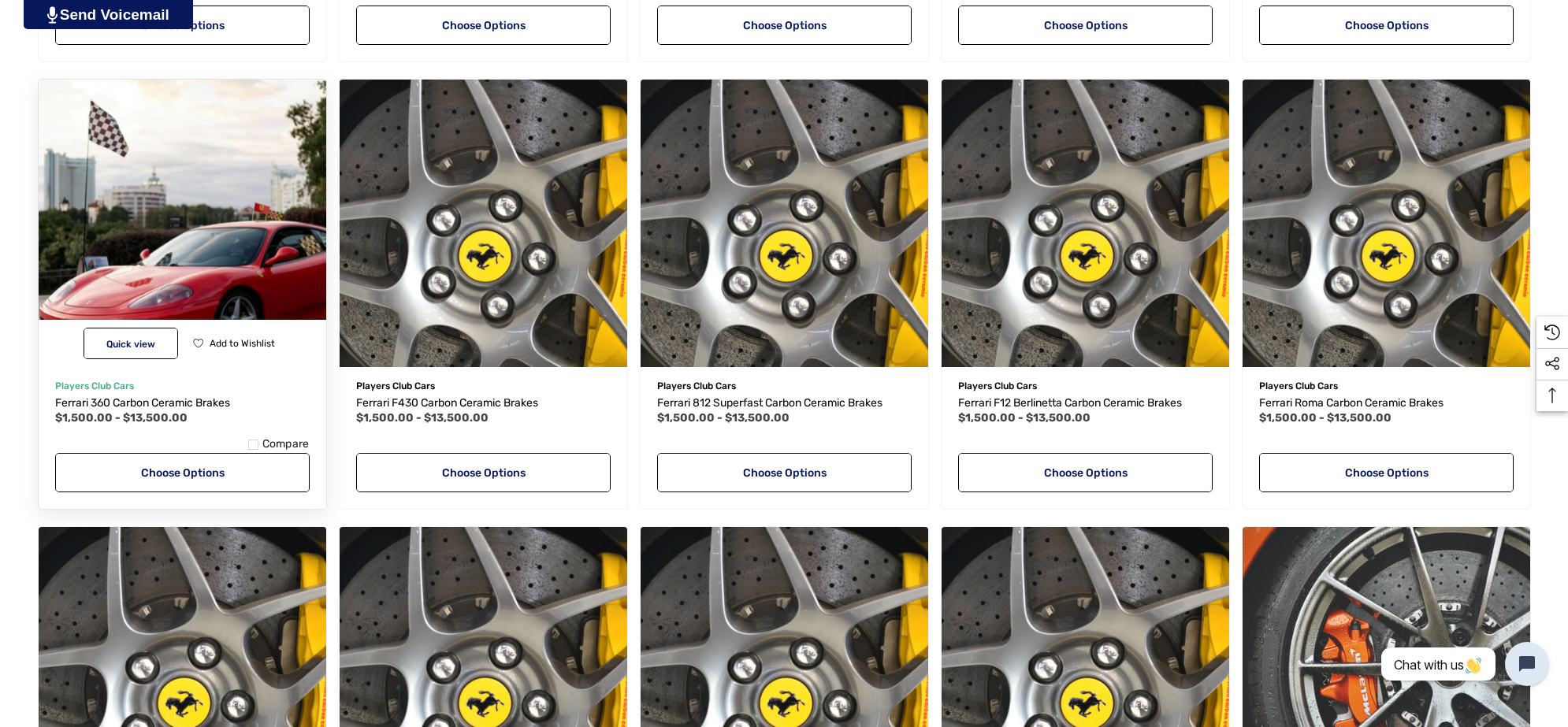
click at [227, 219] on img "Ferrari 360 Carbon Ceramic Brakes,Price range from $1,500.00 to $13,500.00\a" at bounding box center [181, 222] width 317 height 317
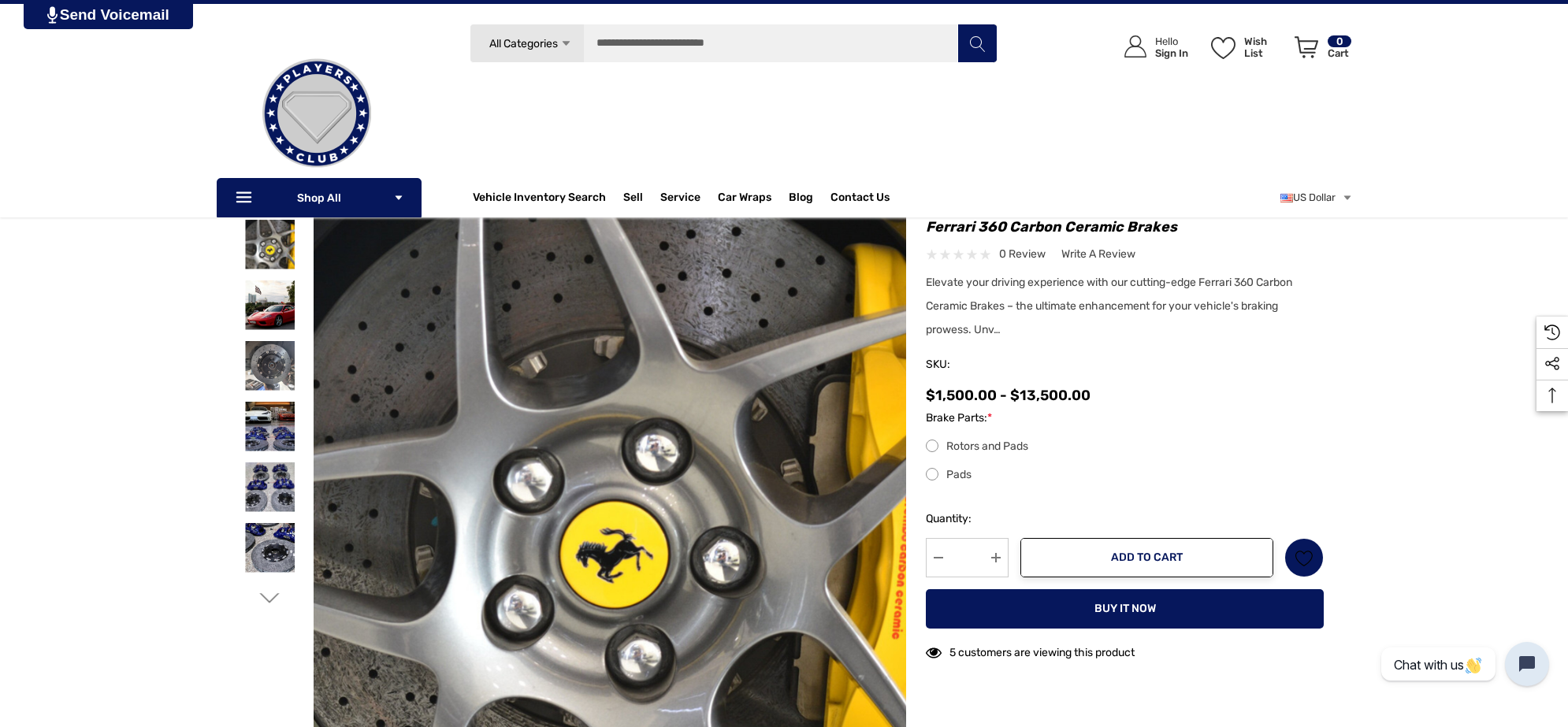
scroll to position [98, 0]
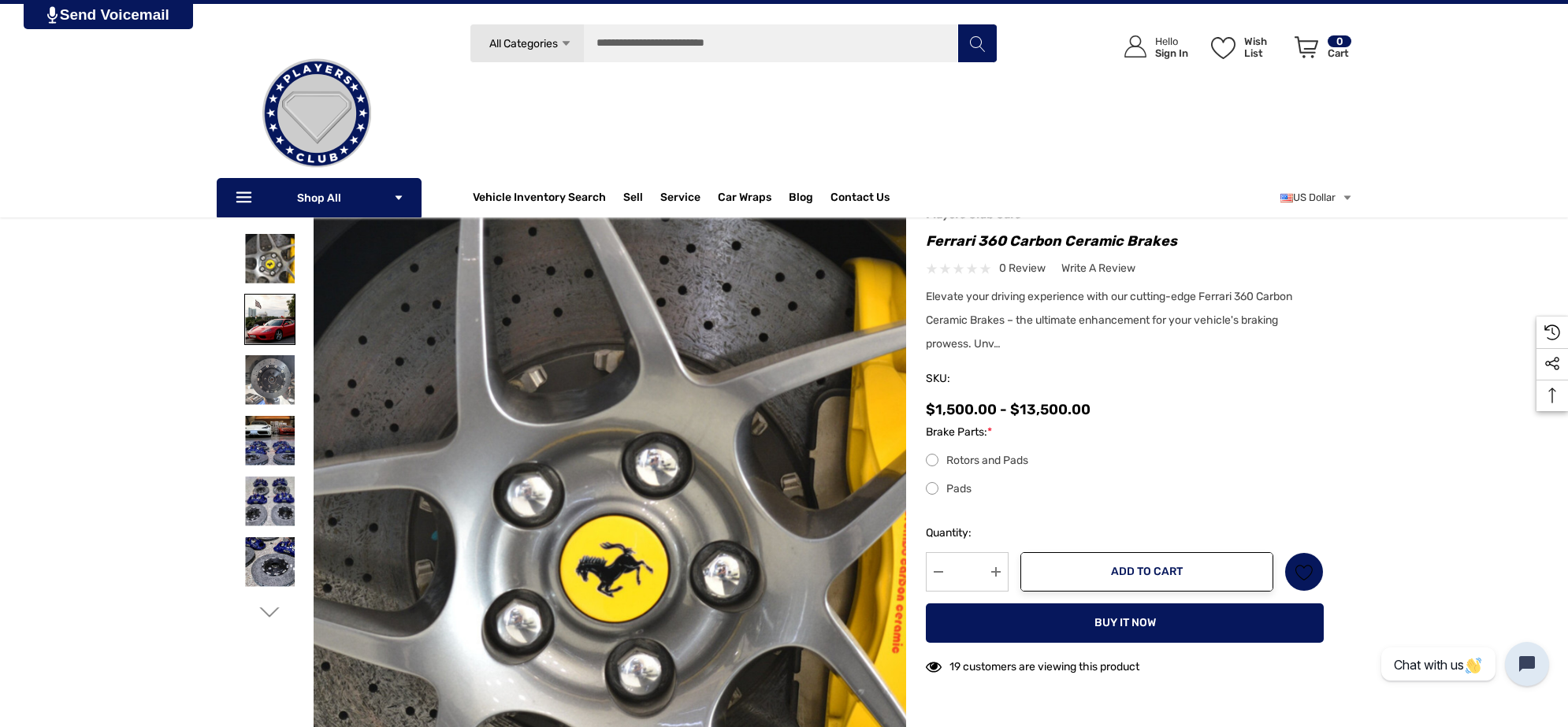
click at [264, 320] on img at bounding box center [269, 319] width 50 height 50
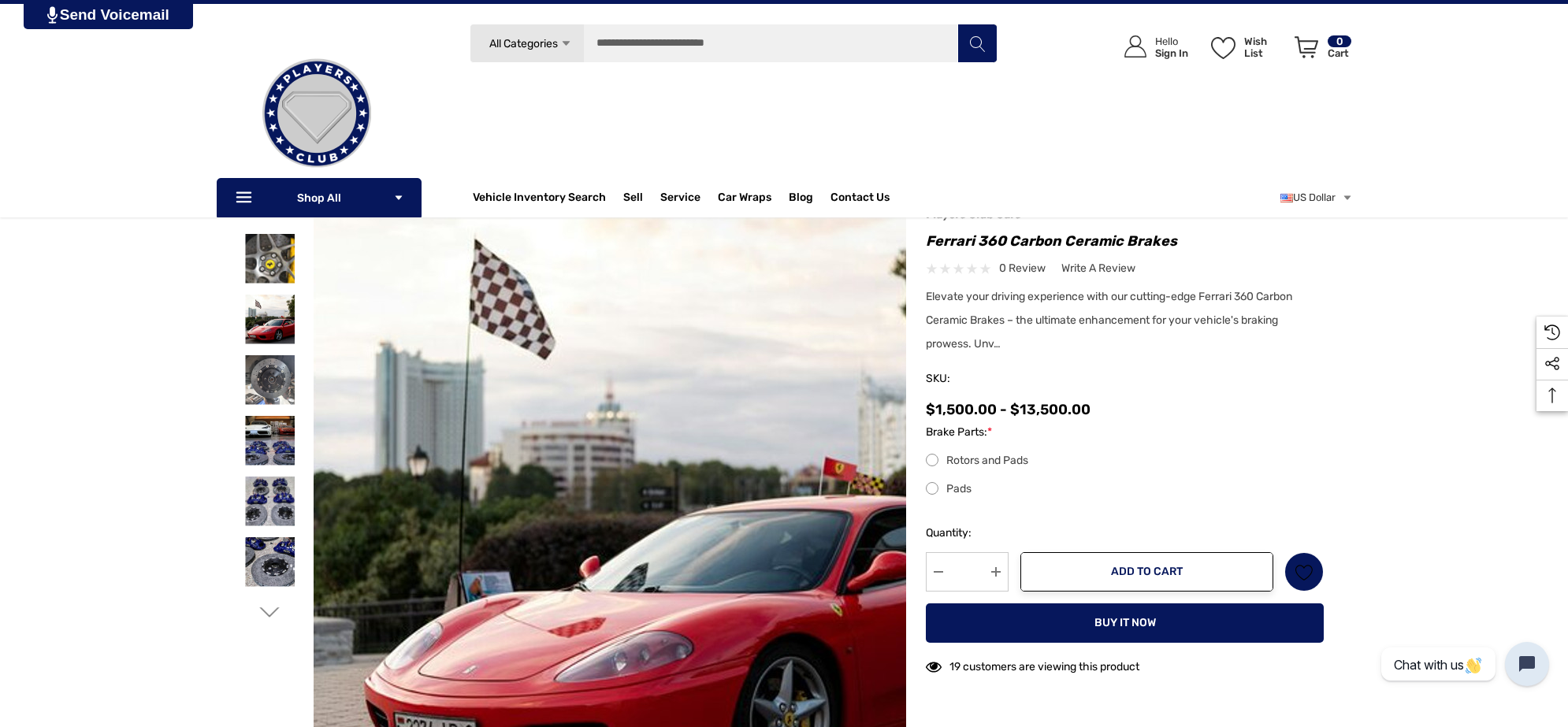
click at [525, 512] on img at bounding box center [668, 500] width 1008 height 674
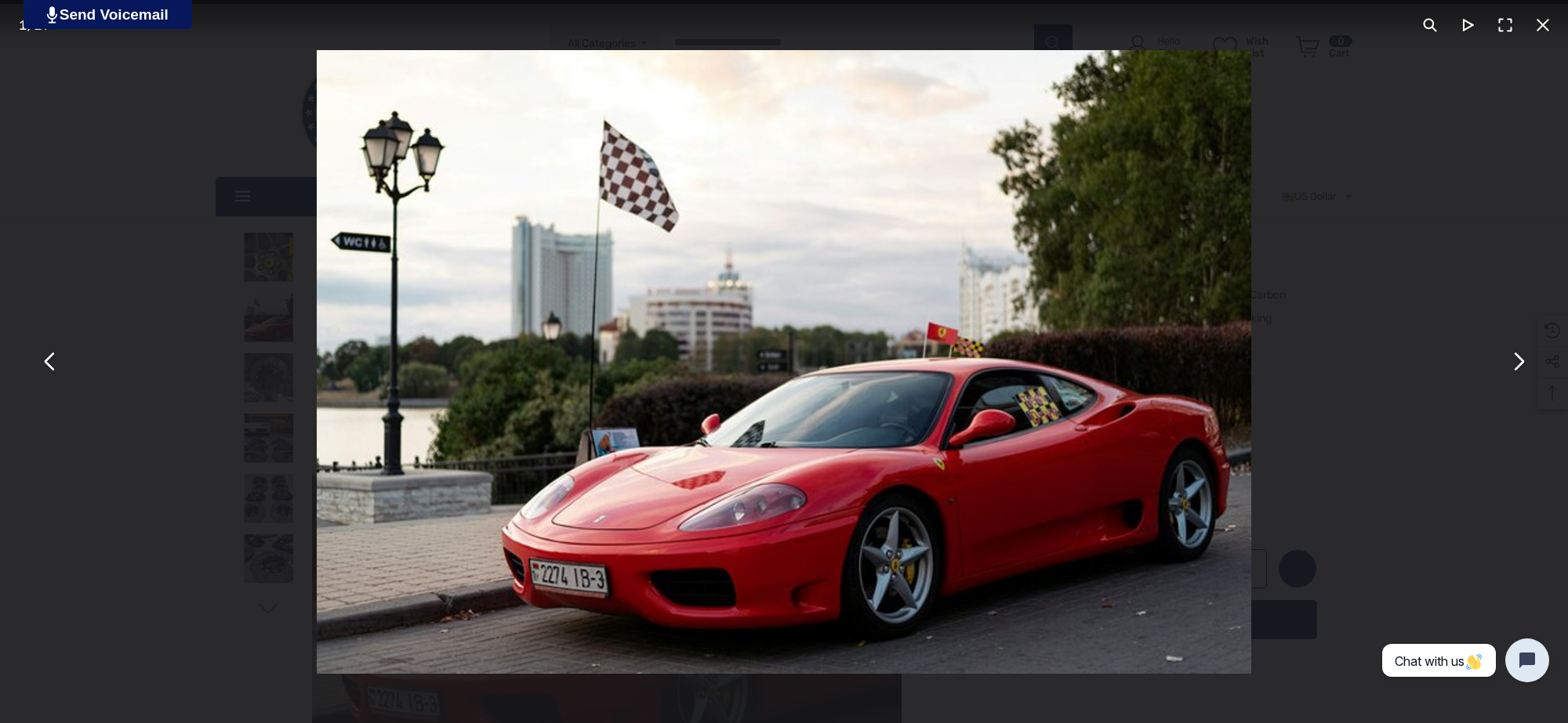
click at [225, 274] on div "You can close this modal content with the ESC key" at bounding box center [784, 362] width 1568 height 723
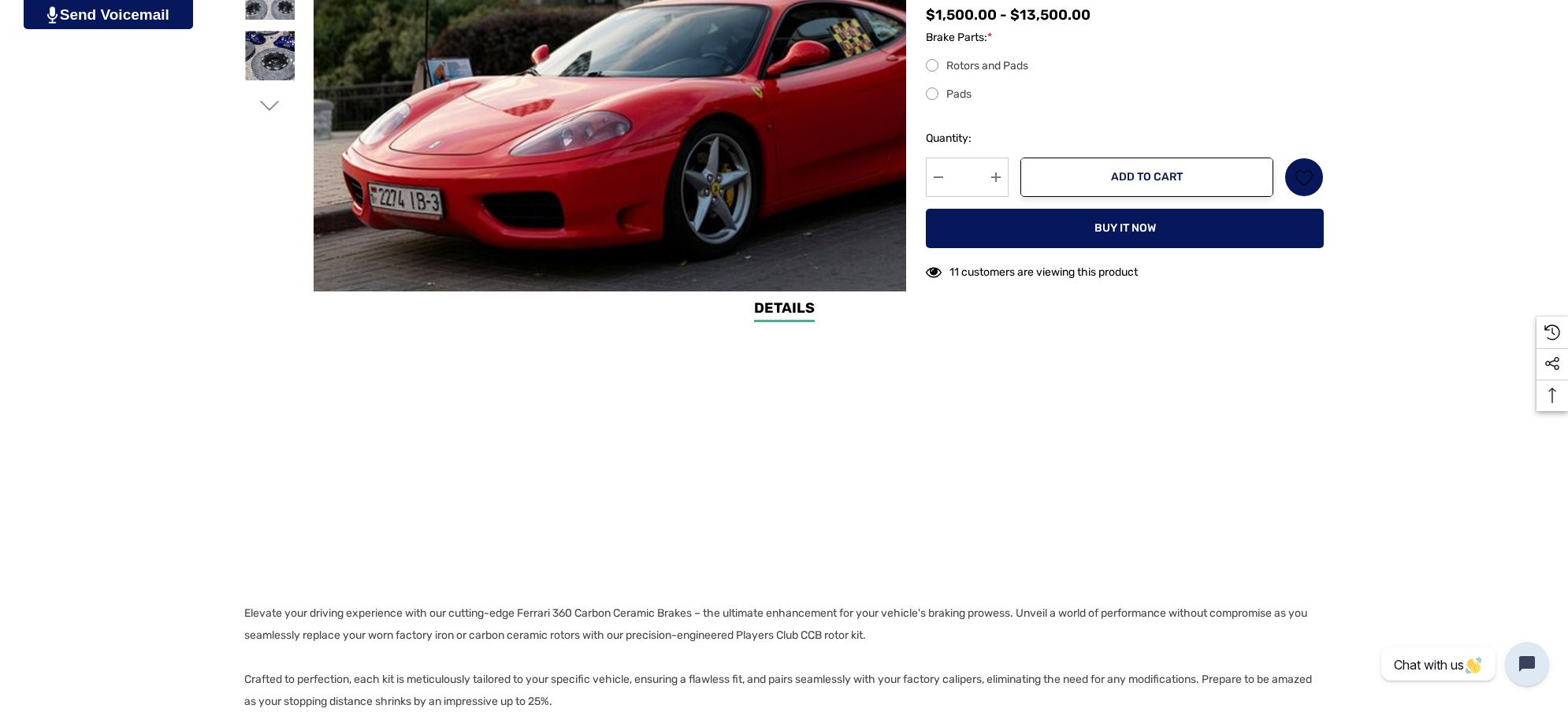
scroll to position [985, 0]
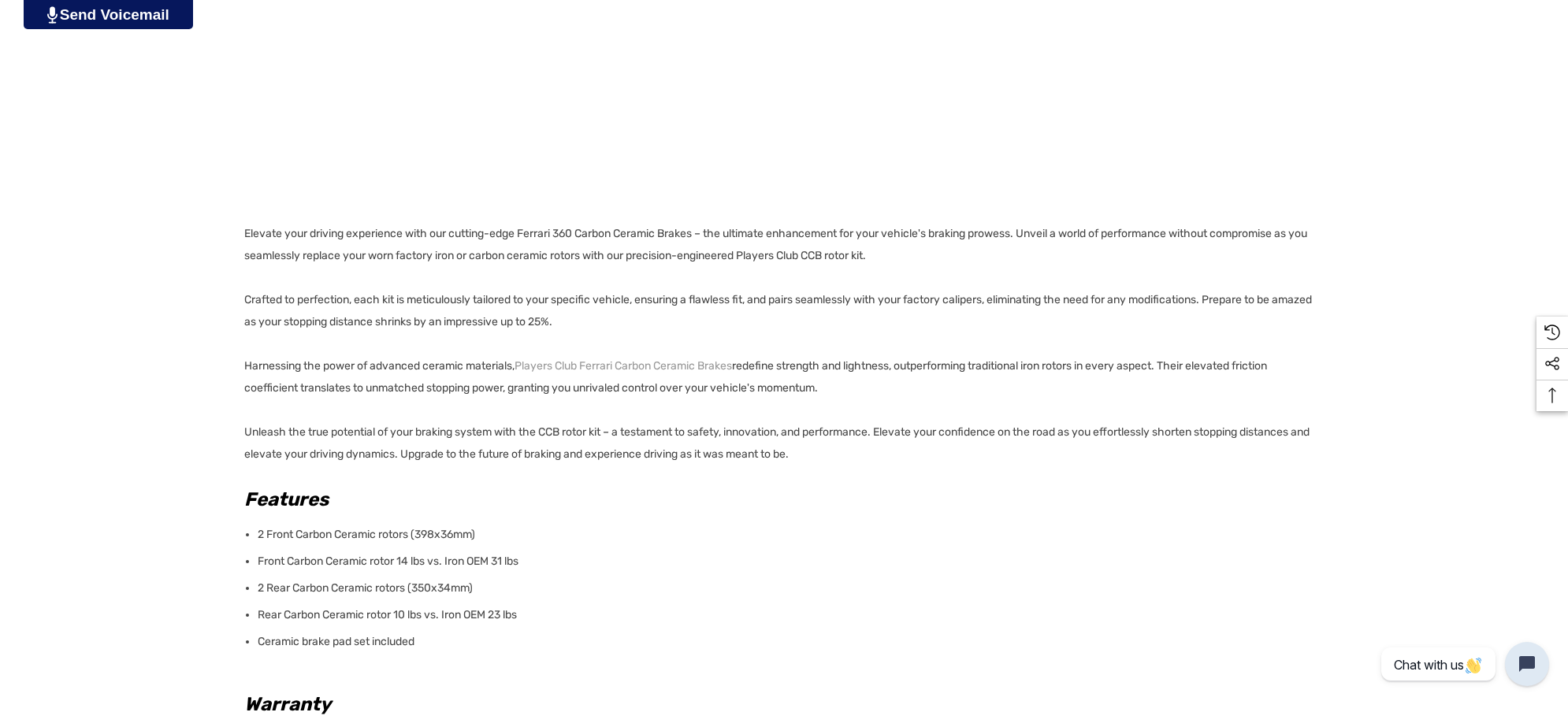
click at [443, 640] on p "Ceramic brake pad set included" at bounding box center [786, 642] width 1057 height 22
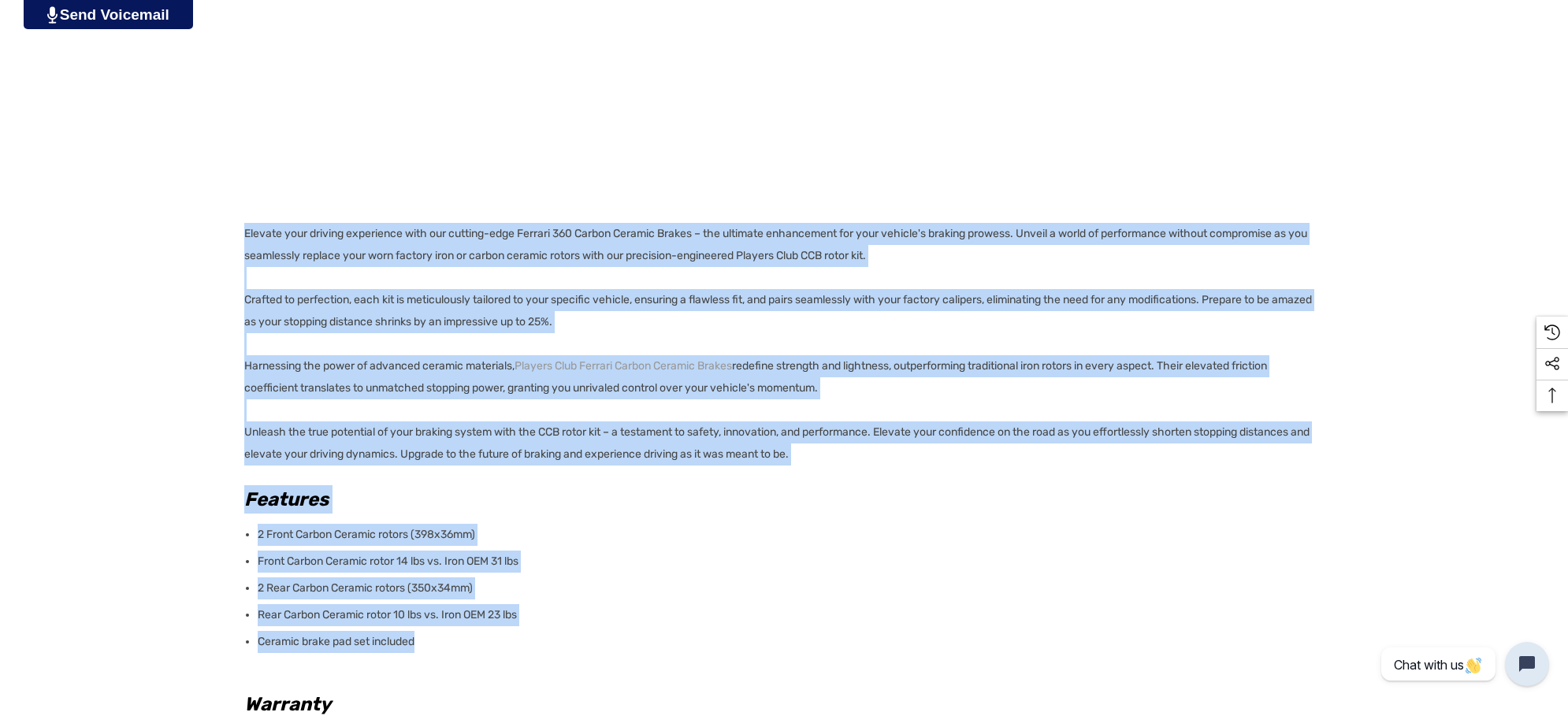
click at [237, 229] on div "Details Details Elevate your driving experience with our cutting-edge Ferrari 3…" at bounding box center [784, 461] width 1568 height 1086
copy div "Loremip dolo sitamet consectetu adip eli seddoei-temp Incidid 688 Utlabo Etdolo…"
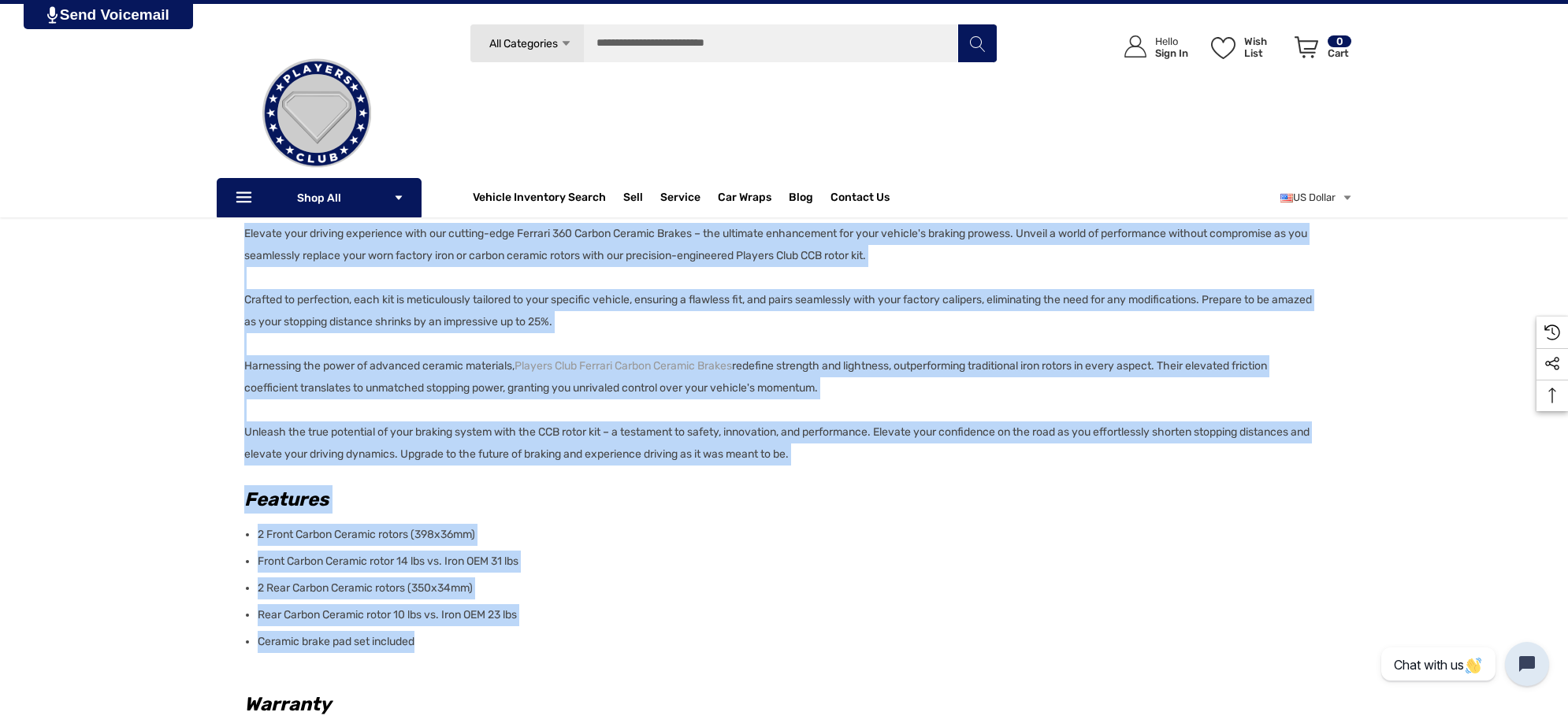
scroll to position [98, 0]
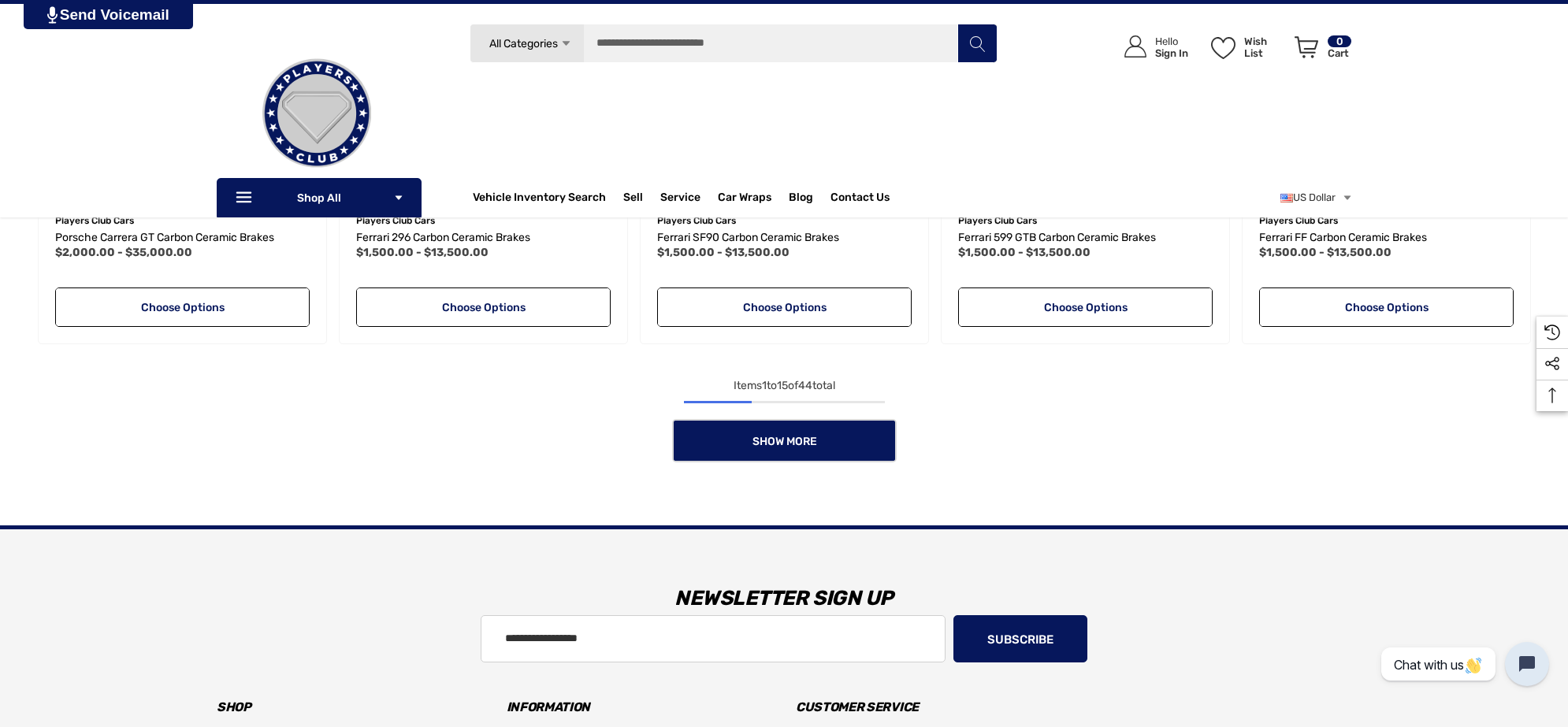
scroll to position [1477, 0]
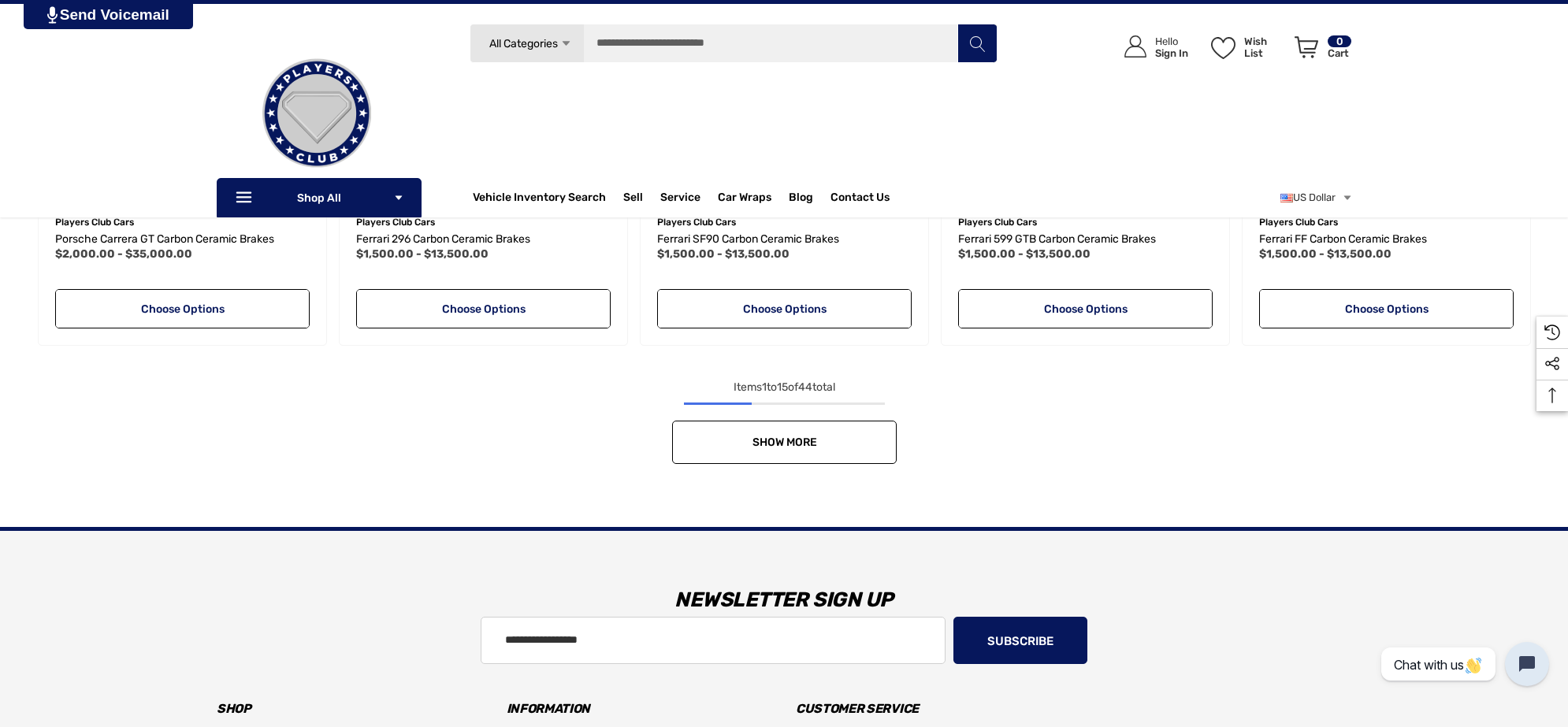
click at [754, 435] on link "Show More" at bounding box center [784, 442] width 224 height 43
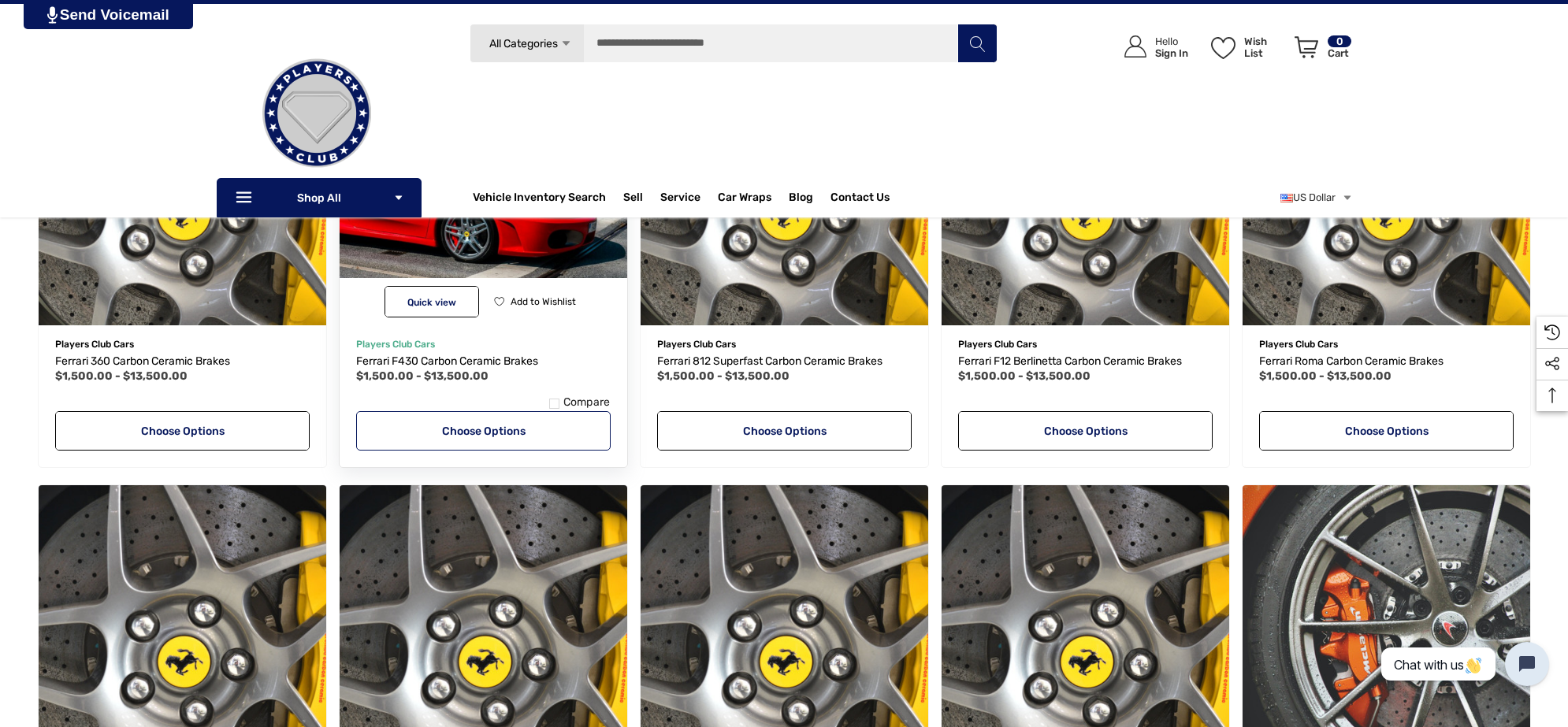
scroll to position [1773, 0]
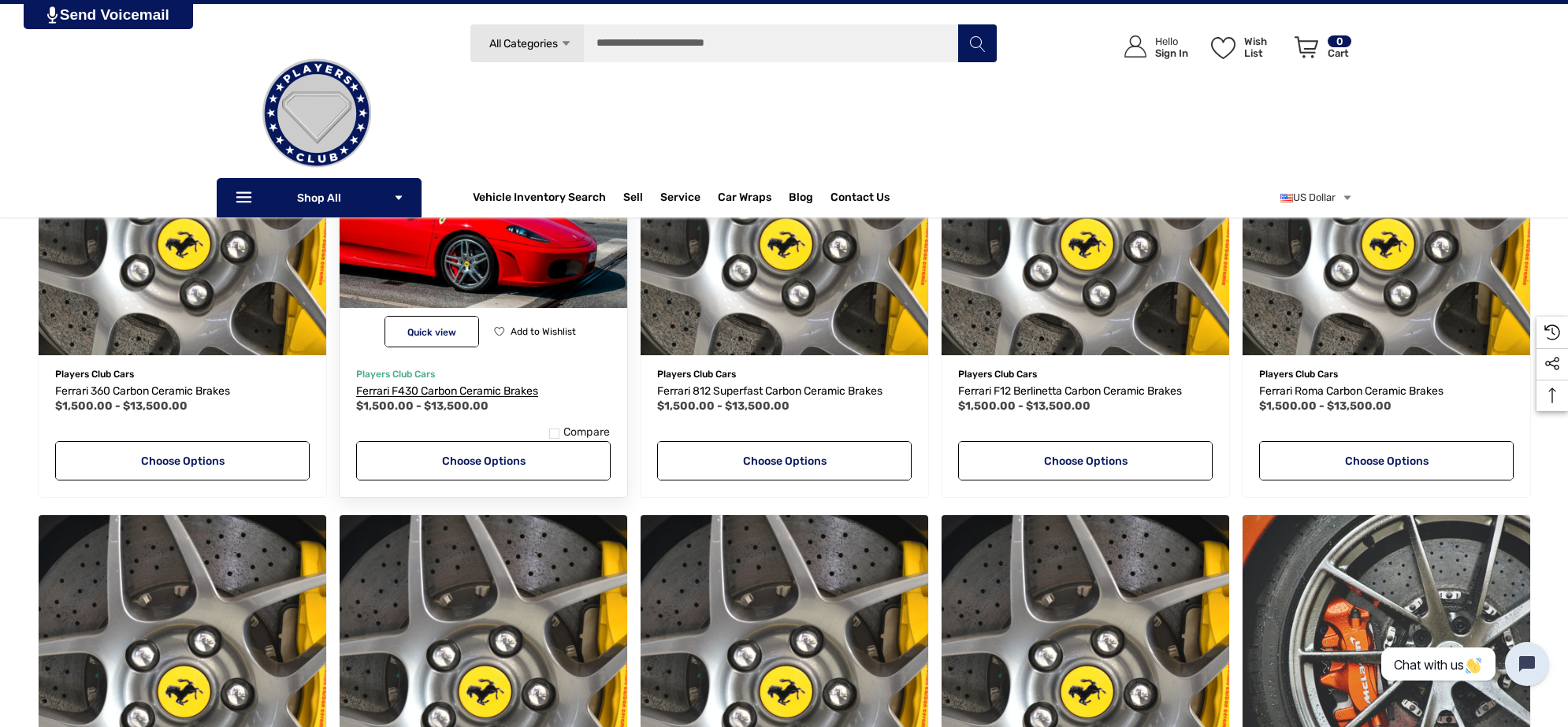
click at [483, 391] on span "Ferrari F430 Carbon Ceramic Brakes" at bounding box center [447, 392] width 182 height 13
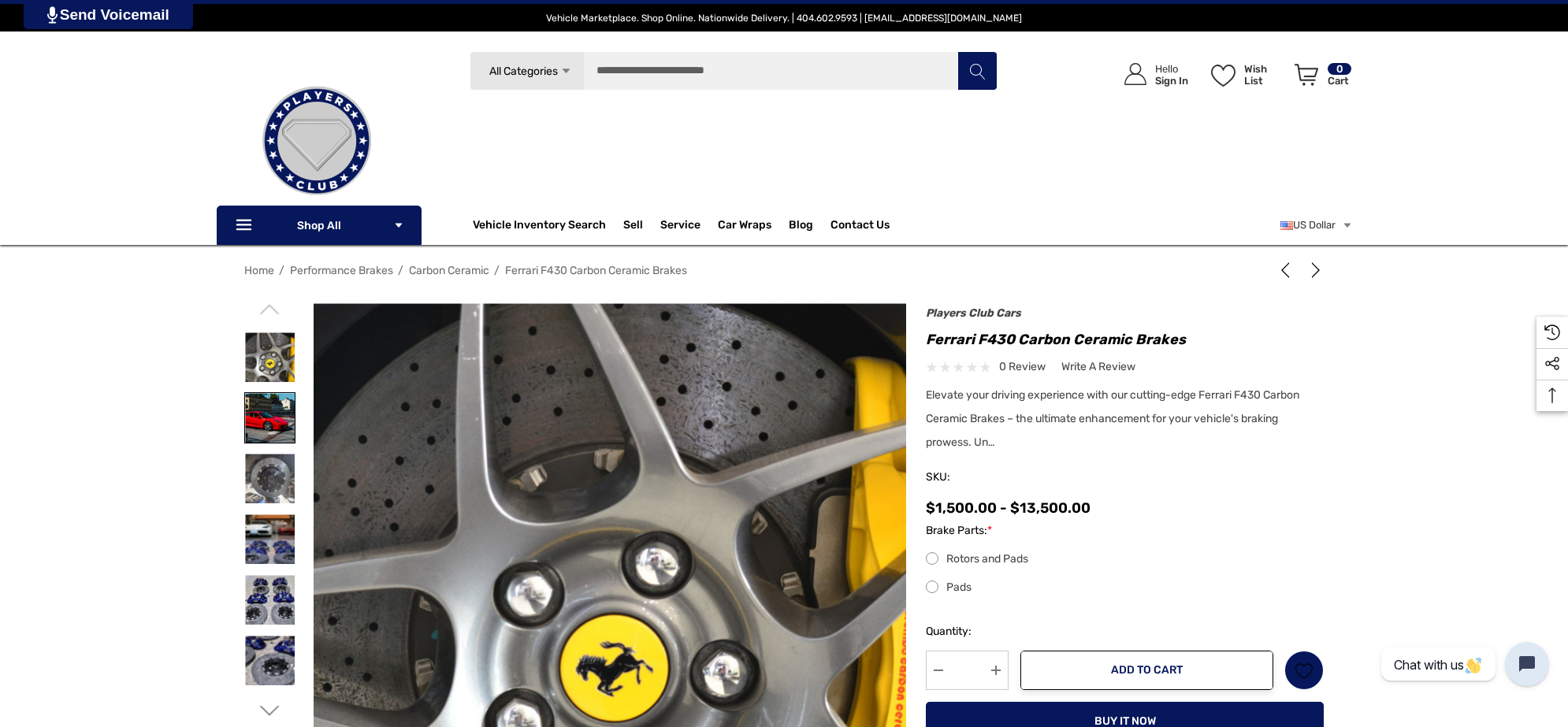
click at [269, 407] on img at bounding box center [269, 418] width 50 height 50
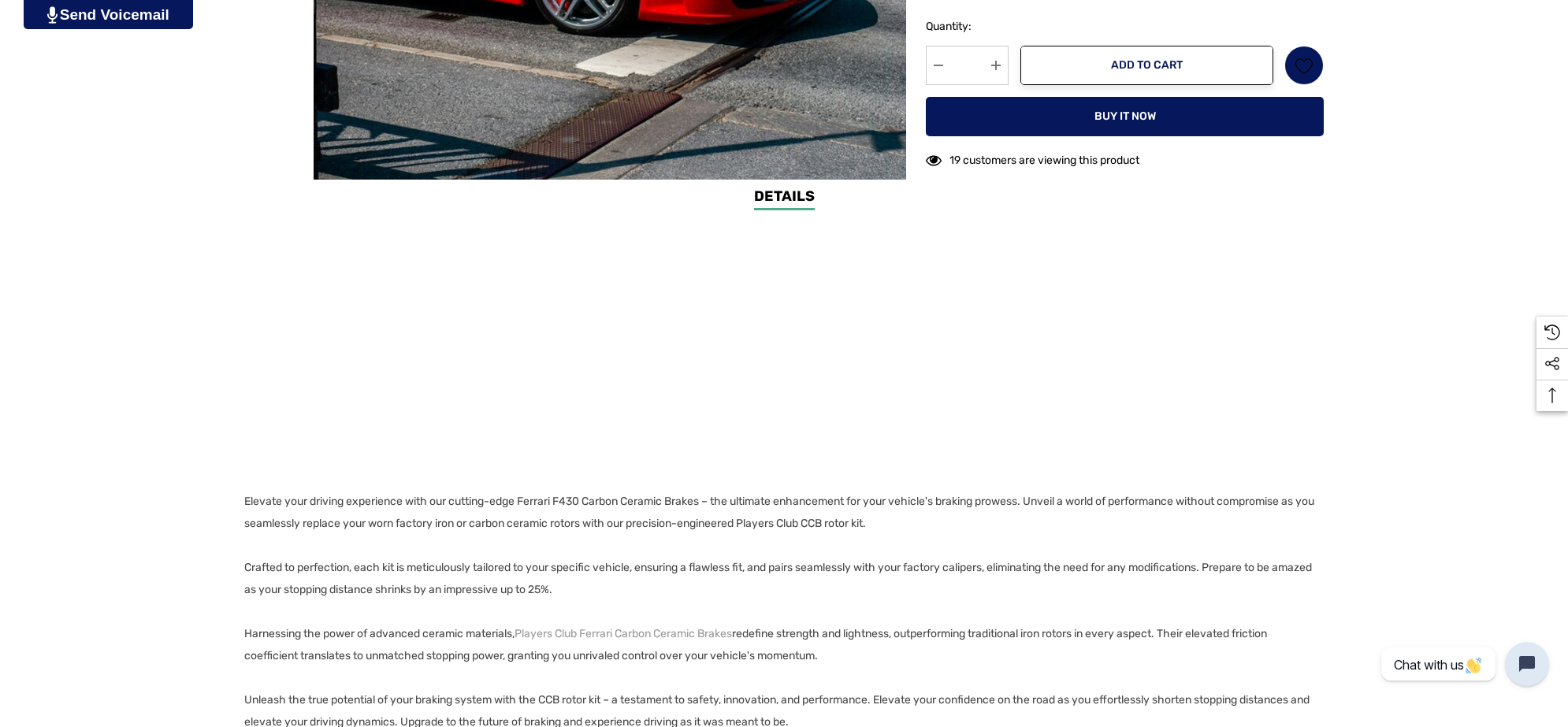
scroll to position [1084, 0]
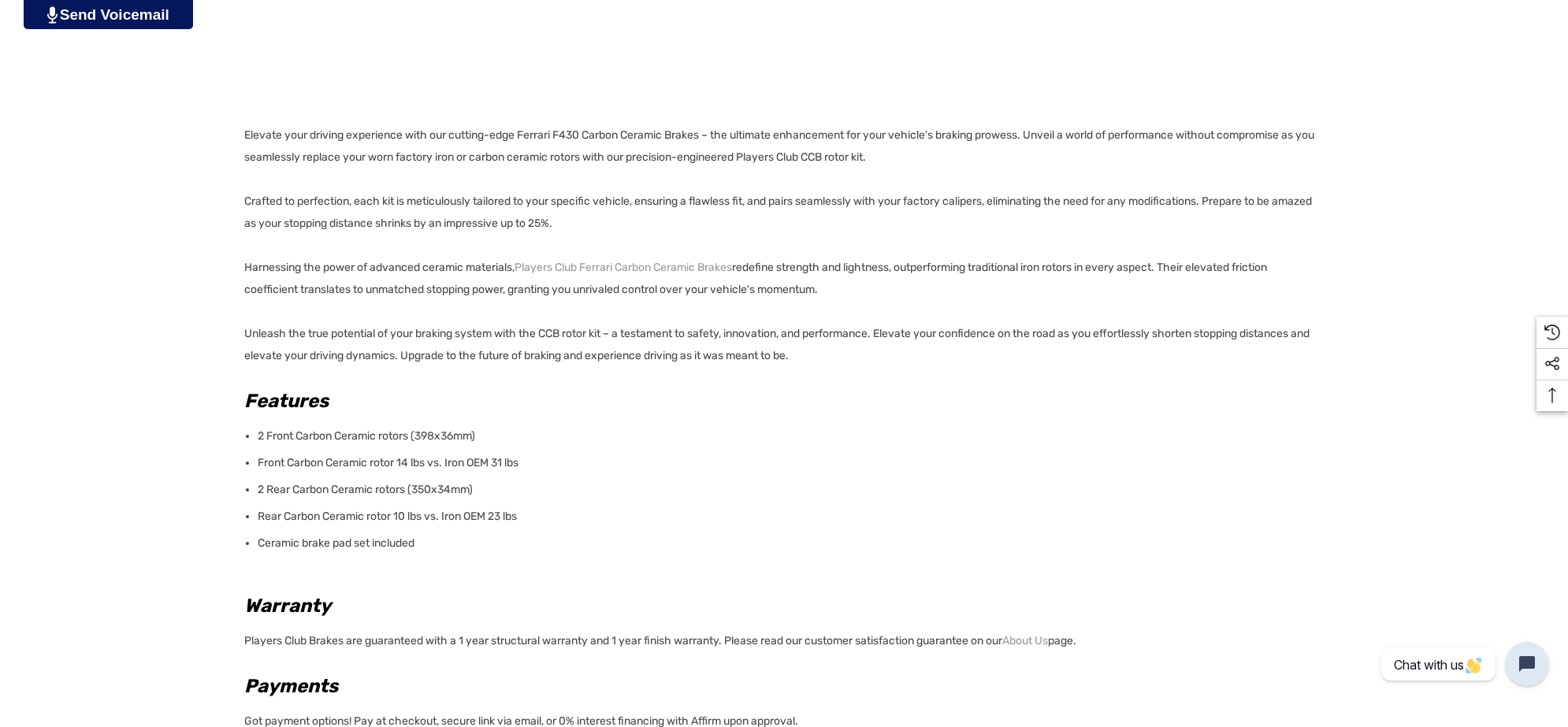
click at [919, 150] on p "Elevate your driving experience with our cutting-edge Ferrari F430 Carbon Ceram…" at bounding box center [778, 246] width 1070 height 243
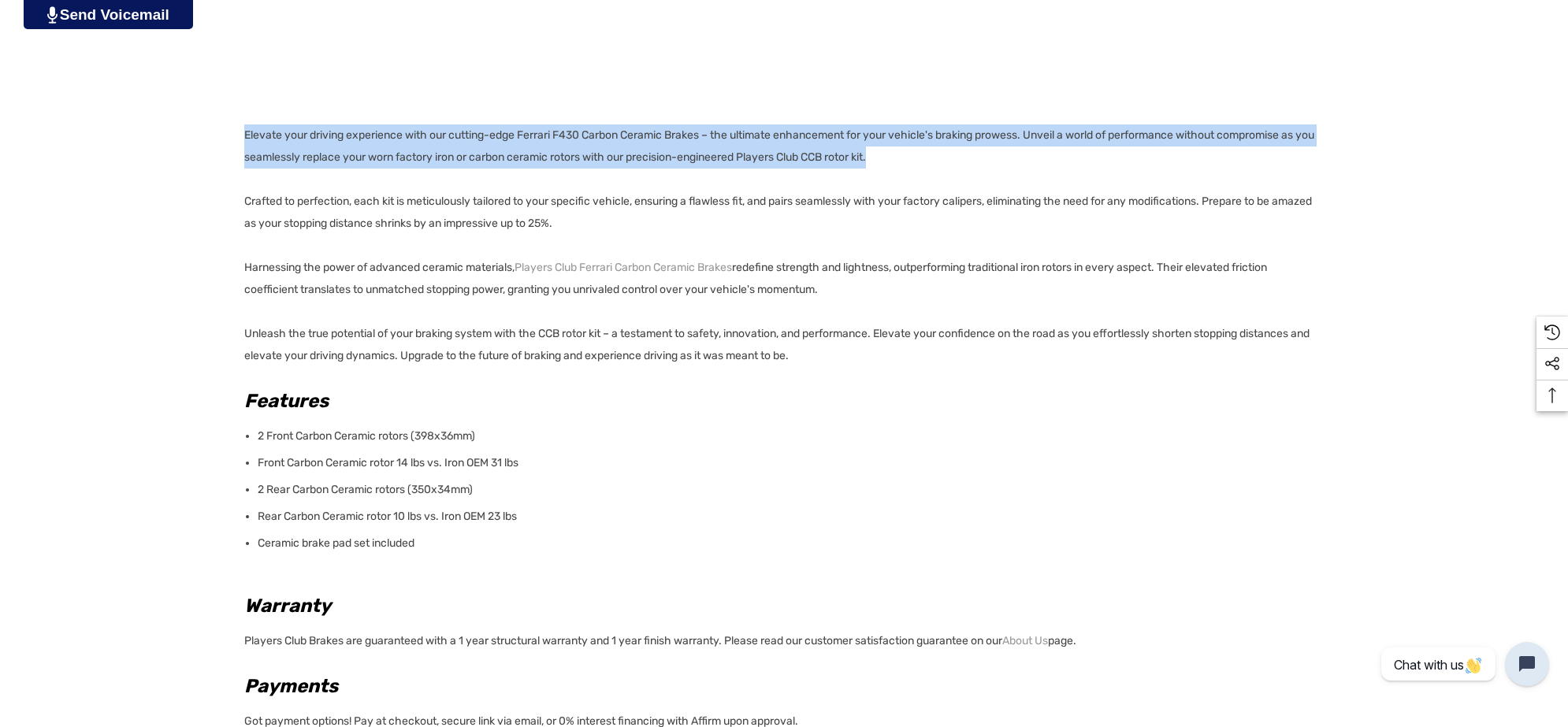
click at [239, 132] on div "Details Details Elevate your driving experience with our cutting-edge Ferrari F…" at bounding box center [784, 363] width 1568 height 1086
copy p "Elevate your driving experience with our cutting-edge Ferrari F430 Carbon Ceram…"
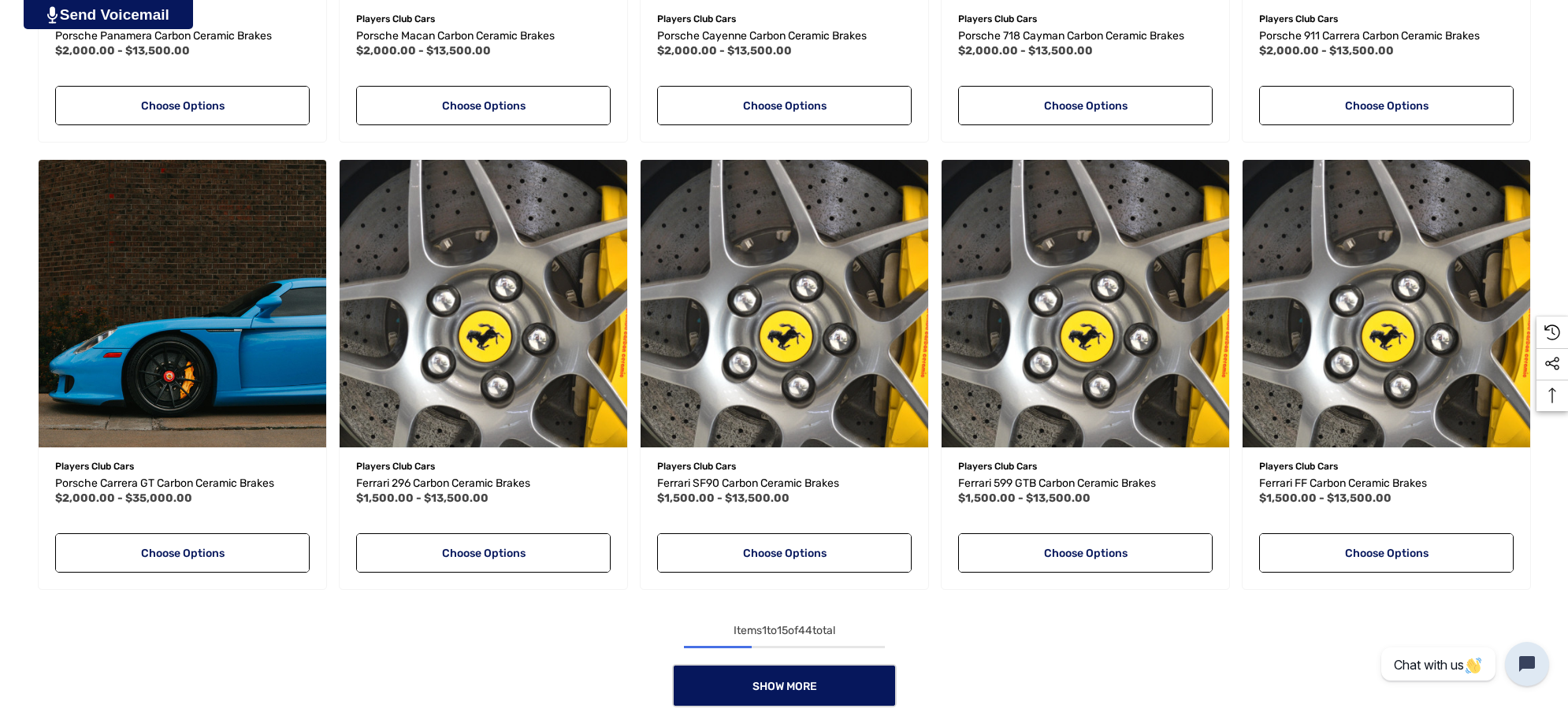
scroll to position [1266, 0]
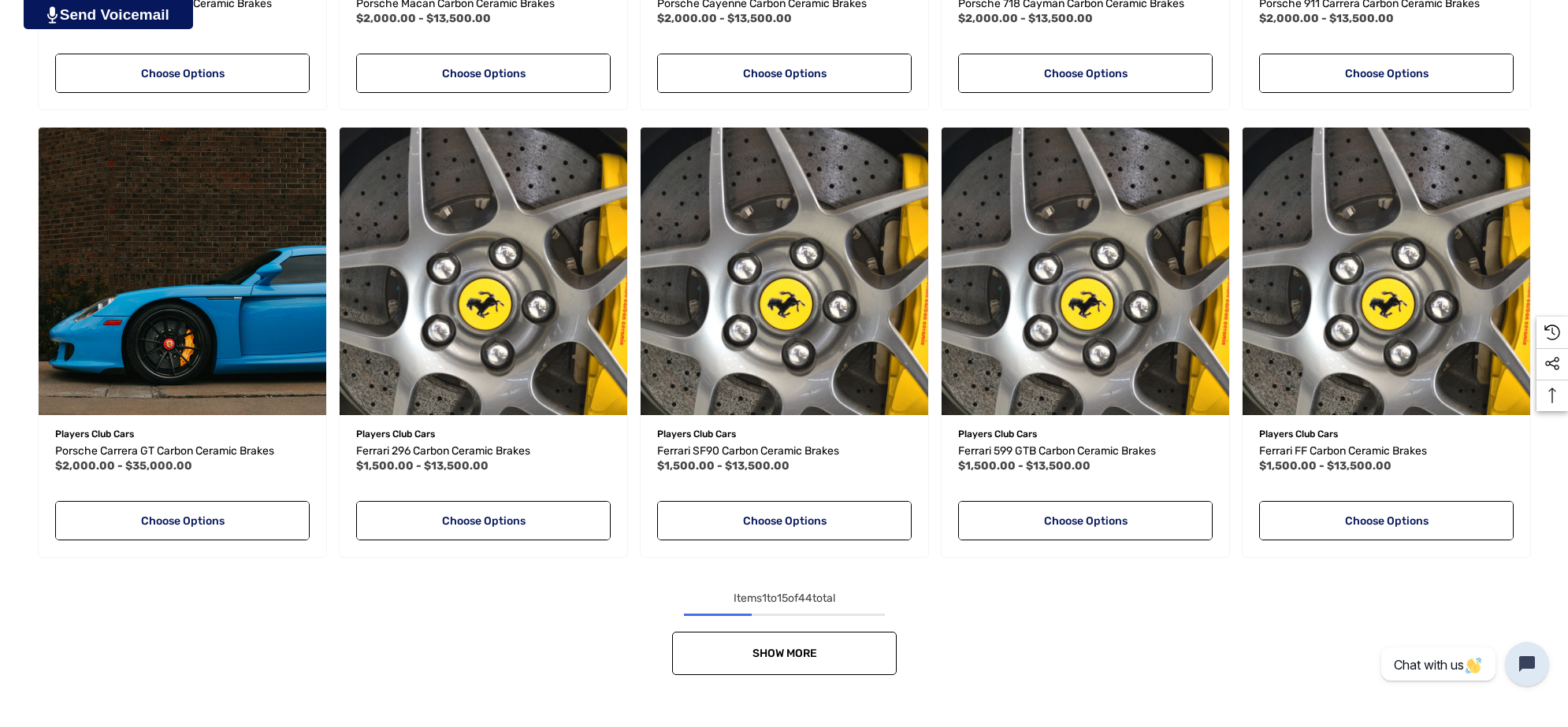
click at [782, 656] on span "Show More" at bounding box center [783, 653] width 64 height 13
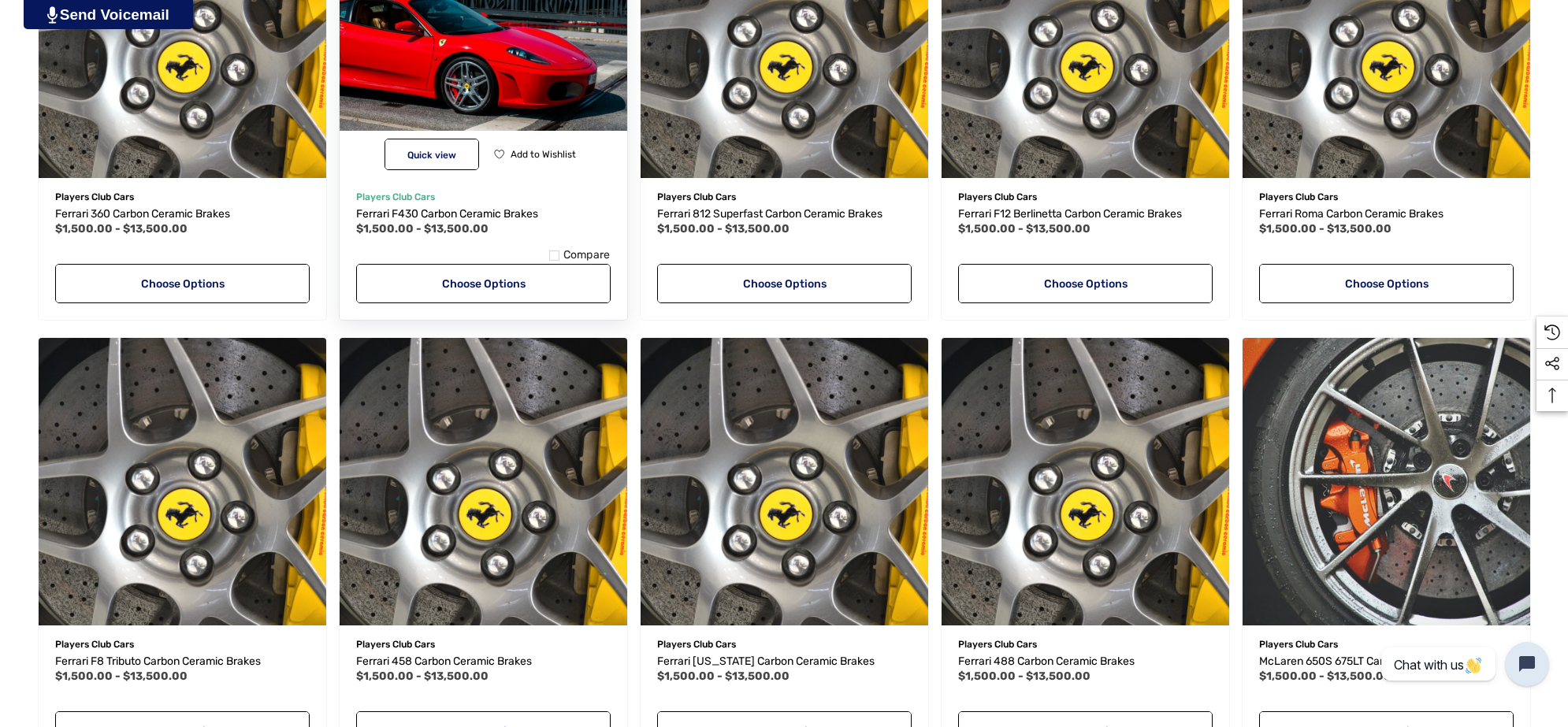
scroll to position [1956, 0]
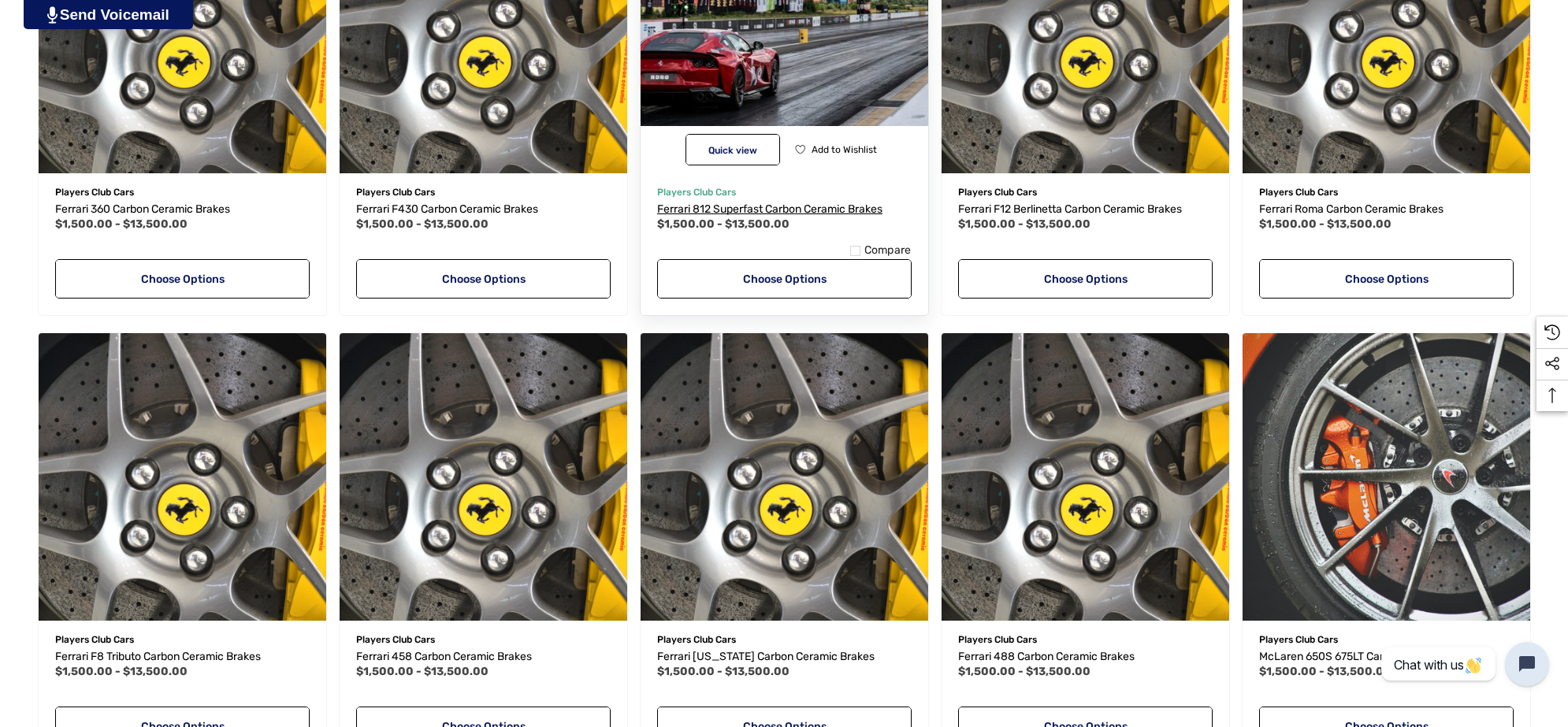
click at [851, 203] on span "Ferrari 812 Superfast Carbon Ceramic Brakes" at bounding box center [769, 209] width 225 height 13
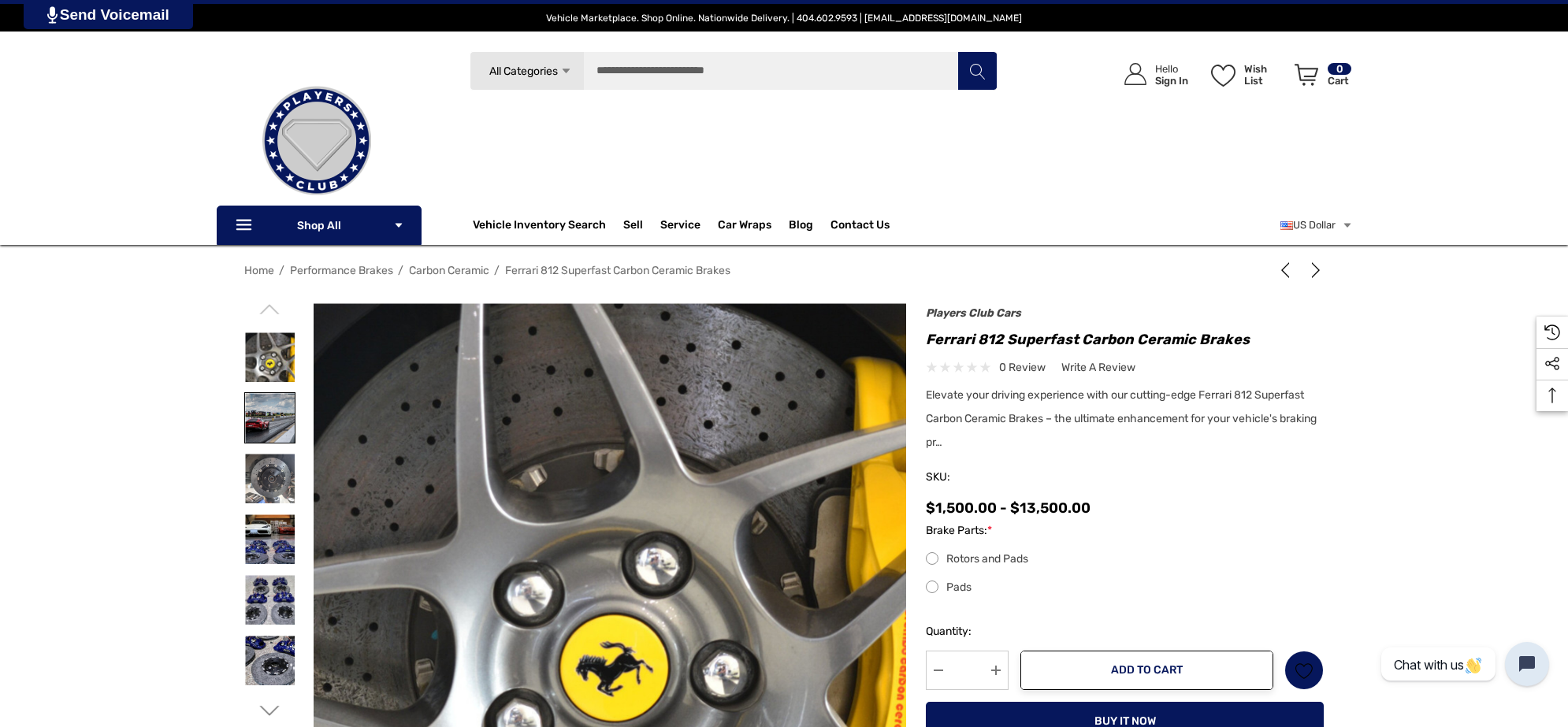
click at [254, 430] on img at bounding box center [269, 418] width 50 height 50
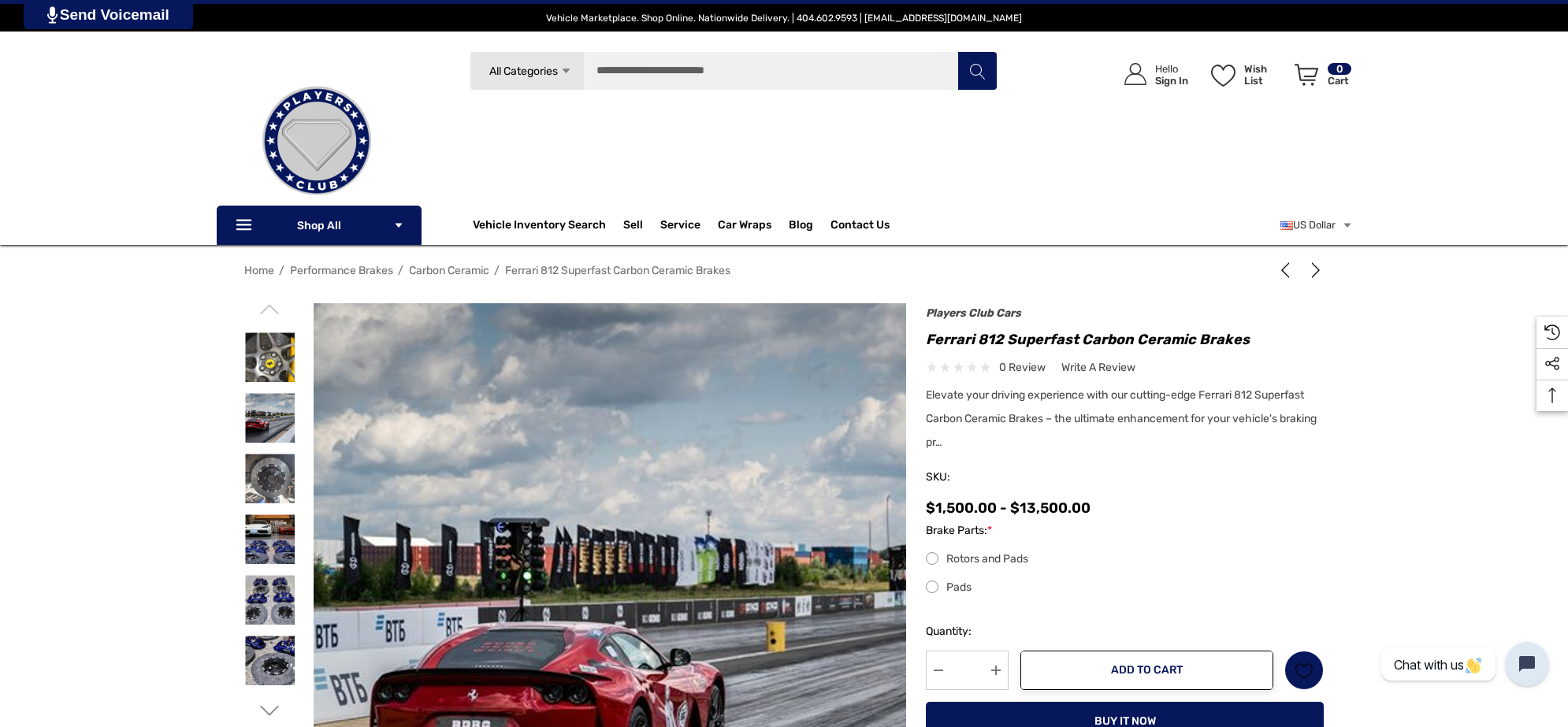
click at [432, 430] on img at bounding box center [734, 622] width 1008 height 671
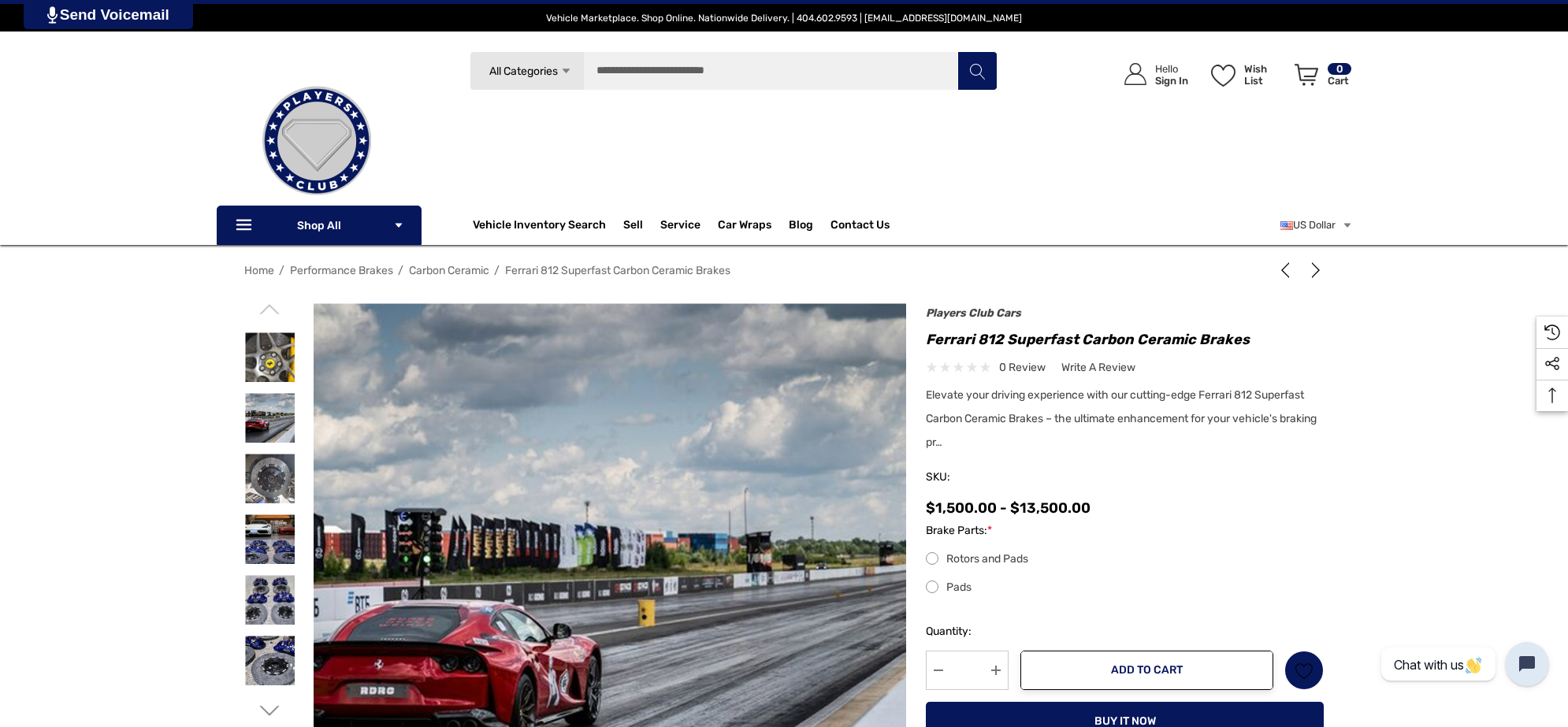
click at [276, 571] on div at bounding box center [269, 600] width 51 height 61
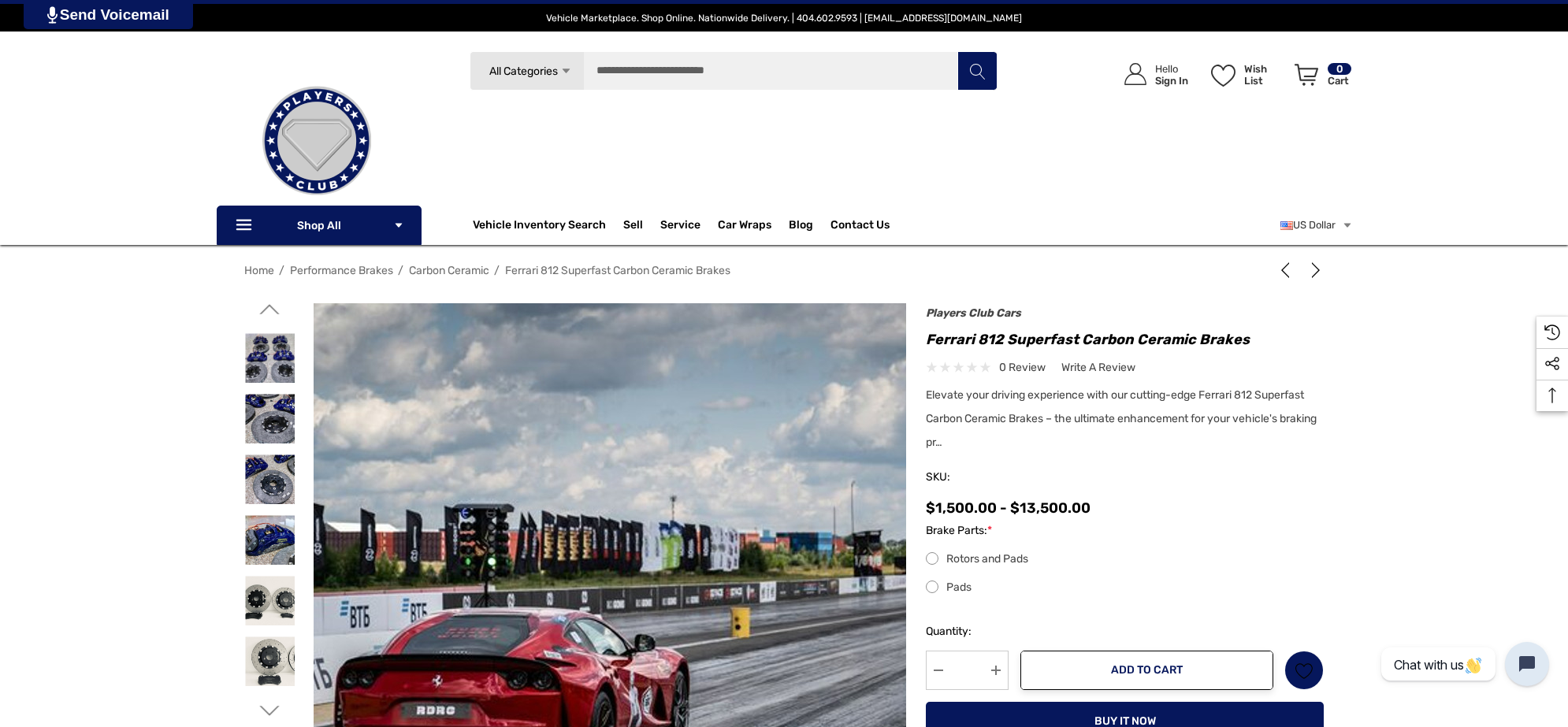
click at [485, 540] on img at bounding box center [698, 608] width 1008 height 671
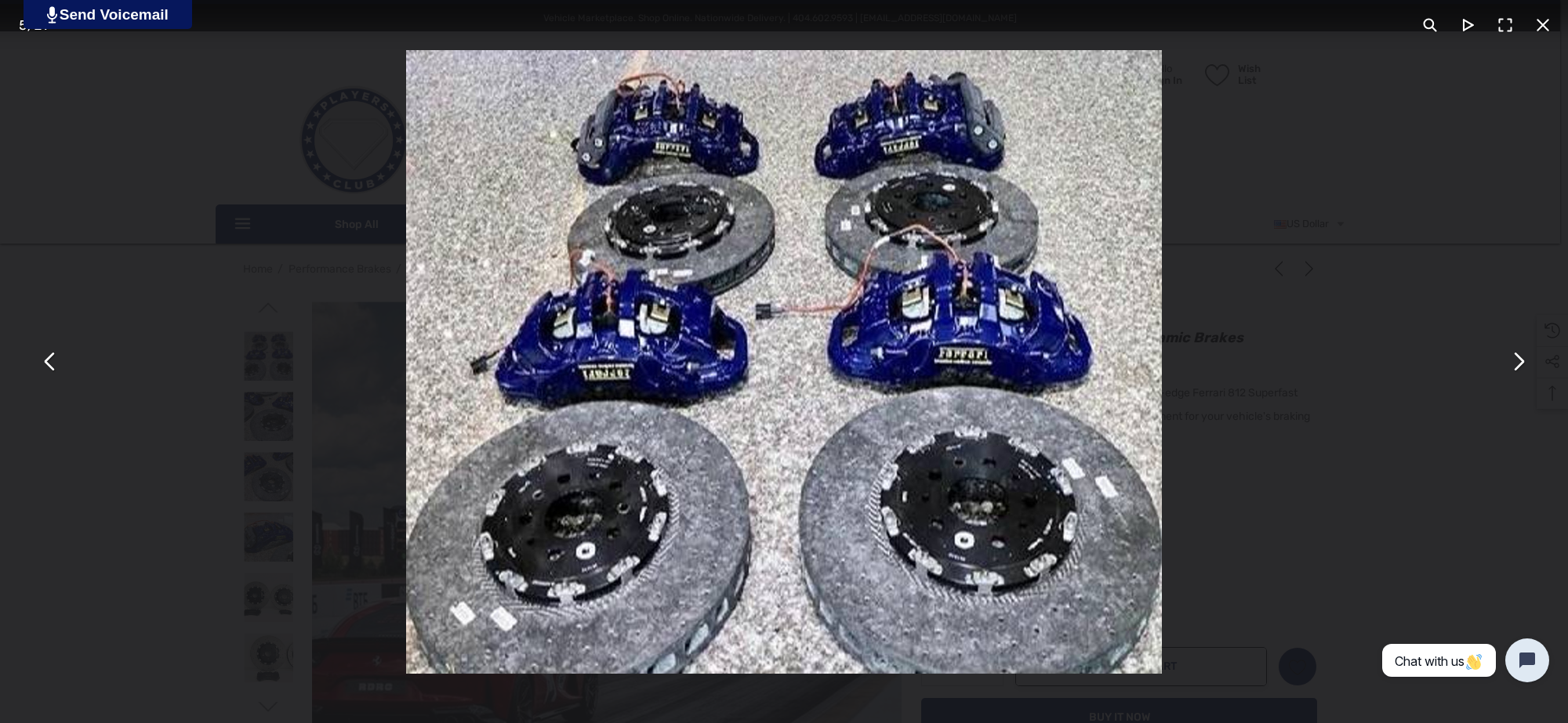
click at [1524, 376] on button "You can close this modal content with the ESC key" at bounding box center [1517, 362] width 37 height 37
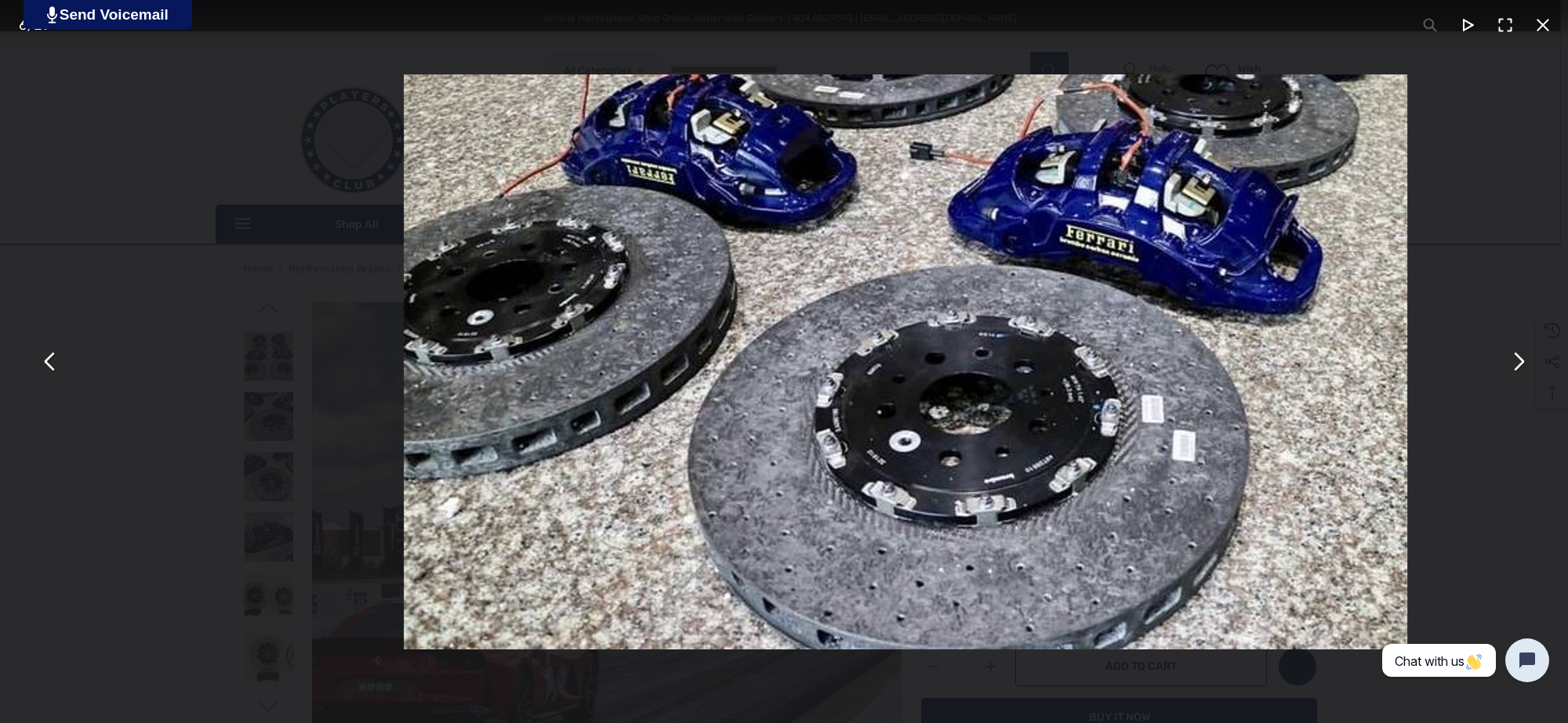
click at [1527, 373] on button "You can close this modal content with the ESC key" at bounding box center [1517, 362] width 37 height 37
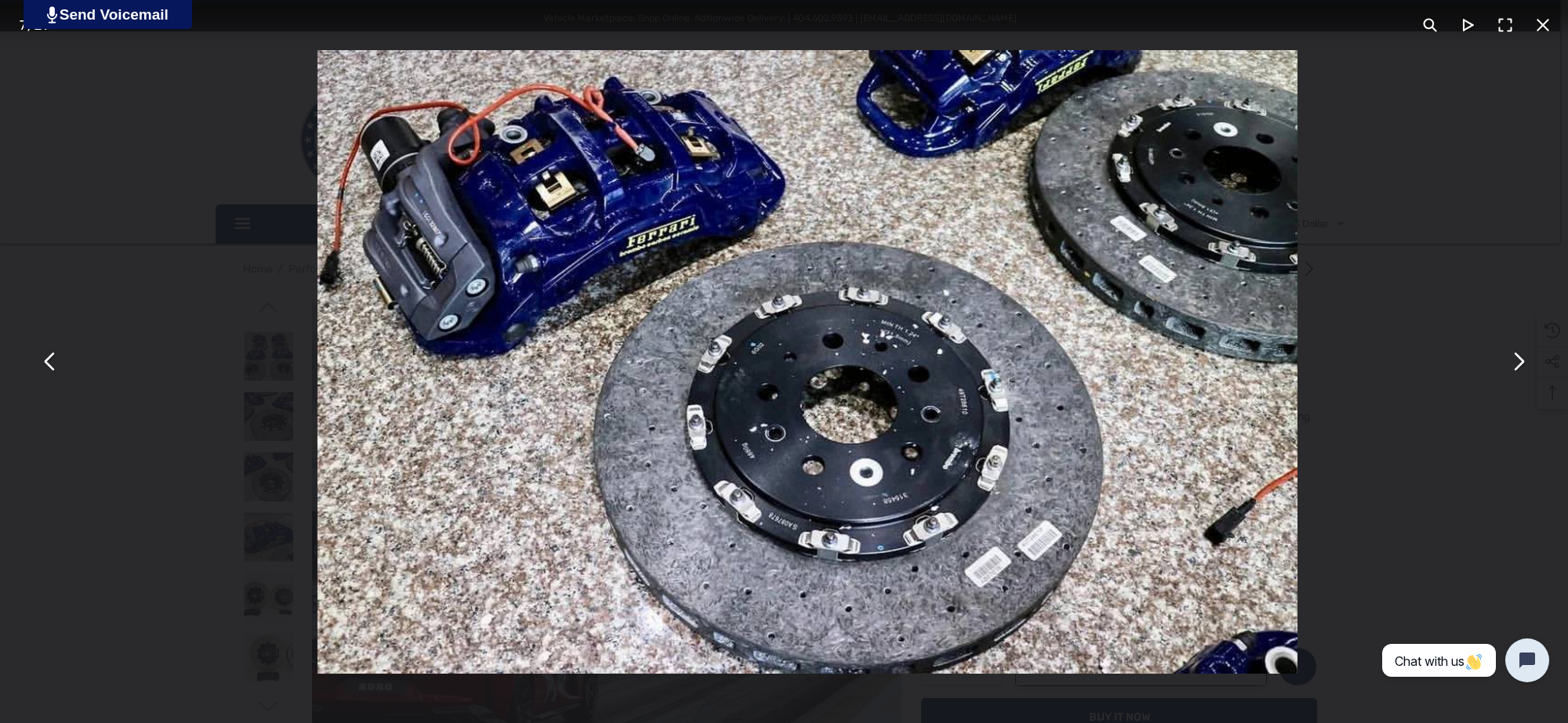
click at [1533, 373] on div "You can close this modal content with the ESC key" at bounding box center [784, 362] width 1568 height 723
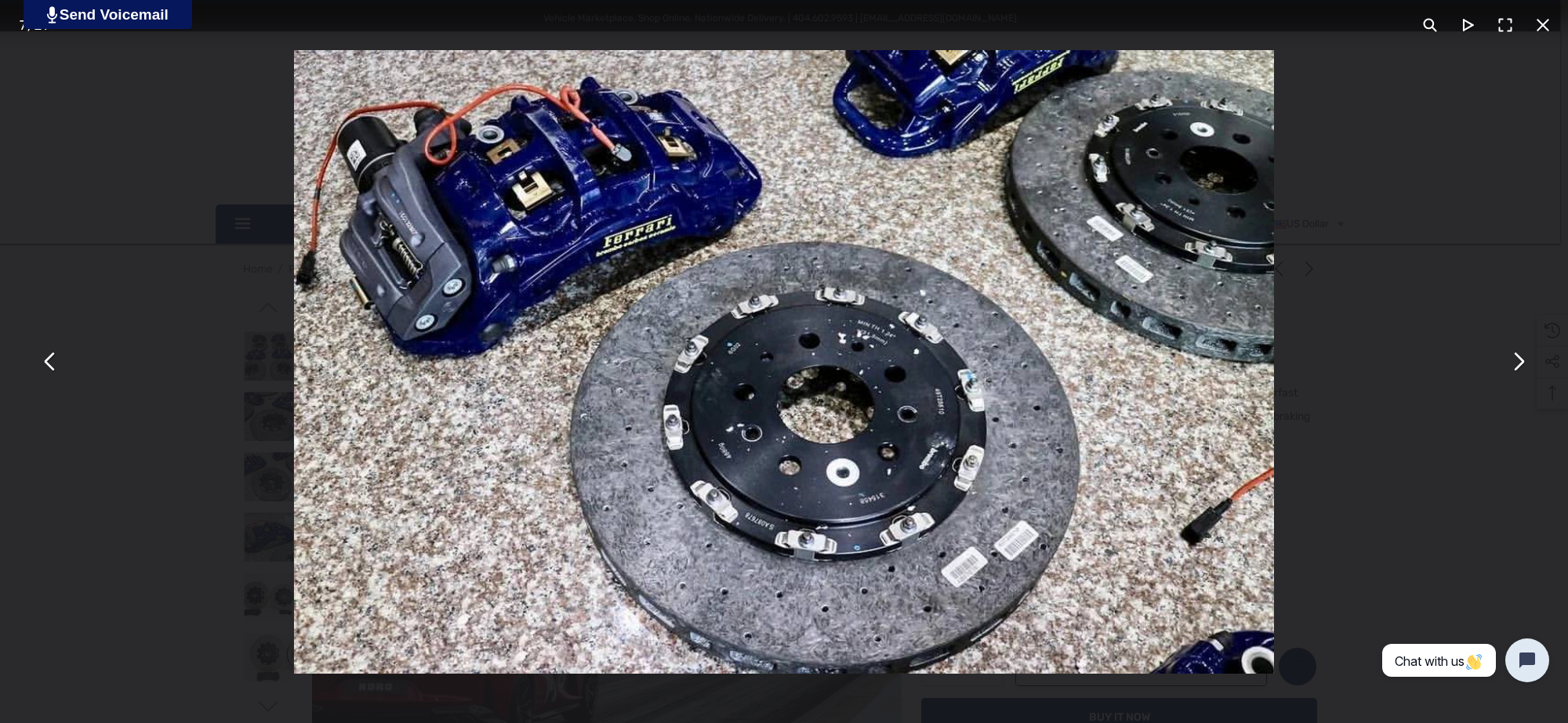
click at [1519, 366] on button "You can close this modal content with the ESC key" at bounding box center [1517, 362] width 37 height 37
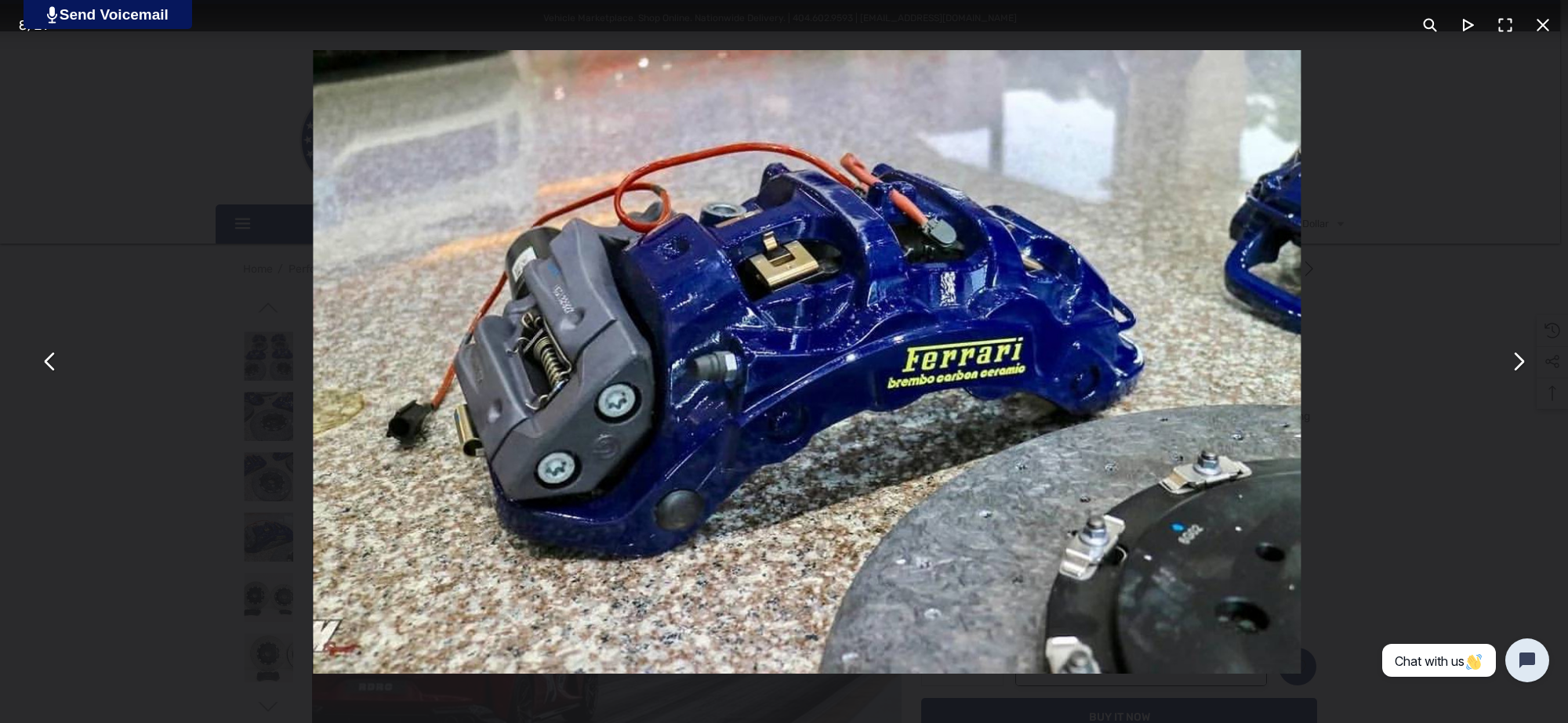
click at [1521, 366] on button "You can close this modal content with the ESC key" at bounding box center [1517, 362] width 37 height 37
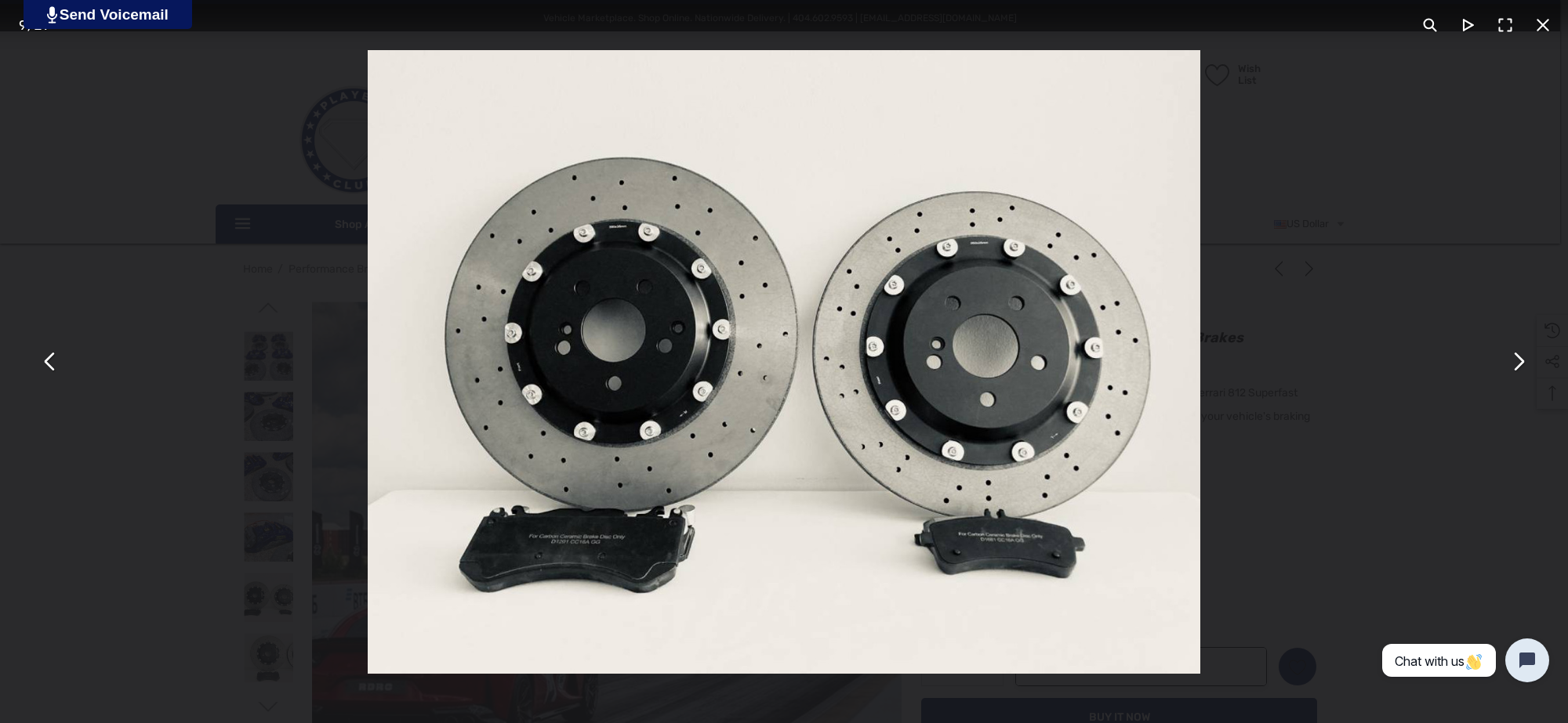
click at [138, 503] on div "You can close this modal content with the ESC key" at bounding box center [784, 362] width 1568 height 723
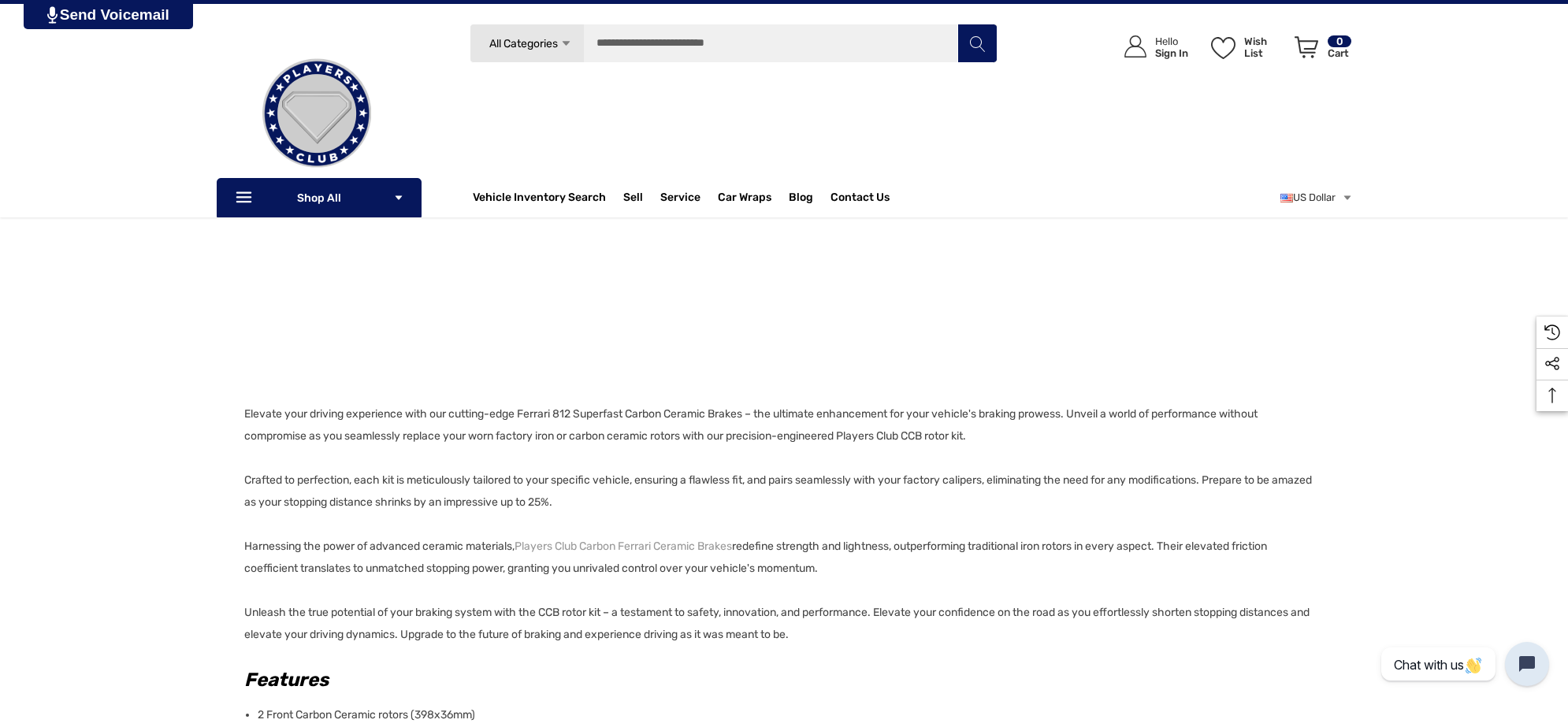
scroll to position [788, 0]
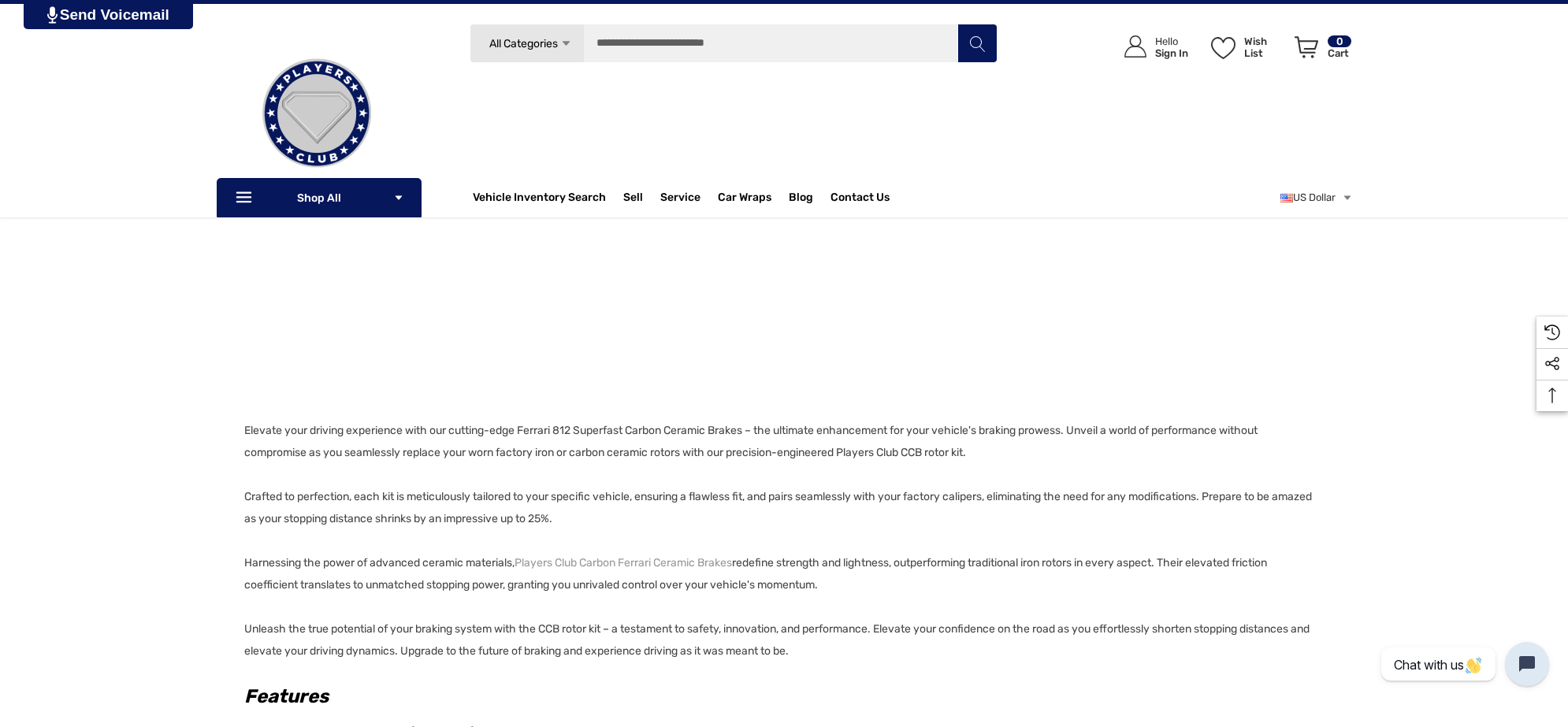
click at [998, 446] on p "Elevate your driving experience with our cutting-edge Ferrari 812 Superfast Car…" at bounding box center [778, 541] width 1070 height 243
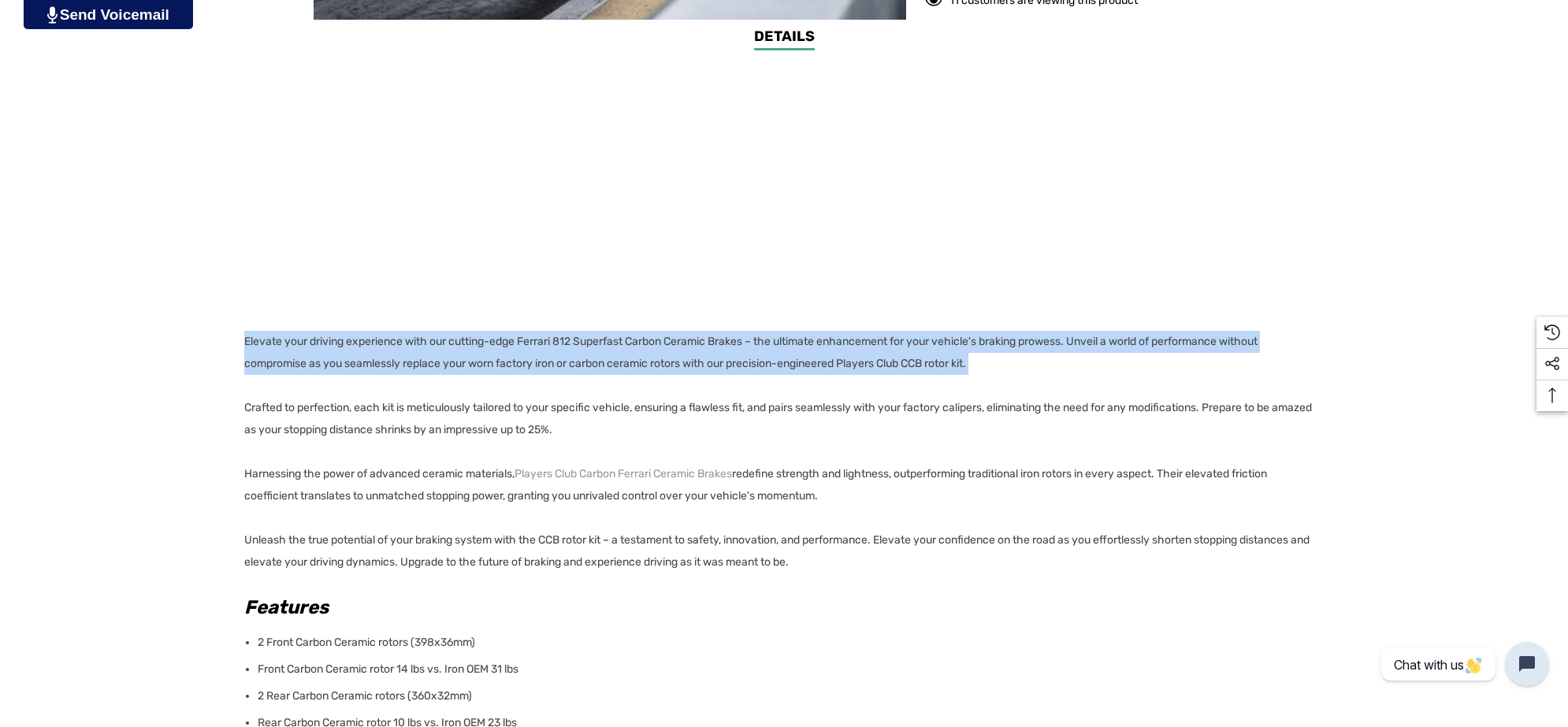
scroll to position [985, 0]
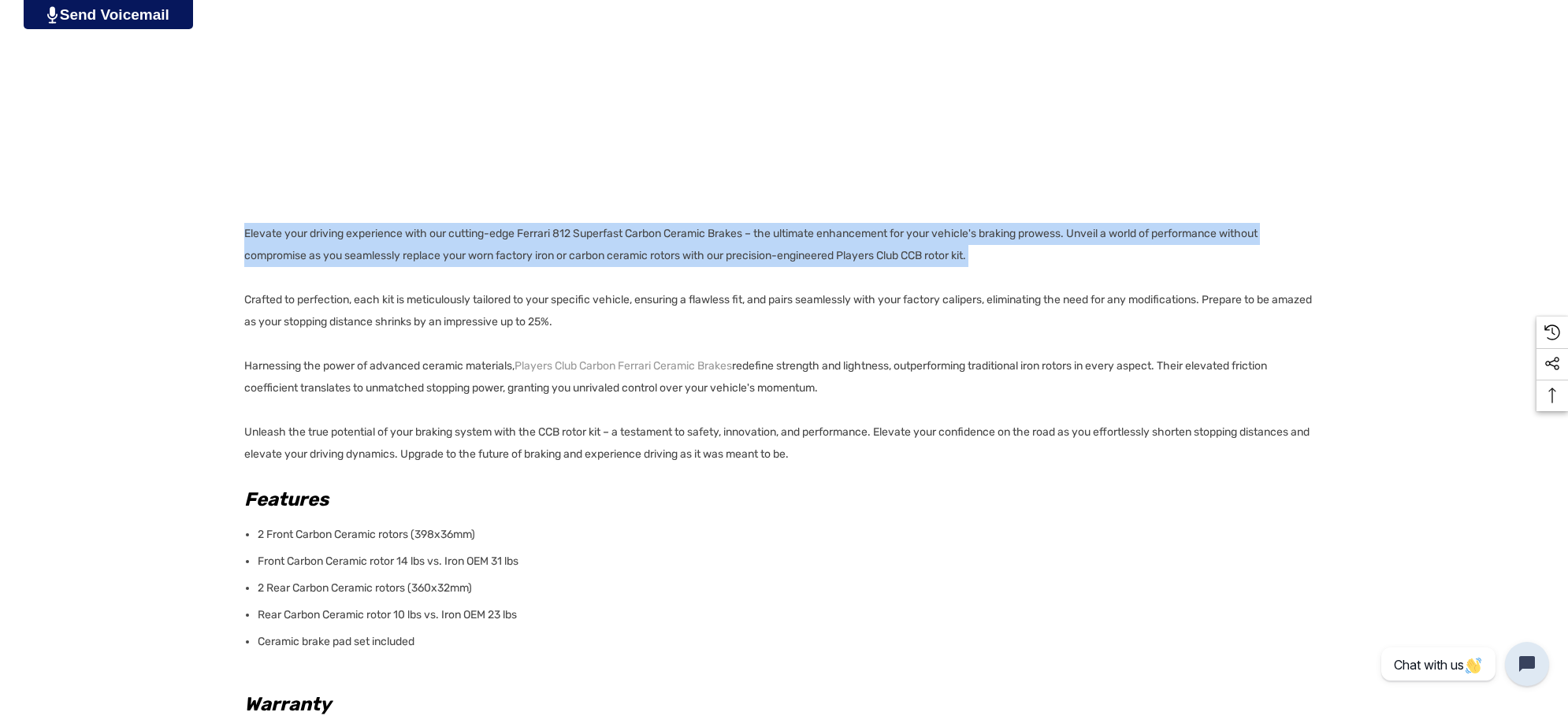
click at [241, 233] on div "Details Details Elevate your driving experience with our cutting-edge Ferrari 8…" at bounding box center [784, 461] width 1568 height 1086
copy p "Elevate your driving experience with our cutting-edge Ferrari 812 Superfast Car…"
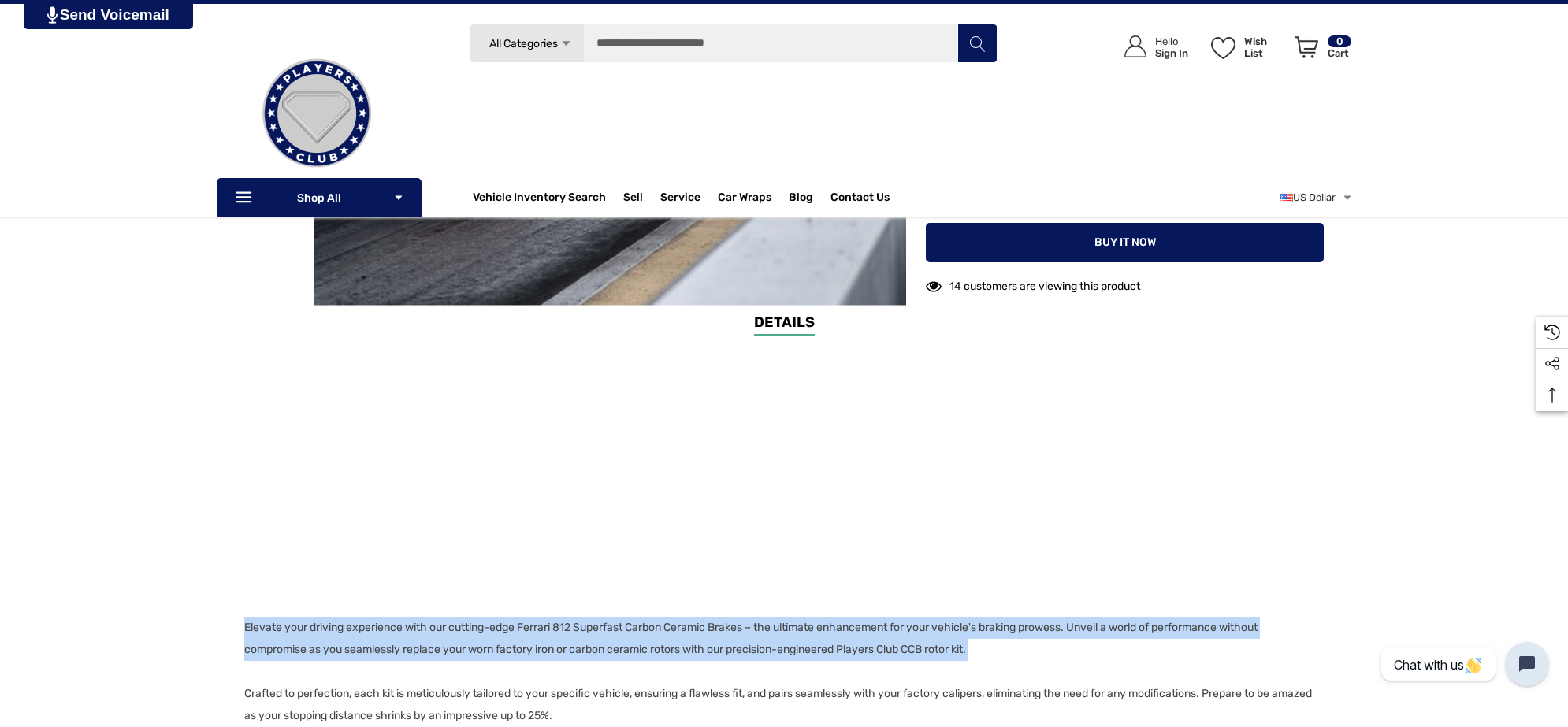
scroll to position [197, 0]
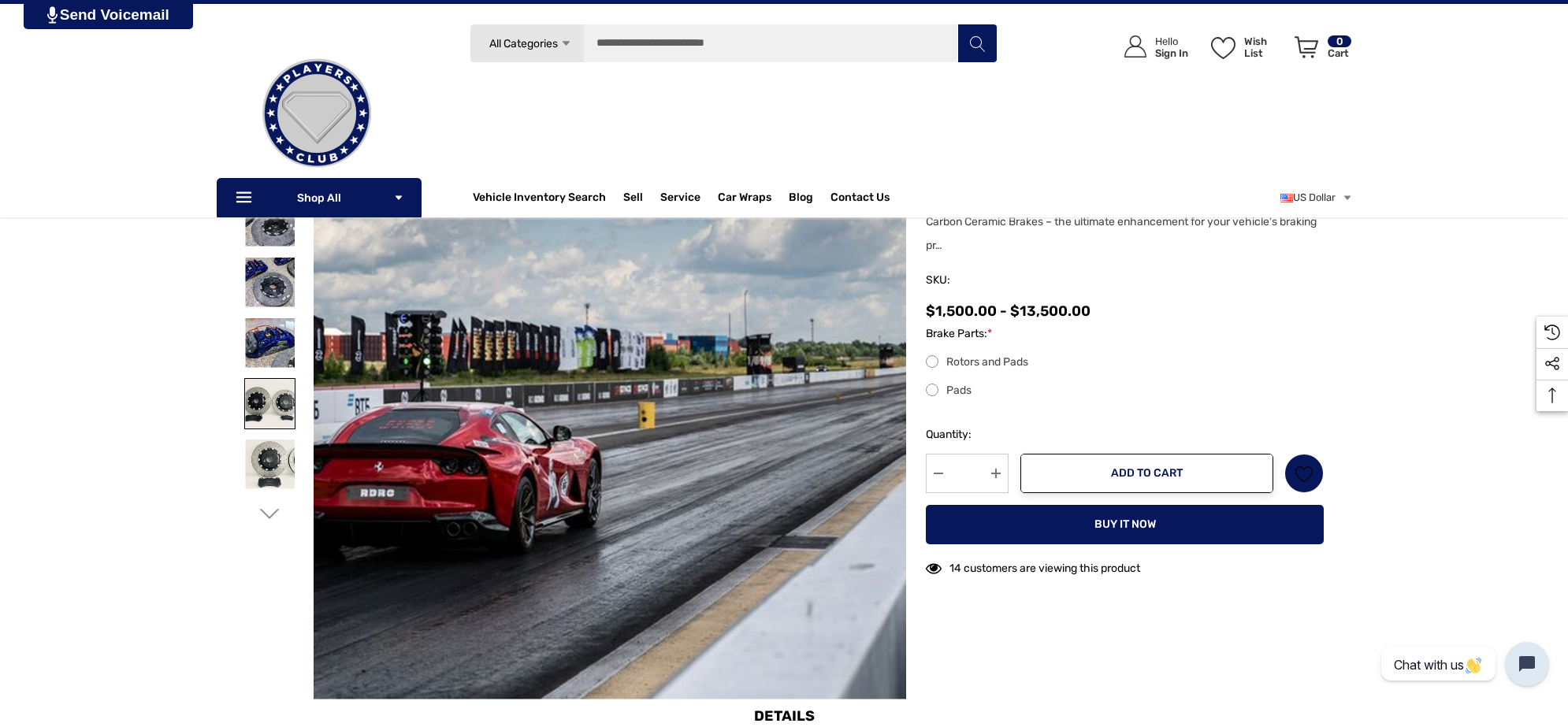
click at [262, 402] on img at bounding box center [269, 404] width 50 height 50
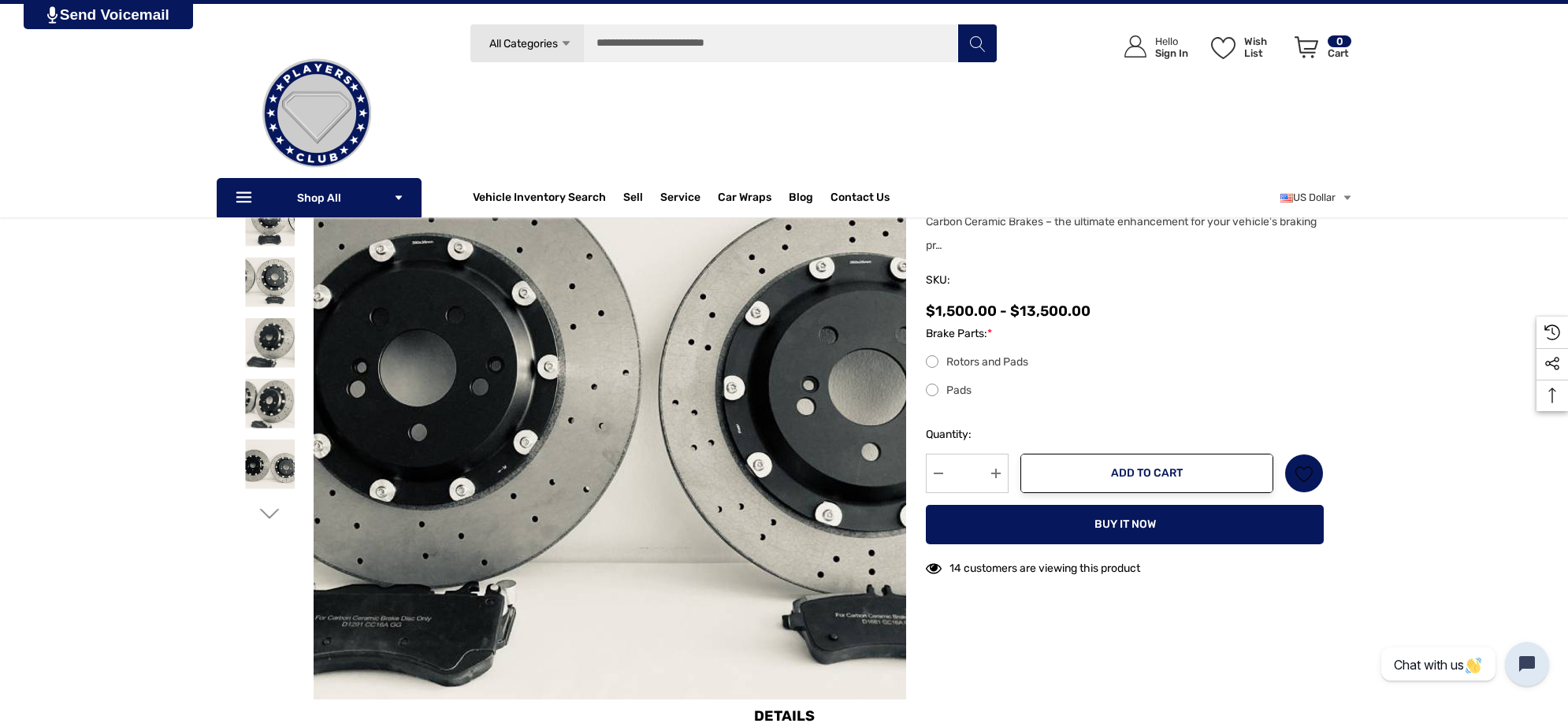
click at [590, 390] on img at bounding box center [623, 406] width 1008 height 757
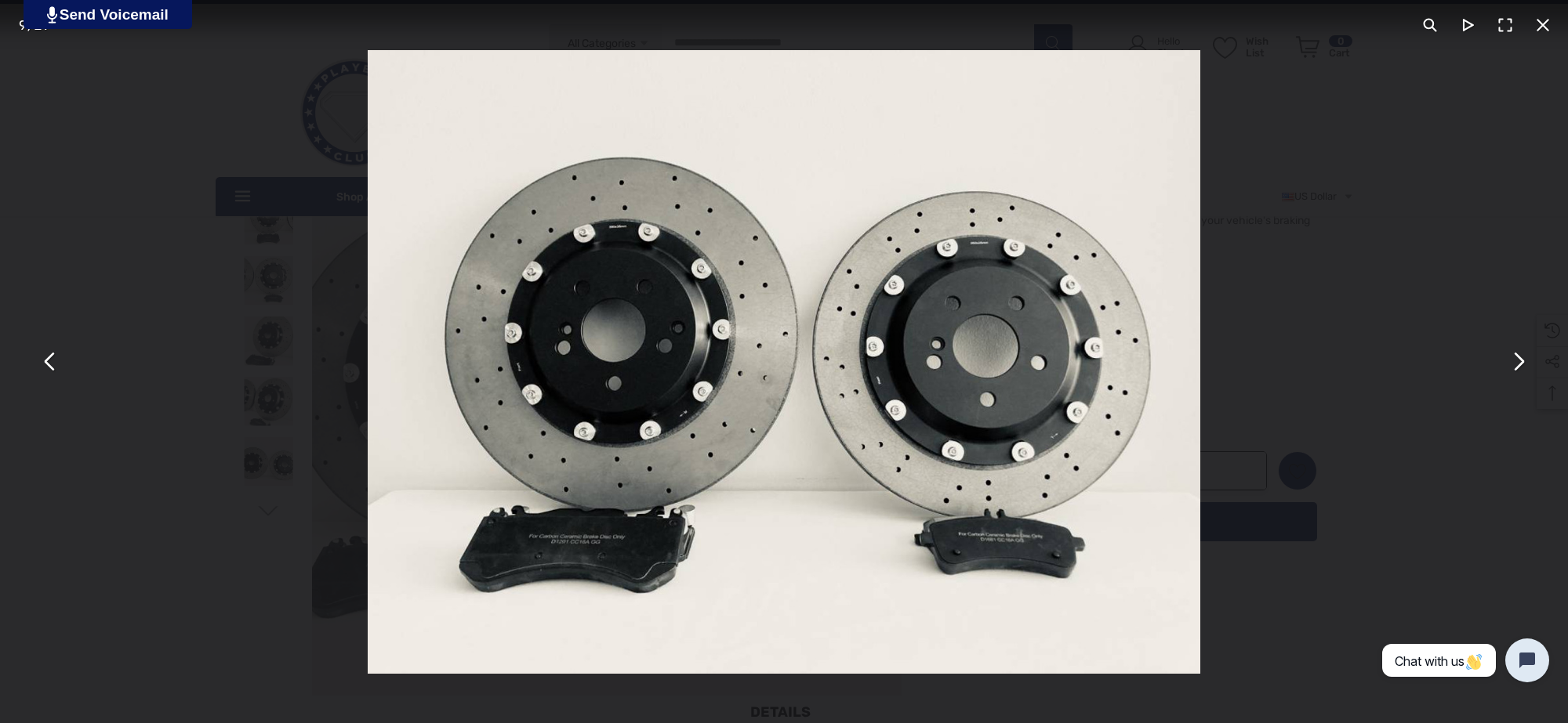
click at [72, 255] on div "You can close this modal content with the ESC key" at bounding box center [784, 362] width 1568 height 723
click at [159, 141] on div "You can close this modal content with the ESC key" at bounding box center [784, 362] width 1568 height 723
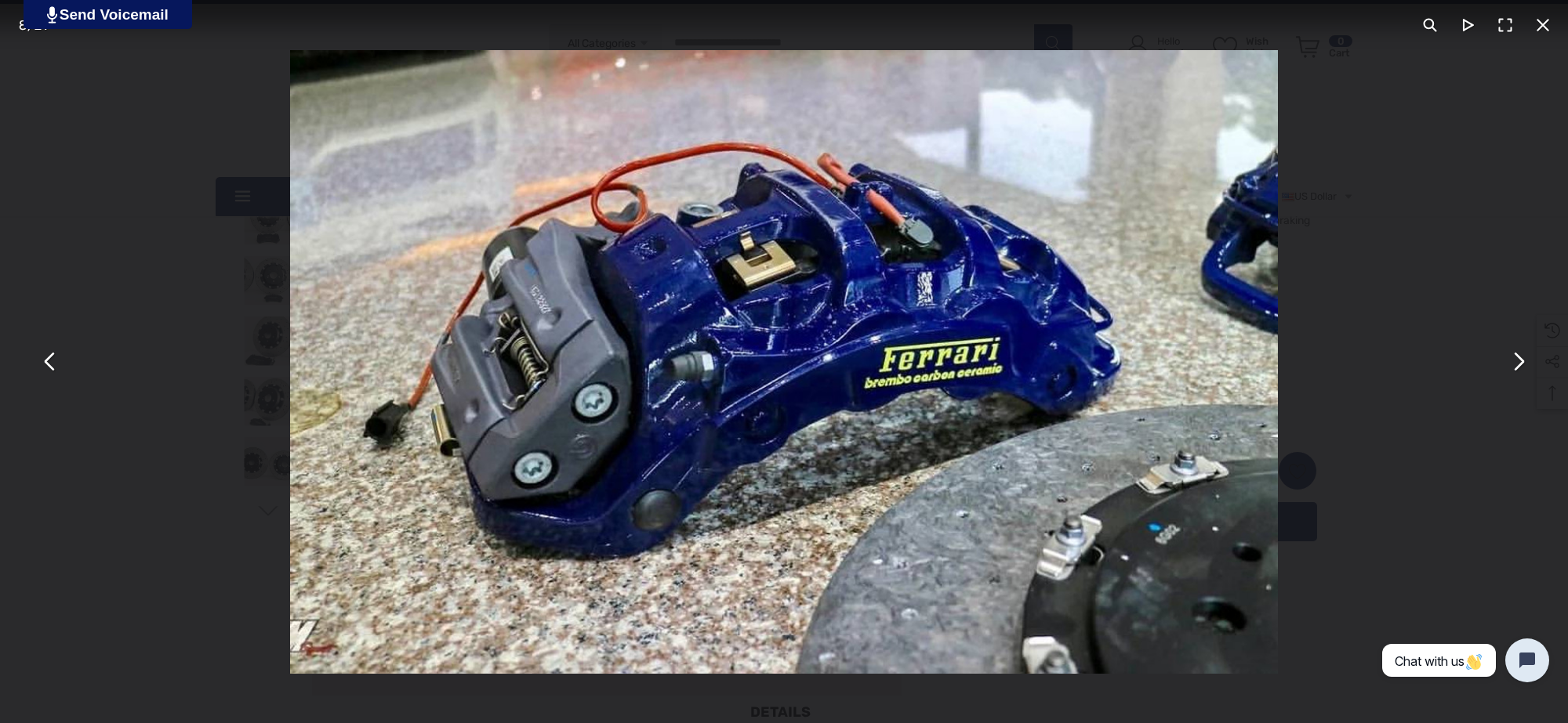
click at [1549, 14] on button "You can close this modal content with the ESC key" at bounding box center [1542, 25] width 37 height 37
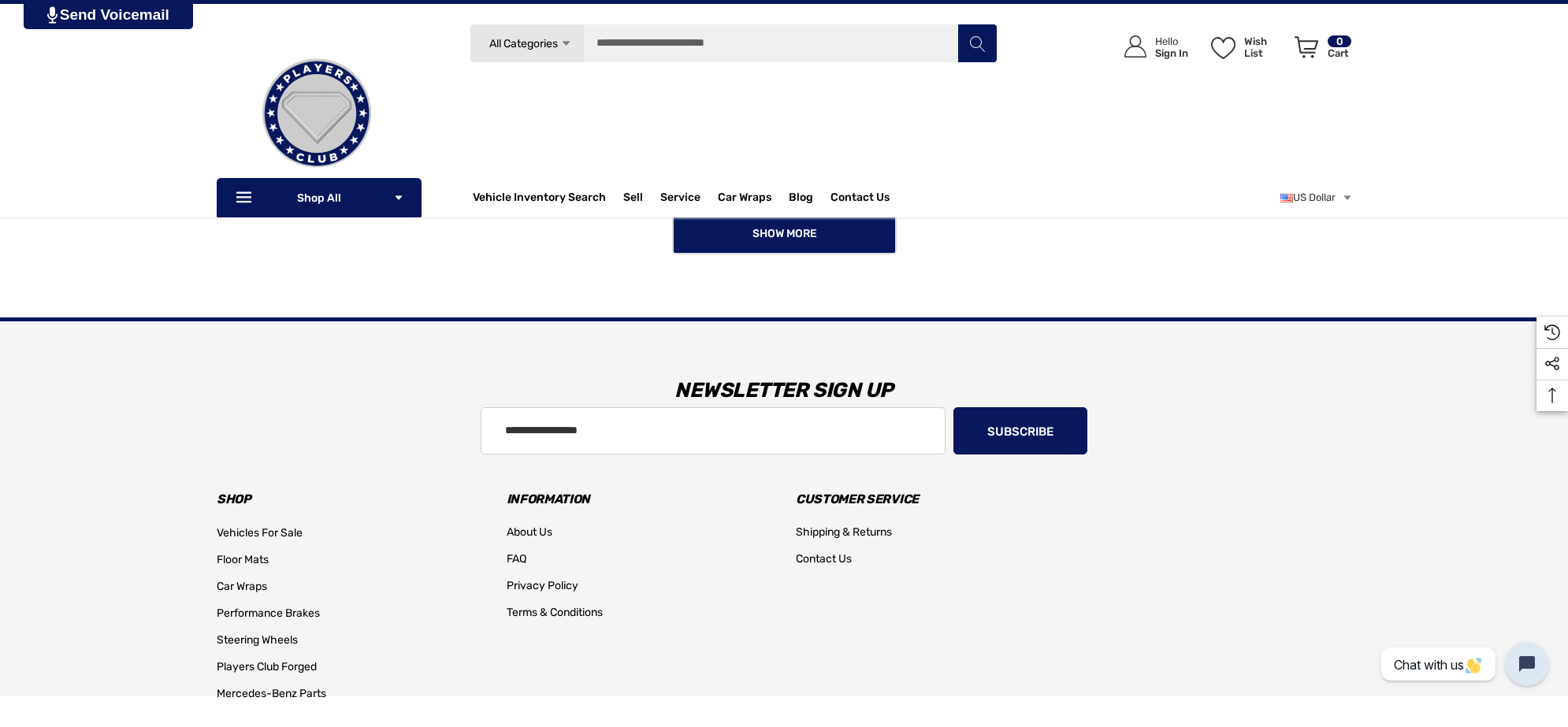
scroll to position [1561, 0]
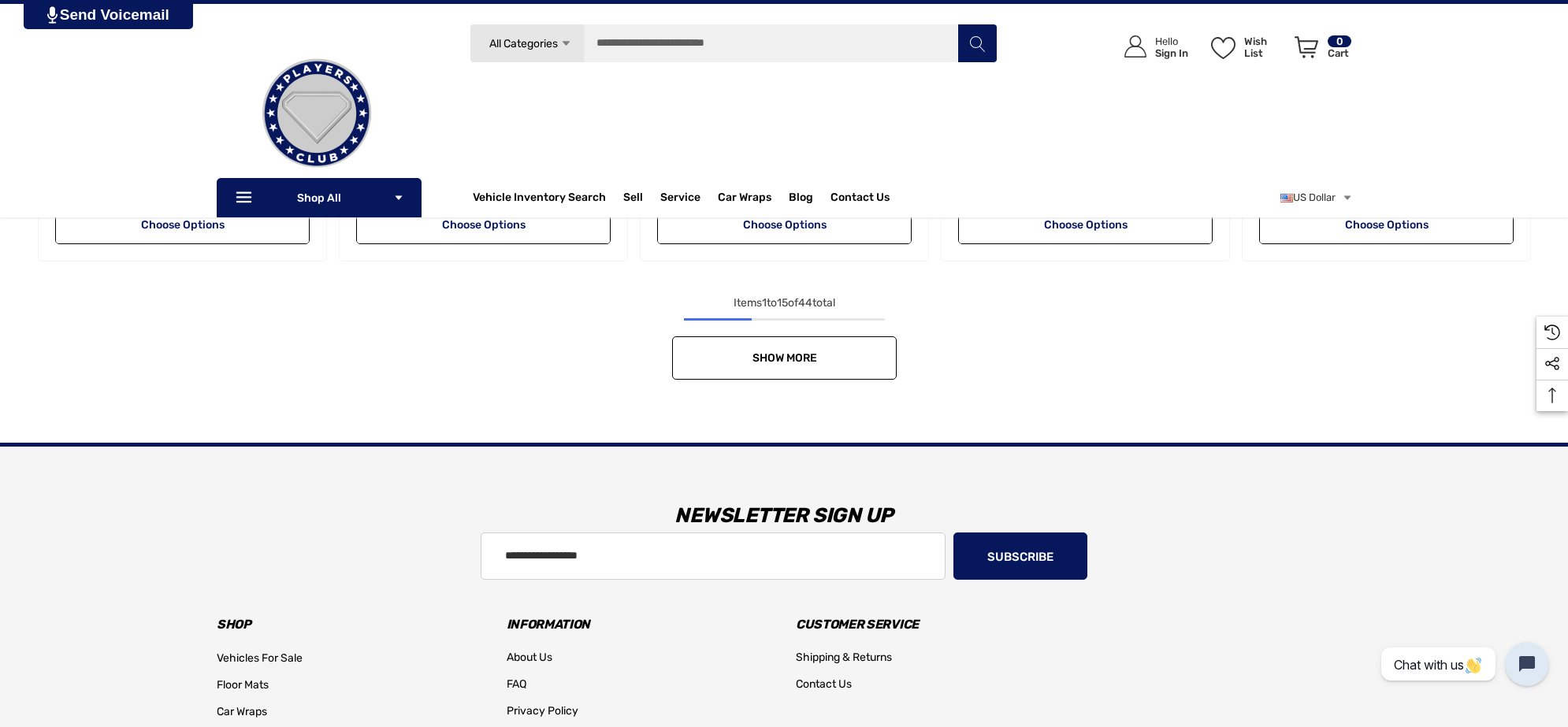
click at [691, 350] on link "Show More" at bounding box center [784, 358] width 224 height 43
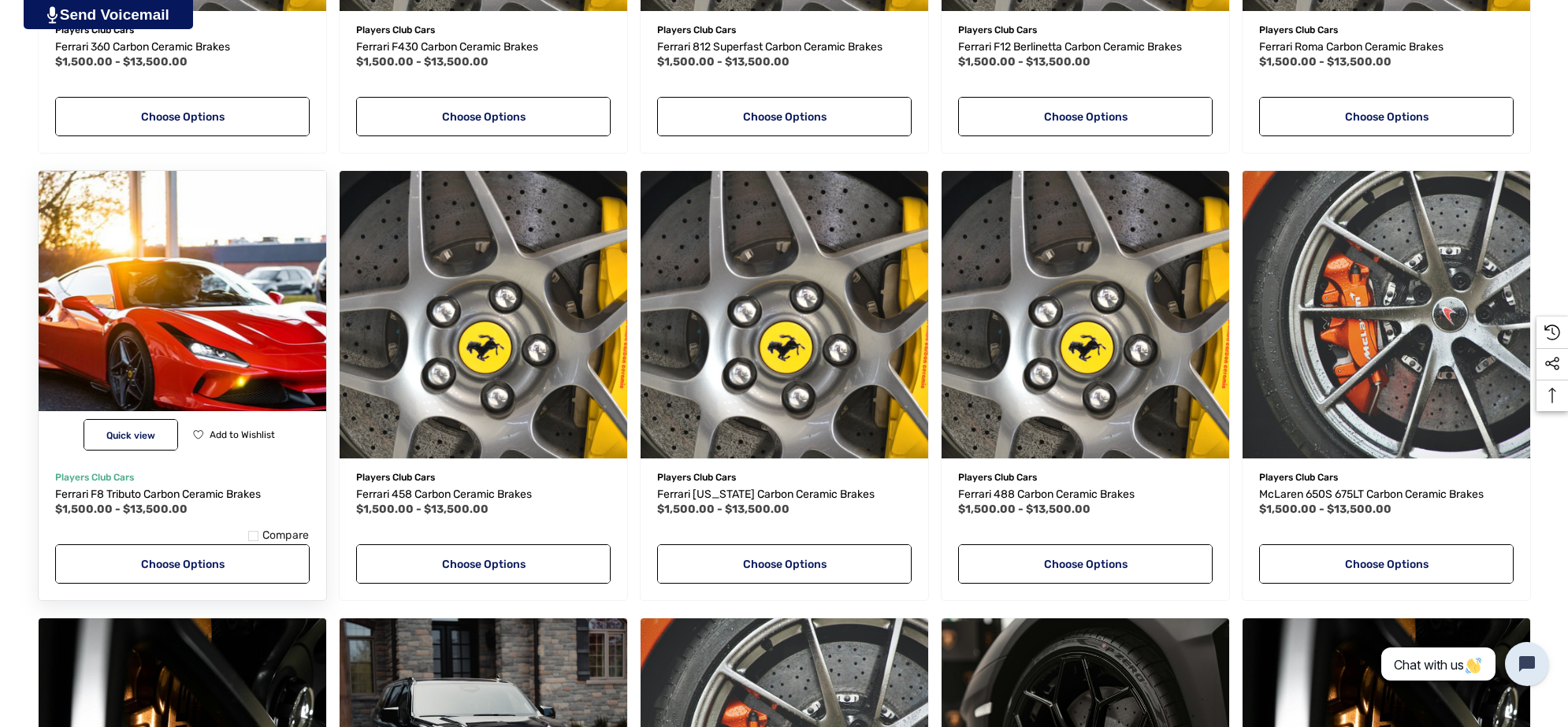
scroll to position [2153, 0]
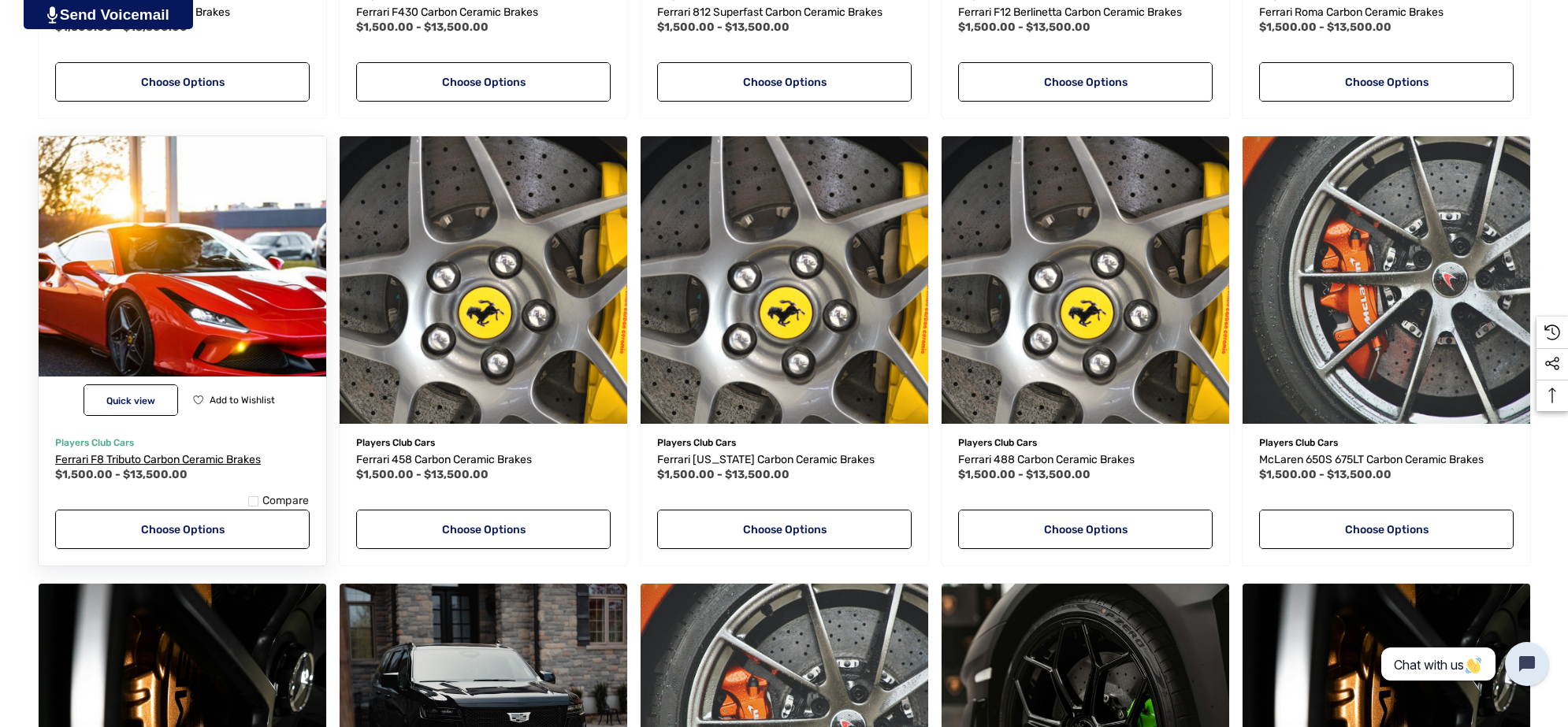
click at [221, 455] on span "Ferrari F8 Tributo Carbon Ceramic Brakes" at bounding box center [158, 460] width 206 height 13
